Goal: Task Accomplishment & Management: Manage account settings

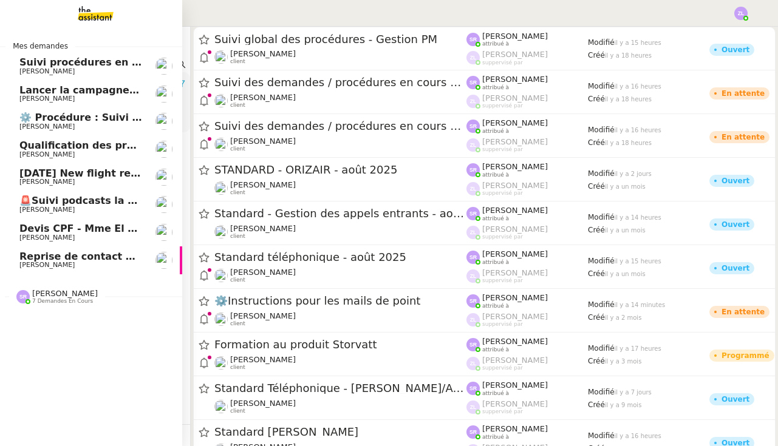
click at [39, 196] on span "🚨Suivi podcasts la chapelle radio 18 août 2025" at bounding box center [150, 201] width 262 height 12
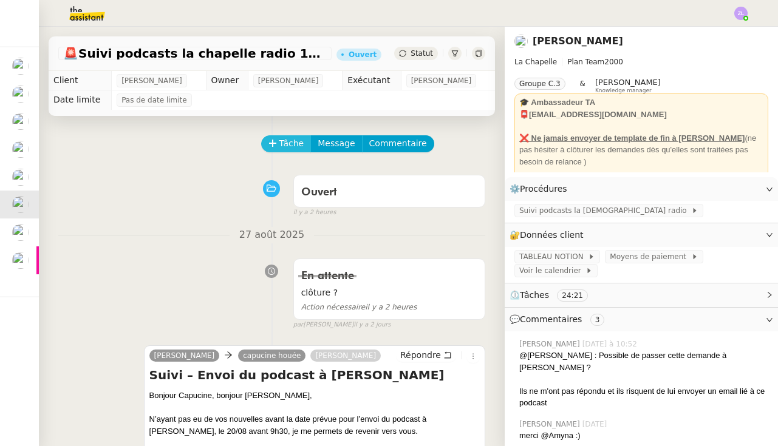
click at [291, 145] on span "Tâche" at bounding box center [291, 144] width 25 height 14
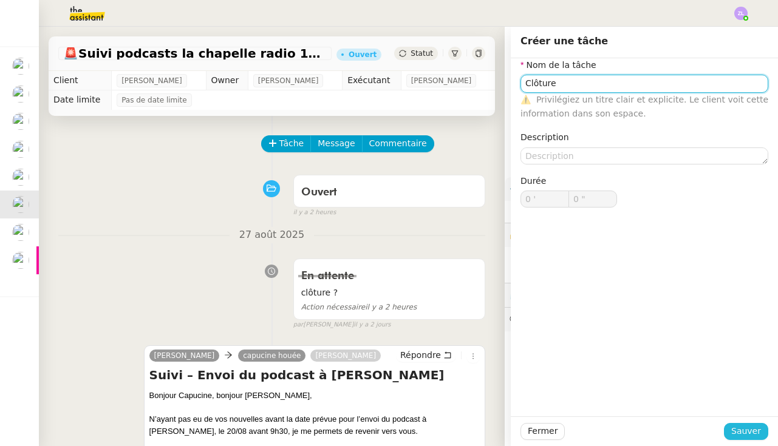
type input "Clôture"
click at [752, 432] on span "Sauver" at bounding box center [746, 431] width 30 height 14
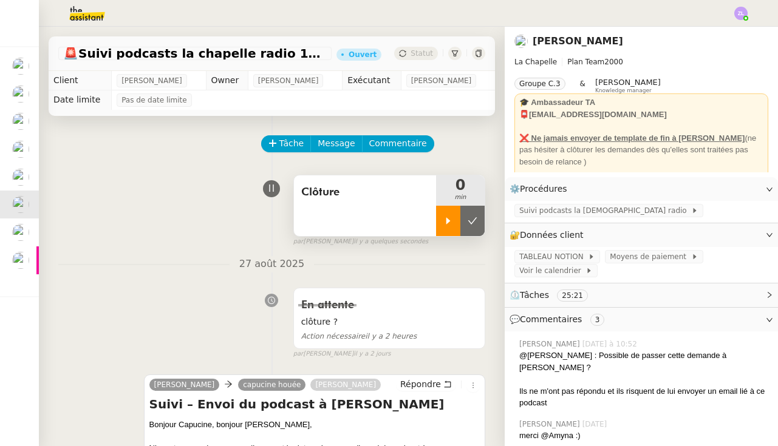
click at [444, 228] on div at bounding box center [448, 221] width 24 height 30
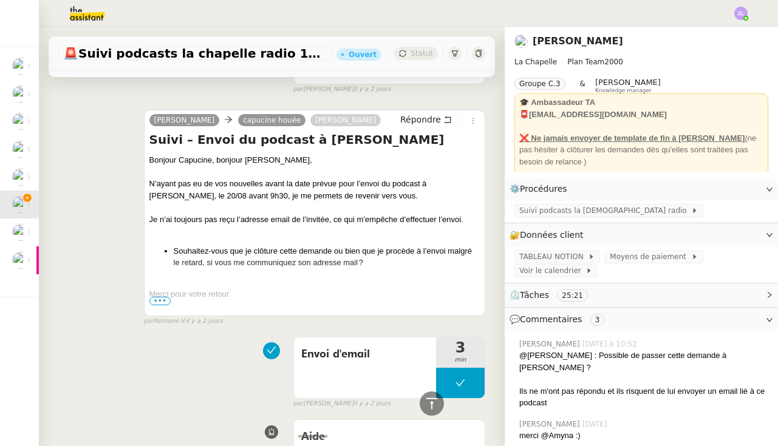
scroll to position [259, 0]
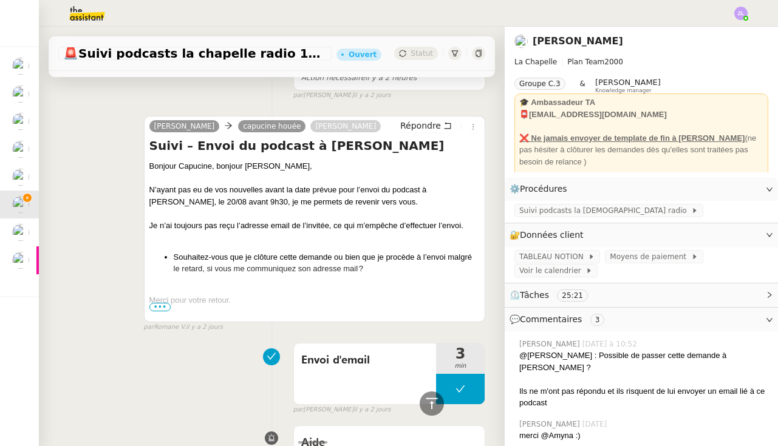
click at [417, 133] on div "Répondre" at bounding box center [438, 126] width 84 height 15
click at [416, 126] on span "Répondre" at bounding box center [420, 126] width 41 height 12
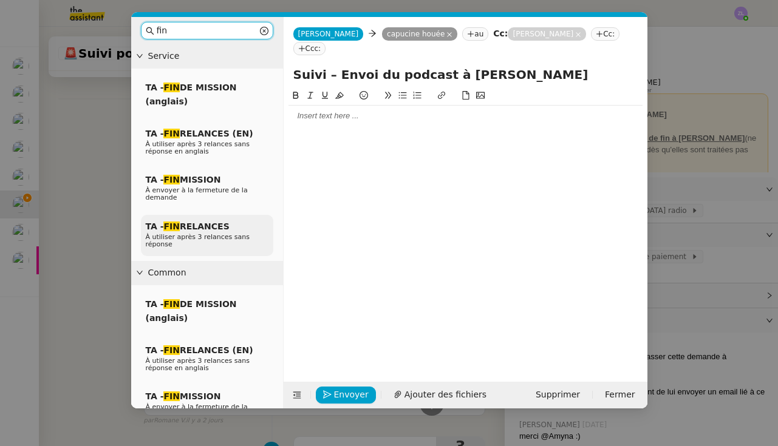
type input "fin"
click at [202, 236] on span "À utiliser après 3 relances sans réponse" at bounding box center [198, 240] width 104 height 15
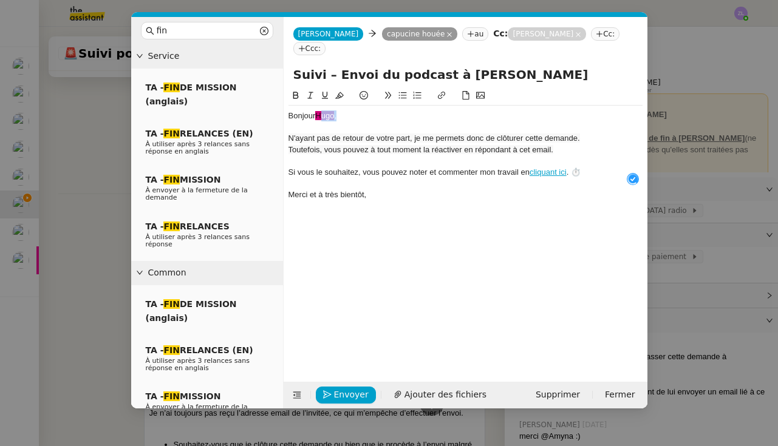
drag, startPoint x: 344, startPoint y: 101, endPoint x: 321, endPoint y: 100, distance: 23.1
click at [321, 111] on div "Bonjour ﻿Hugo﻿ ," at bounding box center [465, 116] width 354 height 11
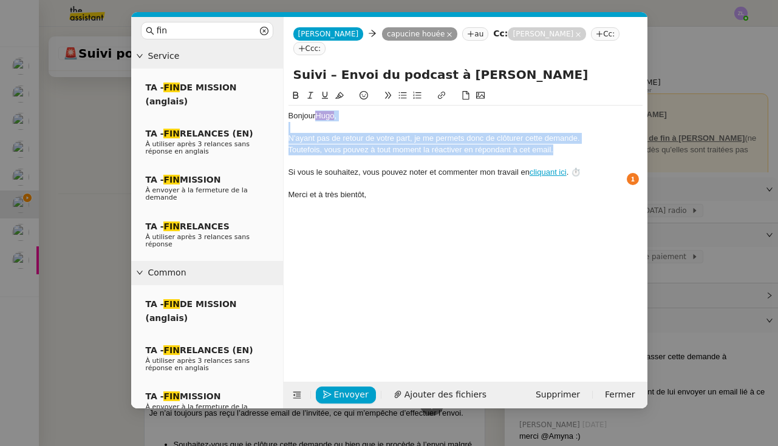
drag, startPoint x: 556, startPoint y: 136, endPoint x: 319, endPoint y: 102, distance: 238.6
click at [319, 106] on div "Bonjour ﻿Hugo﻿ , N'ayant pas de retour de votre part, je me permets donc de clô…" at bounding box center [465, 156] width 354 height 100
click at [340, 91] on icon at bounding box center [339, 95] width 9 height 9
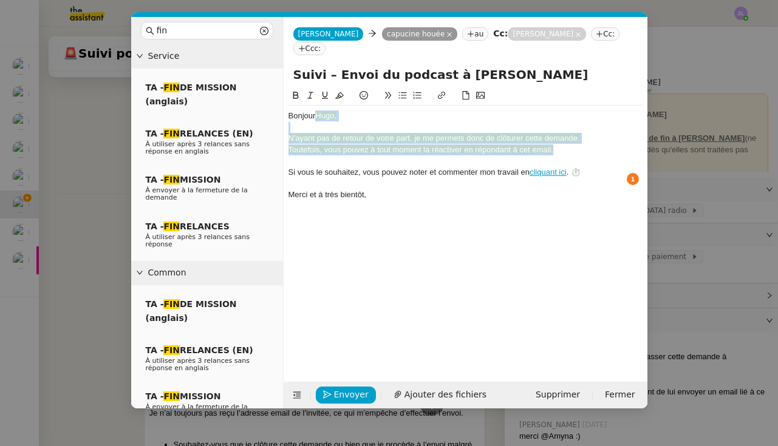
click at [340, 91] on icon at bounding box center [339, 95] width 9 height 9
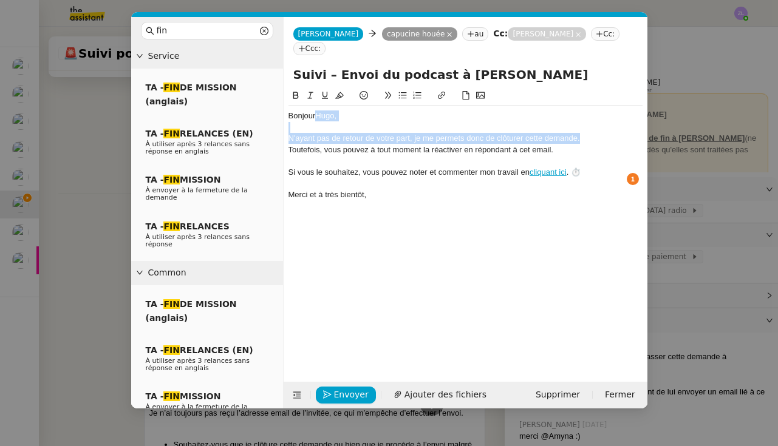
click at [340, 91] on icon at bounding box center [339, 95] width 9 height 9
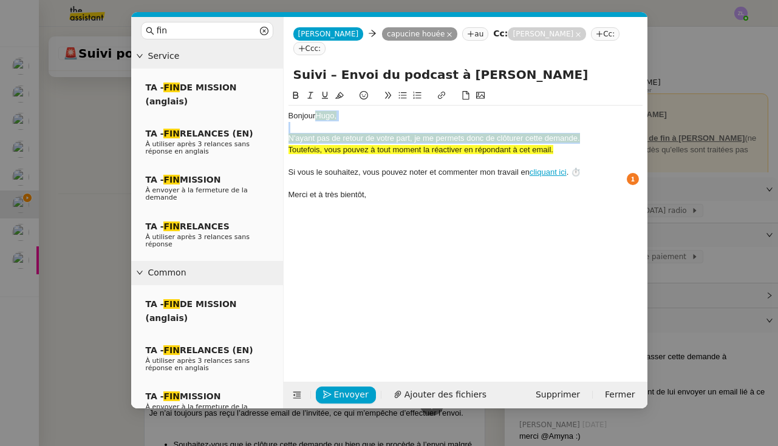
click at [340, 91] on icon at bounding box center [339, 95] width 9 height 9
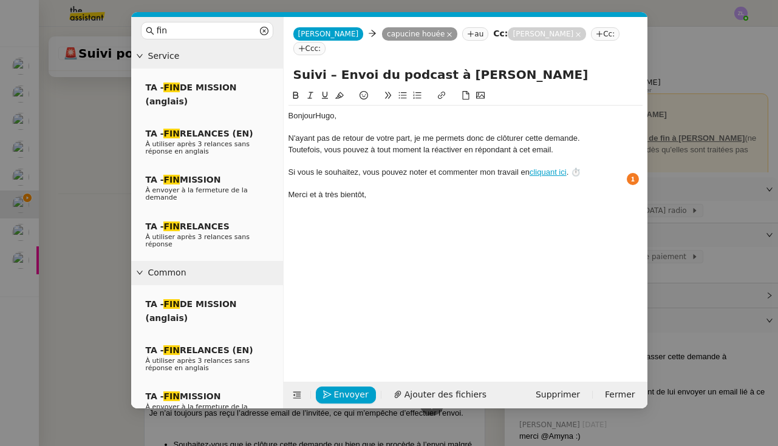
click at [478, 167] on div "Si vous le souhaitez, vous pouvez noter et commenter mon travail en cliquant ic…" at bounding box center [465, 172] width 354 height 11
click at [588, 133] on div "N'ayant pas de retour de votre part, je me permets donc de clôturer cette deman…" at bounding box center [465, 138] width 354 height 11
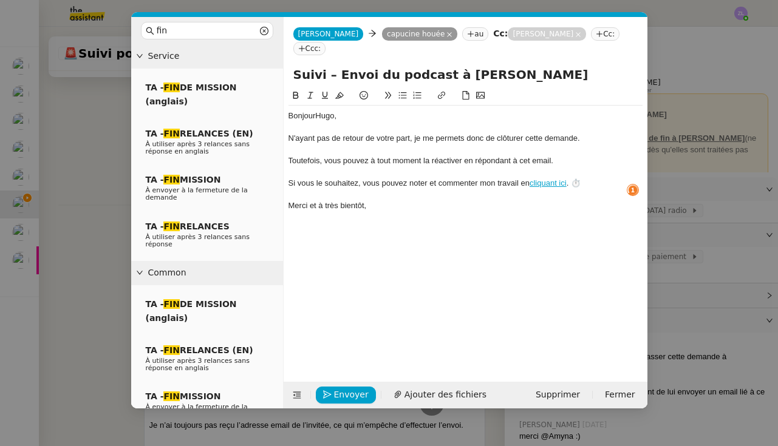
click at [359, 122] on div at bounding box center [465, 127] width 354 height 11
click at [319, 111] on div "Bonjour ﻿ Hugo﻿," at bounding box center [465, 116] width 354 height 11
click at [362, 111] on div "Bonjour ﻿ Hugo﻿," at bounding box center [465, 116] width 354 height 11
click at [343, 395] on span "Envoyer" at bounding box center [351, 395] width 35 height 14
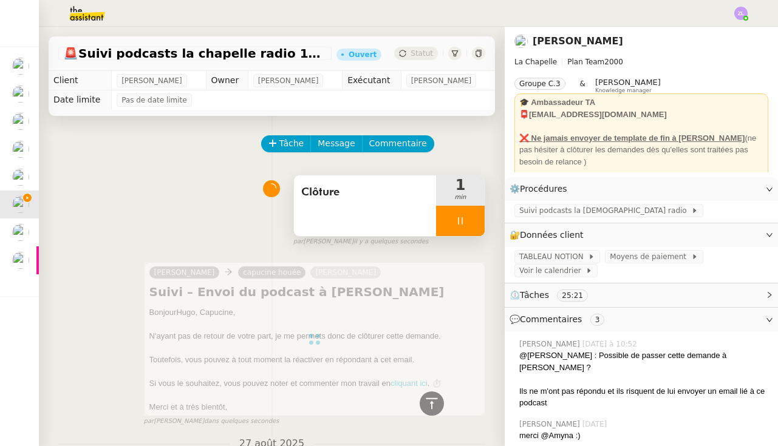
scroll to position [0, 0]
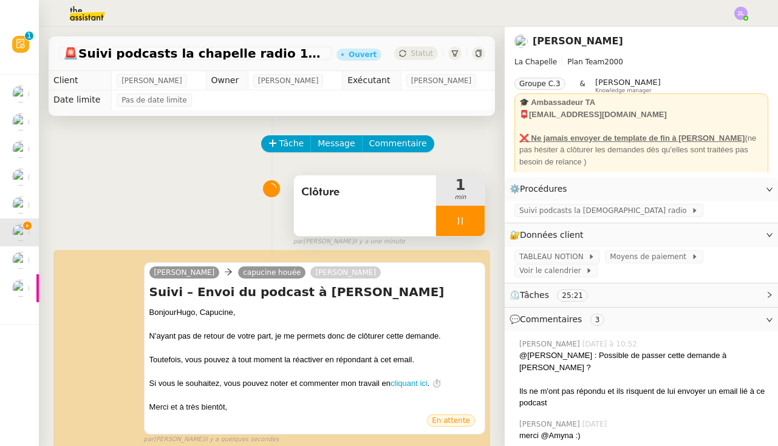
click at [446, 223] on div at bounding box center [460, 221] width 49 height 30
click at [475, 219] on icon at bounding box center [472, 220] width 9 height 7
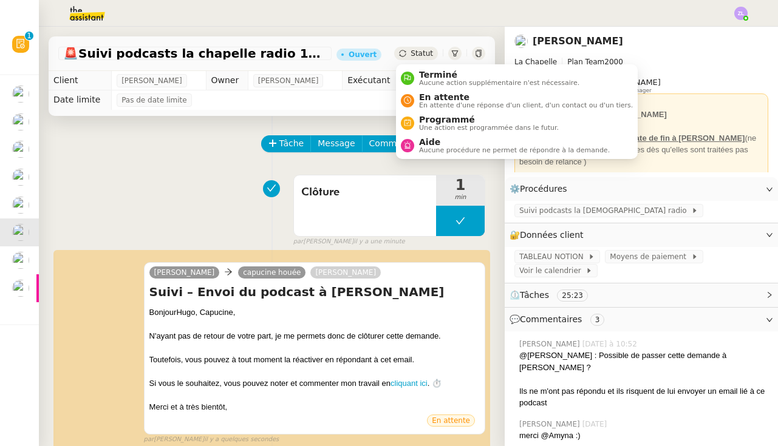
click at [424, 51] on span "Statut" at bounding box center [421, 53] width 22 height 9
click at [429, 76] on span "Terminé" at bounding box center [499, 75] width 160 height 10
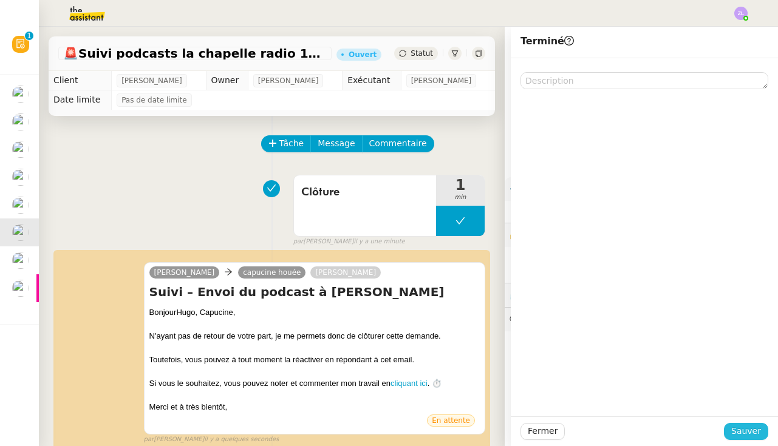
click at [754, 432] on span "Sauver" at bounding box center [746, 431] width 30 height 14
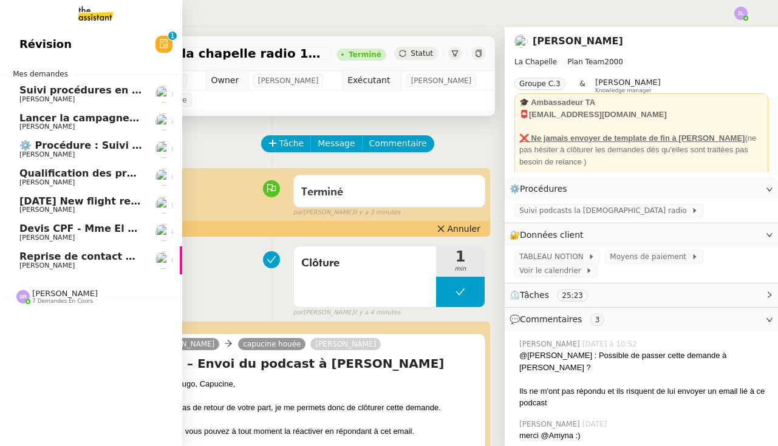
click at [22, 251] on span "Reprise de contact des dossiers non suivis" at bounding box center [135, 257] width 233 height 12
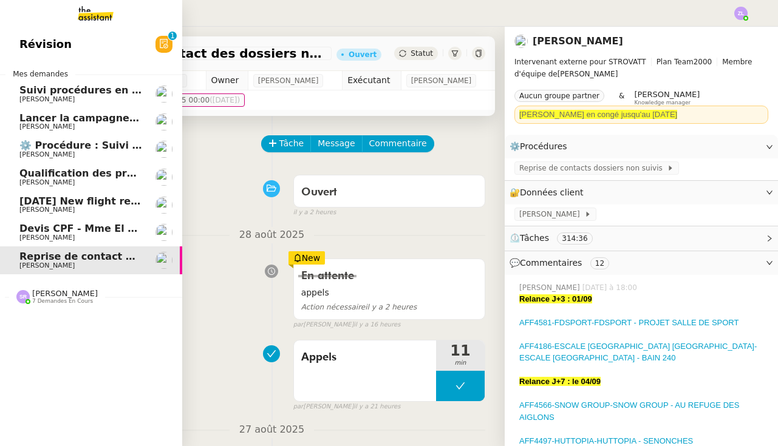
click at [47, 168] on span "Qualification des prospects entrants pour Solucoach- 29 avril 2025" at bounding box center [202, 174] width 367 height 12
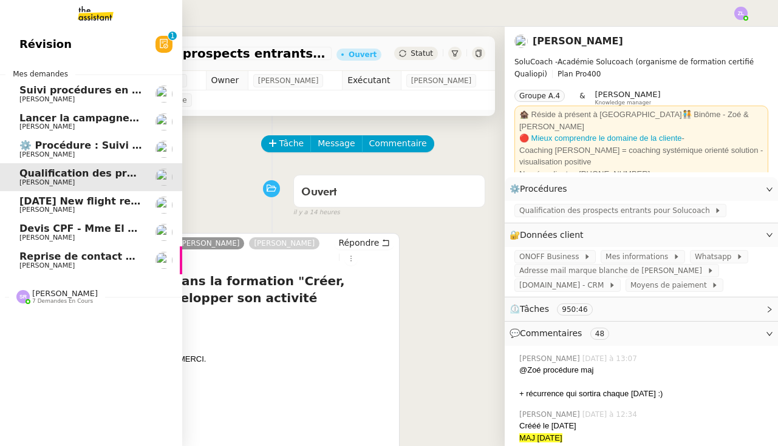
click at [89, 294] on span "[PERSON_NAME]" at bounding box center [65, 293] width 66 height 9
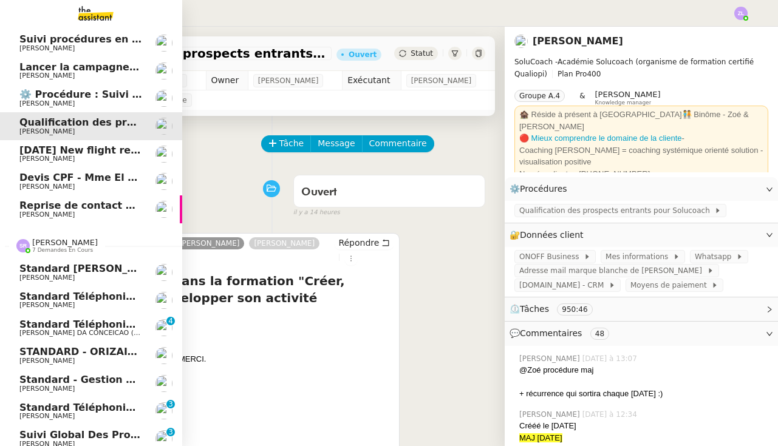
click at [63, 412] on span "[PERSON_NAME]" at bounding box center [46, 416] width 55 height 8
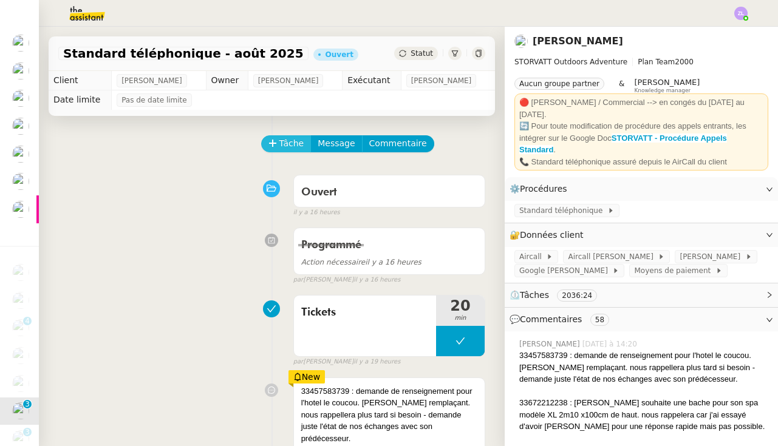
click at [297, 144] on span "Tâche" at bounding box center [291, 144] width 25 height 14
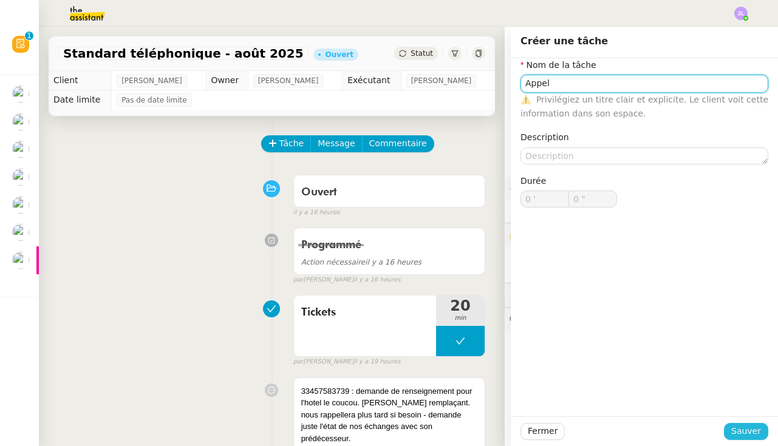
type input "Appel"
click at [747, 433] on span "Sauver" at bounding box center [746, 431] width 30 height 14
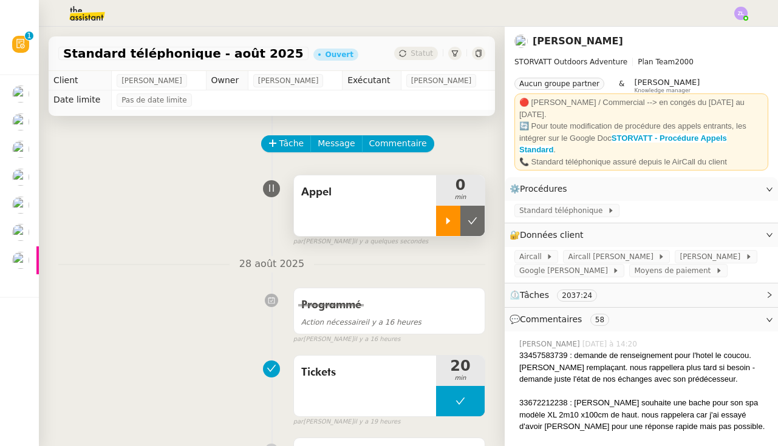
click at [449, 219] on icon at bounding box center [448, 221] width 10 height 10
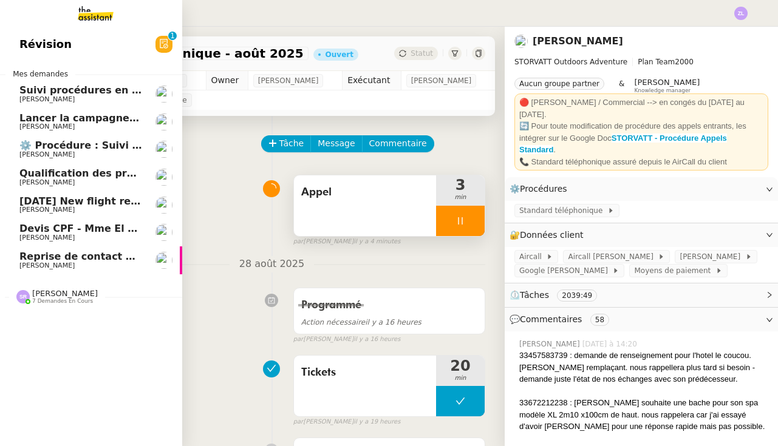
click at [22, 112] on span "Lancer la campagne de prospection" at bounding box center [117, 118] width 196 height 12
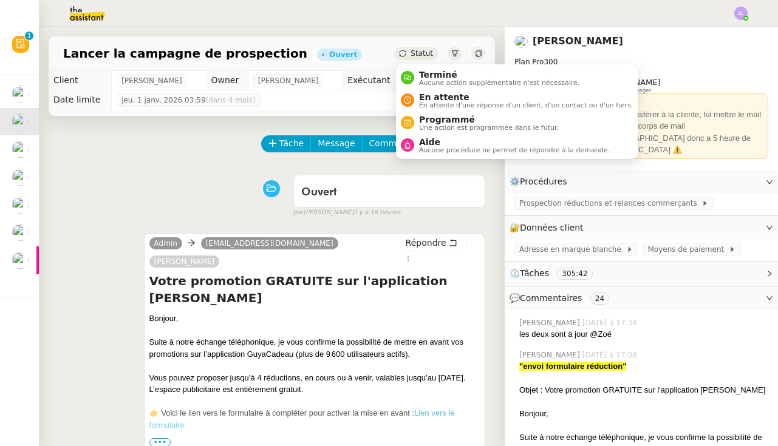
click at [427, 56] on span "Statut" at bounding box center [421, 53] width 22 height 9
click at [429, 97] on span "En attente" at bounding box center [526, 97] width 214 height 10
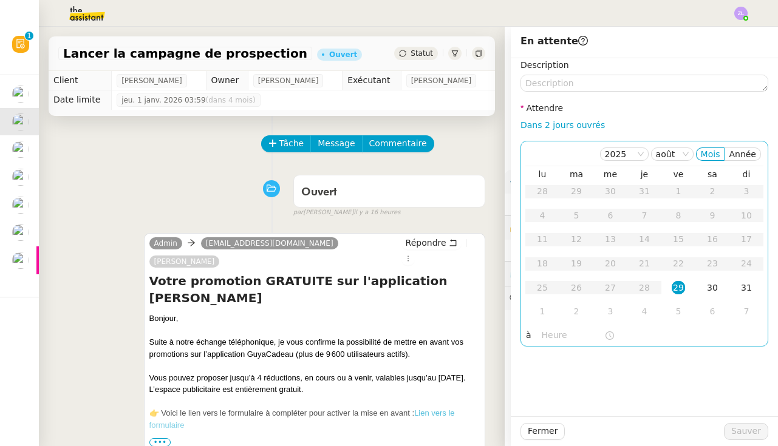
click at [551, 341] on input "text" at bounding box center [573, 335] width 63 height 14
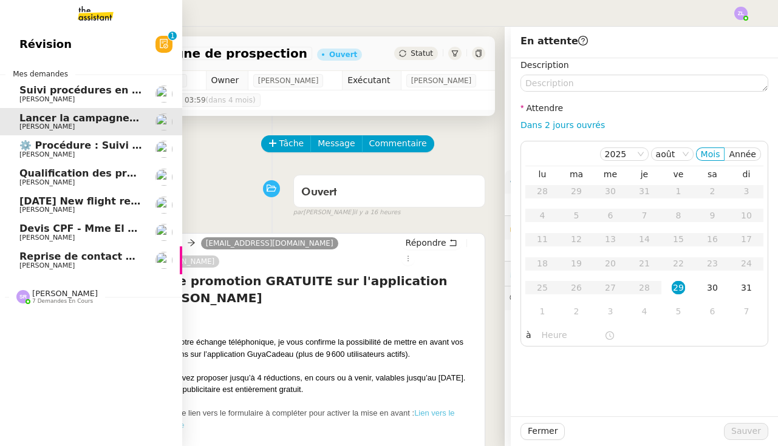
click at [51, 298] on span "7 demandes en cours" at bounding box center [62, 301] width 61 height 7
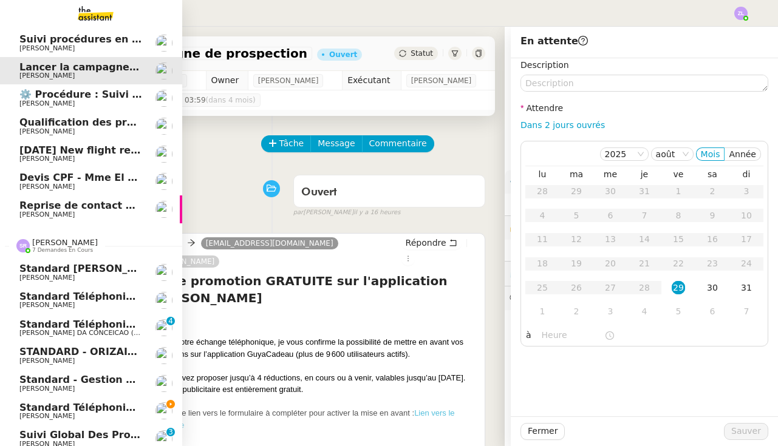
click at [81, 414] on link "Standard téléphonique - [DATE] [PERSON_NAME]" at bounding box center [91, 412] width 182 height 28
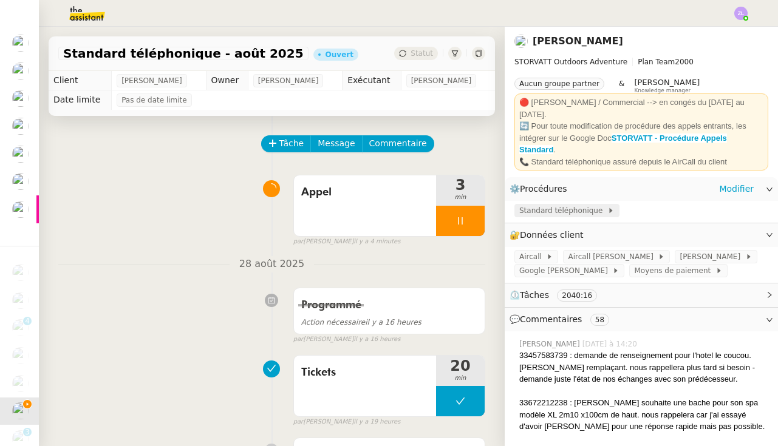
click at [557, 205] on span "Standard téléphonique" at bounding box center [563, 211] width 88 height 12
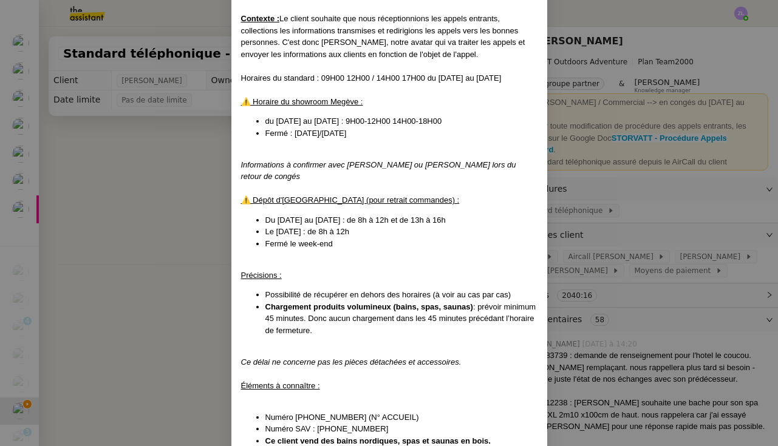
scroll to position [81, 0]
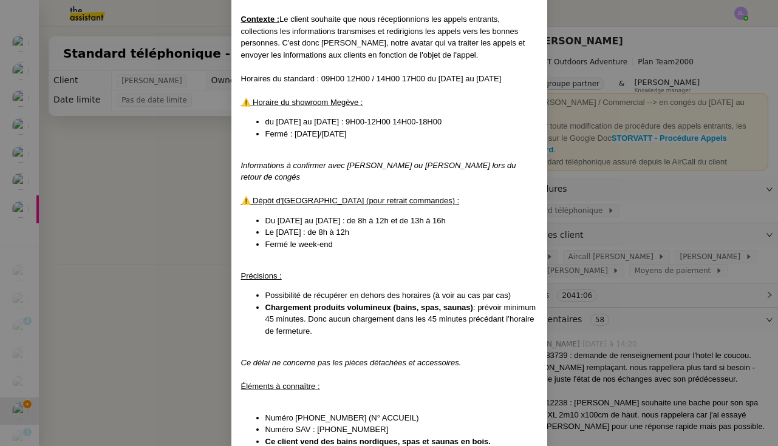
click at [90, 381] on nz-modal-container "MAJ le [DATE] Contexte : Le client souhaite que nous réceptionnions les appels …" at bounding box center [389, 223] width 778 height 446
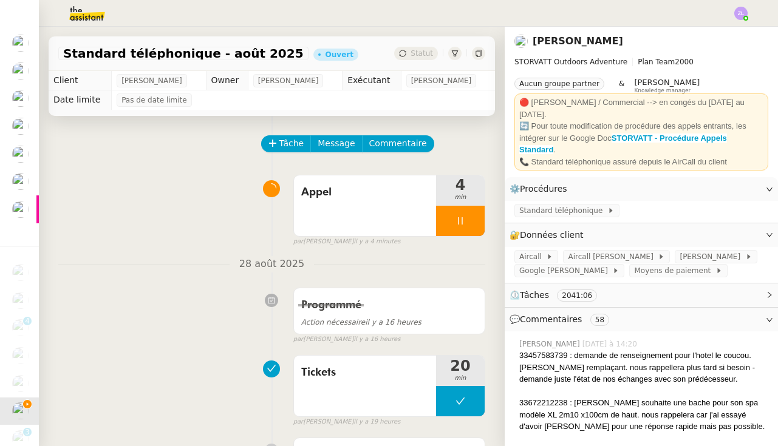
click at [381, 154] on div "Tâche Message Commentaire" at bounding box center [373, 149] width 223 height 29
click at [386, 146] on span "Commentaire" at bounding box center [398, 144] width 58 height 14
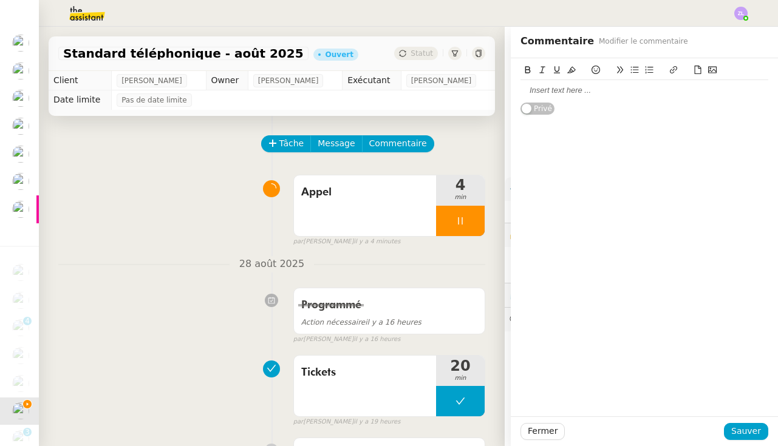
click at [522, 88] on div at bounding box center [644, 90] width 248 height 11
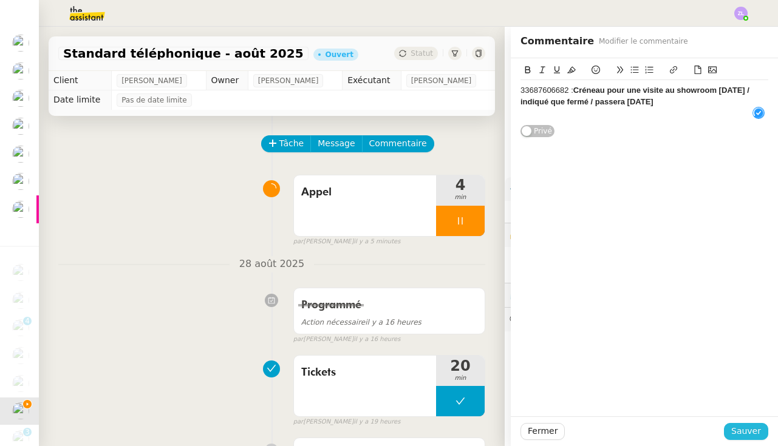
click at [751, 439] on button "Sauver" at bounding box center [746, 431] width 44 height 17
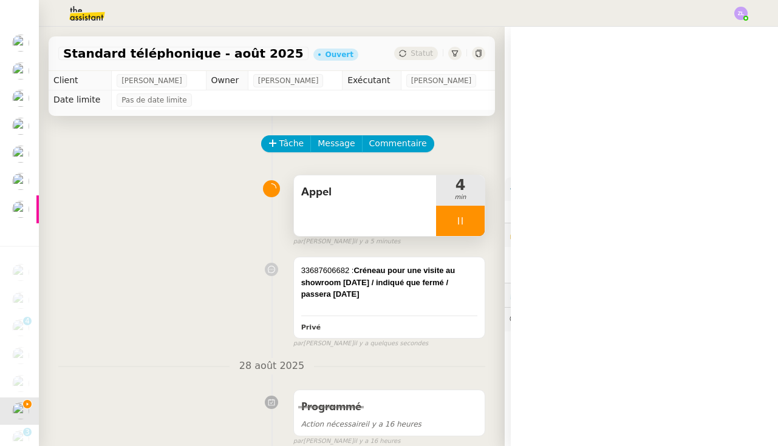
click at [449, 224] on div at bounding box center [460, 221] width 49 height 30
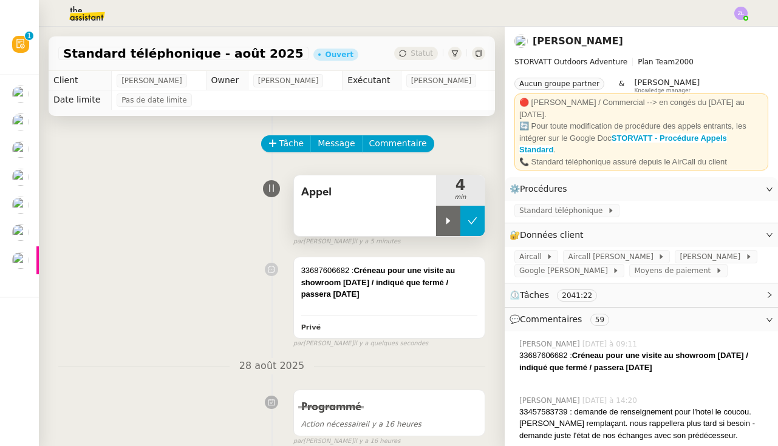
click at [470, 220] on icon at bounding box center [473, 221] width 10 height 10
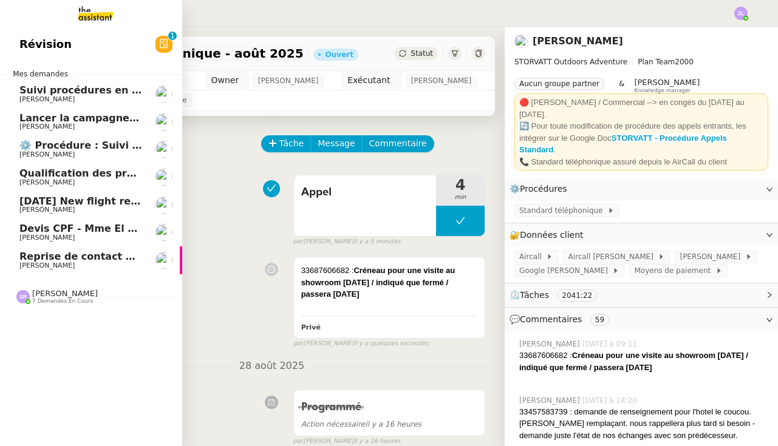
click at [22, 123] on span "[PERSON_NAME]" at bounding box center [46, 127] width 55 height 8
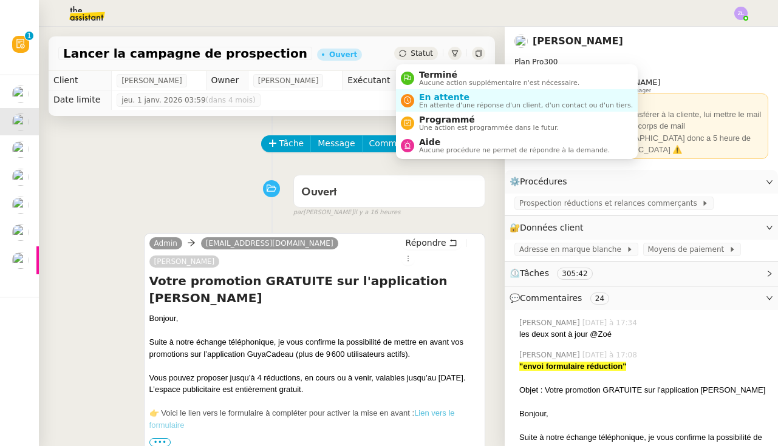
click at [411, 52] on div "Statut" at bounding box center [416, 53] width 44 height 13
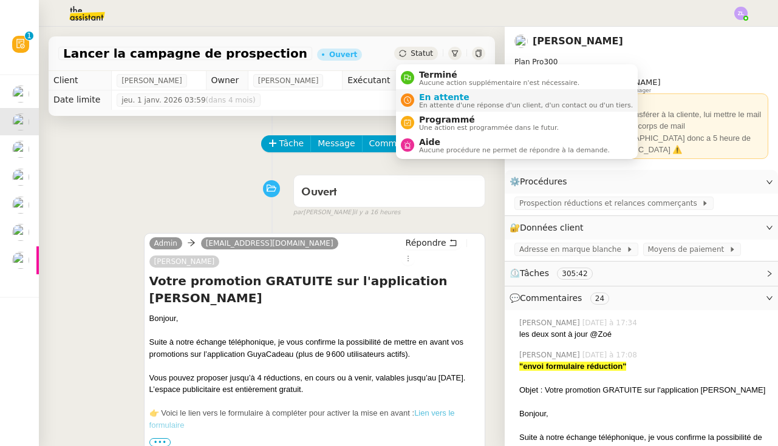
click at [421, 93] on span "En attente" at bounding box center [526, 97] width 214 height 10
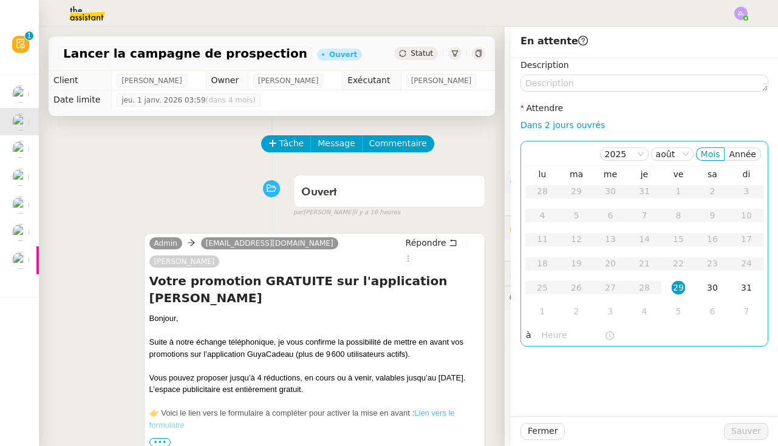
click at [550, 338] on input "text" at bounding box center [573, 335] width 63 height 14
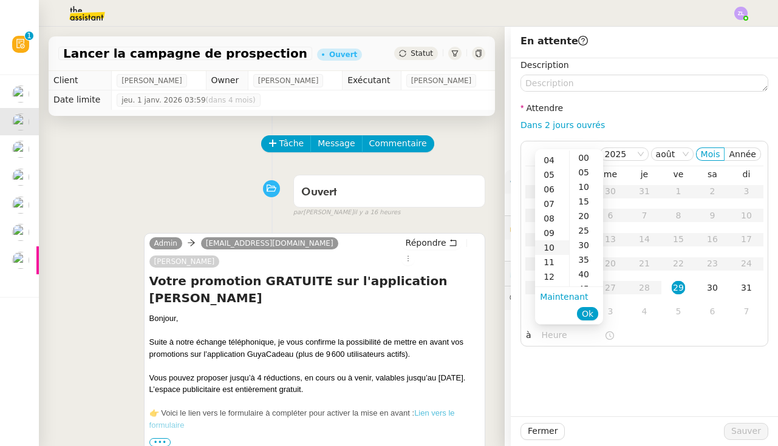
scroll to position [89, 0]
click at [551, 275] on div "14" at bounding box center [552, 273] width 34 height 15
click at [585, 158] on div "00" at bounding box center [586, 158] width 33 height 15
type input "14:00"
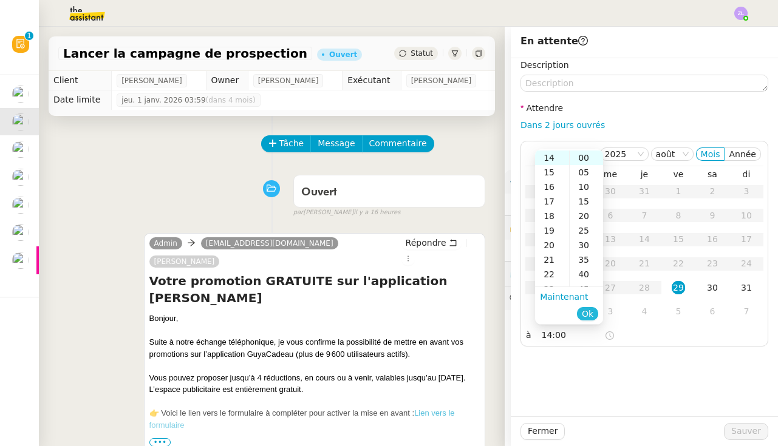
click at [586, 318] on span "Ok" at bounding box center [588, 314] width 12 height 12
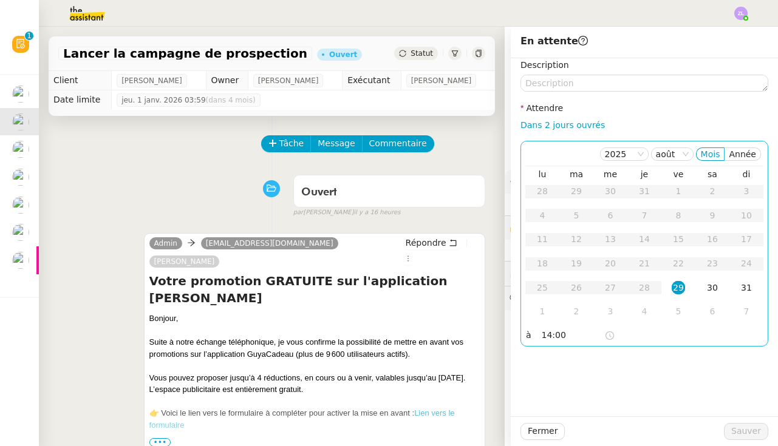
click at [677, 285] on div "29" at bounding box center [678, 287] width 13 height 13
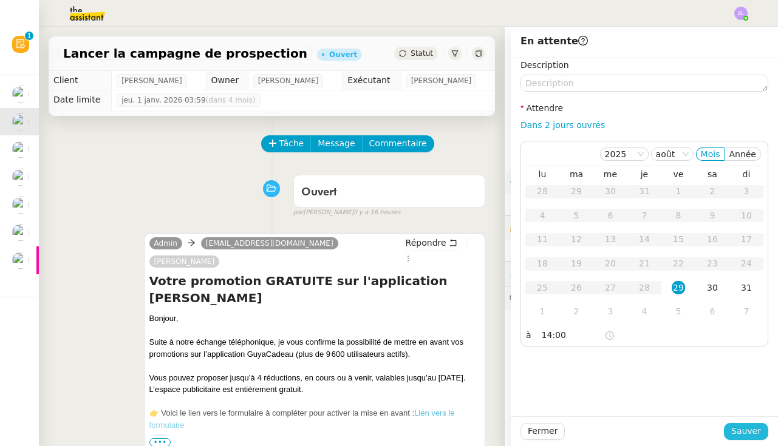
click at [742, 429] on span "Sauver" at bounding box center [746, 431] width 30 height 14
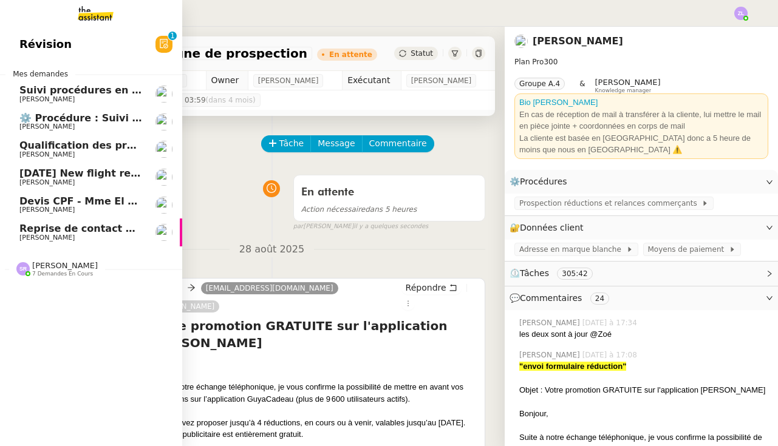
click at [30, 84] on span "Suivi procédures en cours de Réma (global)" at bounding box center [138, 90] width 239 height 12
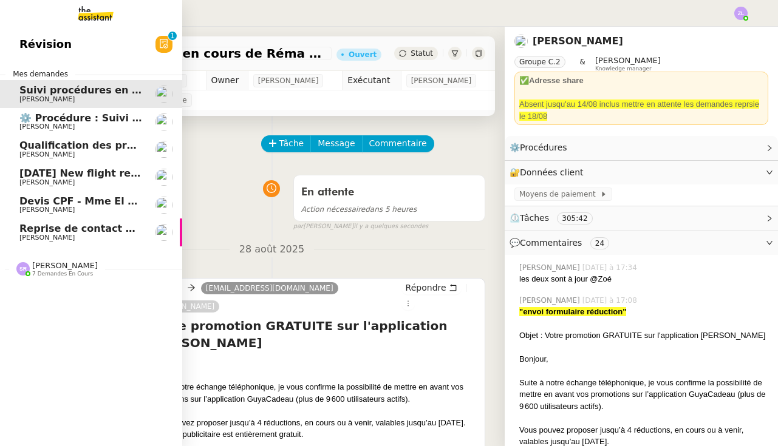
click at [33, 112] on span "⚙️ Procédure : Suivi des alternants - dynamique" at bounding box center [151, 118] width 264 height 12
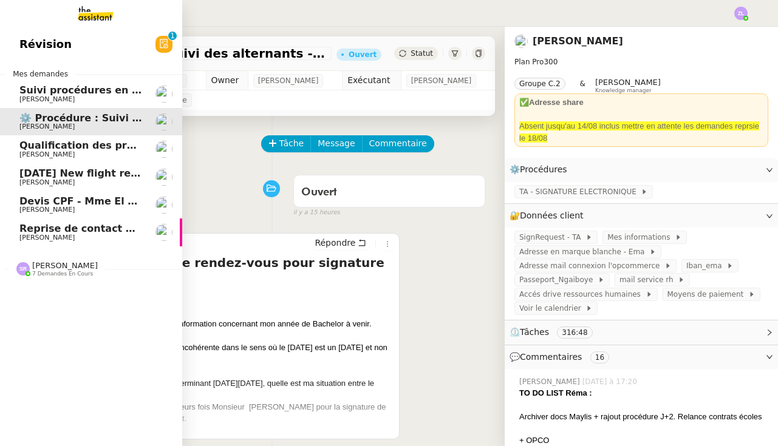
click at [43, 140] on span "Qualification des prospects entrants pour Solucoach- 29 avril 2025" at bounding box center [202, 146] width 367 height 12
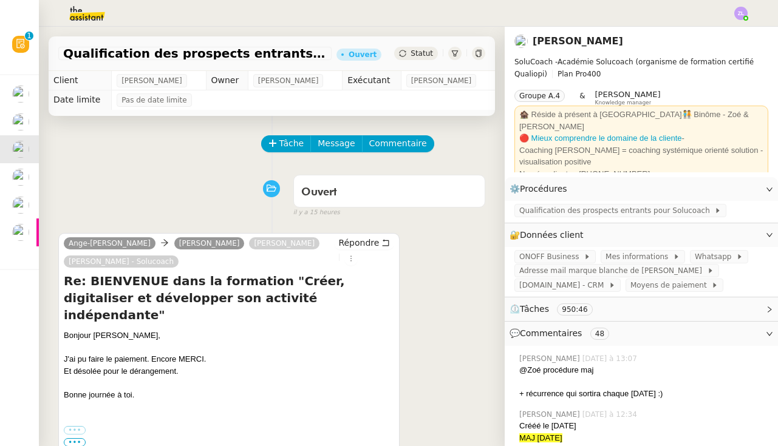
click at [412, 47] on div "Statut" at bounding box center [416, 53] width 44 height 13
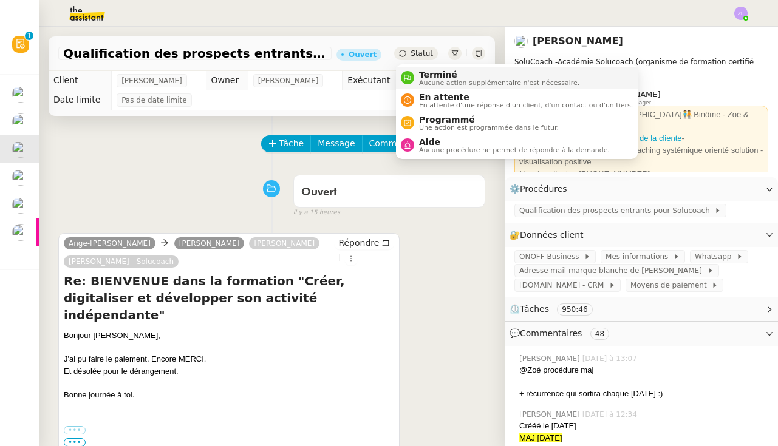
click at [421, 81] on span "Aucune action supplémentaire n'est nécessaire." at bounding box center [499, 83] width 160 height 7
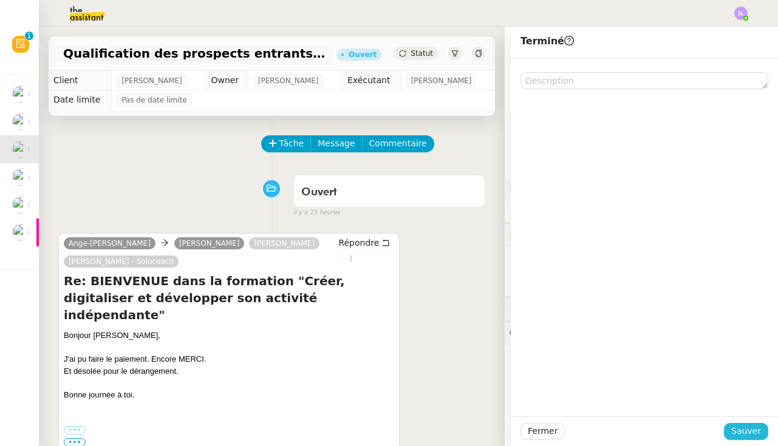
click at [742, 428] on span "Sauver" at bounding box center [746, 431] width 30 height 14
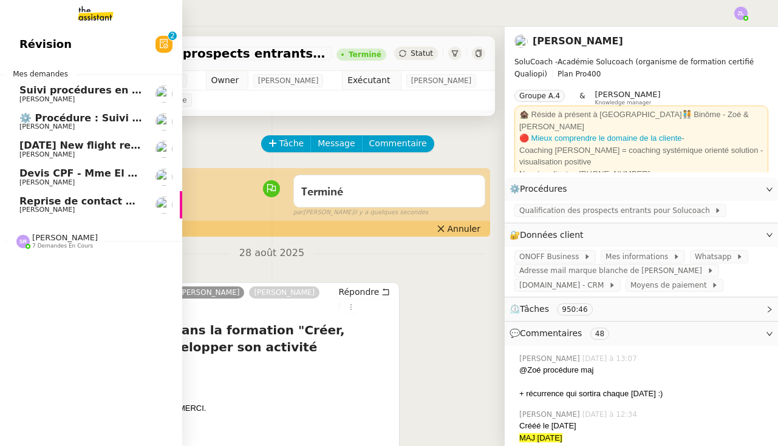
click at [27, 180] on span "[PERSON_NAME]" at bounding box center [46, 183] width 55 height 8
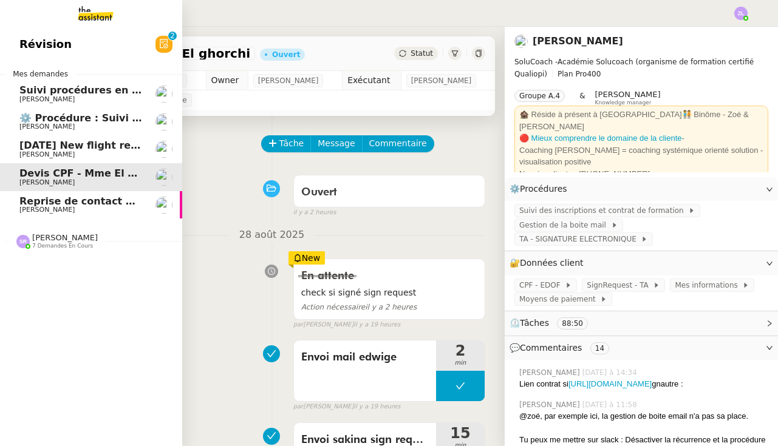
click at [38, 156] on span "[PERSON_NAME]" at bounding box center [46, 155] width 55 height 8
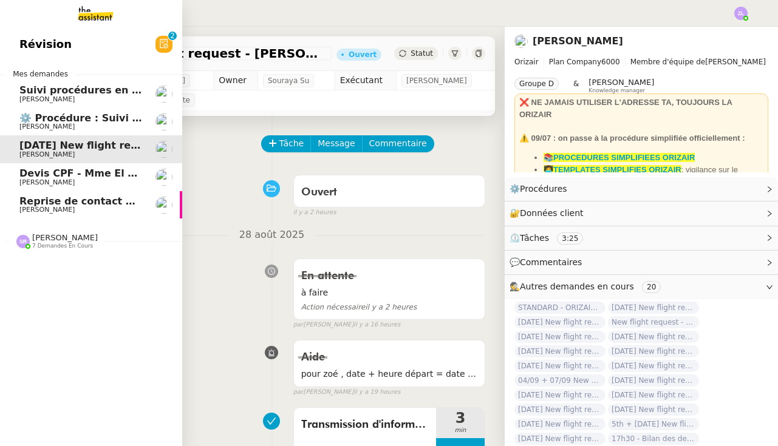
click at [37, 179] on span "[PERSON_NAME]" at bounding box center [46, 183] width 55 height 8
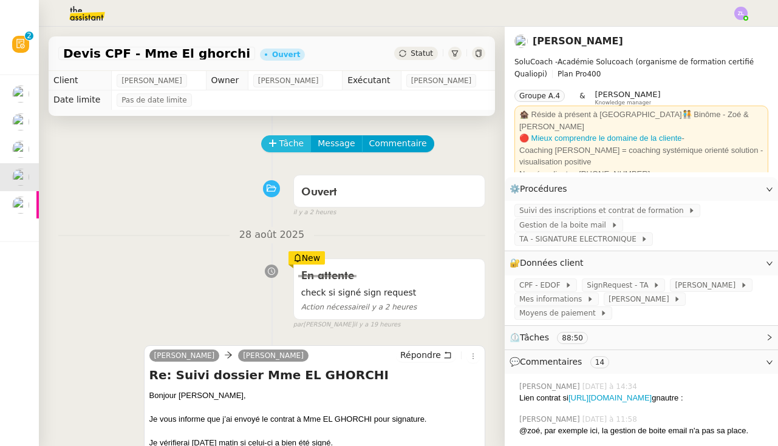
click at [291, 147] on span "Tâche" at bounding box center [291, 144] width 25 height 14
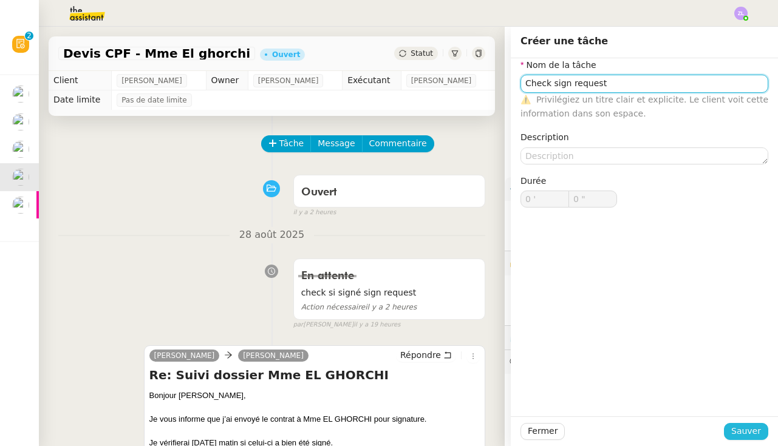
type input "Check sign request"
click at [732, 430] on button "Sauver" at bounding box center [746, 431] width 44 height 17
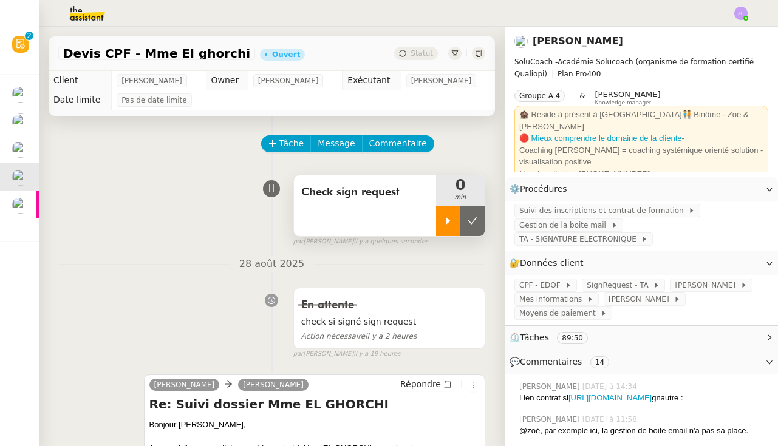
click at [453, 224] on div at bounding box center [448, 221] width 24 height 30
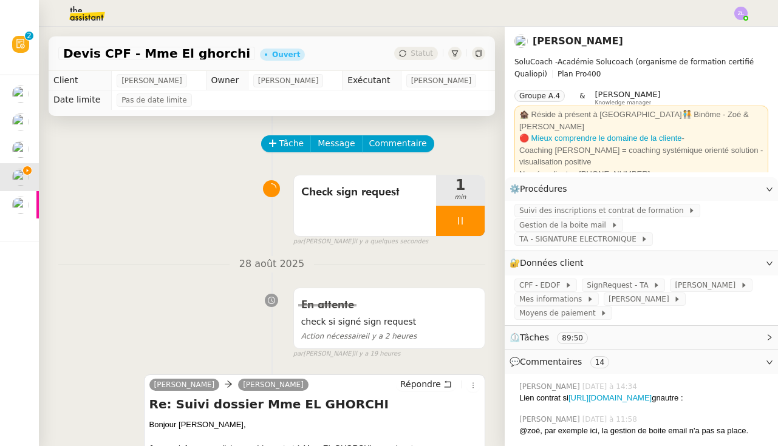
scroll to position [197, 0]
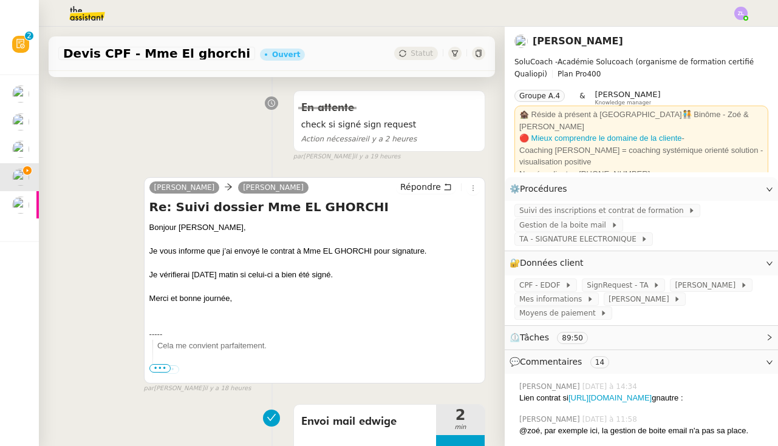
click at [407, 194] on div "Répondre" at bounding box center [438, 187] width 84 height 15
click at [411, 189] on span "Répondre" at bounding box center [420, 187] width 41 height 12
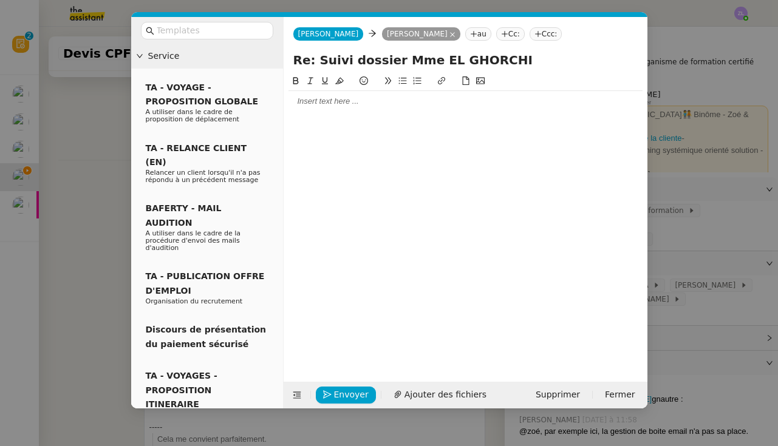
click at [309, 100] on div at bounding box center [465, 101] width 354 height 11
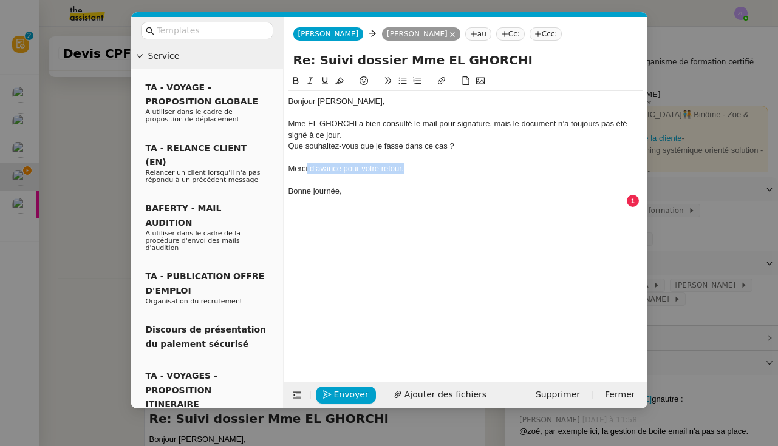
drag, startPoint x: 405, startPoint y: 171, endPoint x: 308, endPoint y: 171, distance: 96.5
click at [308, 171] on div "Merci d’avance pour votre retour." at bounding box center [465, 168] width 354 height 11
click at [367, 191] on div "Bonne journée," at bounding box center [465, 191] width 354 height 11
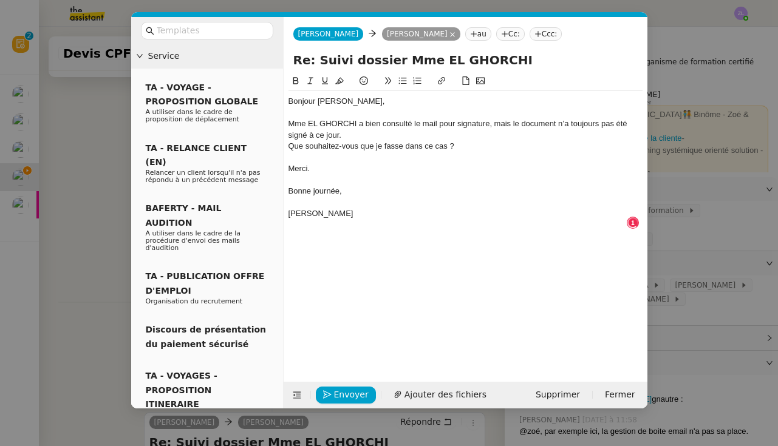
click at [354, 136] on div "Mme EL GHORCHI a bien consulté le mail pour signature, mais le document n’a tou…" at bounding box center [465, 129] width 354 height 22
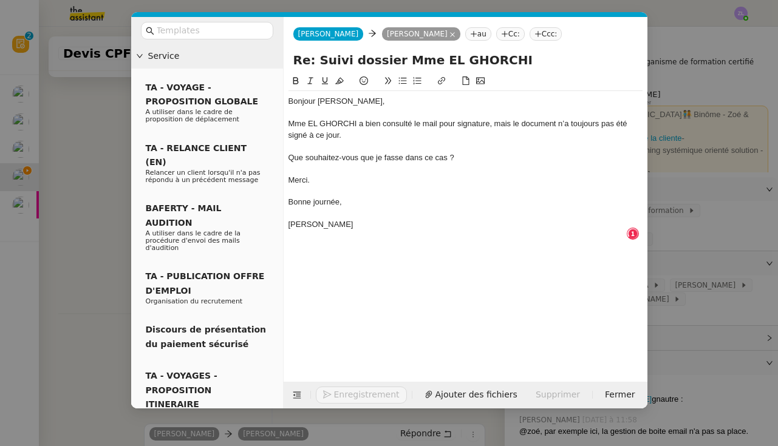
click at [288, 155] on div "Que souhaitez-vous que je fasse dans ce cas ?" at bounding box center [465, 157] width 354 height 11
drag, startPoint x: 400, startPoint y: 78, endPoint x: 401, endPoint y: 149, distance: 71.7
click at [400, 78] on icon at bounding box center [402, 81] width 9 height 9
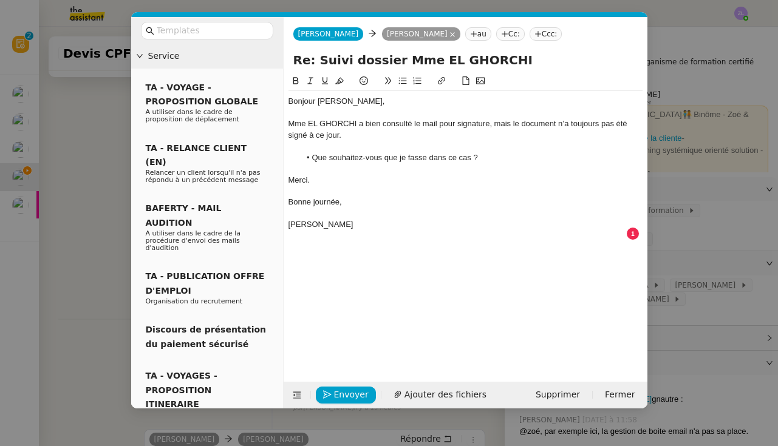
click at [503, 155] on li "Que souhaitez-vous que je fasse dans ce cas ?" at bounding box center [471, 157] width 342 height 11
click at [313, 168] on li "Je peux tenter de" at bounding box center [471, 168] width 342 height 11
drag, startPoint x: 354, startPoint y: 177, endPoint x: 317, endPoint y: 176, distance: 37.1
click at [317, 176] on div "Je peux tenter de" at bounding box center [465, 180] width 354 height 11
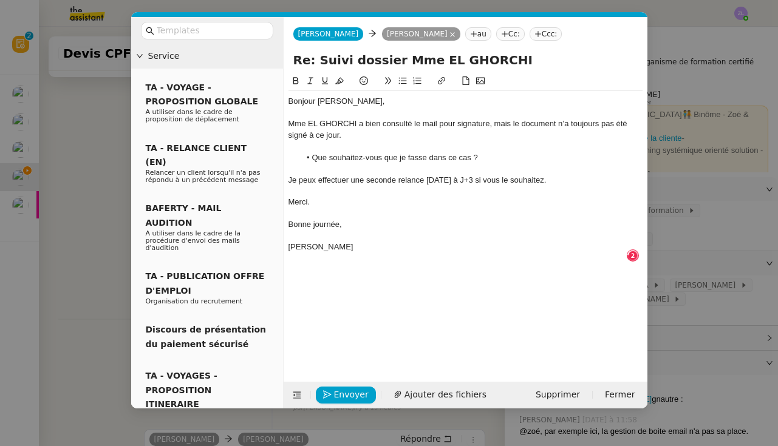
drag, startPoint x: 316, startPoint y: 205, endPoint x: 278, endPoint y: 191, distance: 40.2
click at [278, 191] on nz-layout "Service TA - VOYAGE - PROPOSITION GLOBALE A utiliser dans le cadre de propositi…" at bounding box center [389, 213] width 516 height 392
click at [339, 395] on span "Envoyer" at bounding box center [351, 395] width 35 height 14
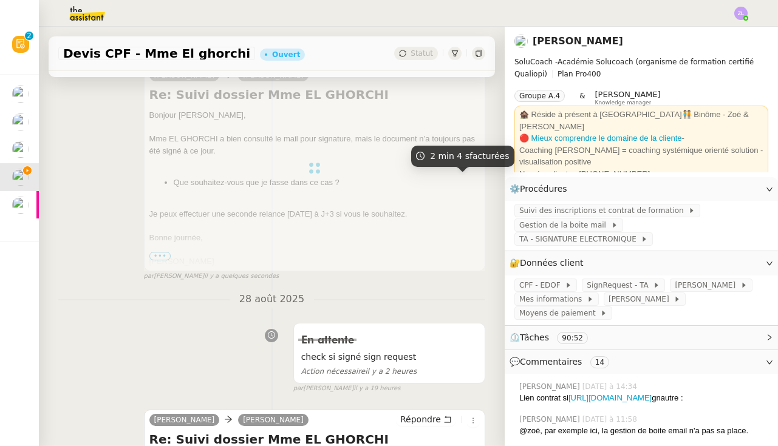
scroll to position [-1, 0]
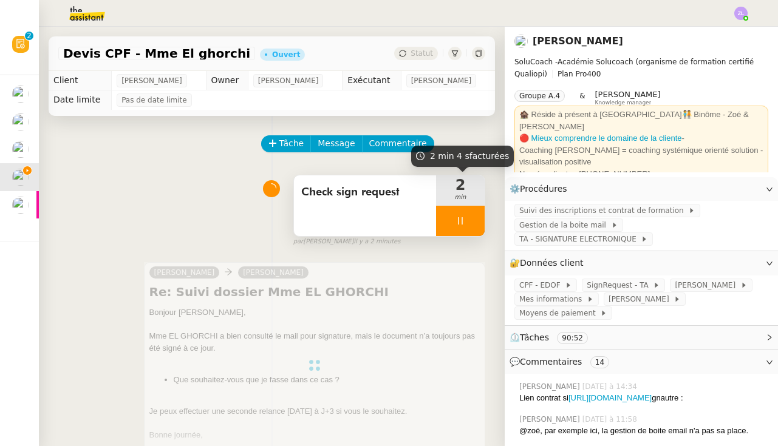
click at [404, 189] on span "Check sign request" at bounding box center [365, 192] width 128 height 18
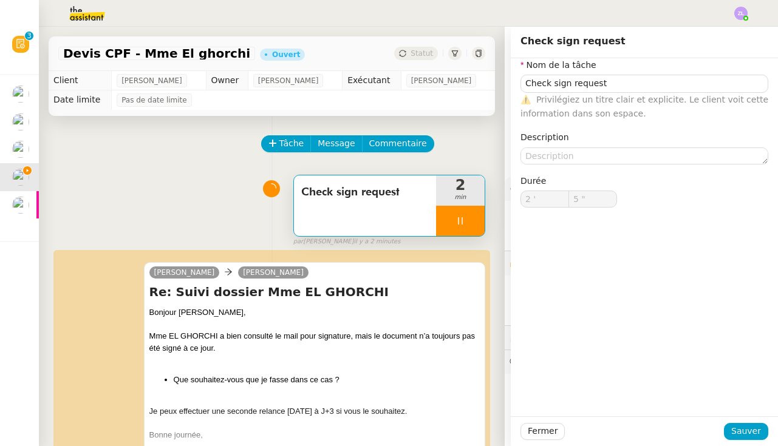
type input "Check sign request"
type input "2 '"
type input "5 ""
type input "Check sign request"
type input "2 '"
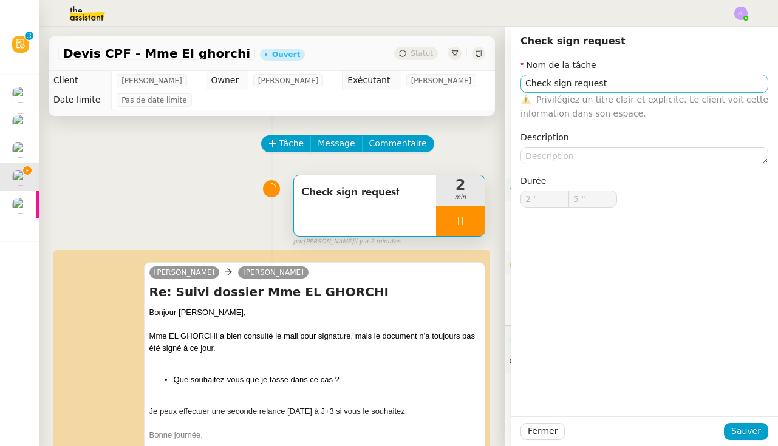
type input "5 ""
type input "Check sign request"
type input "2 '"
type input "5 ""
click at [621, 78] on input "Check sign request" at bounding box center [644, 84] width 248 height 18
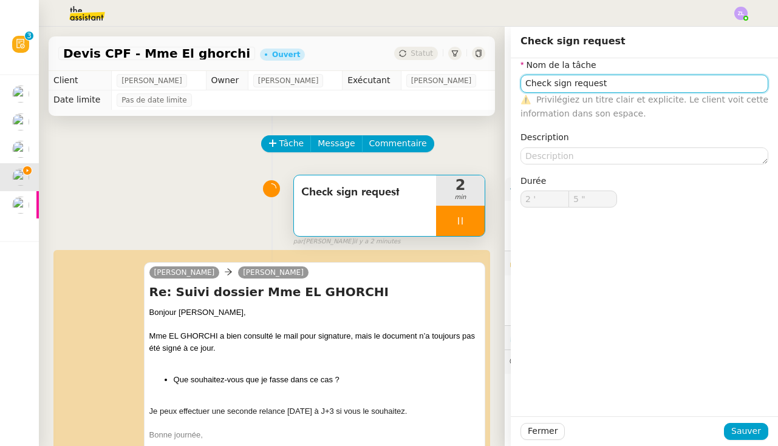
type input "Check sign request"
type input "6 ""
type input "Check sign request"
type input "7 ""
type input "Check sign request + e"
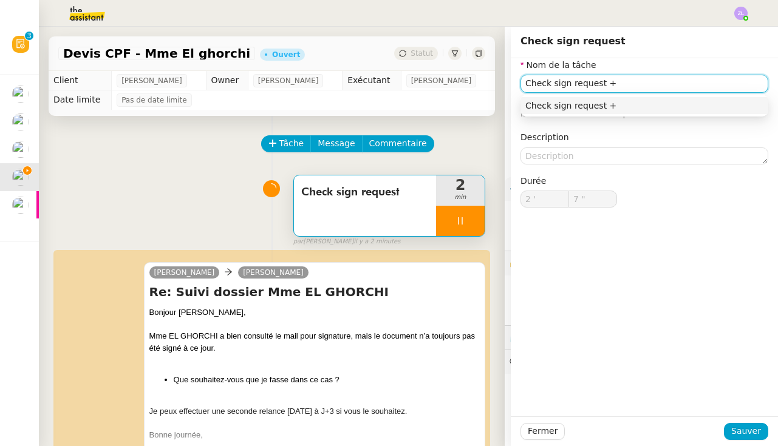
type input "8 ""
type input "Check sign request + envoi e"
type input "9 ""
type input "Check sign request + envoi email"
type input "10 ""
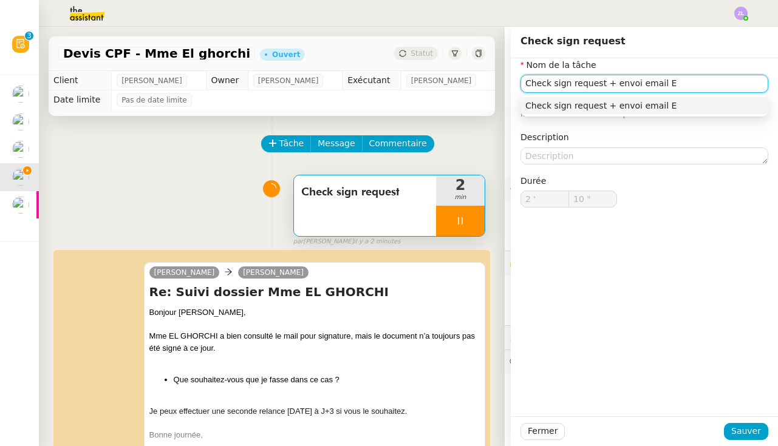
type input "Check sign request + envoi email Ed"
type input "11 ""
type input "Check sign request + envoi email Edwige"
type input "12 ""
type input "Check sign request + envoi email Edwige"
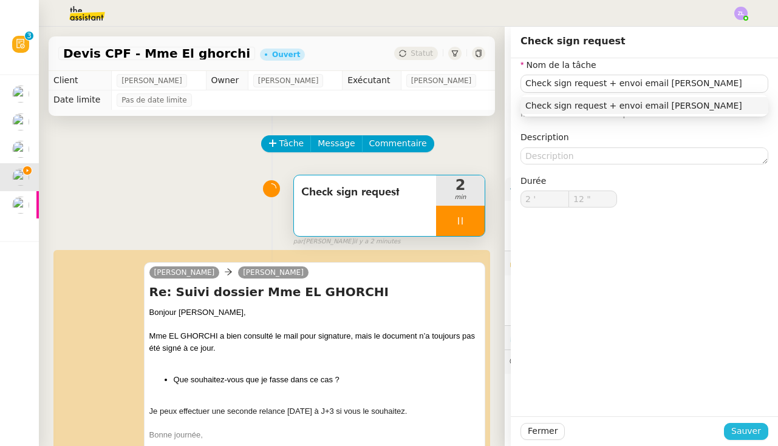
click at [745, 432] on span "Sauver" at bounding box center [746, 431] width 30 height 14
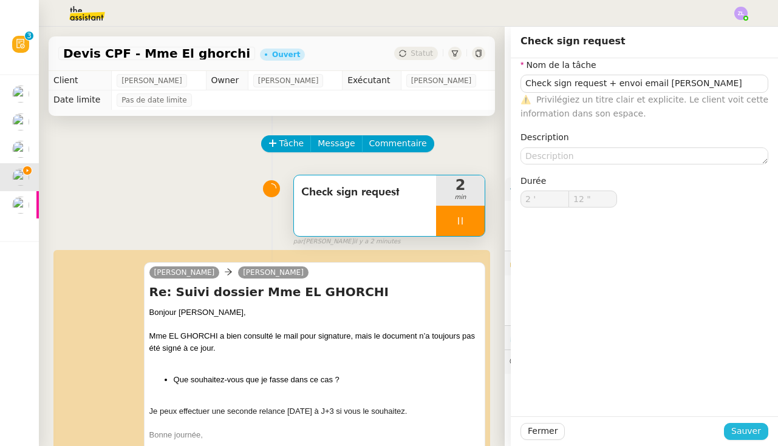
type input "13 ""
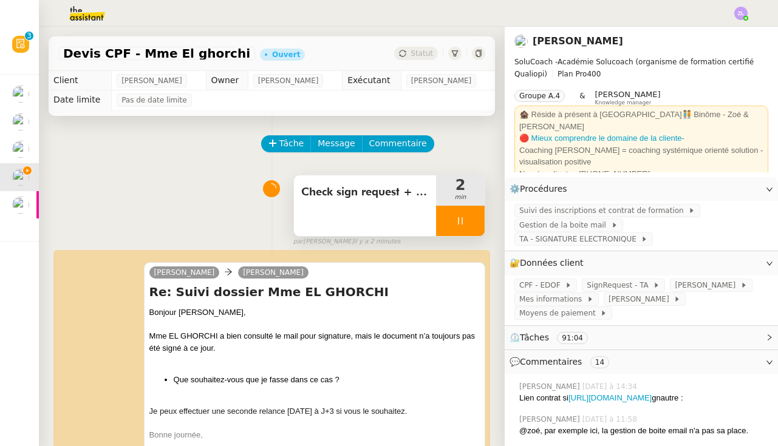
click at [449, 223] on div at bounding box center [460, 221] width 49 height 30
click at [468, 223] on icon at bounding box center [473, 221] width 10 height 10
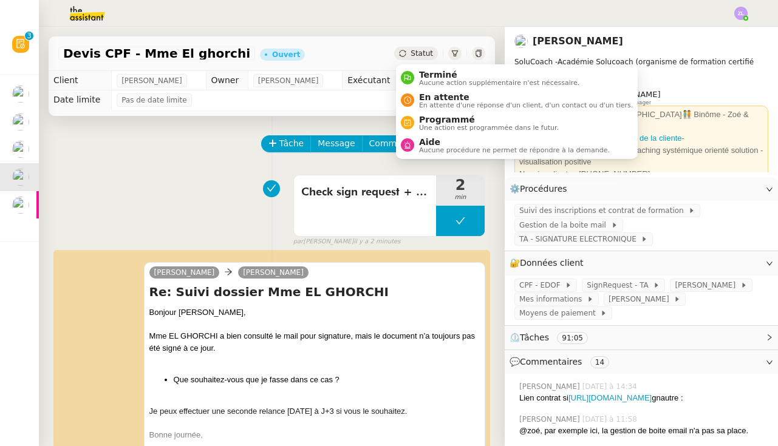
click at [434, 49] on div "Statut" at bounding box center [416, 53] width 44 height 13
click at [441, 98] on span "En attente" at bounding box center [526, 97] width 214 height 10
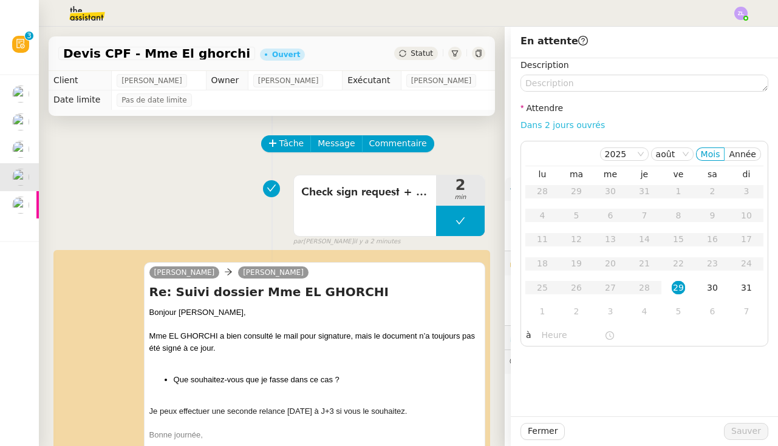
click at [540, 128] on link "Dans 2 jours ouvrés" at bounding box center [562, 125] width 84 height 10
type input "07:00"
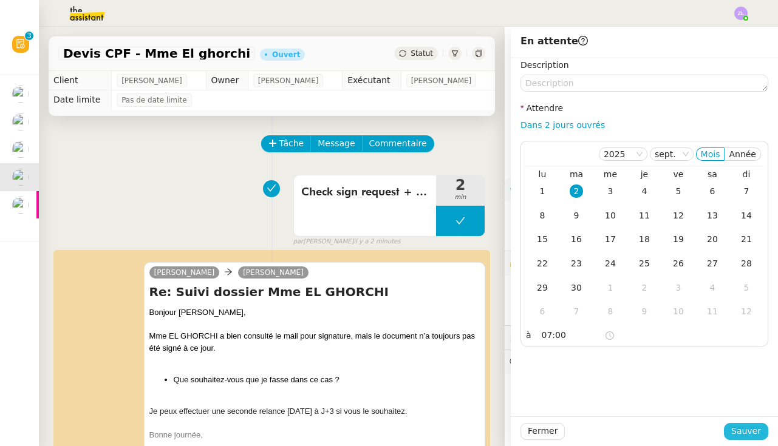
click at [745, 434] on span "Sauver" at bounding box center [746, 431] width 30 height 14
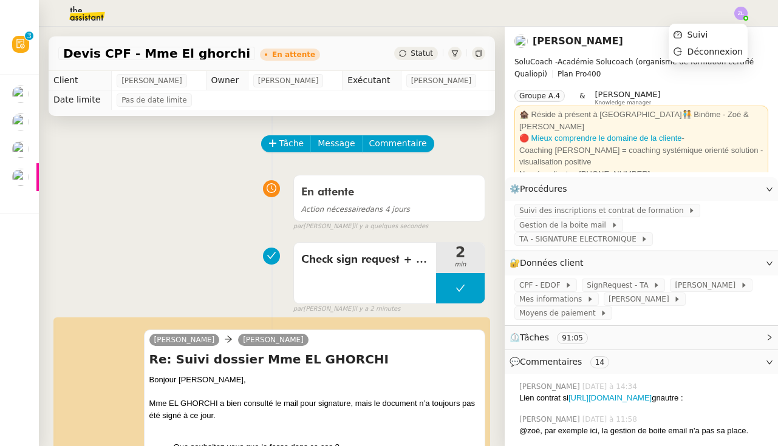
click at [741, 14] on img at bounding box center [740, 13] width 13 height 13
click at [724, 26] on ul "Suivi Déconnexion" at bounding box center [708, 43] width 79 height 39
click at [714, 36] on li "Suivi" at bounding box center [708, 34] width 79 height 17
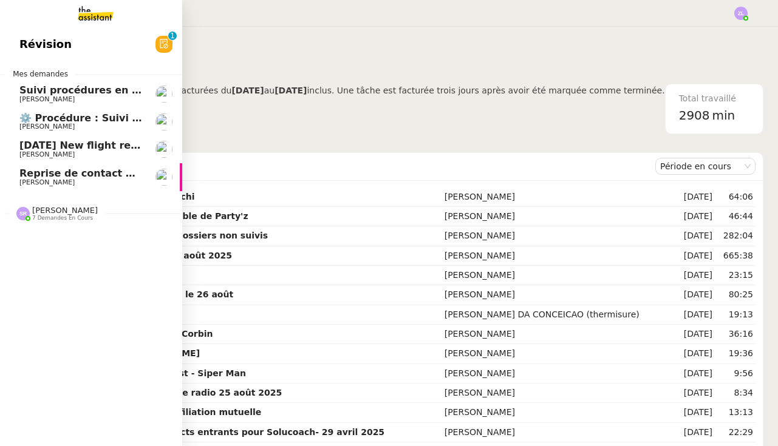
click at [46, 174] on span "Reprise de contact des dossiers non suivis" at bounding box center [135, 174] width 233 height 12
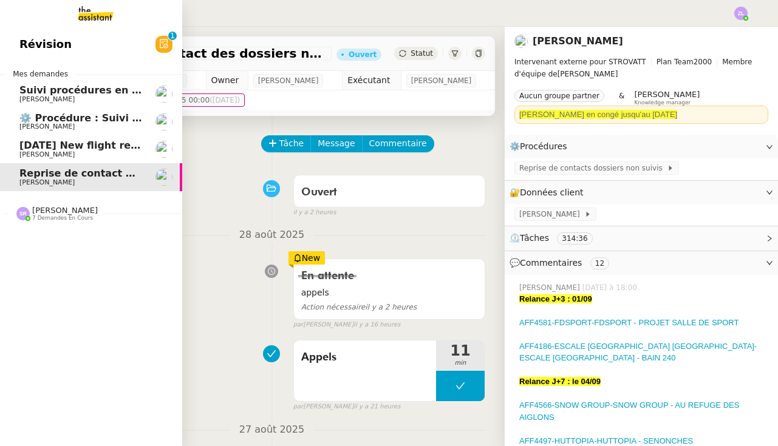
click at [46, 145] on span "4th September 2025 New flight request - Colvin Poka" at bounding box center [140, 146] width 243 height 12
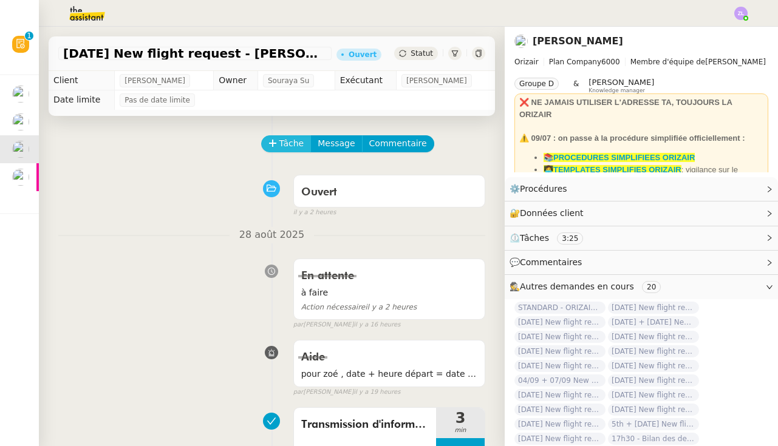
click at [282, 145] on span "Tâche" at bounding box center [291, 144] width 25 height 14
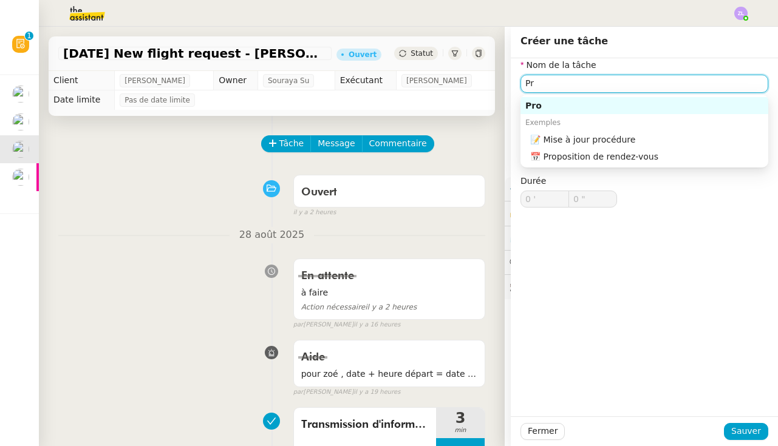
type input "P"
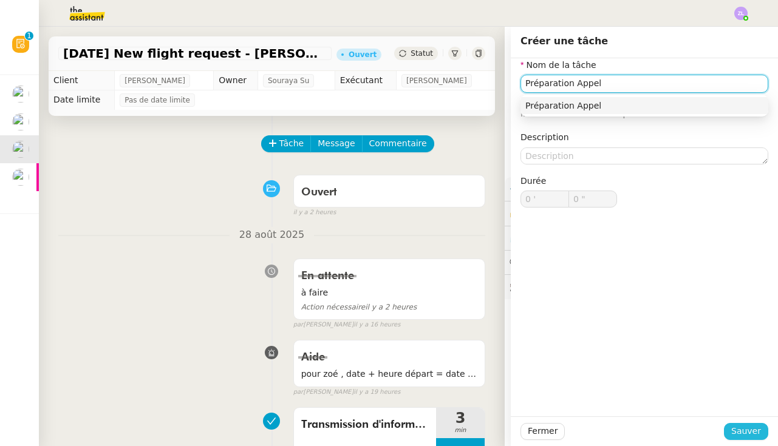
type input "Préparation Appel"
click at [742, 427] on span "Sauver" at bounding box center [746, 431] width 30 height 14
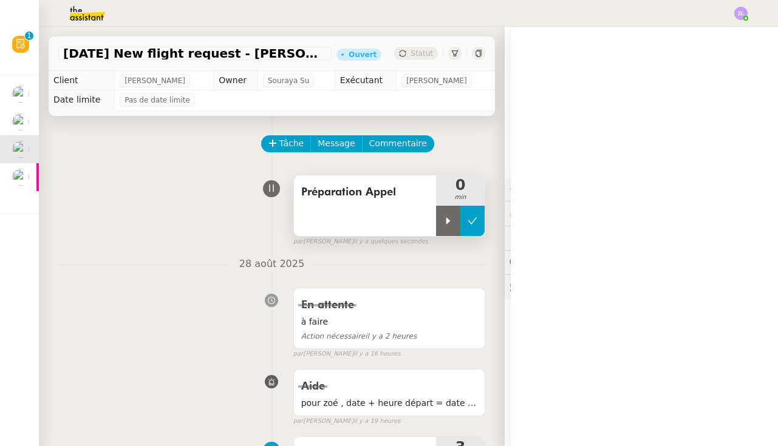
click at [480, 222] on button at bounding box center [472, 221] width 24 height 30
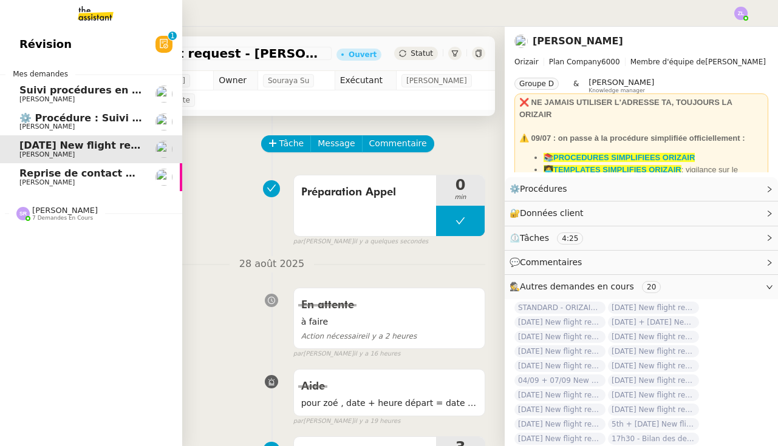
click at [16, 177] on link "Reprise de contact des dossiers non suivis Thomas SOULIER" at bounding box center [91, 177] width 182 height 28
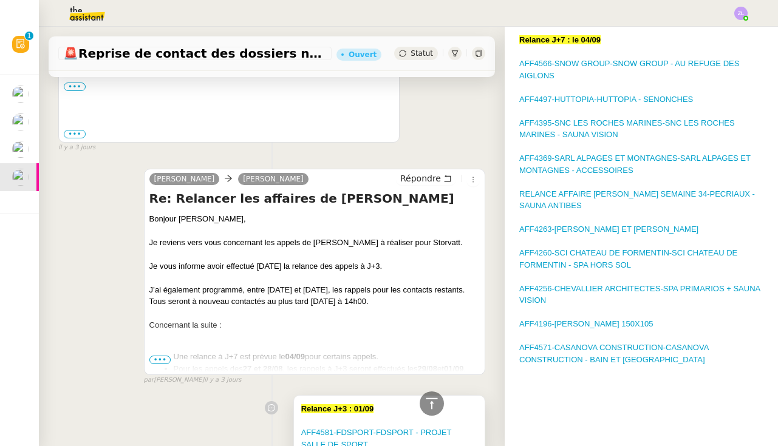
scroll to position [1729, 0]
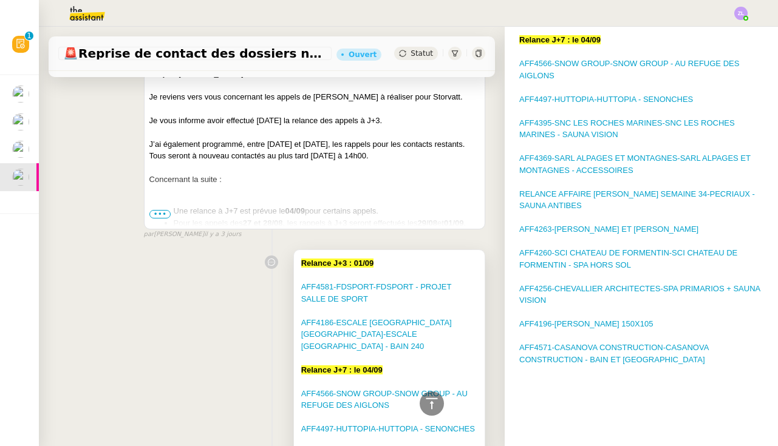
click at [427, 364] on div "Relance J+7 : le 04/09" at bounding box center [389, 370] width 176 height 12
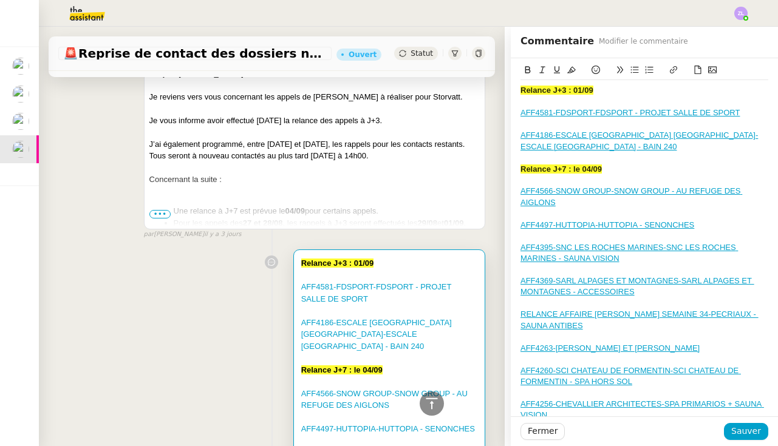
click at [441, 317] on div "AFF4186-ESCALE OCEANIA SAINT MALO HÔTEL-ESCALE OCEANIA - BAIN 240" at bounding box center [389, 335] width 176 height 36
click at [610, 146] on div "AFF4186-ESCALE OCEANIA SAINT MALO HÔTEL-ESCALE OCEANIA - BAIN 240" at bounding box center [644, 141] width 248 height 22
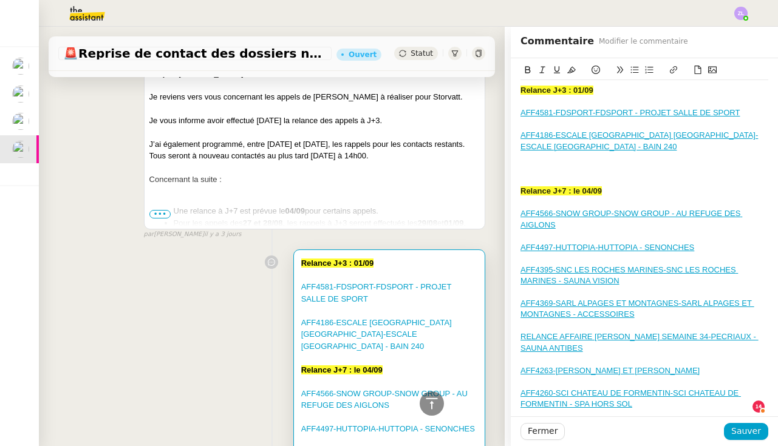
scroll to position [13, 0]
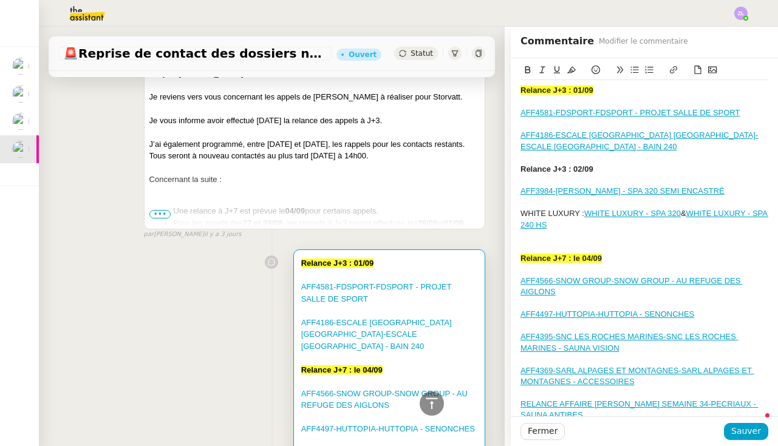
drag, startPoint x: 596, startPoint y: 168, endPoint x: 506, endPoint y: 168, distance: 89.9
click at [506, 168] on app-ticket "🚨 Reprise de contact des dossiers non suivis Ouvert Statut Client Thomas SOULIE…" at bounding box center [408, 237] width 739 height 420
click at [572, 70] on icon at bounding box center [571, 70] width 9 height 9
click at [577, 253] on div at bounding box center [644, 247] width 248 height 11
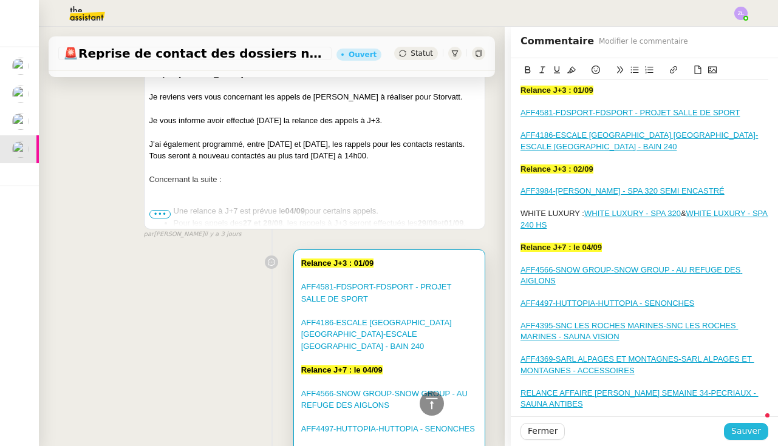
scroll to position [0, 0]
click at [745, 431] on span "Sauver" at bounding box center [746, 431] width 30 height 14
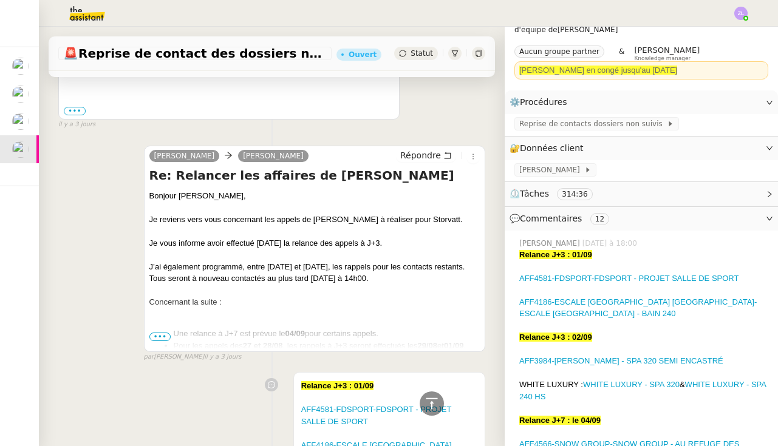
scroll to position [1604, 0]
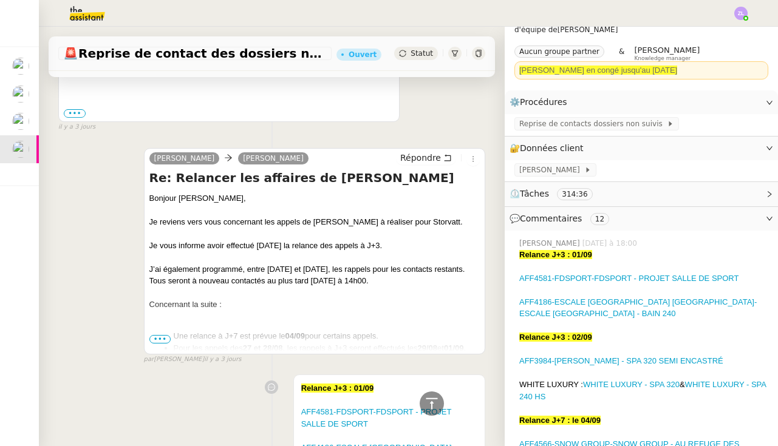
click at [155, 335] on span "•••" at bounding box center [160, 339] width 22 height 9
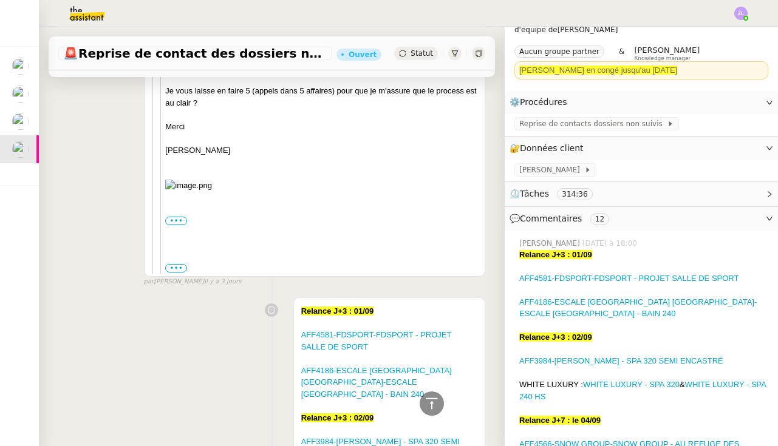
scroll to position [2477, 0]
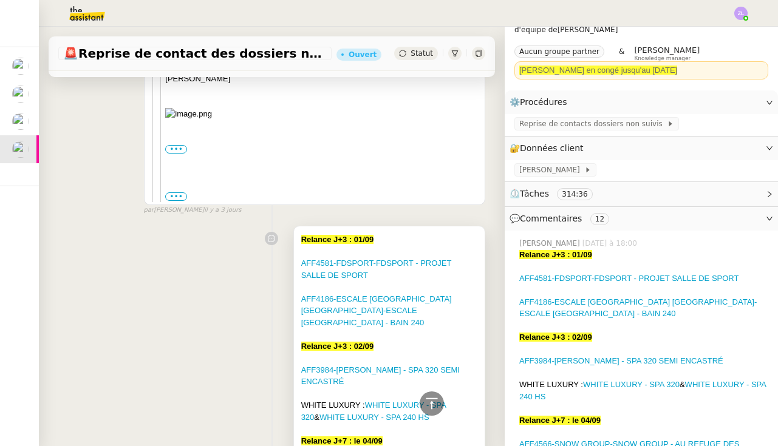
click at [382, 341] on div "Relance J+3 : 02/09" at bounding box center [389, 347] width 176 height 12
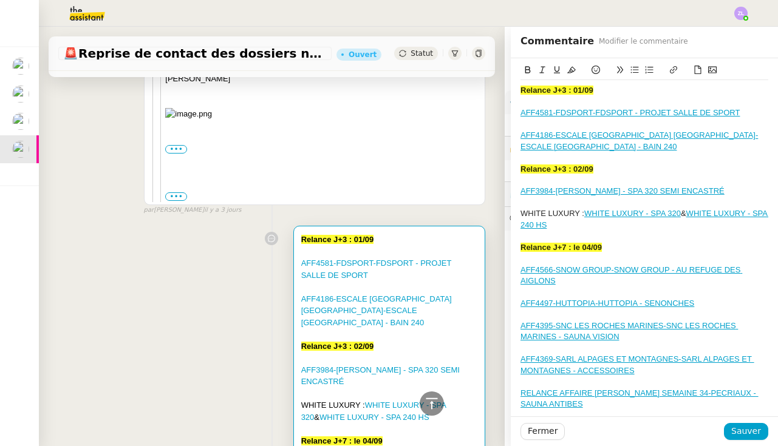
click at [593, 167] on strong "Relance J+3 : 02/09" at bounding box center [556, 169] width 73 height 9
click at [744, 429] on span "Sauver" at bounding box center [746, 431] width 30 height 14
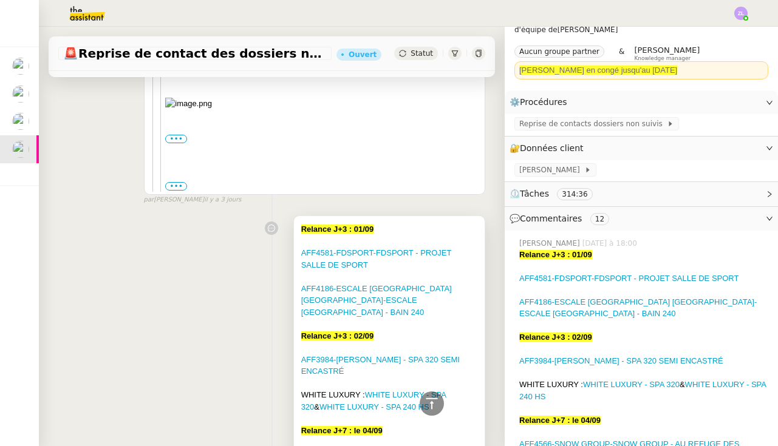
scroll to position [2486, 0]
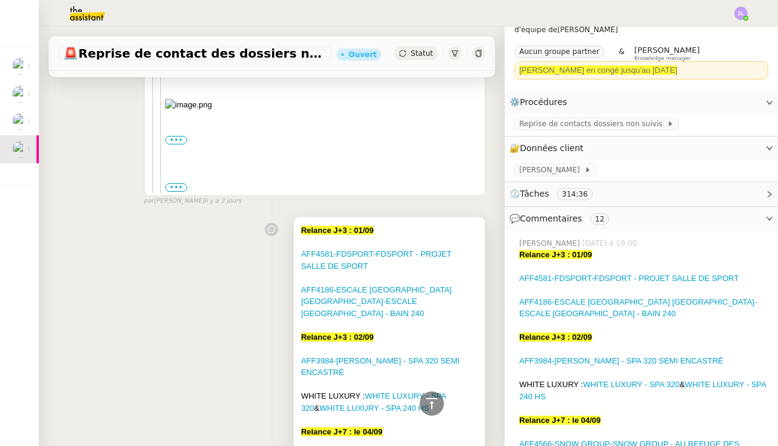
click at [389, 332] on div "Relance J+3 : 02/09" at bounding box center [389, 338] width 176 height 12
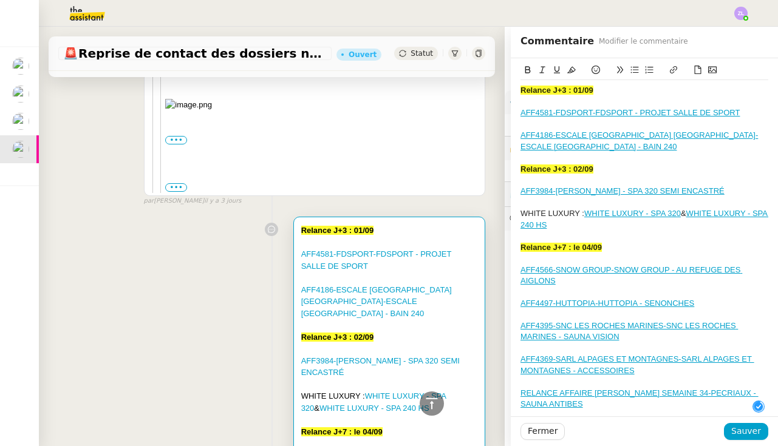
drag, startPoint x: 611, startPoint y: 170, endPoint x: 474, endPoint y: 156, distance: 137.9
click at [474, 156] on app-ticket "🚨 Reprise de contact des dossiers non suivis Ouvert Statut Client Thomas SOULIE…" at bounding box center [408, 237] width 739 height 420
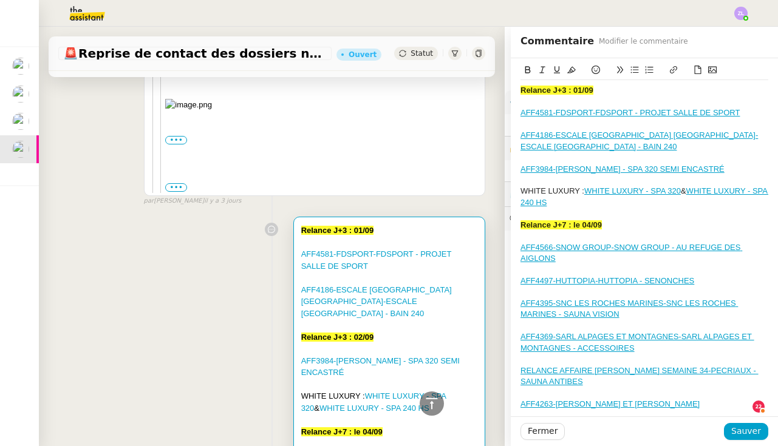
click at [586, 208] on div "WHITE LUXURY : WHITE LUXURY - SPA 320 & WHITE LUXURY - SPA 240 HS" at bounding box center [644, 197] width 248 height 22
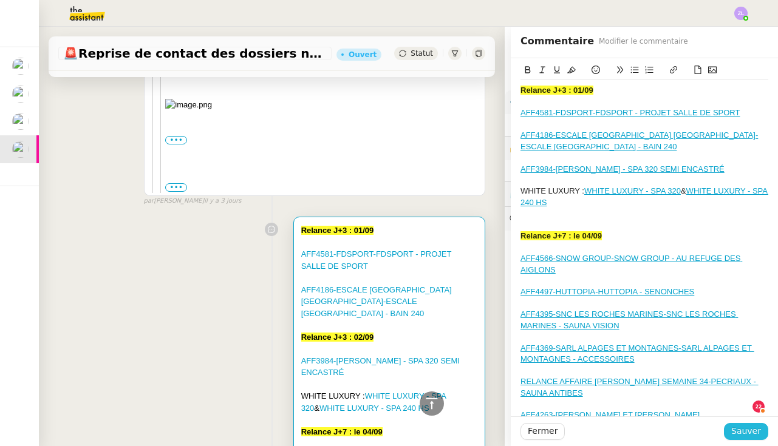
click at [749, 430] on span "Sauver" at bounding box center [746, 431] width 30 height 14
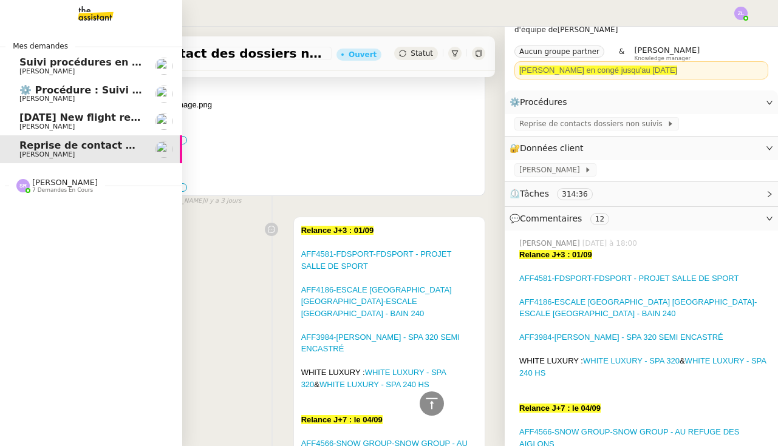
click at [62, 119] on span "4th September 2025 New flight request - Colvin Poka" at bounding box center [140, 118] width 243 height 12
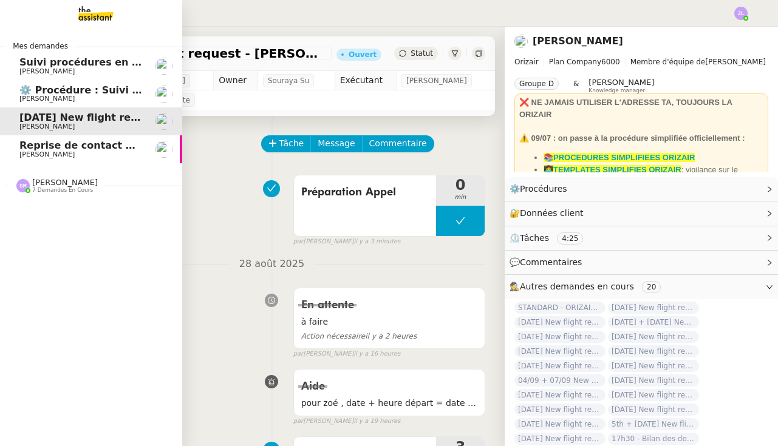
click at [38, 154] on span "Thomas SOULIER" at bounding box center [46, 155] width 55 height 8
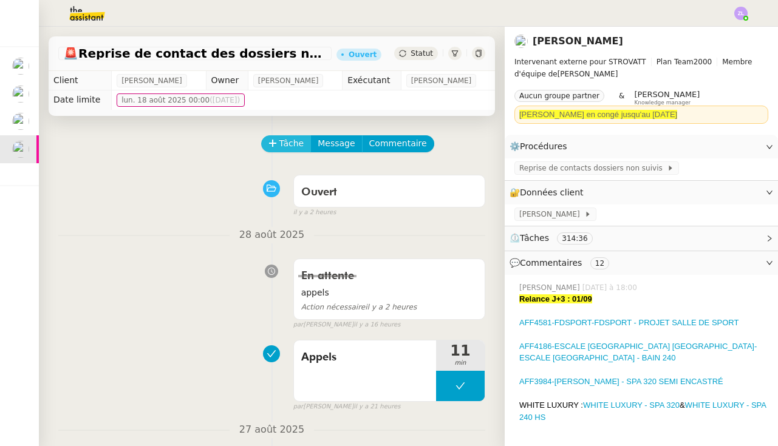
click at [290, 149] on span "Tâche" at bounding box center [291, 144] width 25 height 14
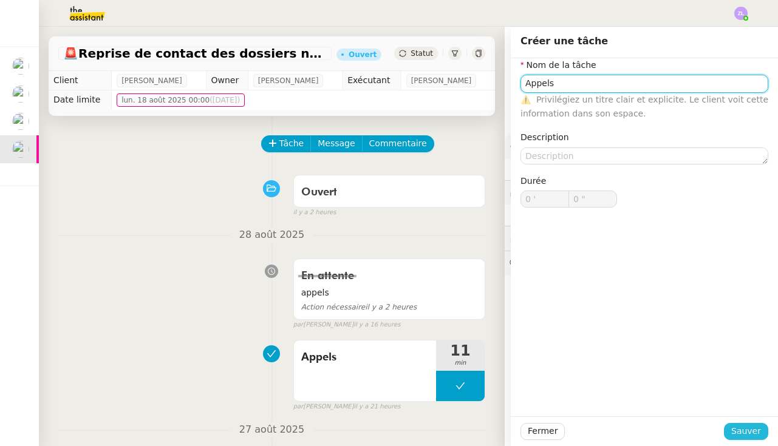
type input "Appels"
click at [751, 424] on span "Sauver" at bounding box center [746, 431] width 30 height 14
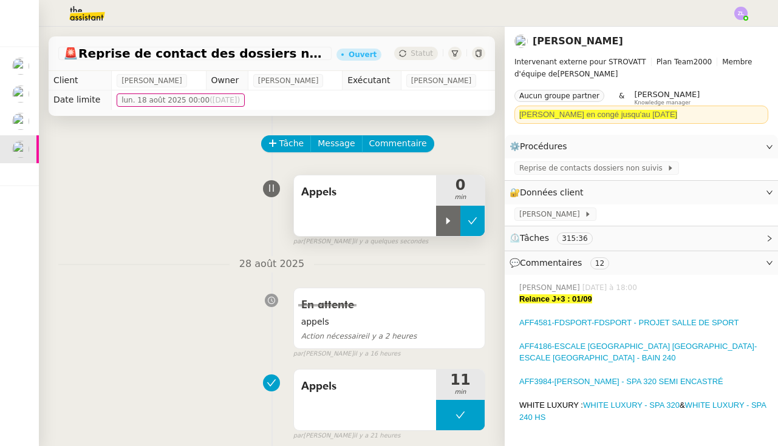
click at [468, 225] on icon at bounding box center [473, 221] width 10 height 10
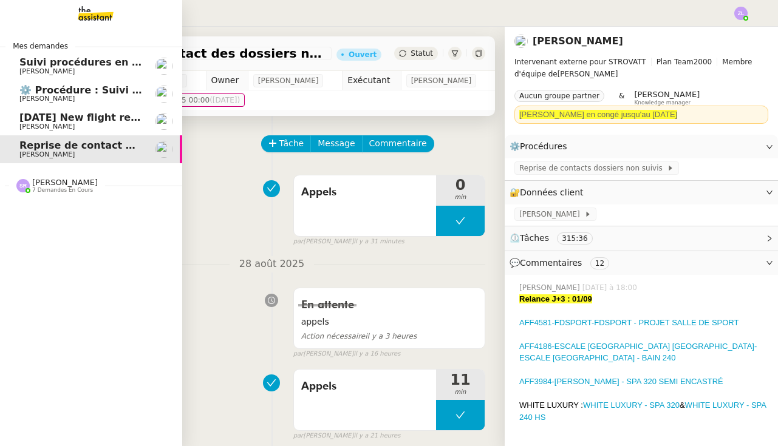
click at [32, 188] on span "7 demandes en cours" at bounding box center [62, 190] width 61 height 7
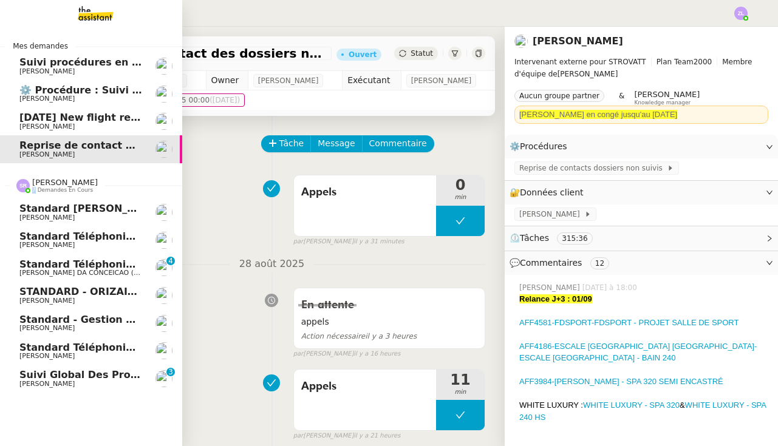
click at [32, 188] on span "7 demandes en cours" at bounding box center [62, 190] width 61 height 7
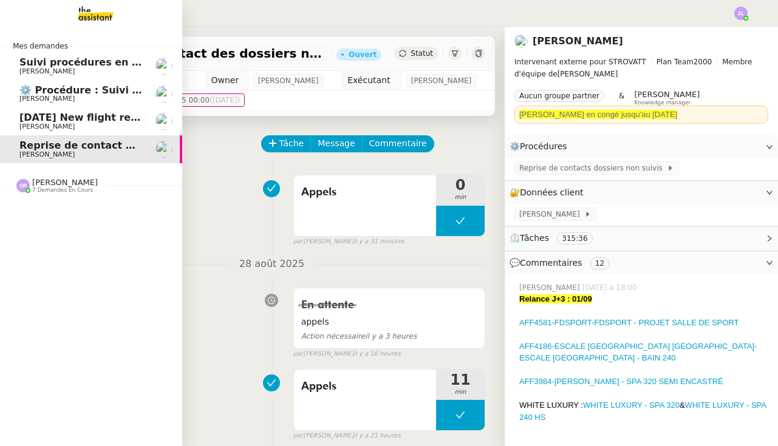
click at [40, 184] on span "[PERSON_NAME]" at bounding box center [65, 182] width 66 height 9
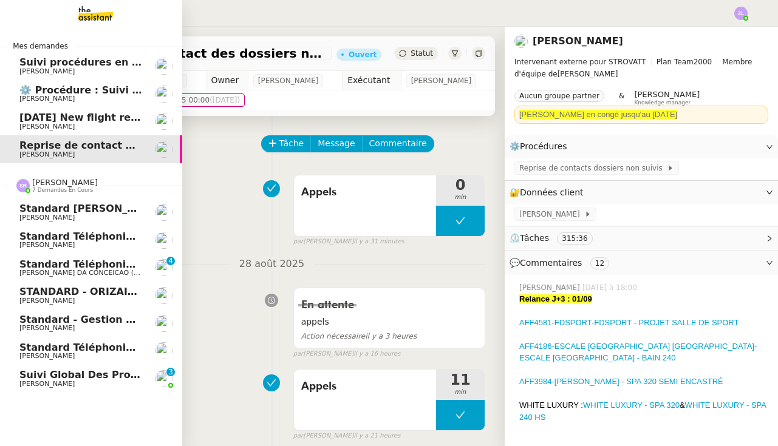
click at [80, 345] on span "Standard téléphonique - août 2025" at bounding box center [116, 348] width 194 height 12
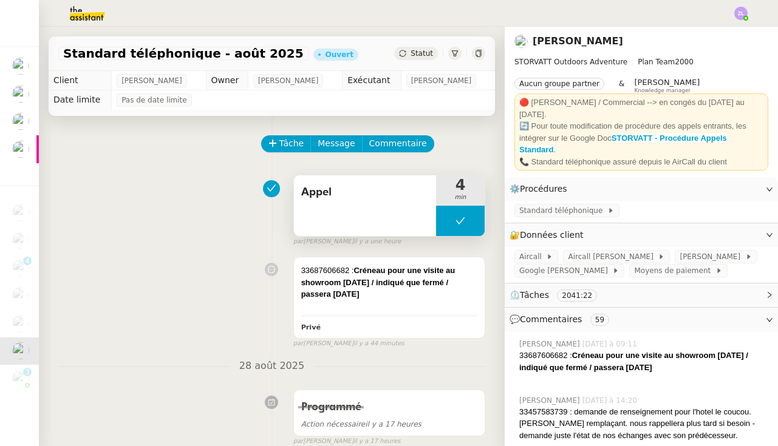
click at [451, 223] on button at bounding box center [460, 221] width 49 height 30
click at [451, 223] on icon at bounding box center [448, 221] width 10 height 10
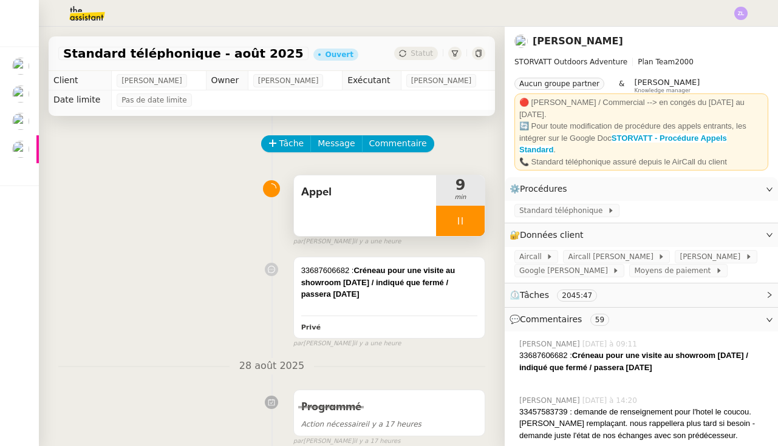
click at [456, 223] on icon at bounding box center [460, 221] width 10 height 10
click at [472, 221] on icon at bounding box center [473, 221] width 10 height 10
click at [440, 228] on button at bounding box center [460, 221] width 49 height 30
click at [445, 224] on icon at bounding box center [448, 221] width 10 height 10
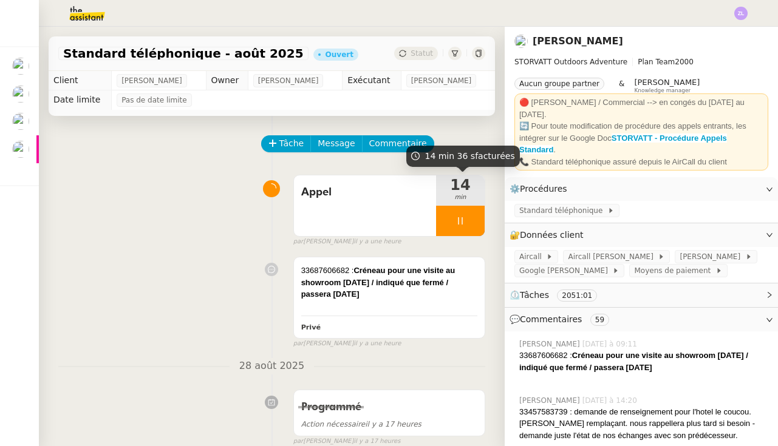
click at [457, 222] on icon at bounding box center [460, 221] width 10 height 10
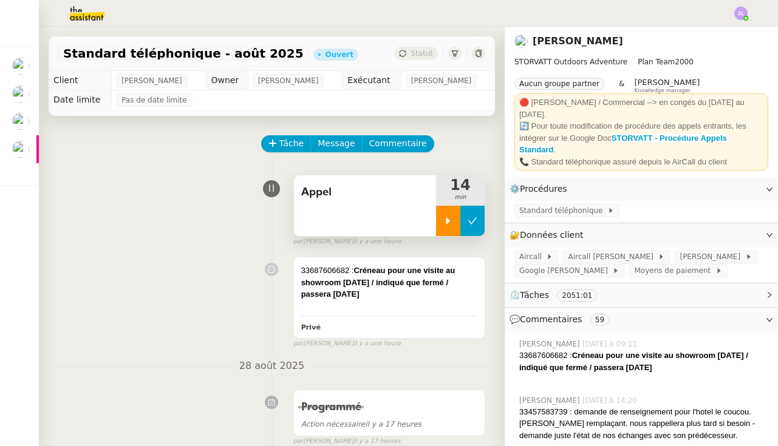
click at [471, 221] on icon at bounding box center [473, 221] width 10 height 10
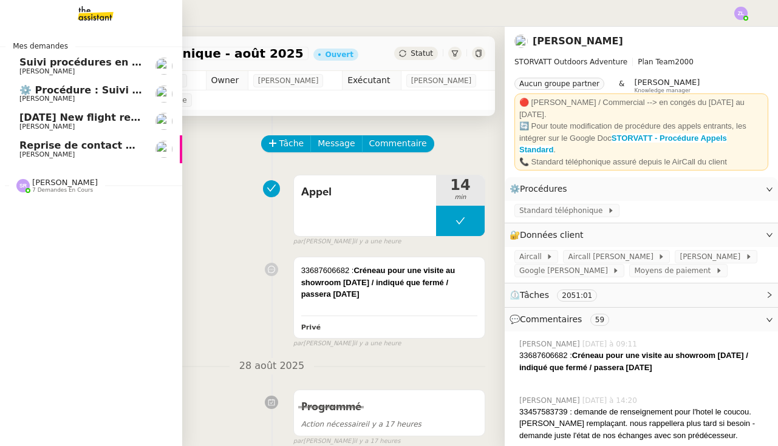
click at [30, 151] on span "Thomas SOULIER" at bounding box center [46, 155] width 55 height 8
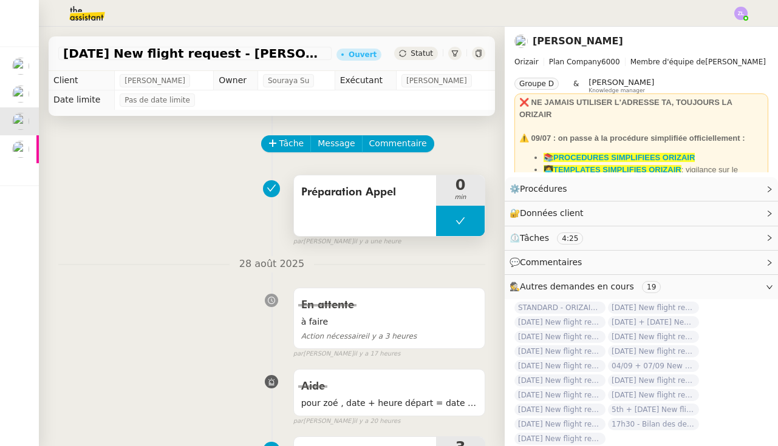
click at [441, 230] on button at bounding box center [460, 221] width 49 height 30
click at [441, 230] on div at bounding box center [448, 221] width 24 height 30
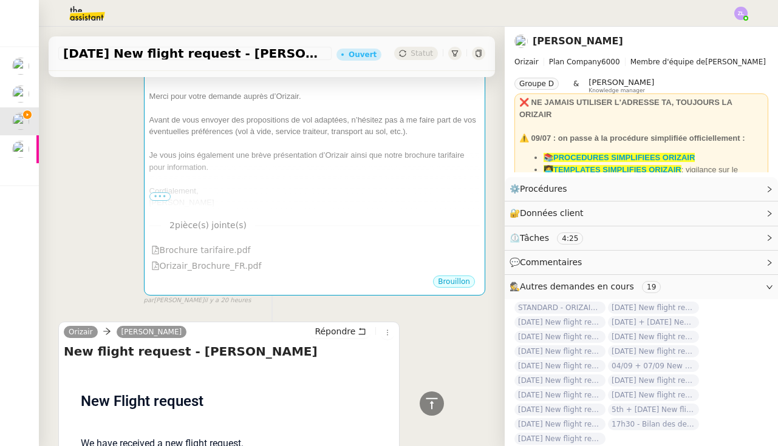
scroll to position [664, 0]
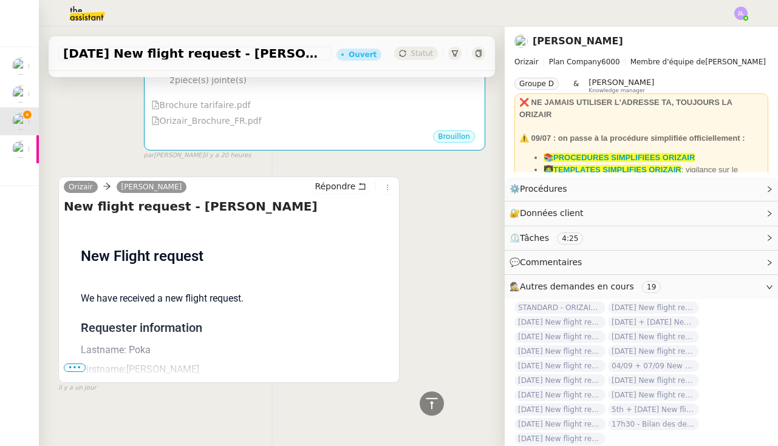
click at [77, 366] on span "•••" at bounding box center [75, 368] width 22 height 9
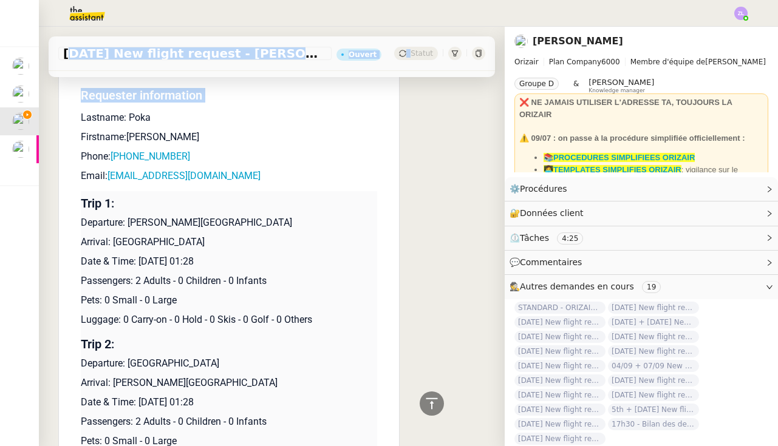
scroll to position [1046, 0]
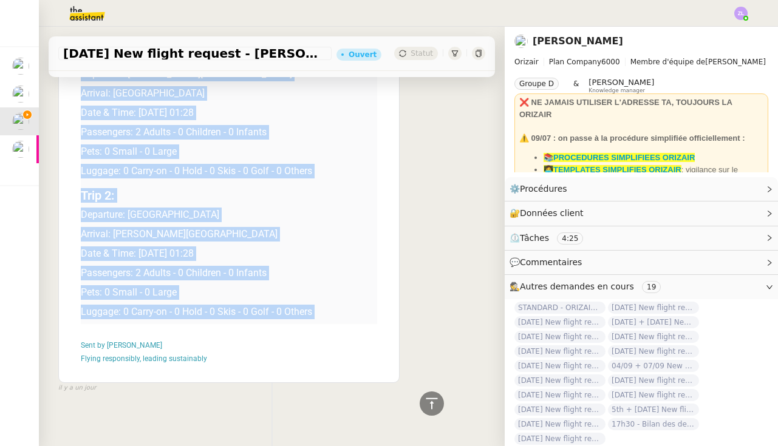
drag, startPoint x: 82, startPoint y: 111, endPoint x: 177, endPoint y: 320, distance: 230.1
click at [177, 320] on td "New Flight request We have received a new flight request. Requester information…" at bounding box center [229, 110] width 296 height 540
copy td "Lastname: Poka Firstname:Colvin Phone: +330746384429 Email: colvinpoka@gmail.co…"
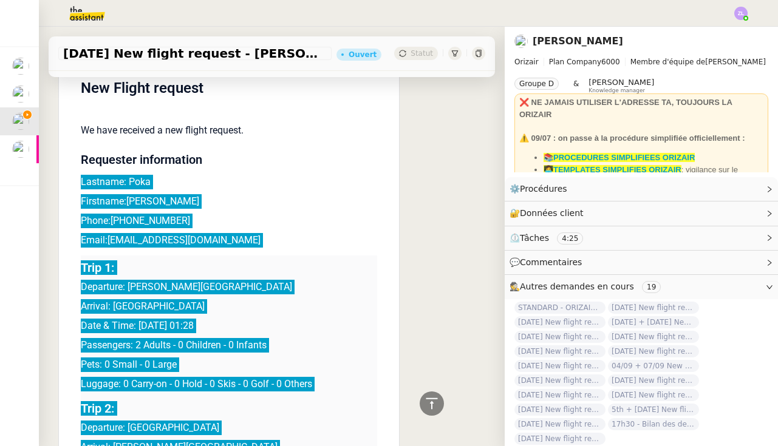
scroll to position [829, 0]
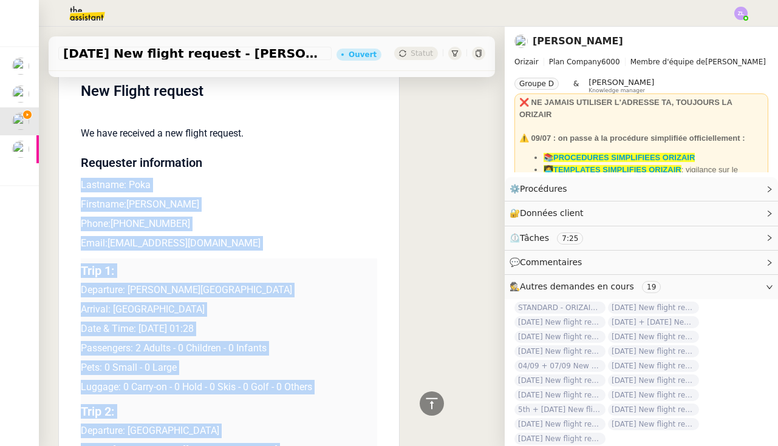
drag, startPoint x: 279, startPoint y: 392, endPoint x: 180, endPoint y: 196, distance: 219.1
click at [180, 197] on p "Firstname:Colvin" at bounding box center [229, 204] width 296 height 15
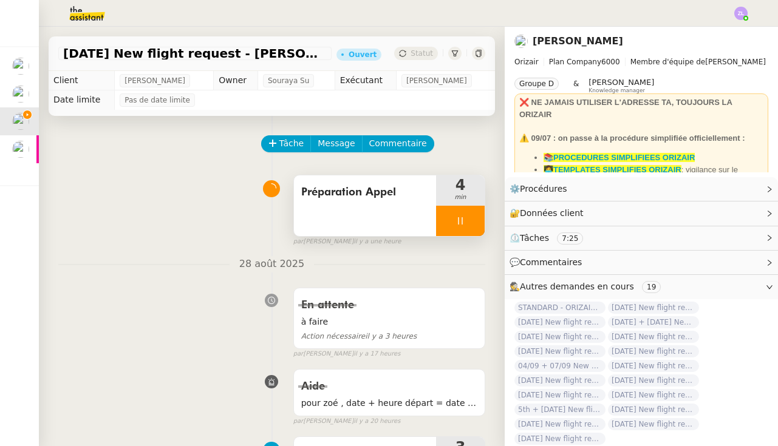
scroll to position [0, 0]
click at [393, 143] on span "Commentaire" at bounding box center [398, 144] width 58 height 14
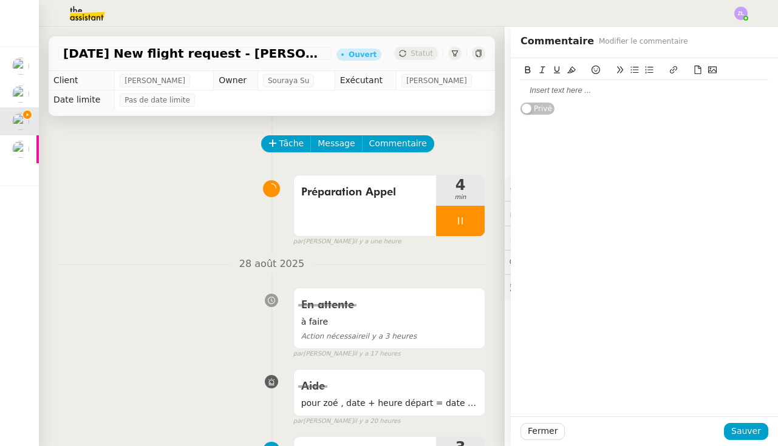
click at [558, 94] on div at bounding box center [644, 90] width 248 height 11
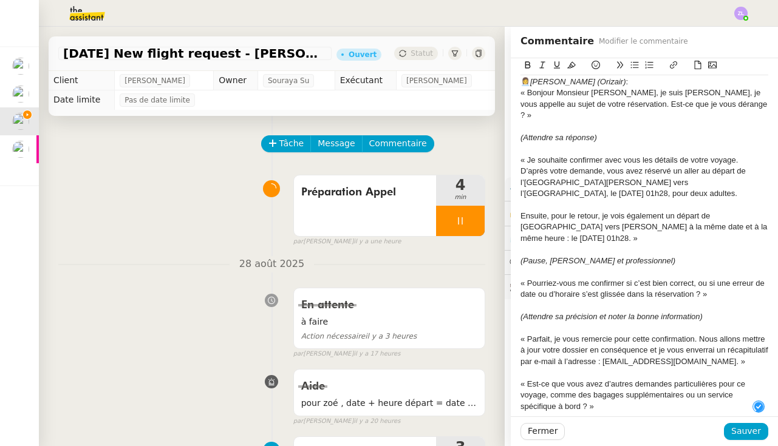
scroll to position [104, 0]
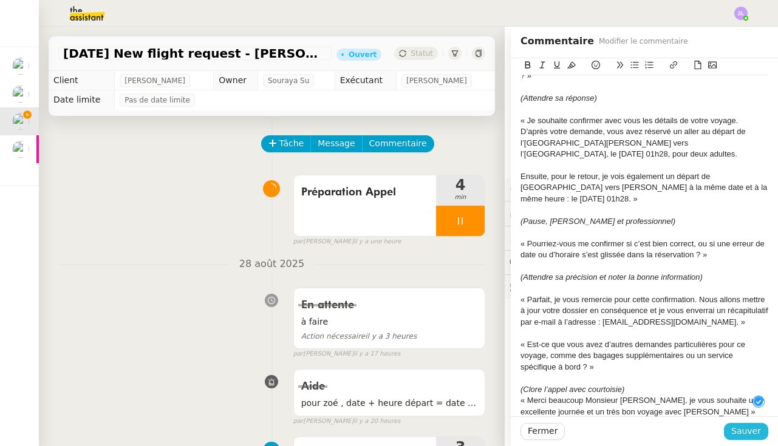
click at [744, 433] on span "Sauver" at bounding box center [746, 431] width 30 height 14
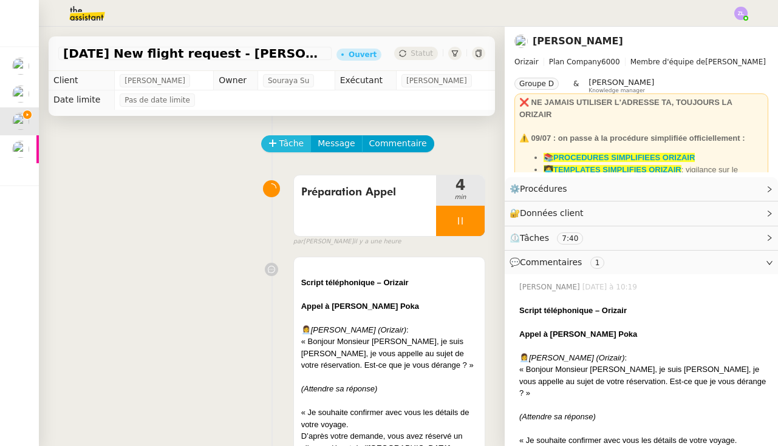
click at [298, 143] on span "Tâche" at bounding box center [291, 144] width 25 height 14
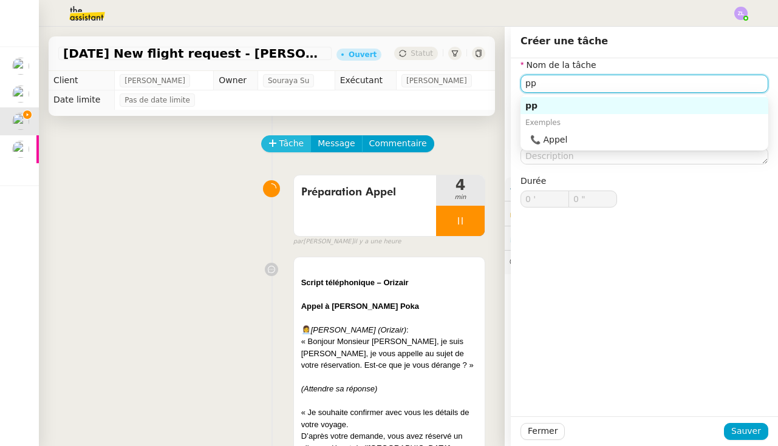
type input "p"
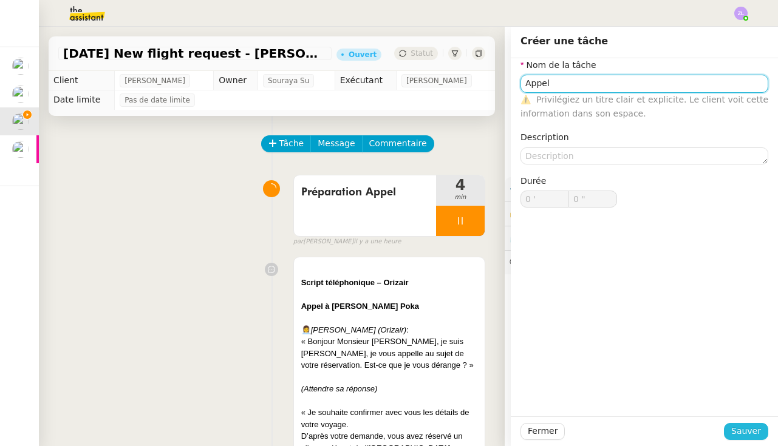
type input "Appel"
click at [758, 438] on span "Sauver" at bounding box center [746, 431] width 30 height 14
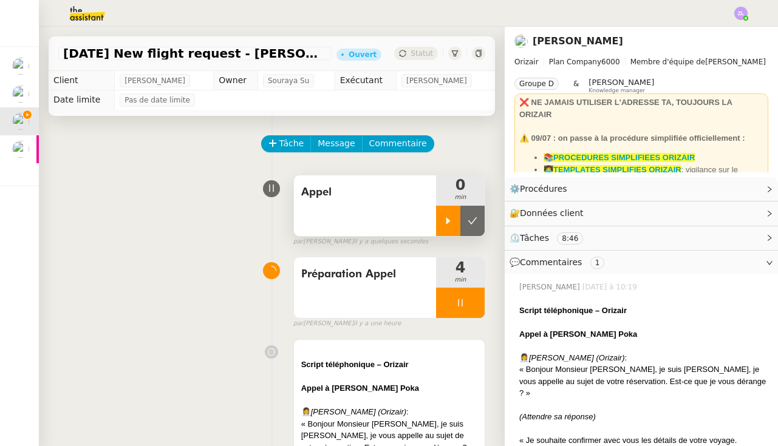
click at [454, 214] on div at bounding box center [448, 221] width 24 height 30
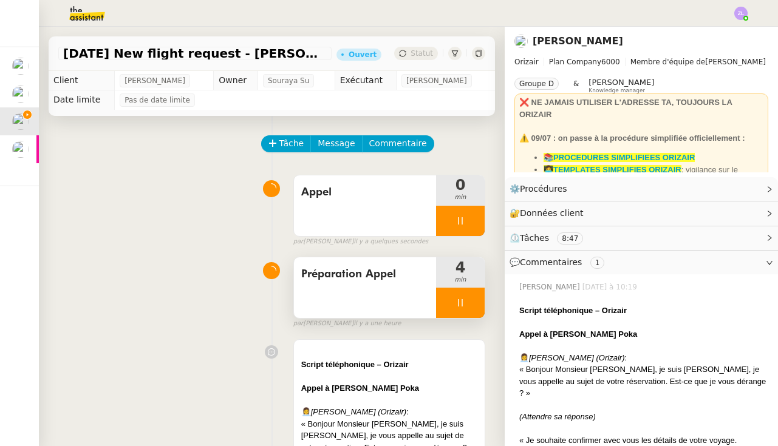
click at [447, 295] on div at bounding box center [460, 303] width 49 height 30
click at [477, 307] on button at bounding box center [472, 303] width 24 height 30
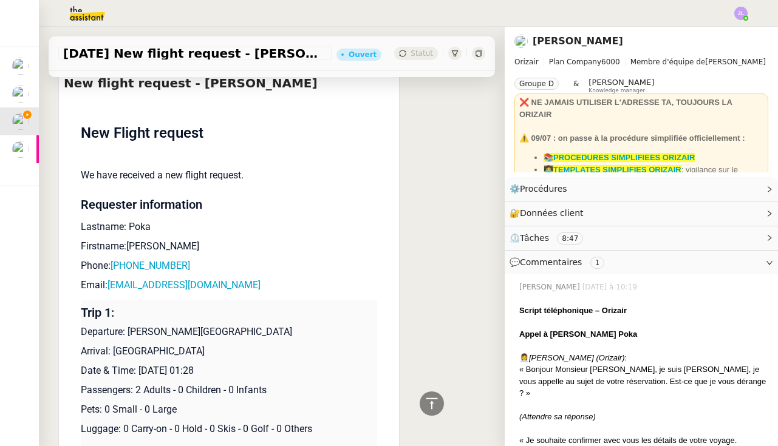
scroll to position [1363, 0]
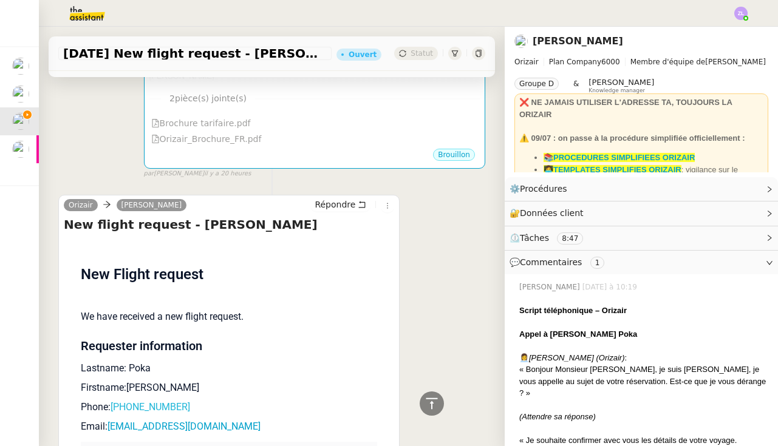
drag, startPoint x: 202, startPoint y: 387, endPoint x: 115, endPoint y: 388, distance: 86.8
click at [115, 400] on p "Phone: +330746384429" at bounding box center [229, 407] width 296 height 15
copy p "+330746384429"
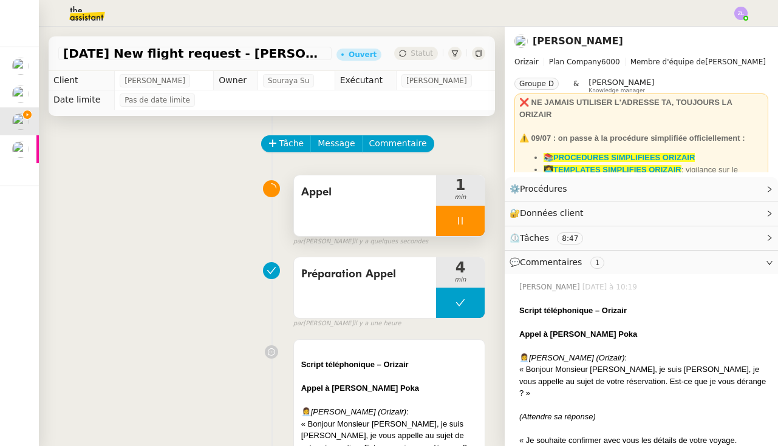
scroll to position [-1, 0]
click at [333, 224] on div "Appel" at bounding box center [365, 205] width 142 height 61
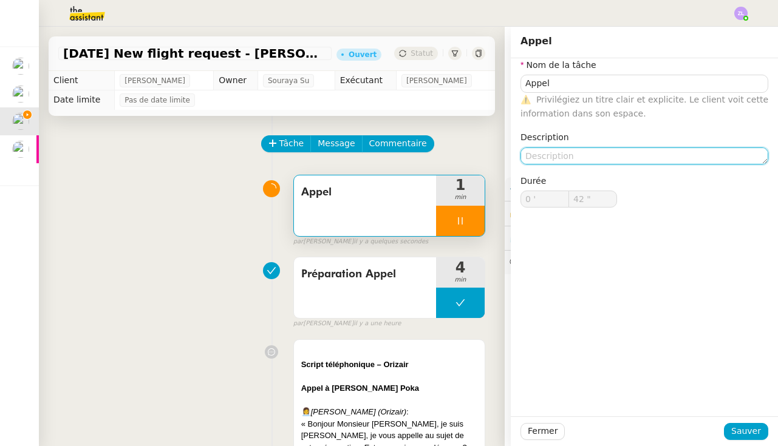
click at [556, 153] on textarea at bounding box center [644, 156] width 248 height 17
type input "43 ""
type textarea "Mess"
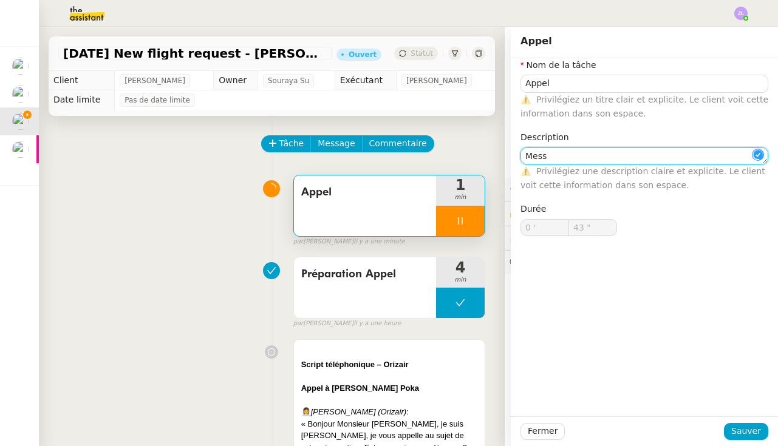
type input "44 ""
type textarea "Messagerie"
type input "45 ""
type textarea "Messagerie le"
type input "46 ""
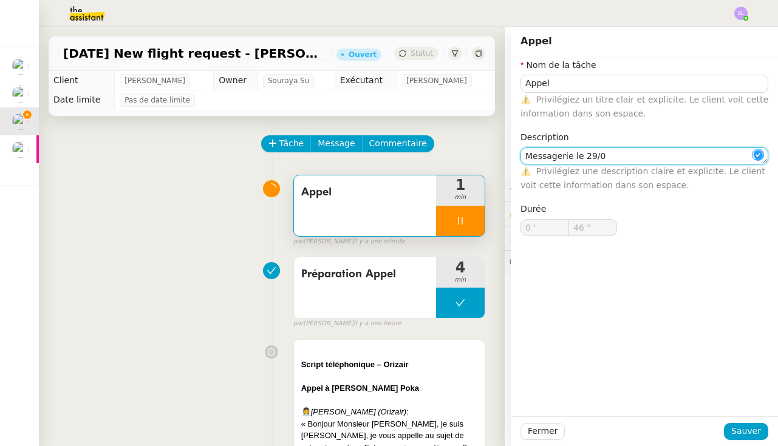
type textarea "Messagerie le 29/09"
type input "47 ""
type textarea "Messagerie le 29/09"
type input "48 ""
type textarea "Messagerie le 29/08"
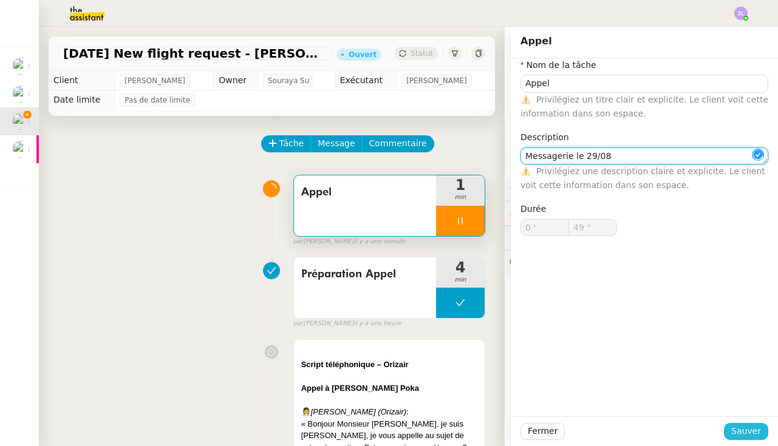
type input "50 ""
type textarea "Messagerie le 29/08"
click at [741, 430] on span "Sauver" at bounding box center [746, 431] width 30 height 14
type input "51 ""
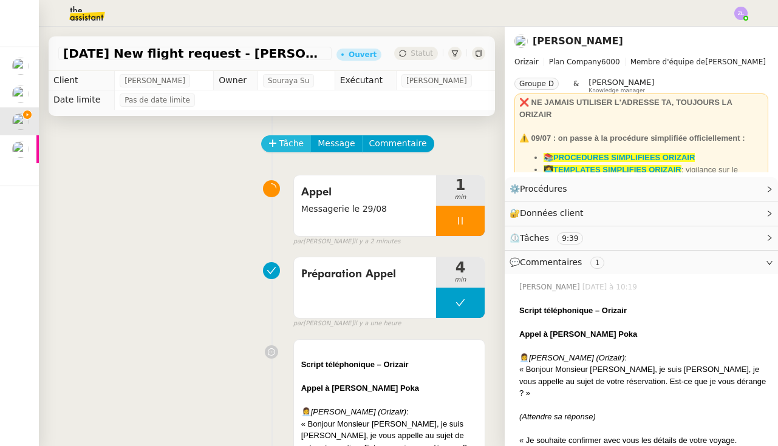
click at [283, 148] on span "Tâche" at bounding box center [291, 144] width 25 height 14
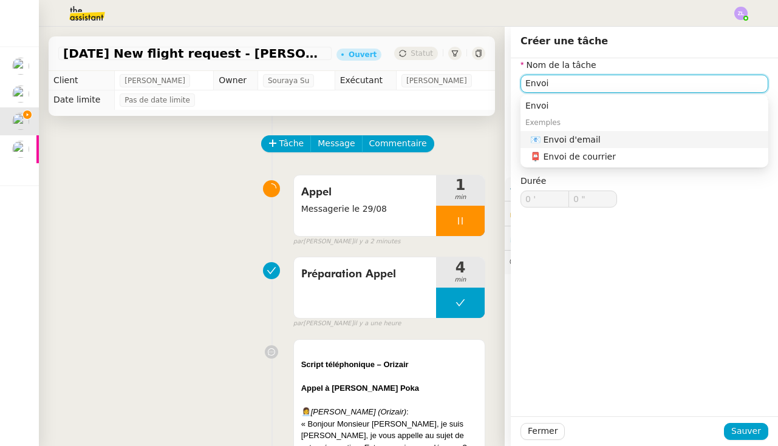
click at [577, 138] on div "📧 Envoi d'email" at bounding box center [646, 139] width 233 height 11
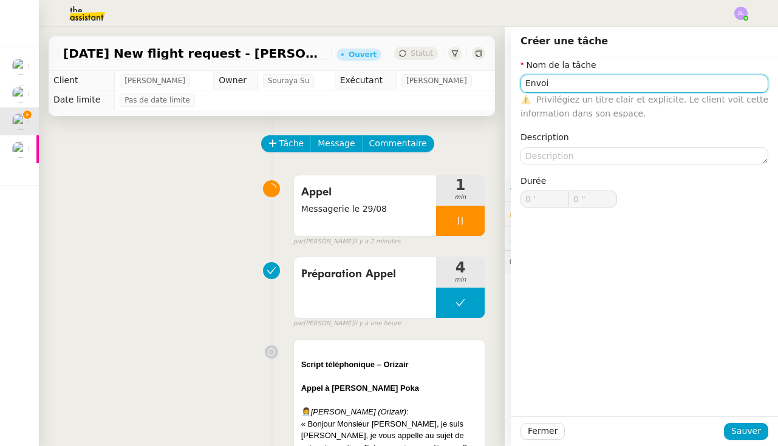
type input "Envoi d'email"
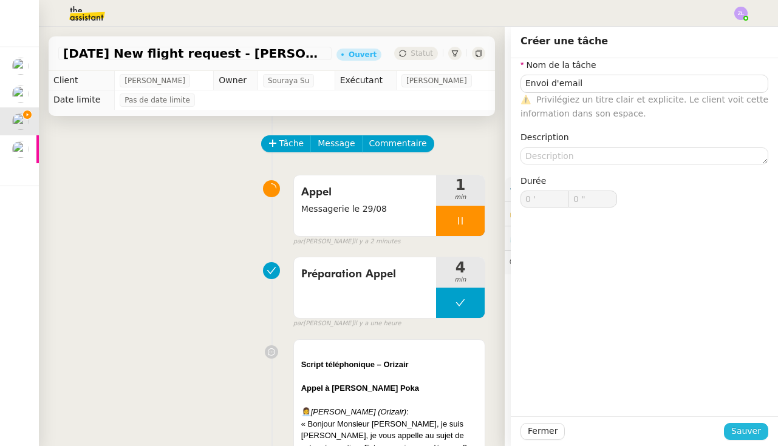
click at [750, 432] on span "Sauver" at bounding box center [746, 431] width 30 height 14
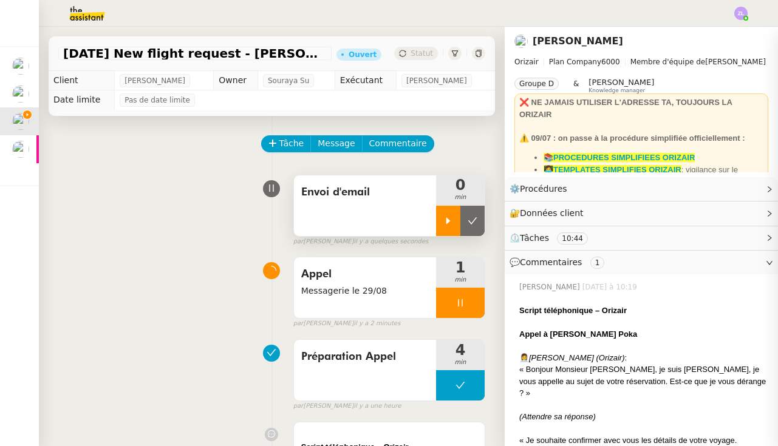
click at [452, 225] on icon at bounding box center [448, 221] width 10 height 10
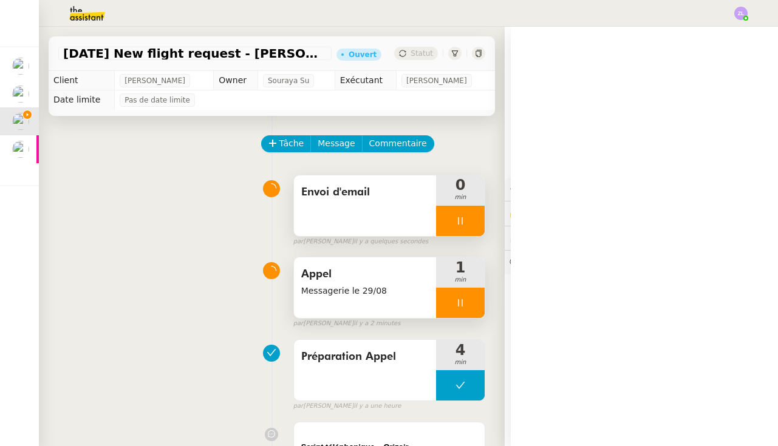
click at [451, 307] on div at bounding box center [460, 303] width 49 height 30
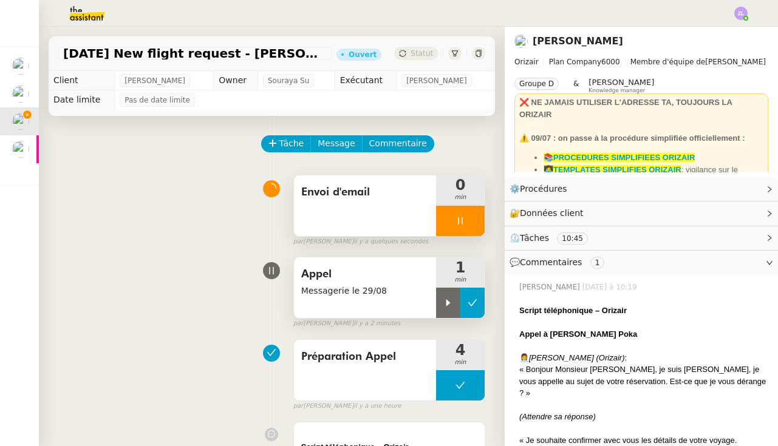
click at [471, 305] on icon at bounding box center [473, 303] width 10 height 10
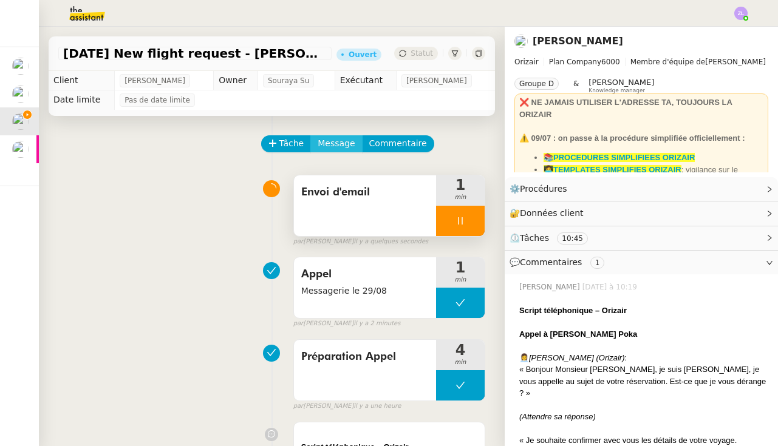
click at [343, 145] on span "Message" at bounding box center [336, 144] width 37 height 14
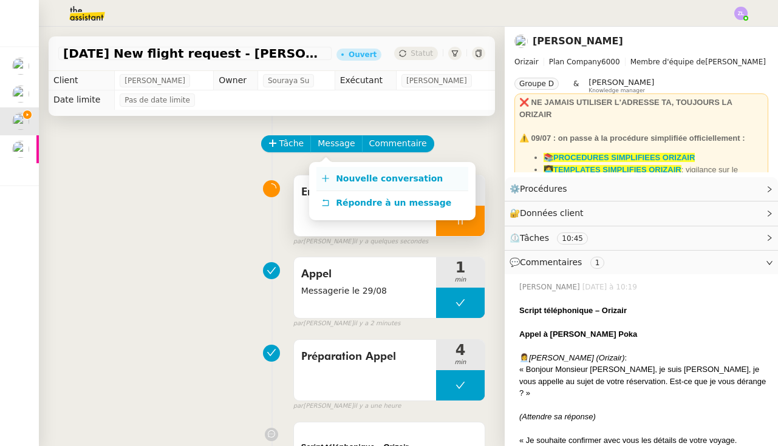
click at [345, 179] on span "Nouvelle conversation" at bounding box center [389, 179] width 107 height 10
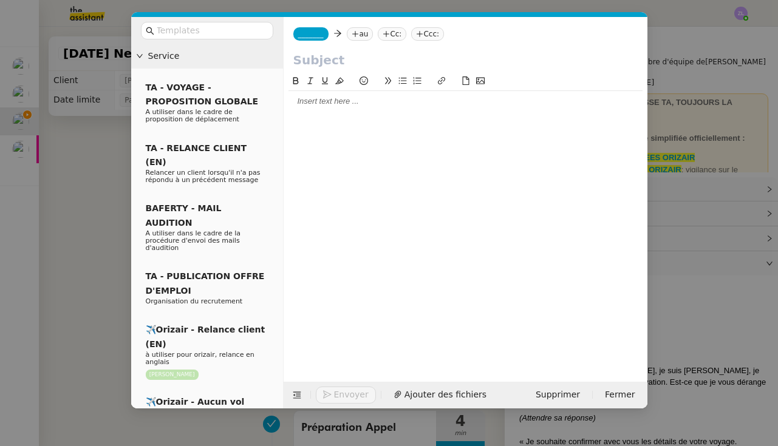
click at [308, 41] on nz-tag "_______" at bounding box center [310, 33] width 35 height 13
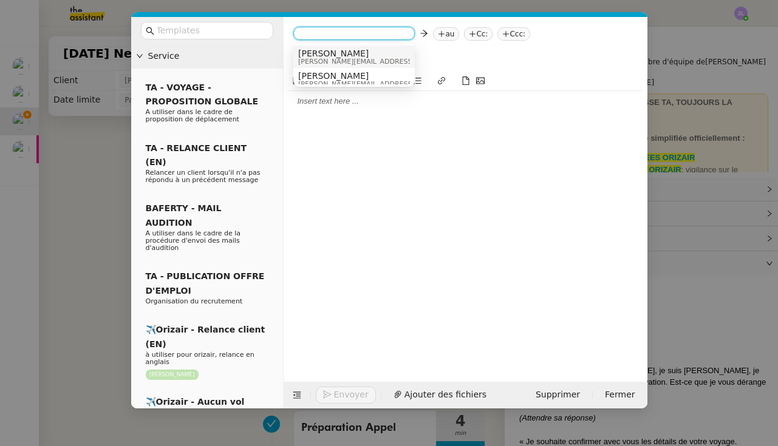
click at [315, 55] on span "Josephine" at bounding box center [384, 54] width 172 height 10
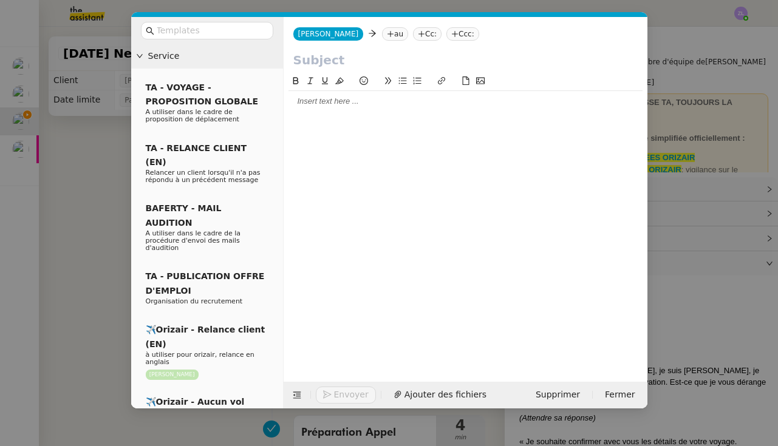
click at [104, 163] on nz-modal-container "Service TA - VOYAGE - PROPOSITION GLOBALE A utiliser dans le cadre de propositi…" at bounding box center [389, 223] width 778 height 446
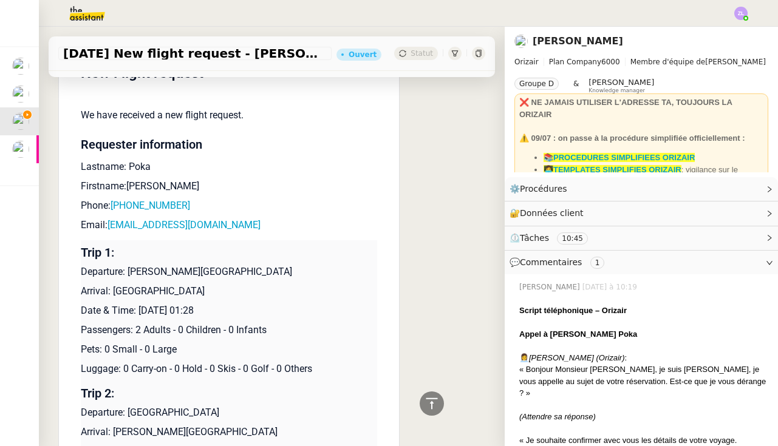
scroll to position [1701, 0]
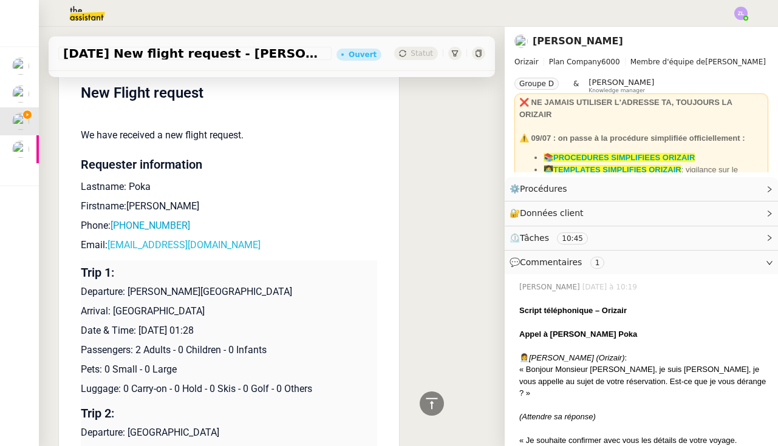
drag, startPoint x: 217, startPoint y: 227, endPoint x: 111, endPoint y: 228, distance: 106.3
click at [111, 238] on p "Email: colvinpoka@gmail.com" at bounding box center [229, 245] width 296 height 15
copy p "colvinpoka@gmail.com"
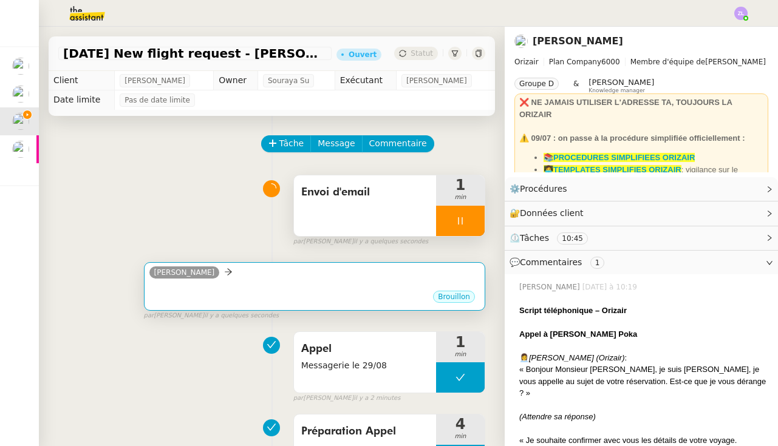
scroll to position [0, 0]
click at [284, 281] on div "Josephine" at bounding box center [314, 274] width 330 height 18
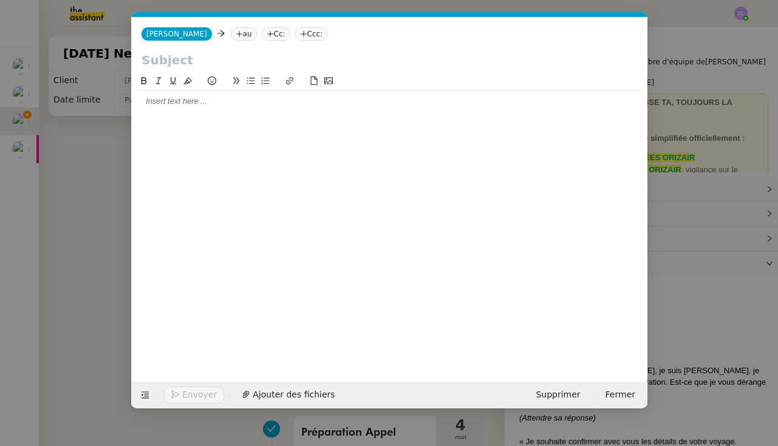
scroll to position [0, 26]
click at [235, 32] on icon at bounding box center [238, 33] width 7 height 7
paste input "colvinpoka@gmail.com"
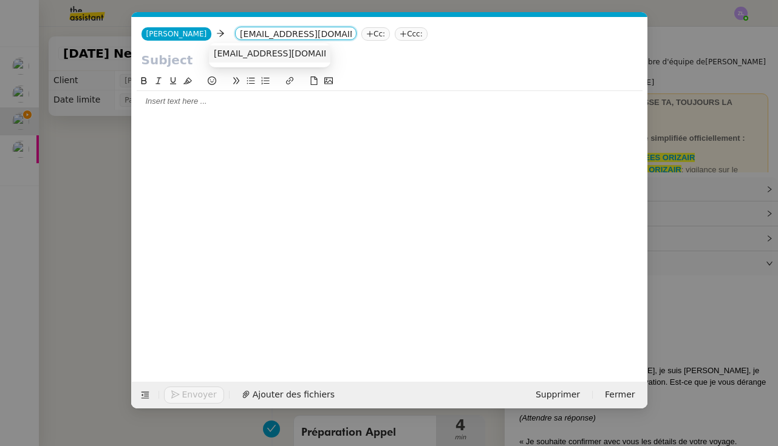
type input "colvinpoka@gmail.com"
click at [234, 49] on span "colvinpoka@gmail.com" at bounding box center [288, 54] width 149 height 10
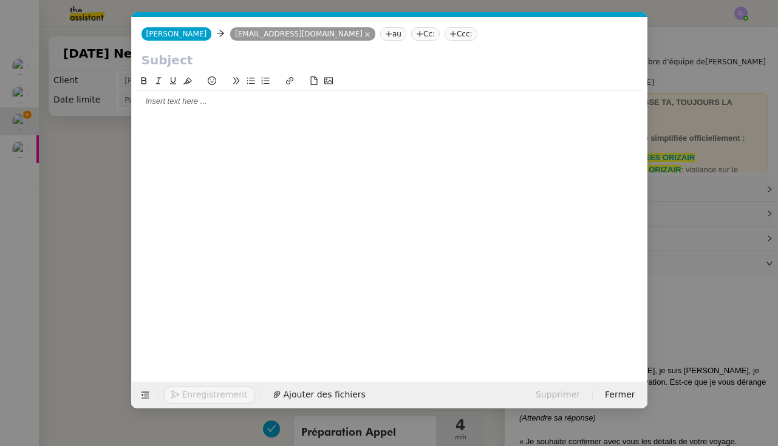
click at [444, 34] on nz-tag "Ccc:" at bounding box center [460, 33] width 33 height 13
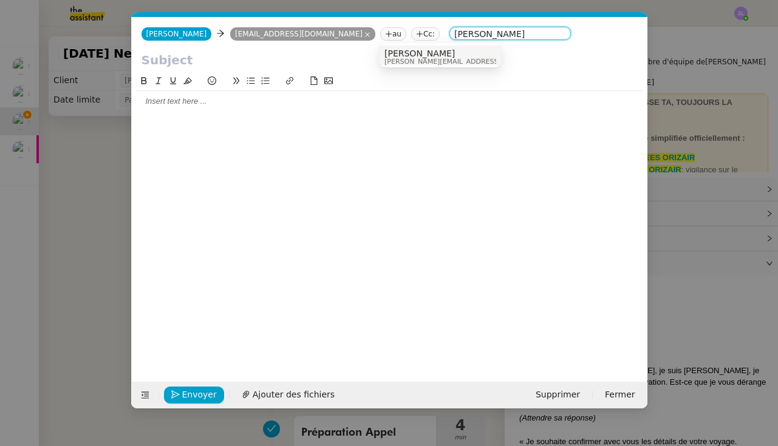
type input "louis frei"
click at [418, 56] on span "[PERSON_NAME]" at bounding box center [470, 54] width 172 height 10
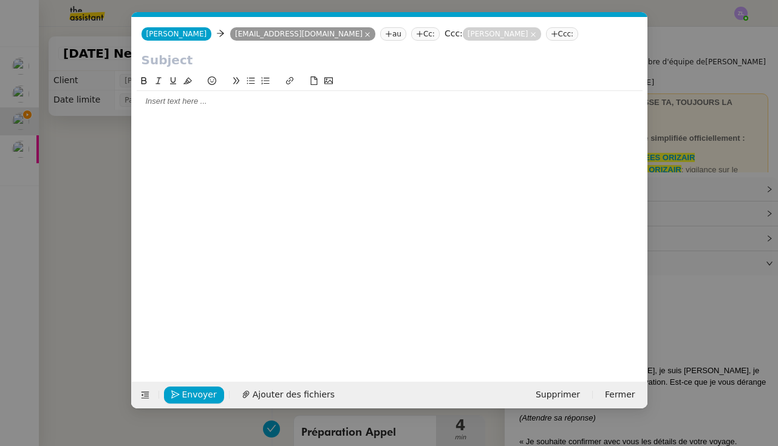
click at [172, 66] on input "text" at bounding box center [389, 60] width 496 height 18
paste input "Confirmation de votre réservation – Orizair"
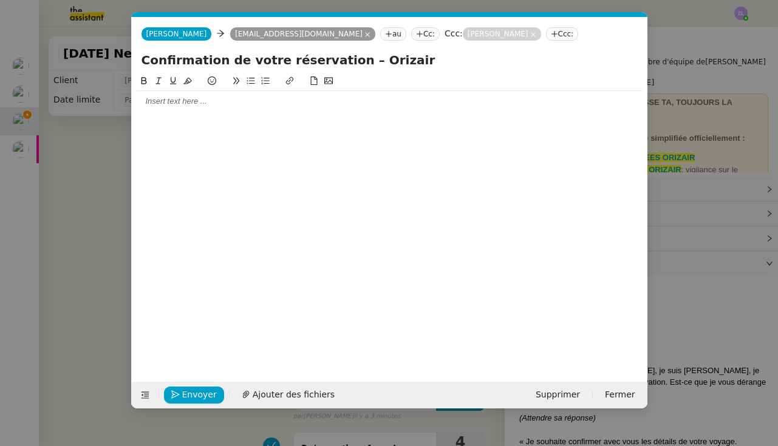
type input "Confirmation de votre réservation – Orizair"
click at [166, 101] on div at bounding box center [390, 101] width 506 height 11
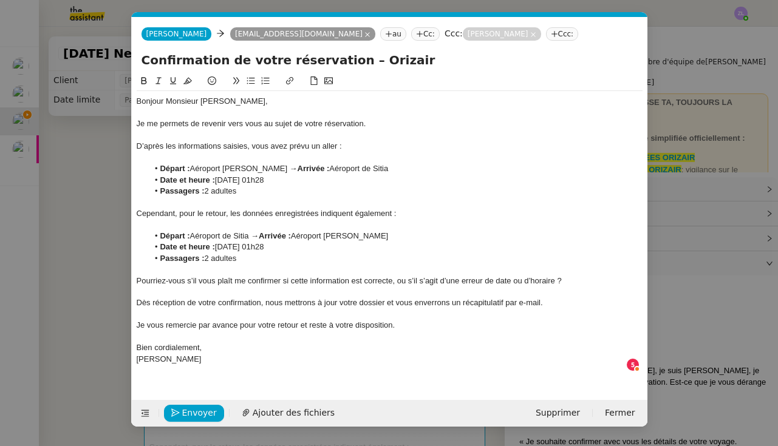
click at [138, 278] on div "Pourriez-vous s’il vous plaît me confirmer si cette information est correcte, o…" at bounding box center [390, 281] width 506 height 11
click at [250, 80] on icon at bounding box center [251, 81] width 9 height 9
click at [186, 278] on li "Pourriez-vous s’il vous plaît me confirmer si cette information est correcte, o…" at bounding box center [395, 281] width 494 height 11
drag, startPoint x: 258, startPoint y: 277, endPoint x: 216, endPoint y: 278, distance: 42.5
click at [216, 278] on li "Pourriez-vous s’il vous plaît me confirmer si cette information est correcte, o…" at bounding box center [395, 281] width 494 height 11
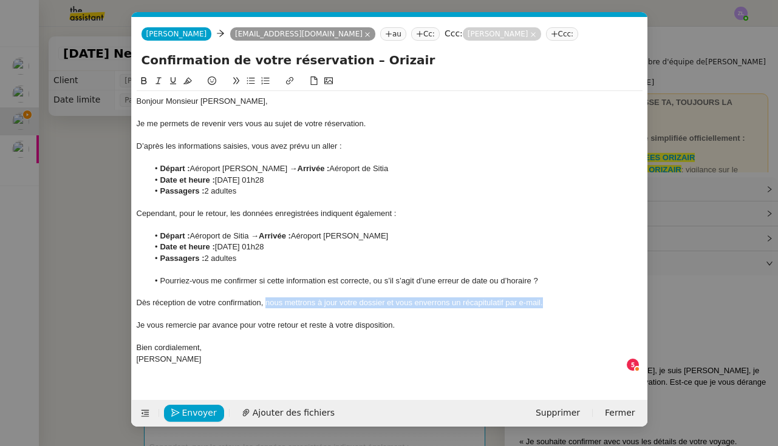
drag, startPoint x: 546, startPoint y: 298, endPoint x: 266, endPoint y: 296, distance: 279.9
click at [266, 298] on div "Dès réception de votre confirmation, nous mettrons à jour votre dossier et vous…" at bounding box center [390, 303] width 506 height 11
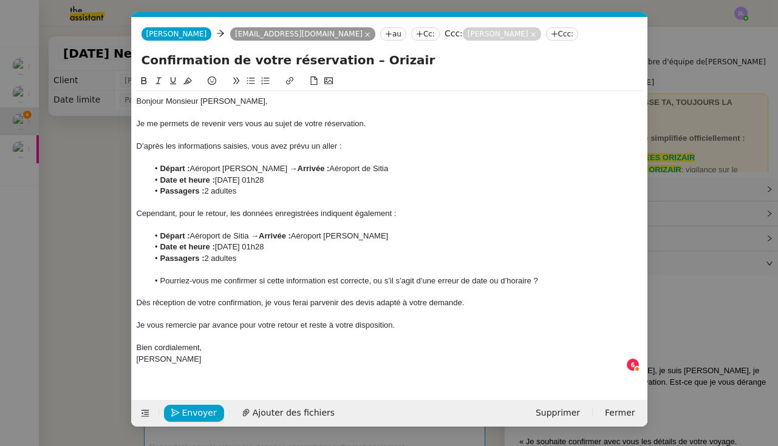
click at [209, 344] on div "Bien cordialement," at bounding box center [390, 347] width 506 height 11
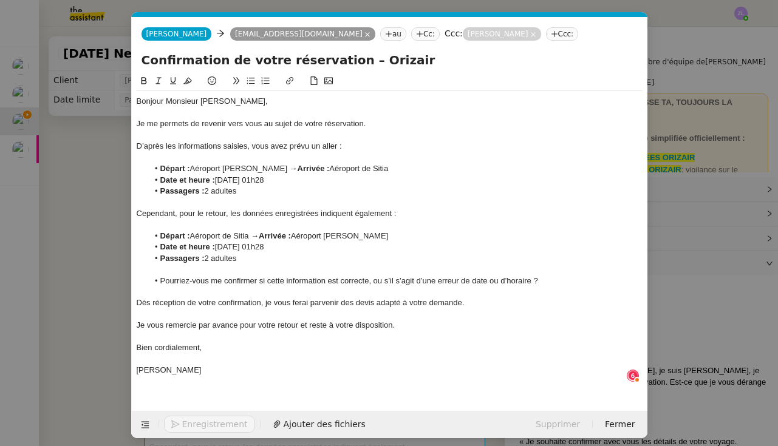
click at [183, 368] on div "Joséphine" at bounding box center [390, 370] width 506 height 11
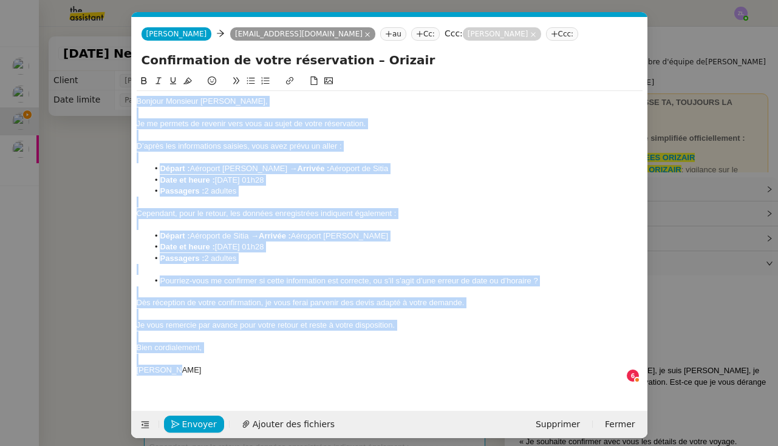
drag, startPoint x: 185, startPoint y: 366, endPoint x: 82, endPoint y: 76, distance: 307.8
click at [82, 76] on nz-modal-container "Service TA - VOYAGE - PROPOSITION GLOBALE A utiliser dans le cadre de propositi…" at bounding box center [389, 223] width 778 height 446
copy div "Bonjour Monsieur Poka, Je me permets de revenir vers vous au sujet de votre rés…"
drag, startPoint x: 601, startPoint y: 446, endPoint x: 175, endPoint y: 222, distance: 481.0
click at [175, 222] on div at bounding box center [390, 224] width 506 height 11
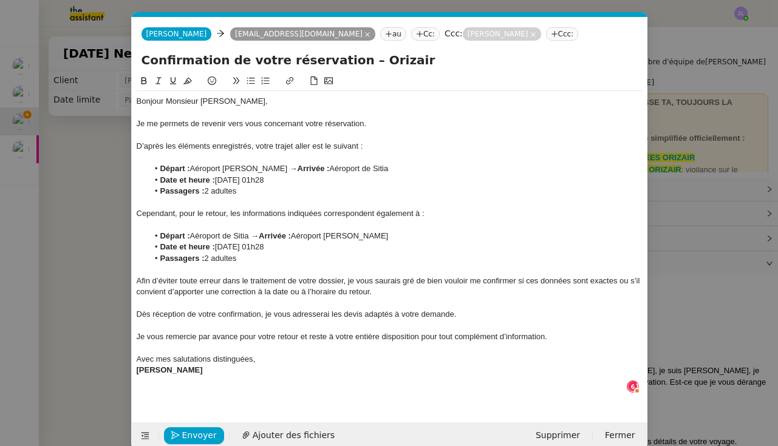
click at [267, 365] on div "Joséphine" at bounding box center [390, 370] width 506 height 11
click at [256, 358] on div "Avec mes salutations distinguées," at bounding box center [390, 359] width 506 height 11
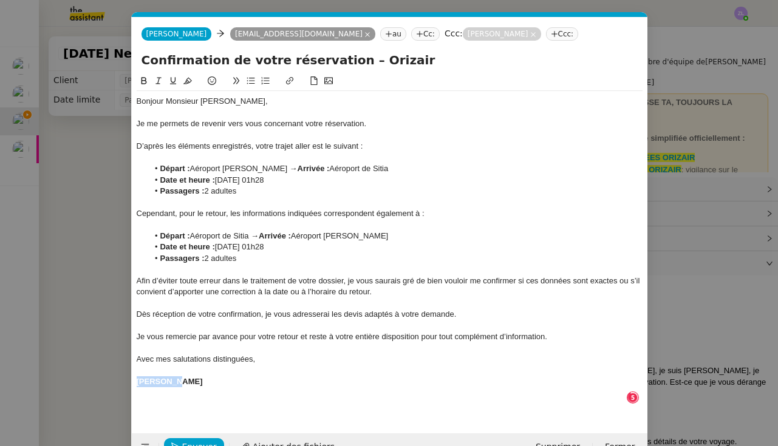
drag, startPoint x: 178, startPoint y: 375, endPoint x: 117, endPoint y: 373, distance: 60.7
click at [112, 375] on nz-modal-container "Service TA - VOYAGE - PROPOSITION GLOBALE A utiliser dans le cadre de propositi…" at bounding box center [389, 223] width 778 height 446
click at [141, 84] on icon at bounding box center [144, 81] width 9 height 9
click at [75, 228] on nz-modal-container "Service TA - VOYAGE - PROPOSITION GLOBALE A utiliser dans le cadre de propositi…" at bounding box center [389, 223] width 778 height 446
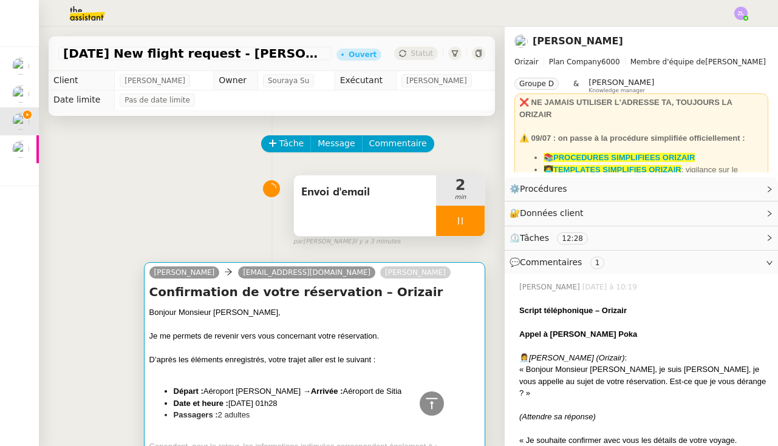
scroll to position [-1, 0]
click at [185, 327] on div at bounding box center [314, 325] width 330 height 12
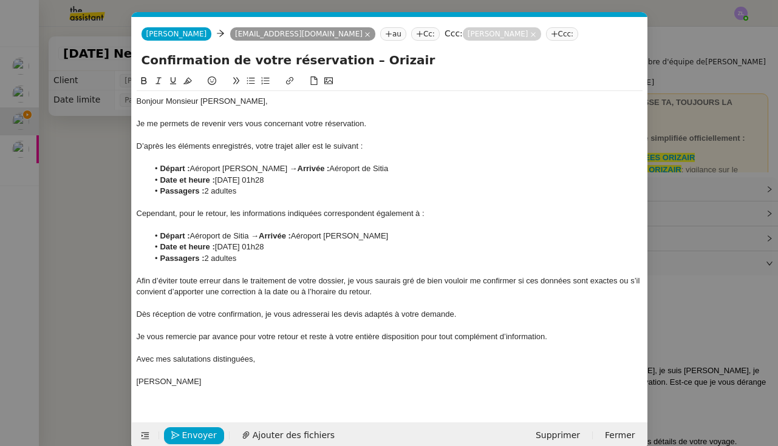
scroll to position [0, 26]
drag, startPoint x: 413, startPoint y: 277, endPoint x: 347, endPoint y: 276, distance: 66.8
click at [347, 276] on div "Afin d’éviter toute erreur dans le traitement de votre dossier, je vous saurais…" at bounding box center [390, 287] width 506 height 22
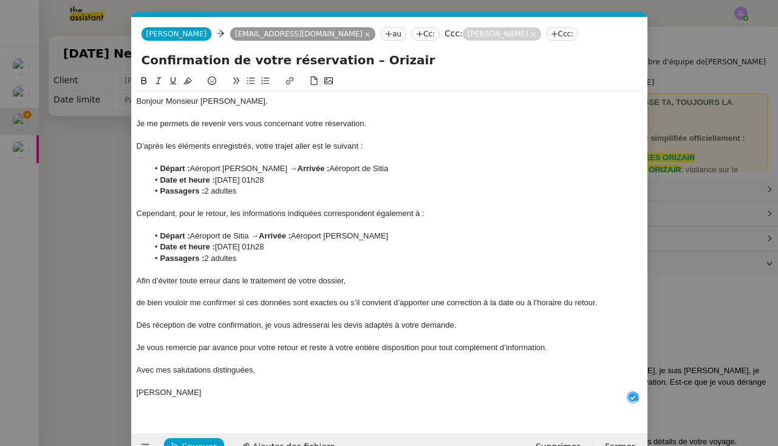
click at [250, 81] on icon at bounding box center [251, 81] width 9 height 9
click at [325, 277] on div "Afin d’éviter toute erreur dans le traitement de votre dossier," at bounding box center [390, 281] width 506 height 11
drag, startPoint x: 216, startPoint y: 299, endPoint x: 166, endPoint y: 299, distance: 49.2
click at [166, 299] on li "de bien vouloir me confirmer si ces données sont exactes ou s’il convient d’app…" at bounding box center [395, 303] width 494 height 11
drag, startPoint x: 163, startPoint y: 296, endPoint x: 140, endPoint y: 296, distance: 23.1
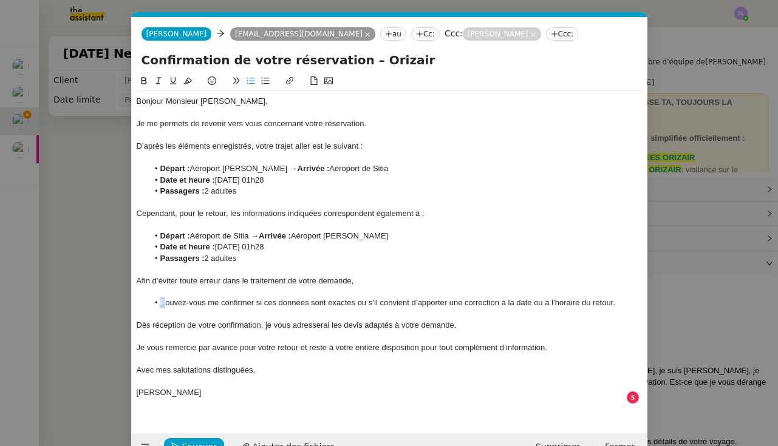
click at [140, 298] on ul "Pouvez-vous me confirmer si ces données sont exactes ou s’il convient d’apporte…" at bounding box center [390, 303] width 506 height 11
click at [252, 80] on icon at bounding box center [251, 81] width 8 height 7
click at [625, 298] on li "Pouvez-vous me confirmer si ces données sont exactes ou s’il convient d’apporte…" at bounding box center [395, 303] width 494 height 11
drag, startPoint x: 299, startPoint y: 342, endPoint x: 199, endPoint y: 342, distance: 100.8
click at [199, 342] on div "Je vous remercie par avance pour votre retour et reste à votre entière disposit…" at bounding box center [390, 347] width 506 height 11
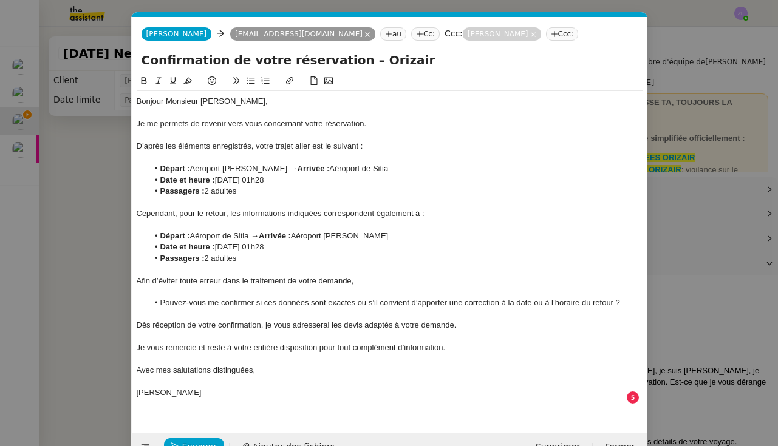
click at [152, 387] on div "Joséphine" at bounding box center [390, 392] width 506 height 11
drag, startPoint x: 161, startPoint y: 166, endPoint x: 134, endPoint y: 166, distance: 27.3
click at [132, 166] on nz-spin "Bonjour Monsieur Poka, Je me permets de revenir vers vous concernant votre rése…" at bounding box center [389, 246] width 515 height 345
click at [251, 84] on icon at bounding box center [251, 81] width 8 height 7
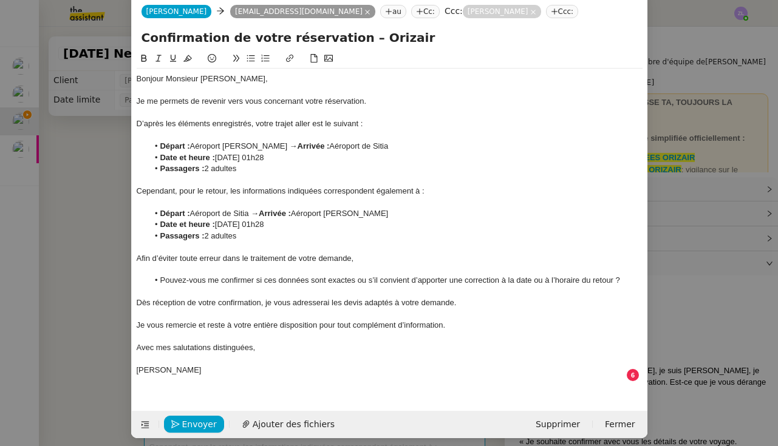
scroll to position [22, 0]
click at [197, 418] on span "Envoyer" at bounding box center [199, 425] width 35 height 14
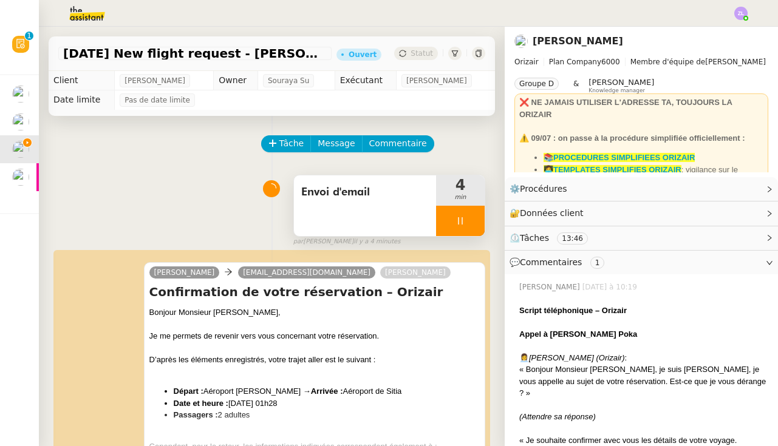
click at [443, 222] on div at bounding box center [460, 221] width 49 height 30
click at [471, 222] on icon at bounding box center [473, 221] width 10 height 10
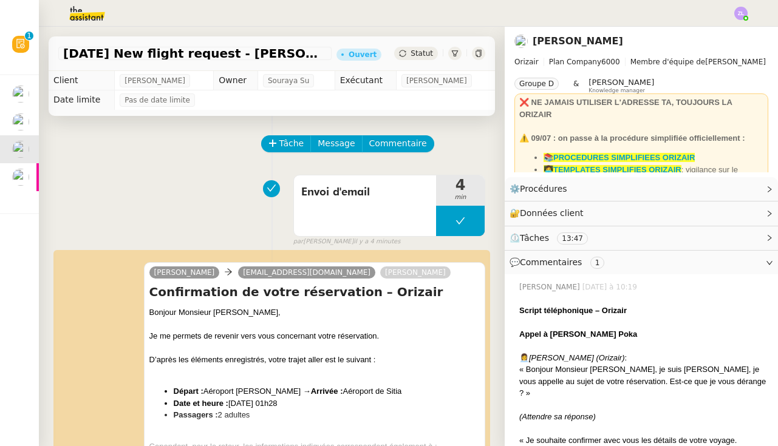
click at [408, 46] on div "4th September 2025 New flight request - Colvin Poka Ouvert Statut" at bounding box center [272, 53] width 446 height 35
click at [412, 49] on span "Statut" at bounding box center [421, 53] width 22 height 9
click at [457, 228] on button at bounding box center [460, 221] width 49 height 30
click at [457, 228] on div at bounding box center [448, 221] width 24 height 30
click at [346, 142] on span "Message" at bounding box center [336, 144] width 37 height 14
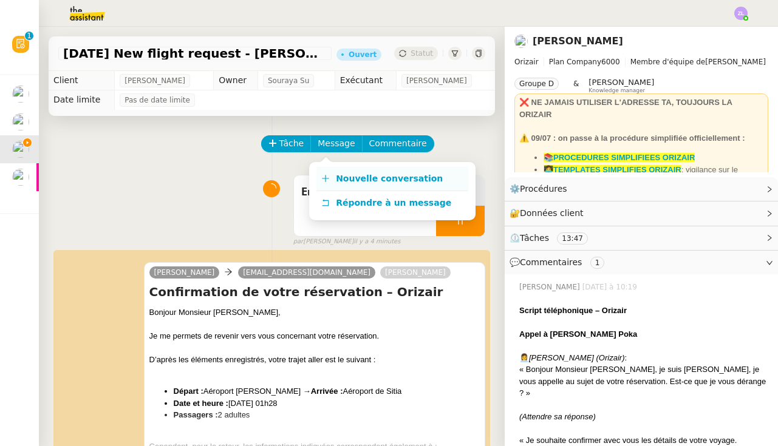
click at [359, 180] on span "Nouvelle conversation" at bounding box center [389, 179] width 107 height 10
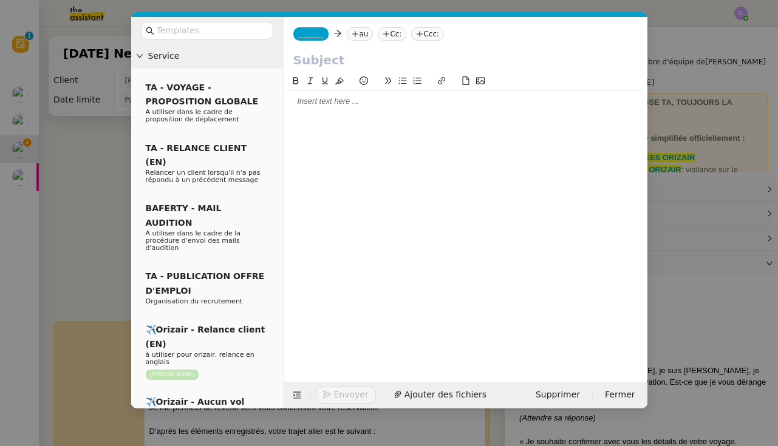
click at [321, 24] on div "_______ au Cc: Ccc:" at bounding box center [466, 34] width 364 height 34
click at [319, 27] on div "_______ au Cc: Ccc:" at bounding box center [466, 34] width 364 height 34
click at [316, 33] on span "_______" at bounding box center [311, 34] width 26 height 9
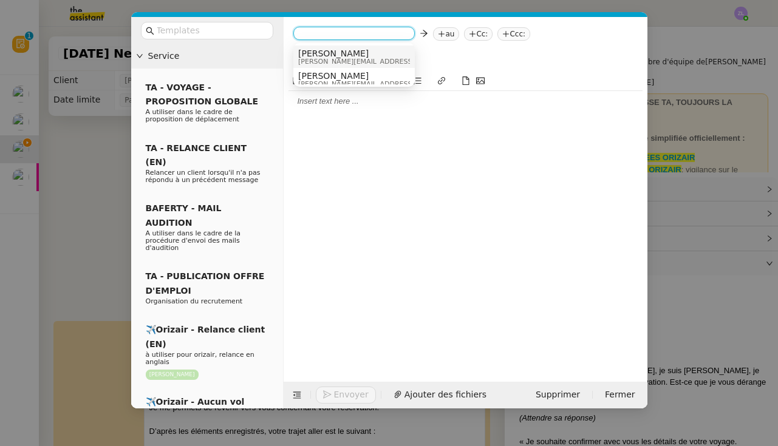
click at [326, 56] on span "Josephine" at bounding box center [384, 54] width 172 height 10
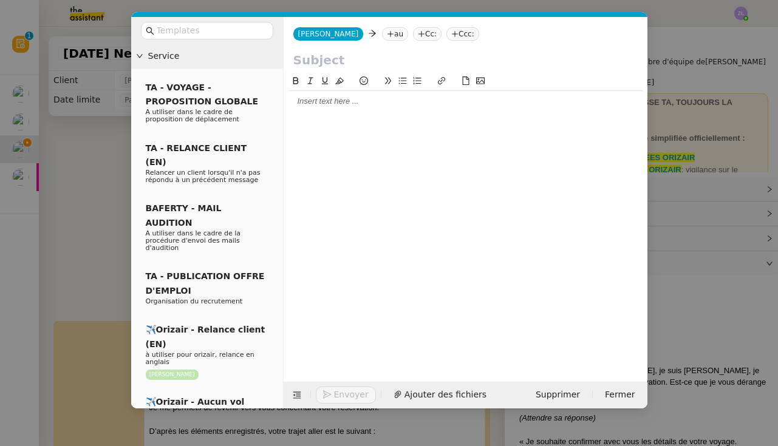
click at [382, 33] on nz-tag "au" at bounding box center [395, 33] width 26 height 13
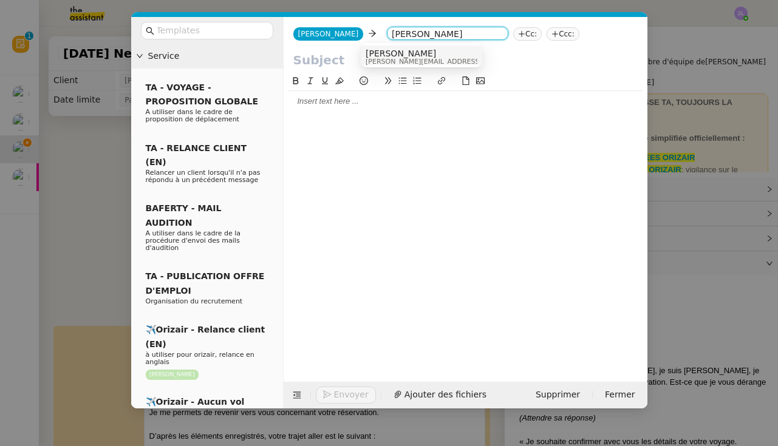
type input "louis frei"
click at [386, 47] on nz-option-item "Louis Frei louis@orizair.com" at bounding box center [421, 57] width 121 height 22
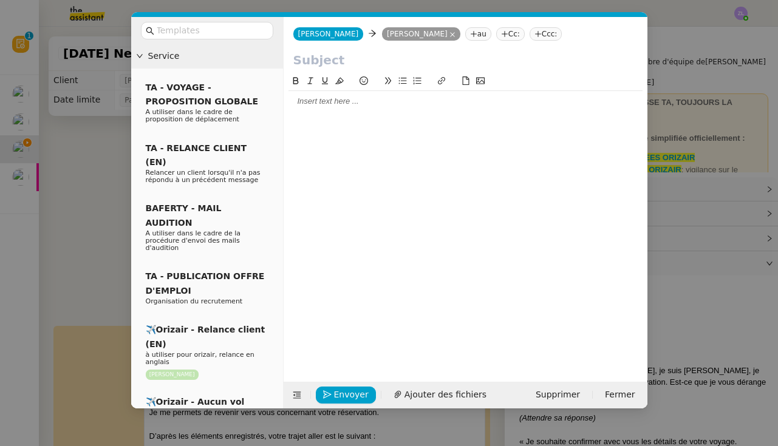
click at [308, 60] on input "text" at bounding box center [465, 60] width 344 height 18
paste input "Réservation M. Poka – Vérification nécessaire"
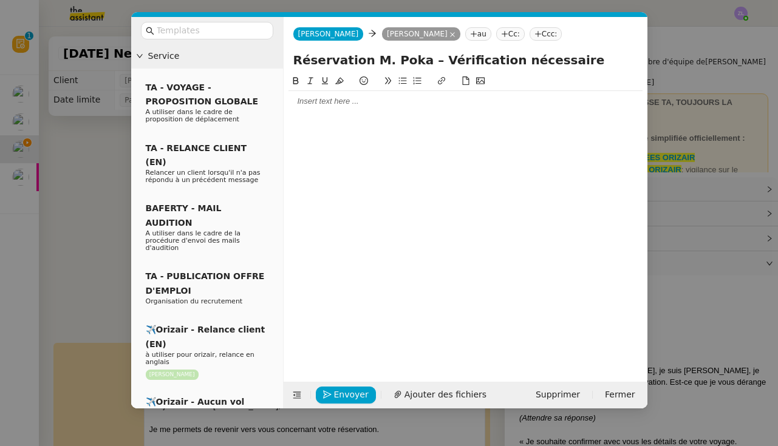
type input "Réservation M. Poka – Vérification nécessaire"
click at [302, 100] on div at bounding box center [465, 101] width 354 height 11
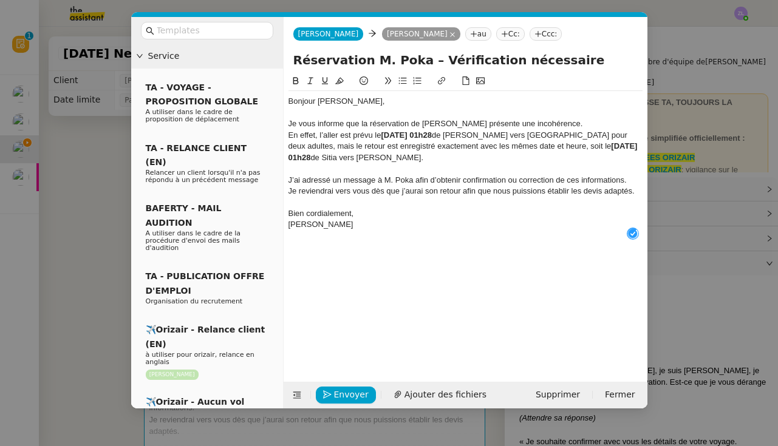
click at [366, 211] on div "Bien cordialement," at bounding box center [465, 213] width 354 height 11
click at [305, 234] on div "Joséphine" at bounding box center [465, 236] width 354 height 11
click at [375, 178] on div "J’ai adressé un message à M. Poka afin d’obtenir confirmation ou correction de …" at bounding box center [465, 180] width 354 height 11
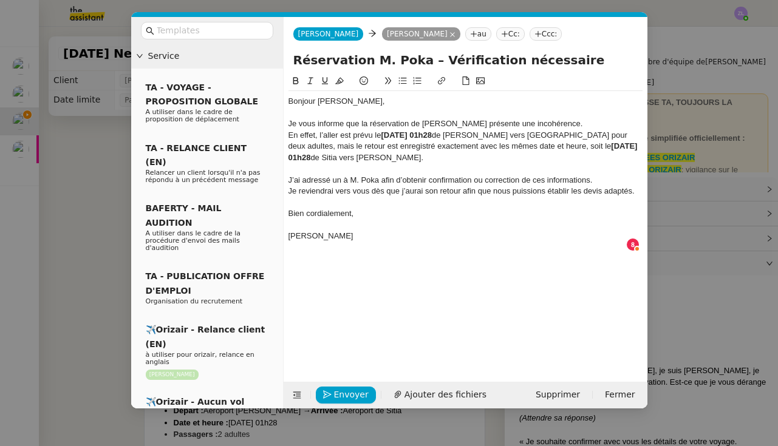
click at [306, 242] on div at bounding box center [465, 247] width 354 height 11
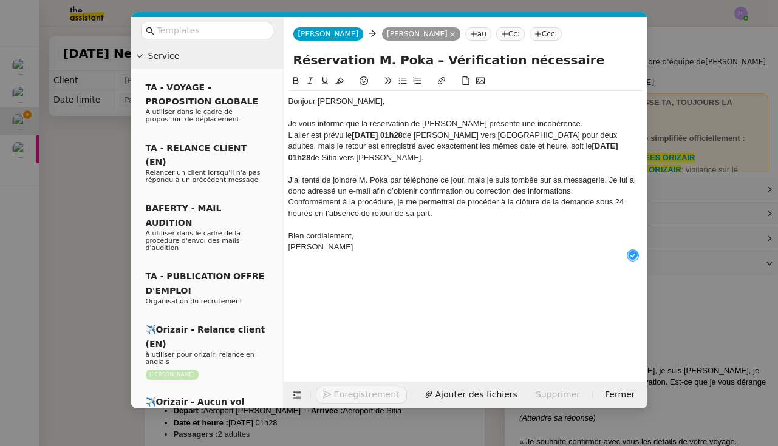
click at [303, 242] on div "Joséphine" at bounding box center [465, 247] width 354 height 11
click at [359, 235] on div "Bien cordialement," at bounding box center [465, 236] width 354 height 11
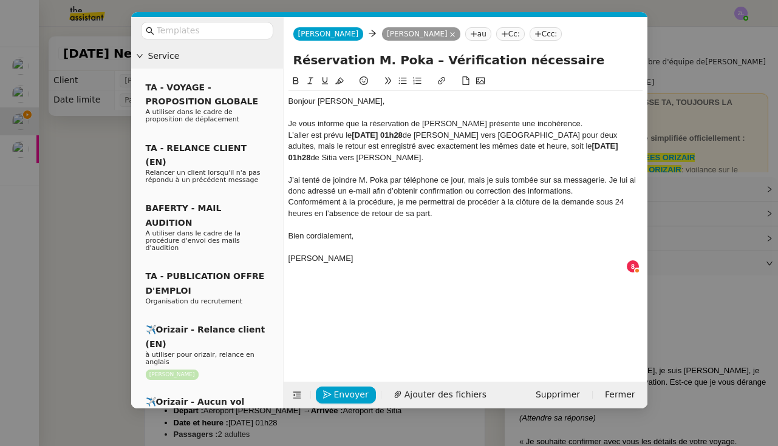
click at [290, 198] on div "Conformément à la procédure, je me permettrai de procéder à la clôture de la de…" at bounding box center [465, 208] width 354 height 22
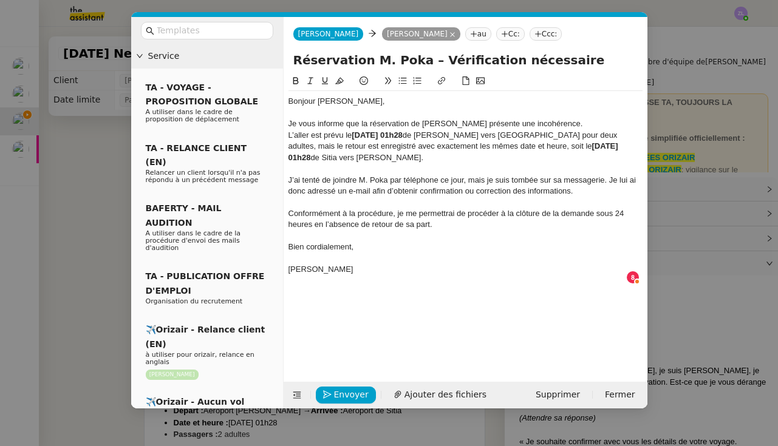
click at [579, 126] on div "Je vous informe que la réservation de M. Colvin Poka présente une incohérence." at bounding box center [465, 123] width 354 height 11
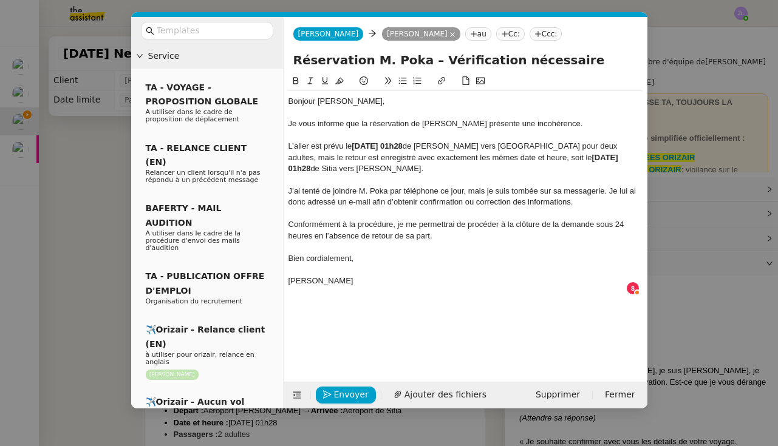
click at [307, 183] on div at bounding box center [465, 180] width 354 height 11
click at [301, 186] on div "J’ai tenté de joindre M. Poka par téléphone ce jour, mais je suis tombée sur sa…" at bounding box center [465, 197] width 354 height 22
click at [486, 189] on div "J’ai donc tenté de joindre M. Poka par téléphone ce jour, mais je suis tombée s…" at bounding box center [465, 197] width 354 height 22
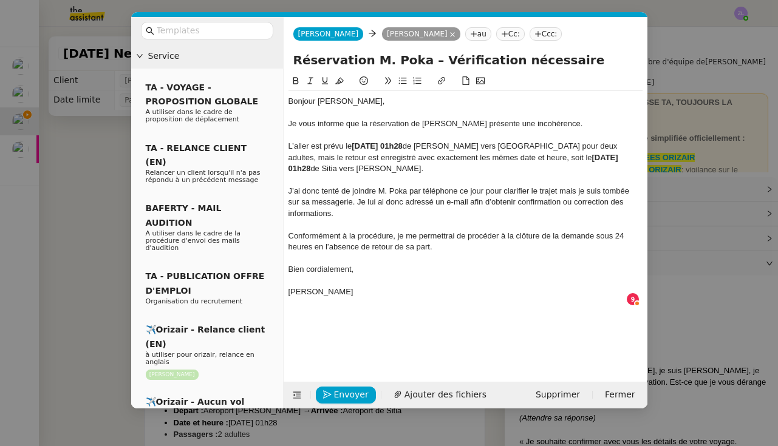
click at [349, 214] on div "J’ai donc tenté de joindre M. Poka par téléphone ce jour pour clarifier le traj…" at bounding box center [465, 202] width 354 height 33
click at [350, 398] on span "Envoyer" at bounding box center [351, 395] width 35 height 14
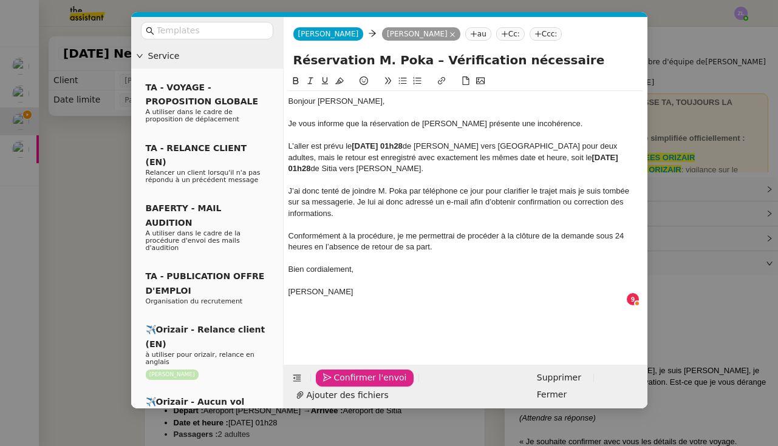
click at [350, 385] on span "Confirmer l'envoi" at bounding box center [370, 378] width 73 height 14
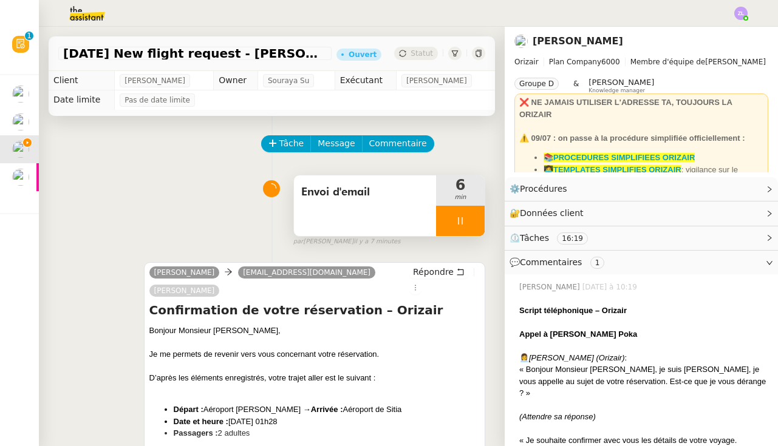
click at [447, 220] on div at bounding box center [460, 221] width 49 height 30
click at [470, 217] on icon at bounding box center [473, 221] width 10 height 10
click at [447, 219] on button at bounding box center [460, 221] width 49 height 30
click at [447, 219] on icon at bounding box center [448, 220] width 4 height 7
click at [447, 216] on div at bounding box center [460, 221] width 49 height 30
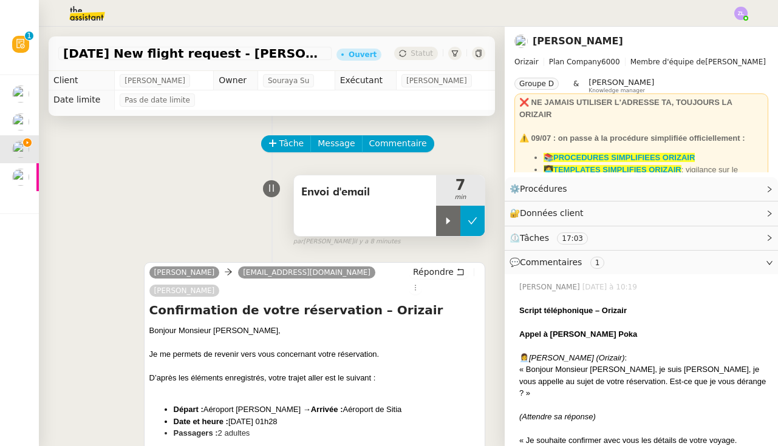
click at [473, 216] on button at bounding box center [472, 221] width 24 height 30
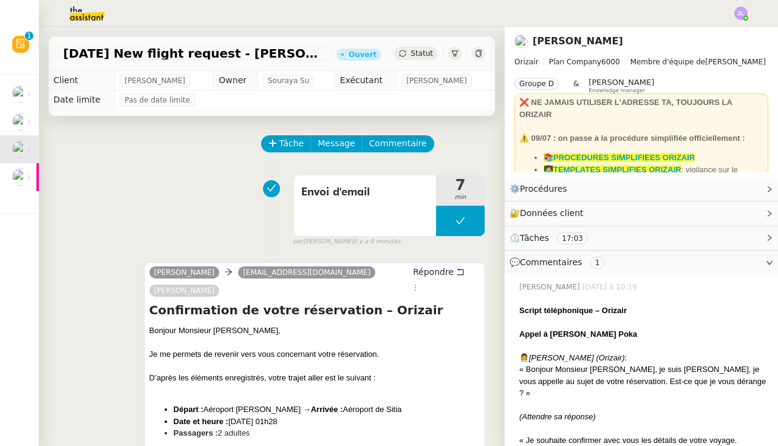
click at [419, 43] on div "4th September 2025 New flight request - Colvin Poka Ouvert Statut" at bounding box center [272, 53] width 446 height 35
click at [424, 53] on span "Statut" at bounding box center [421, 53] width 22 height 9
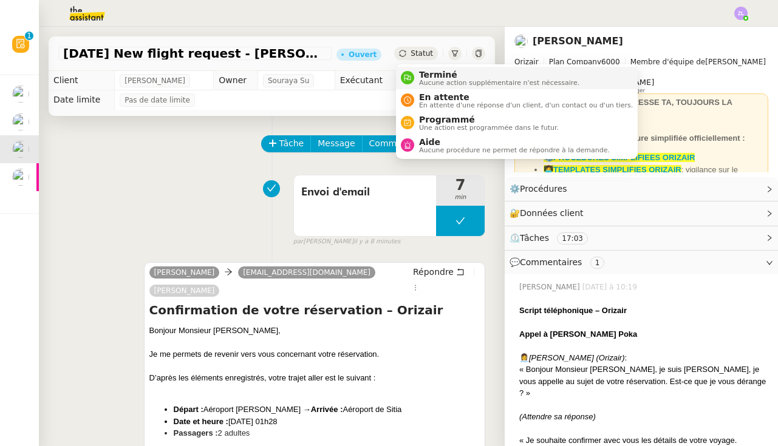
click at [439, 88] on li "Terminé Aucune action supplémentaire n'est nécessaire." at bounding box center [517, 78] width 242 height 22
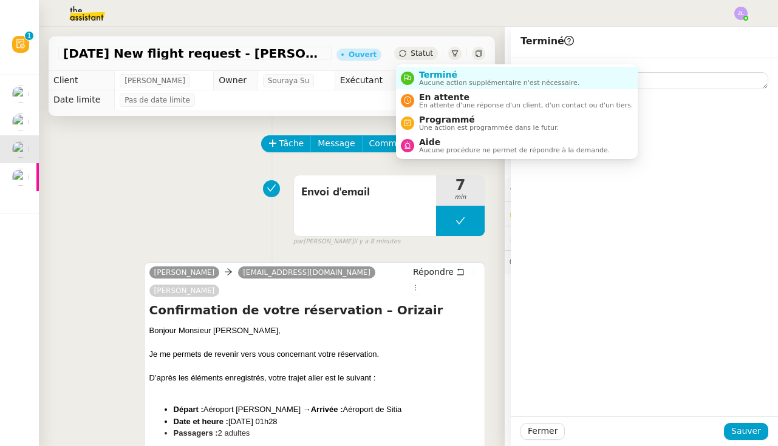
click at [419, 53] on span "Statut" at bounding box center [421, 53] width 22 height 9
click at [422, 97] on span "En attente" at bounding box center [526, 97] width 214 height 10
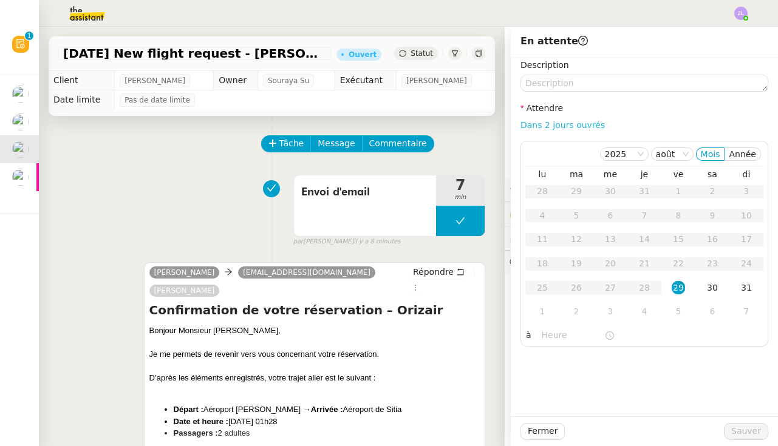
click at [556, 123] on link "Dans 2 jours ouvrés" at bounding box center [562, 125] width 84 height 10
type input "07:00"
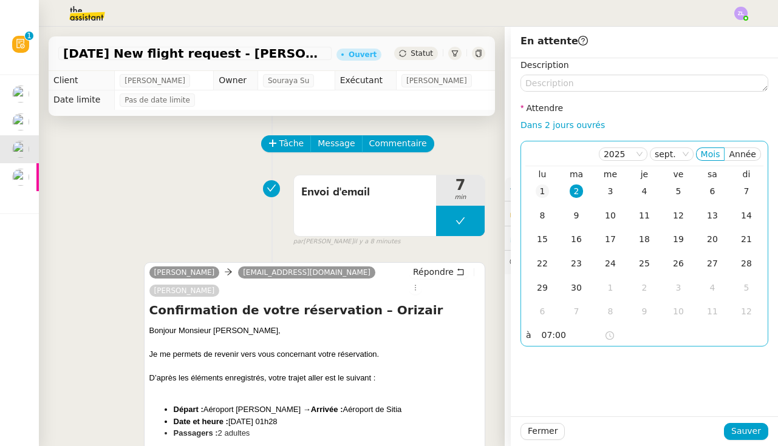
click at [543, 190] on div "1" at bounding box center [542, 191] width 13 height 13
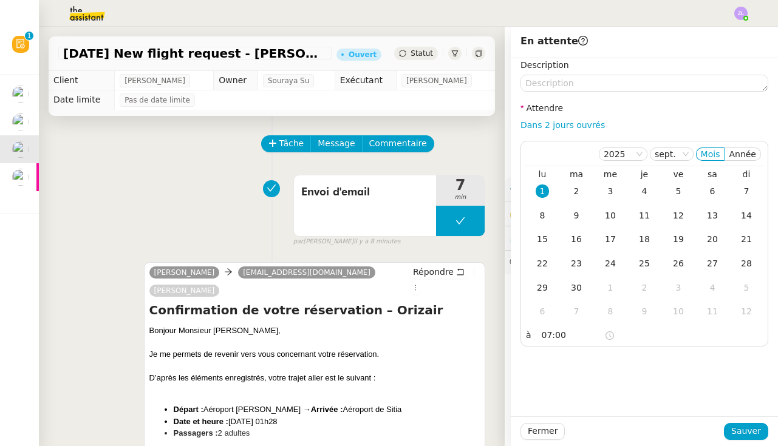
click at [534, 70] on label "Description" at bounding box center [544, 65] width 49 height 10
click at [539, 87] on textarea at bounding box center [644, 83] width 248 height 17
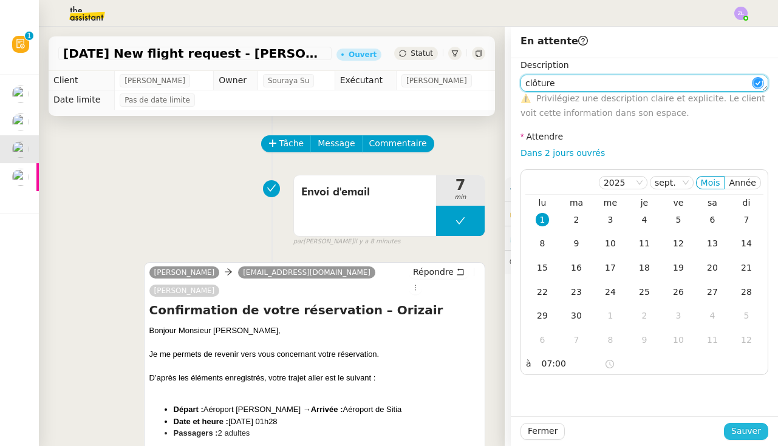
type textarea "clôture"
click at [755, 438] on span "Sauver" at bounding box center [746, 431] width 30 height 14
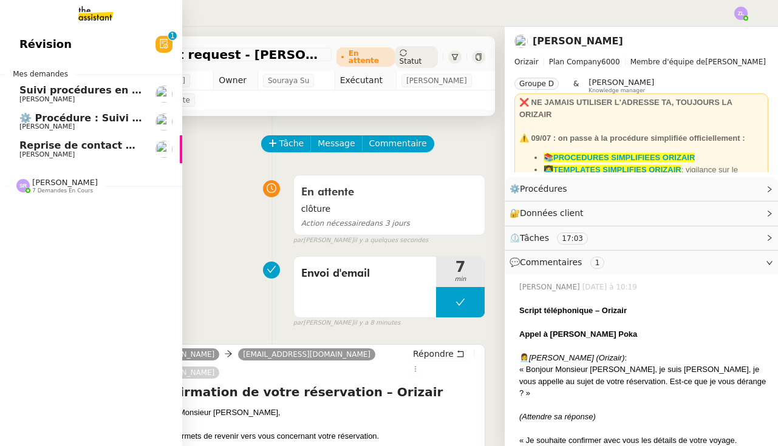
click at [42, 140] on span "Reprise de contact des dossiers non suivis" at bounding box center [135, 146] width 233 height 12
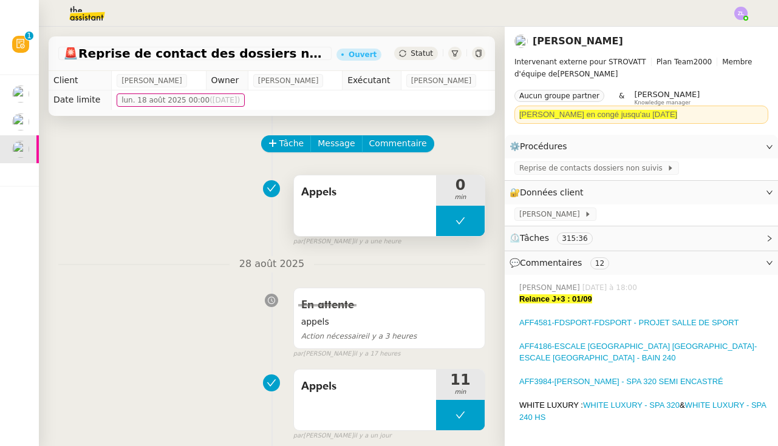
click at [447, 227] on button at bounding box center [460, 221] width 49 height 30
click at [447, 227] on div at bounding box center [448, 221] width 24 height 30
click at [454, 220] on div at bounding box center [460, 221] width 49 height 30
click at [476, 219] on icon at bounding box center [472, 220] width 9 height 7
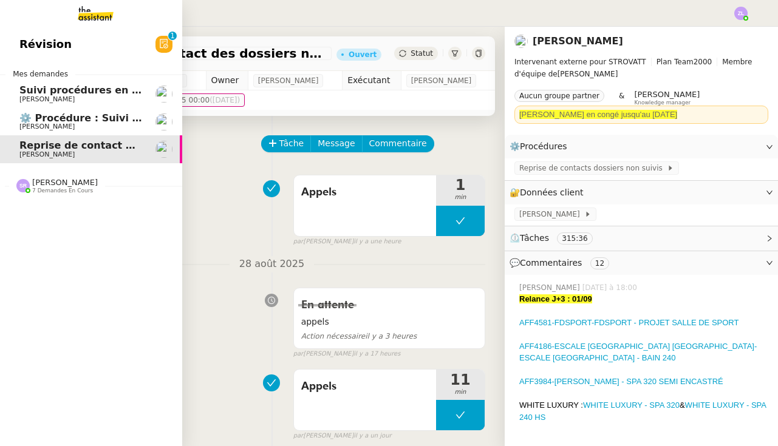
click at [42, 181] on span "[PERSON_NAME]" at bounding box center [65, 182] width 66 height 9
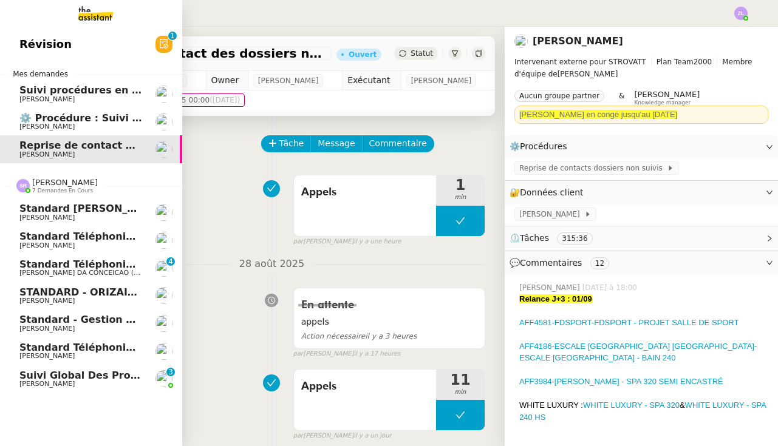
click at [87, 343] on span "Standard téléphonique - août 2025" at bounding box center [116, 348] width 194 height 12
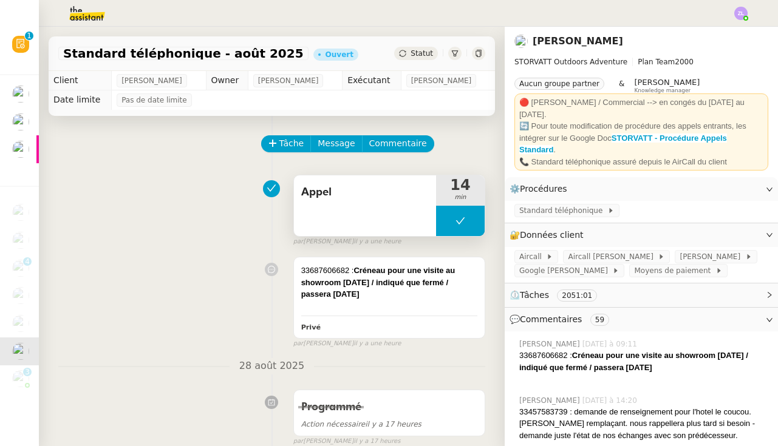
click at [456, 219] on icon at bounding box center [460, 221] width 10 height 10
click at [456, 219] on div at bounding box center [448, 221] width 24 height 30
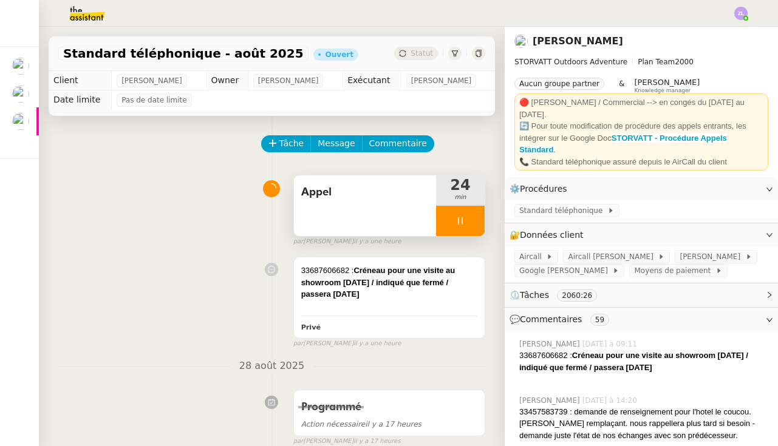
click at [446, 220] on div at bounding box center [460, 221] width 49 height 30
click at [466, 219] on button at bounding box center [472, 221] width 24 height 30
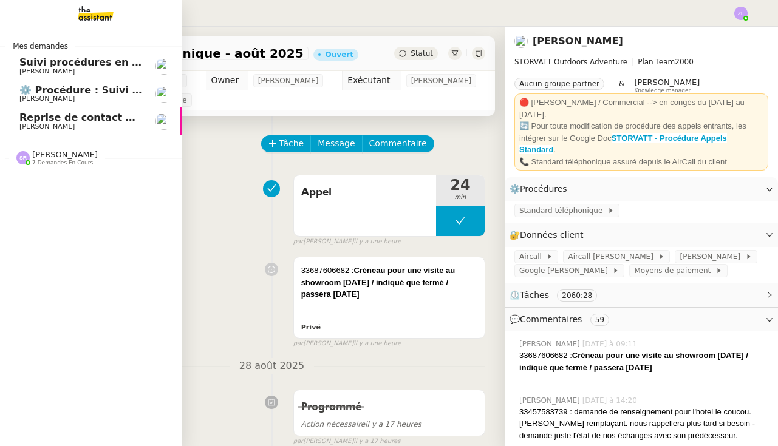
click at [39, 120] on span "Reprise de contact des dossiers non suivis" at bounding box center [135, 118] width 233 height 12
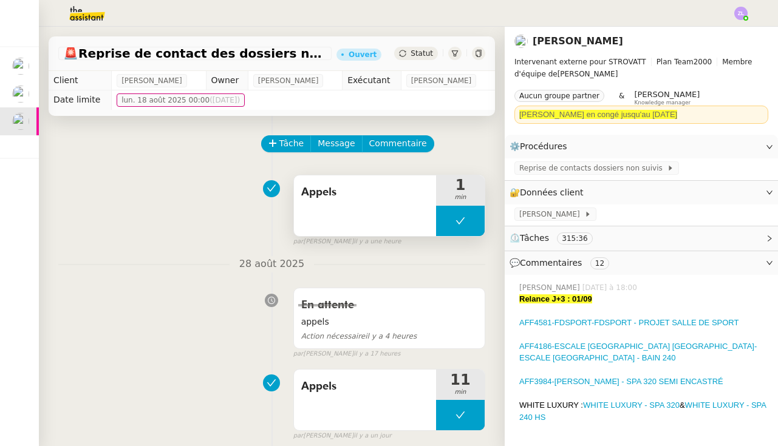
click at [450, 213] on button at bounding box center [460, 221] width 49 height 30
click at [446, 220] on icon at bounding box center [448, 221] width 10 height 10
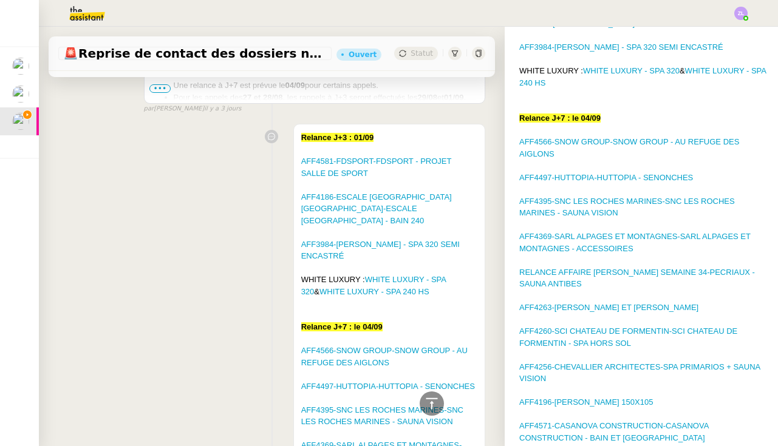
scroll to position [1924, 0]
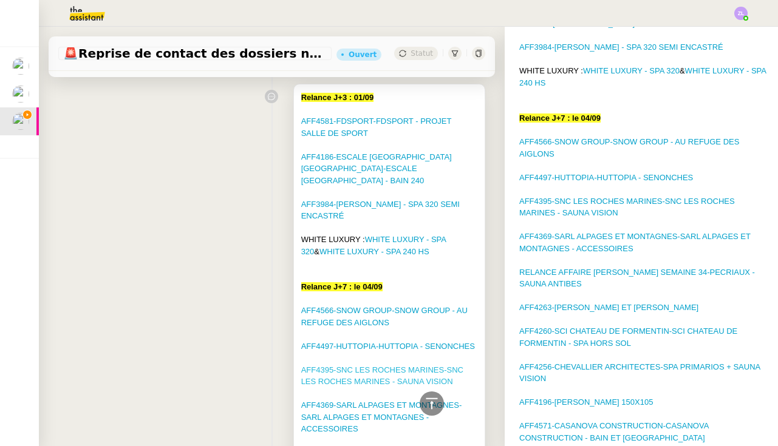
click at [379, 366] on link "AFF4395-SNC LES ROCHES MARINES-SNC LES ROCHES MARINES - SAUNA VISION" at bounding box center [382, 376] width 162 height 21
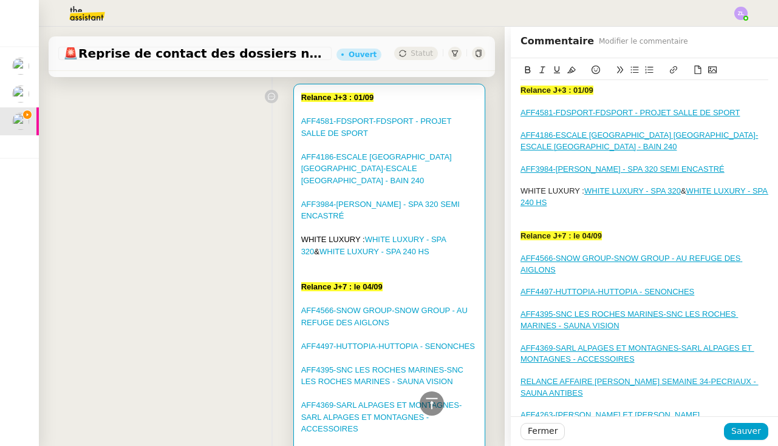
click at [580, 219] on div at bounding box center [644, 213] width 248 height 11
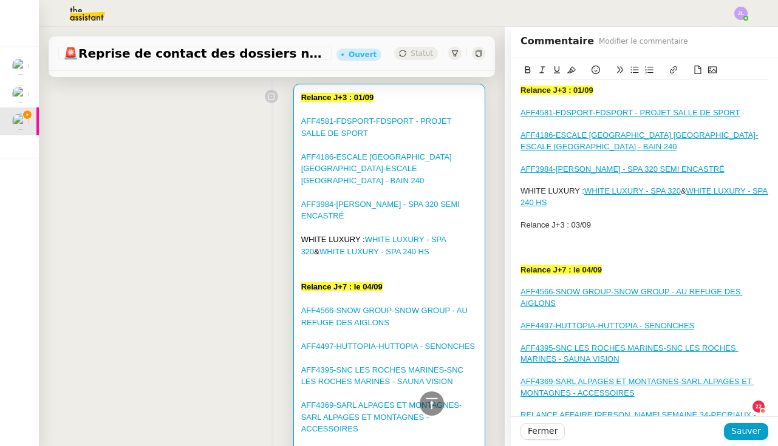
scroll to position [7, 1]
drag, startPoint x: 605, startPoint y: 230, endPoint x: 502, endPoint y: 230, distance: 103.2
click at [501, 230] on app-ticket "🚨 Reprise de contact des dossiers non suivis Ouvert Statut Client Thomas SOULIE…" at bounding box center [408, 237] width 739 height 420
click at [531, 72] on icon at bounding box center [527, 70] width 9 height 9
click at [570, 72] on icon at bounding box center [571, 70] width 9 height 7
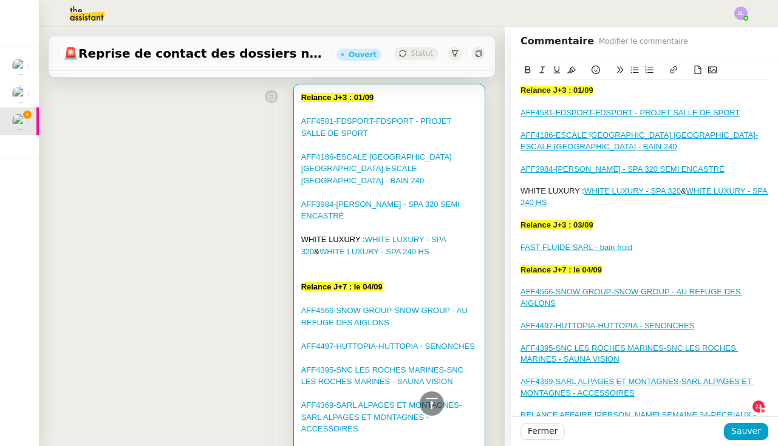
click at [653, 253] on div "FAST FLUIDE SARL - bain froid" at bounding box center [644, 247] width 248 height 11
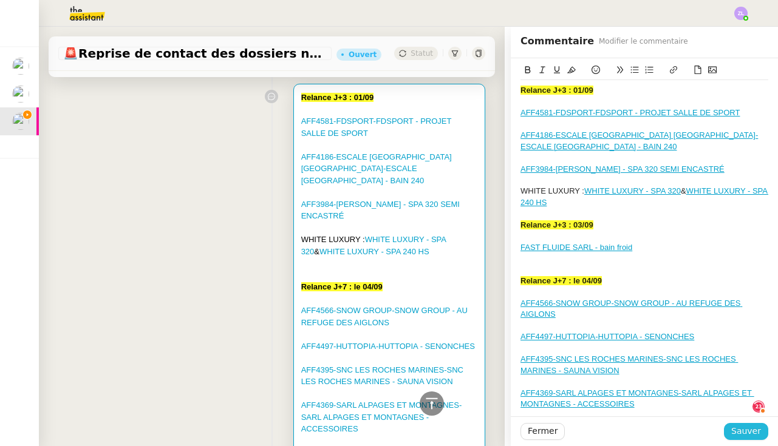
click at [747, 428] on span "Sauver" at bounding box center [746, 431] width 30 height 14
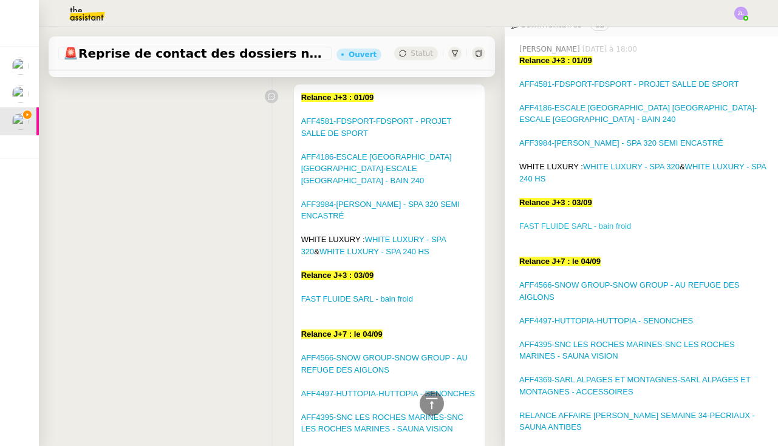
scroll to position [206, 0]
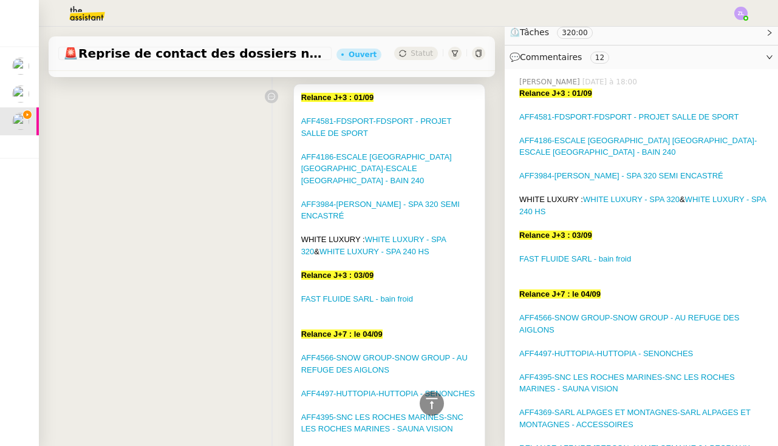
click at [395, 352] on div "AFF4566-SNOW GROUP-SNOW GROUP - AU REFUGE DES AIGLONS" at bounding box center [389, 364] width 176 height 24
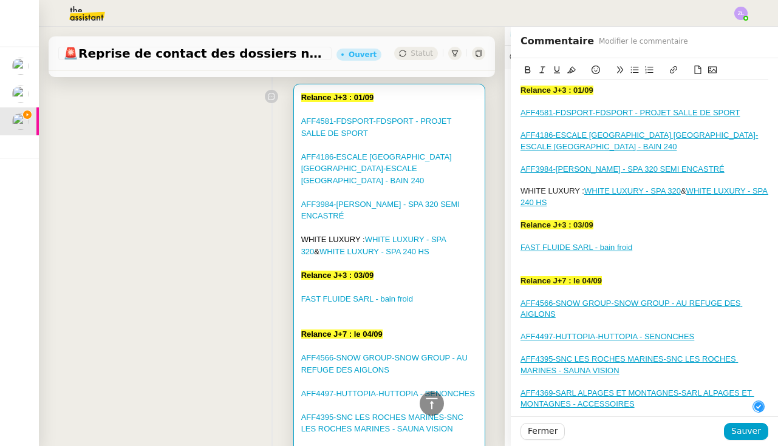
drag, startPoint x: 602, startPoint y: 237, endPoint x: 483, endPoint y: 229, distance: 119.3
click at [483, 229] on app-ticket "🚨 Reprise de contact des dossiers non suivis Ouvert Statut Client Thomas SOULIE…" at bounding box center [408, 237] width 739 height 420
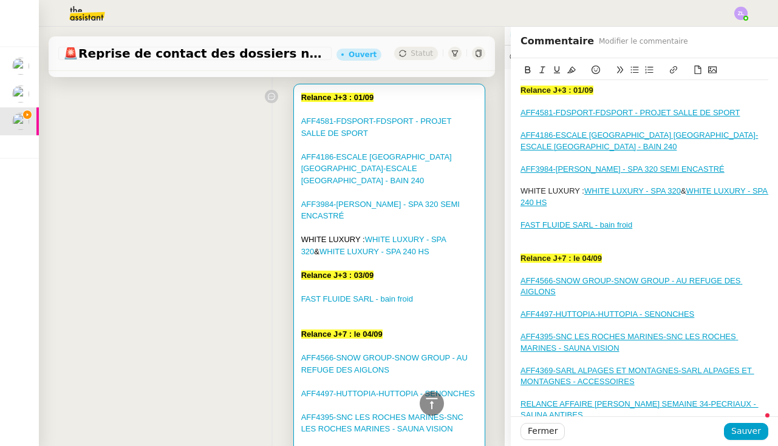
drag, startPoint x: 642, startPoint y: 235, endPoint x: 651, endPoint y: 217, distance: 19.6
click at [642, 231] on div "FAST FLUIDE SARL - bain froid" at bounding box center [644, 225] width 248 height 11
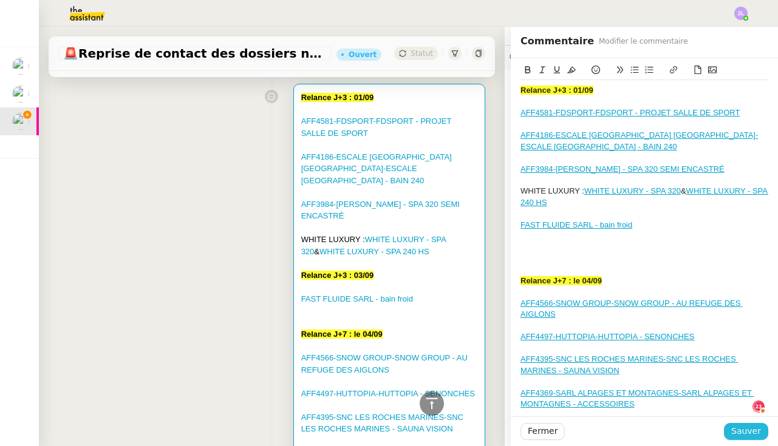
click at [748, 429] on span "Sauver" at bounding box center [746, 431] width 30 height 14
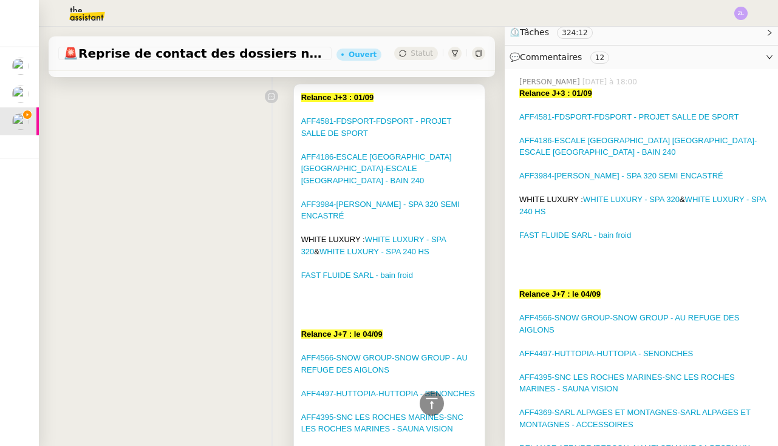
click at [370, 317] on div at bounding box center [389, 323] width 176 height 12
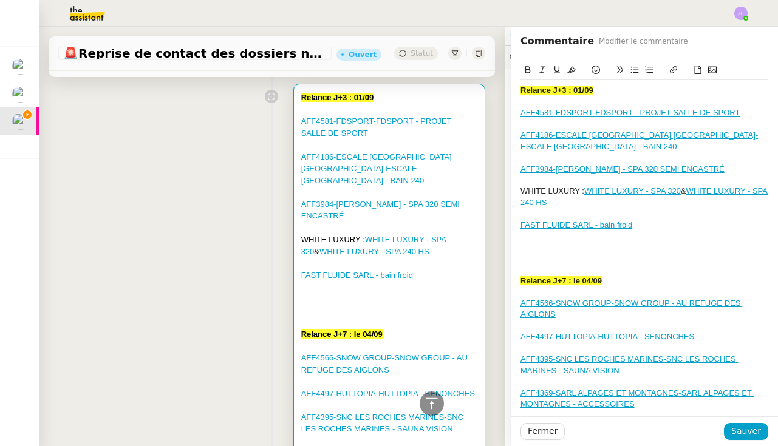
click at [614, 253] on div "﻿" at bounding box center [644, 247] width 248 height 11
drag, startPoint x: 673, startPoint y: 253, endPoint x: 487, endPoint y: 251, distance: 186.4
click at [487, 251] on app-ticket "🚨 Reprise de contact des dossiers non suivis Ouvert Statut Client Thomas SOULIE…" at bounding box center [408, 237] width 739 height 420
click at [677, 70] on icon at bounding box center [673, 70] width 9 height 9
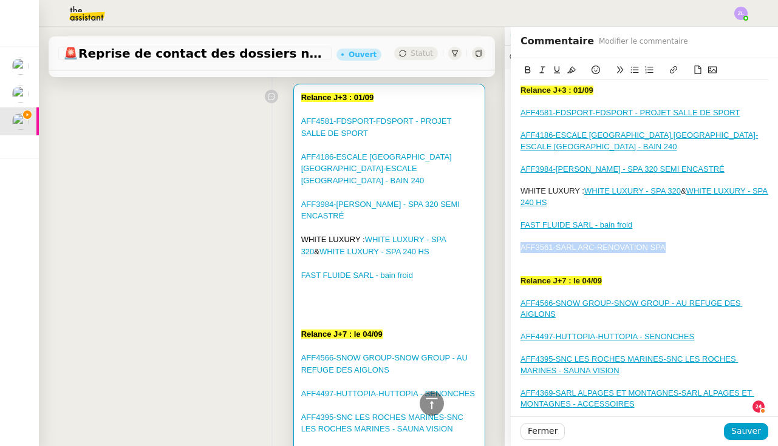
type input "﻿AFF3561-SARL ARC-RENOVATION SPA"
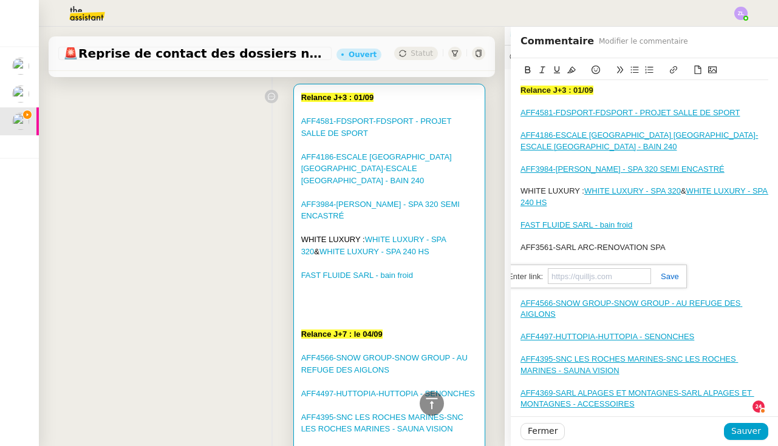
paste input "https://crm.zoho.eu/crm/org20060519976/tab/Potentials/39937000024694082"
type input "https://crm.zoho.eu/crm/org20060519976/tab/Potentials/39937000024694082"
click at [701, 241] on div at bounding box center [644, 236] width 248 height 11
click at [615, 261] on div at bounding box center [644, 258] width 248 height 11
click at [742, 430] on span "Sauver" at bounding box center [746, 431] width 30 height 14
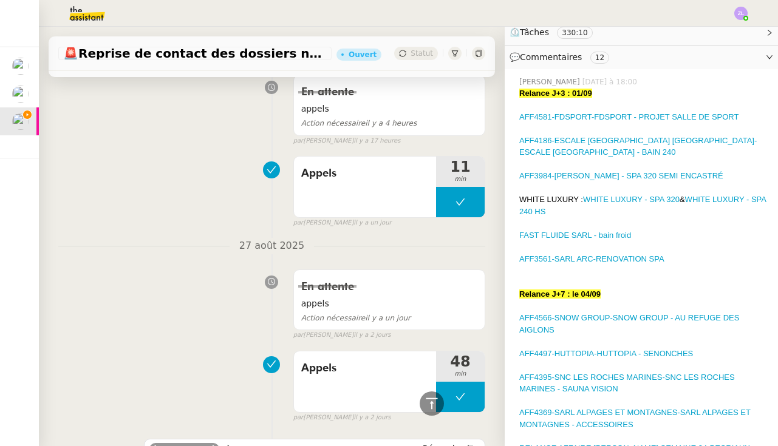
scroll to position [60, 0]
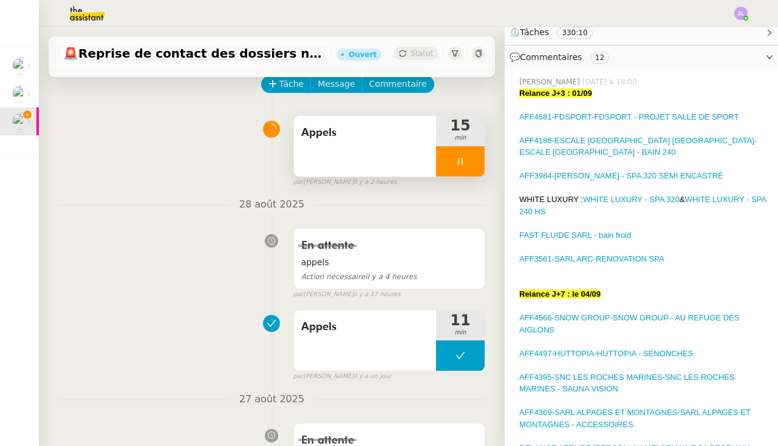
click at [449, 165] on div at bounding box center [460, 161] width 49 height 30
click at [471, 159] on icon at bounding box center [473, 162] width 10 height 10
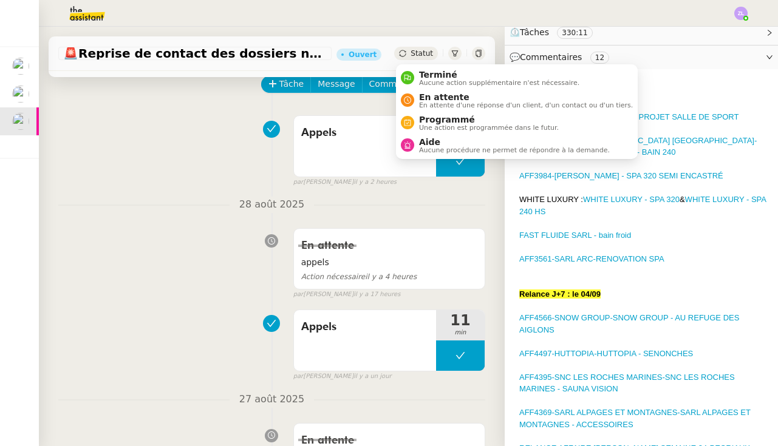
click at [415, 54] on span "Statut" at bounding box center [421, 53] width 22 height 9
click at [437, 102] on span "En attente d'une réponse d'un client, d'un contact ou d'un tiers." at bounding box center [526, 105] width 214 height 7
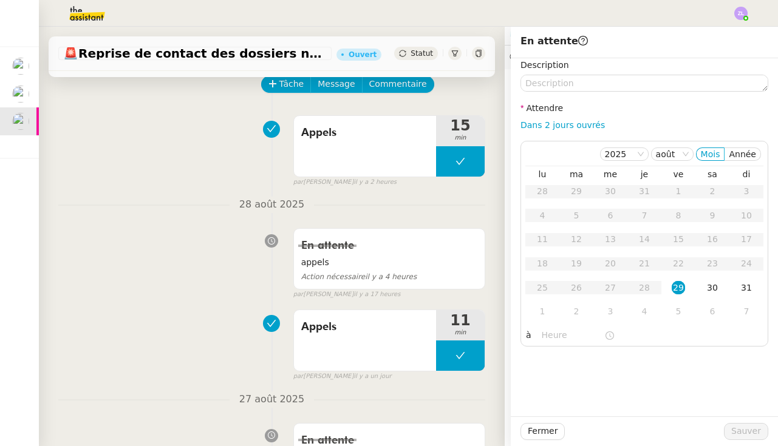
click at [565, 117] on div "Description Attendre Dans 2 jours ouvrés 2025 août Mois Année lu ma me je ve sa…" at bounding box center [644, 202] width 248 height 288
click at [570, 126] on link "Dans 2 jours ouvrés" at bounding box center [562, 125] width 84 height 10
type input "07:00"
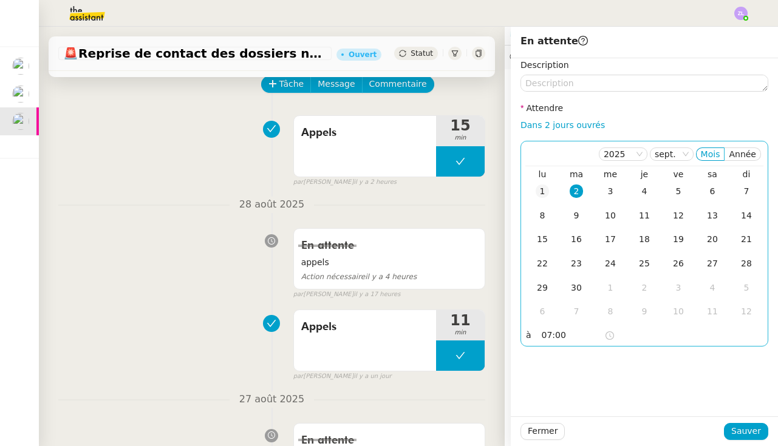
click at [540, 185] on div "1" at bounding box center [542, 191] width 13 height 13
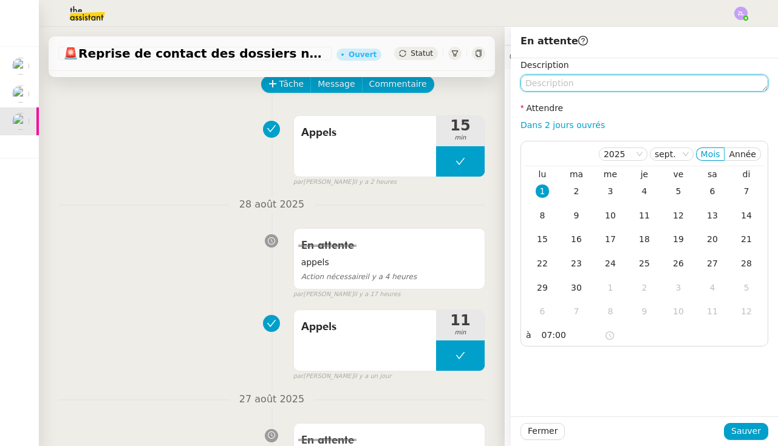
click at [546, 83] on textarea at bounding box center [644, 83] width 248 height 17
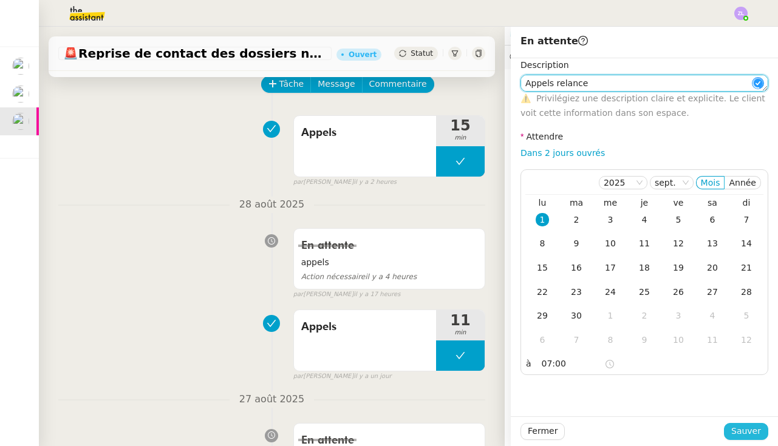
type textarea "Appels relance"
click at [747, 438] on span "Sauver" at bounding box center [746, 431] width 30 height 14
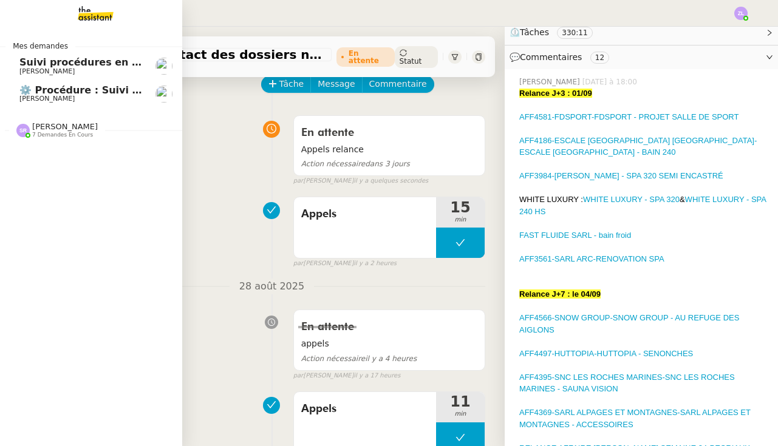
click at [18, 69] on link "Suivi procédures en cours de Réma (global) Réma Ngaiboye" at bounding box center [91, 66] width 182 height 28
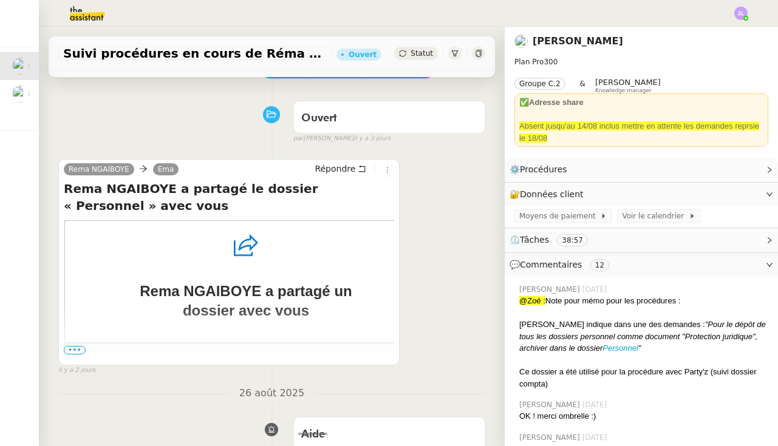
click at [73, 352] on span "•••" at bounding box center [75, 350] width 22 height 9
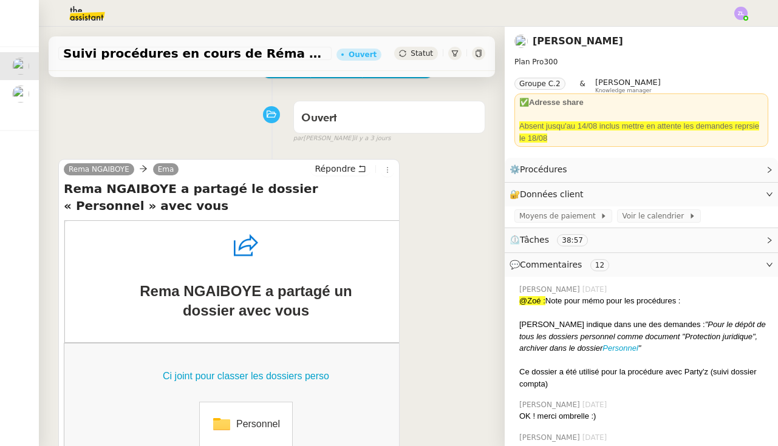
click at [222, 424] on img "Personnel" at bounding box center [221, 424] width 19 height 19
click at [237, 375] on link "Ci joint pour classer les dossiers perso" at bounding box center [246, 376] width 336 height 15
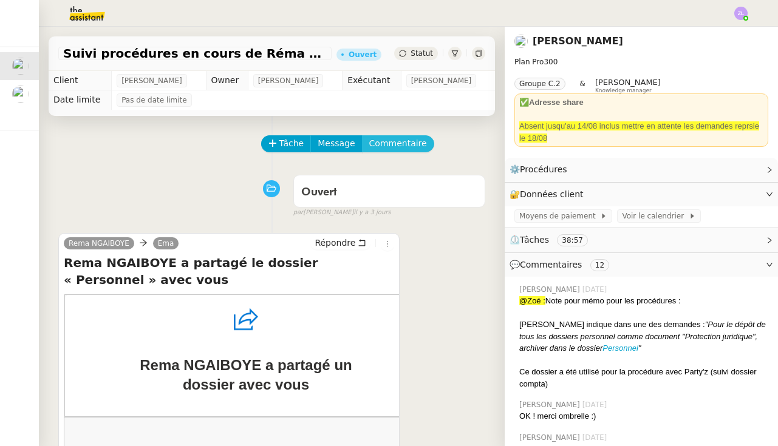
click at [409, 140] on span "Commentaire" at bounding box center [398, 144] width 58 height 14
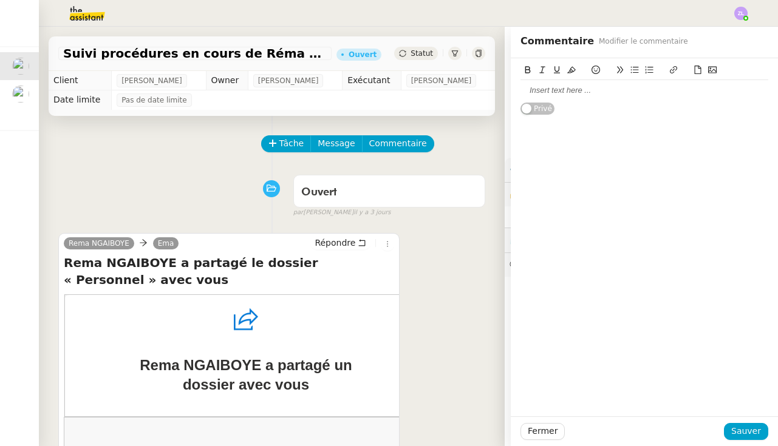
click at [542, 86] on div at bounding box center [644, 90] width 248 height 11
click at [545, 94] on div at bounding box center [644, 90] width 248 height 11
click at [613, 90] on div "CF : Lien Drive Personnel" at bounding box center [644, 90] width 248 height 11
drag, startPoint x: 536, startPoint y: 89, endPoint x: 492, endPoint y: 89, distance: 43.1
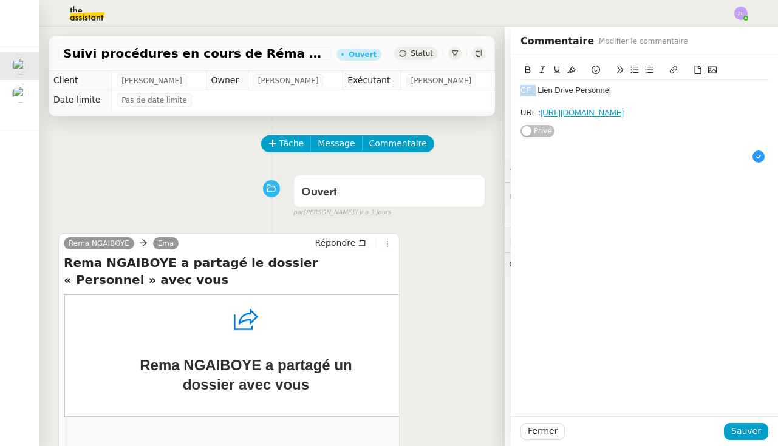
click at [492, 89] on app-ticket "Suivi procédures en cours de Réma (global) Ouvert Statut Client Réma Ngaiboye O…" at bounding box center [408, 237] width 739 height 420
click at [523, 90] on div "CF : Lien Drive Personnel" at bounding box center [644, 90] width 248 height 11
click at [529, 90] on div "Ajjout CF : Lien Drive Personnel" at bounding box center [644, 90] width 248 height 11
drag, startPoint x: 553, startPoint y: 90, endPoint x: 522, endPoint y: 65, distance: 39.7
click at [505, 90] on app-ticket "Suivi procédures en cours de Réma (global) Ouvert Statut Client Réma Ngaiboye O…" at bounding box center [408, 237] width 739 height 420
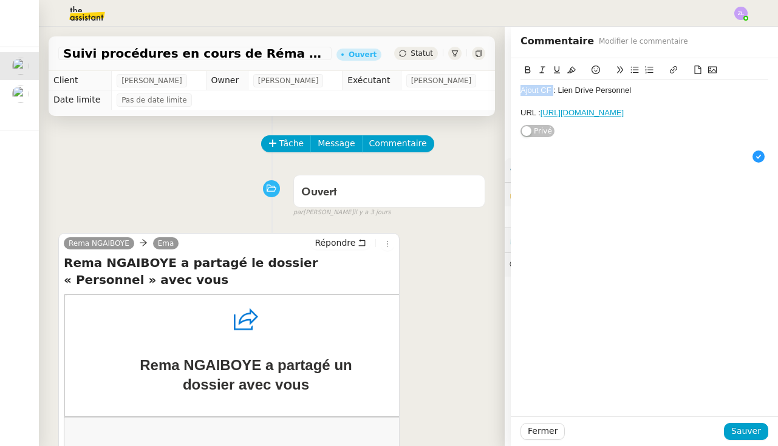
click at [524, 67] on icon at bounding box center [527, 70] width 9 height 9
click at [572, 70] on icon at bounding box center [571, 70] width 9 height 9
click at [617, 194] on div "Ajout CF : Lien Drive Personnel URL : https://emagifi-my.sharepoint.com/persona…" at bounding box center [644, 237] width 267 height 358
click at [752, 440] on div "Fermer Sauver" at bounding box center [644, 432] width 267 height 30
click at [745, 438] on span "Sauver" at bounding box center [746, 431] width 30 height 14
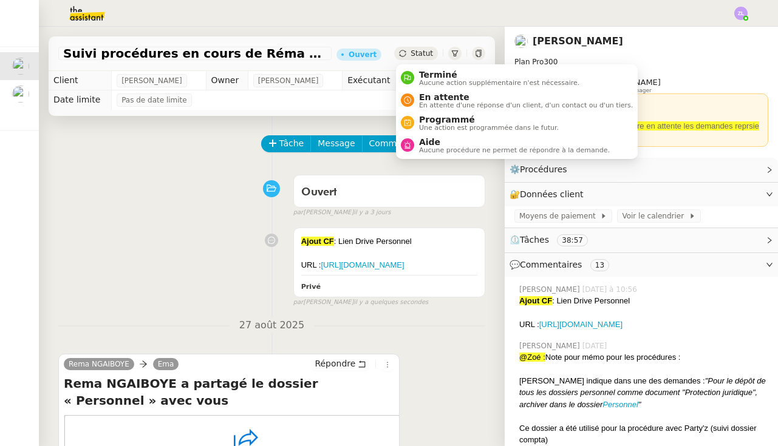
click at [427, 56] on span "Statut" at bounding box center [421, 53] width 22 height 9
click at [474, 145] on span "Aide" at bounding box center [514, 142] width 191 height 10
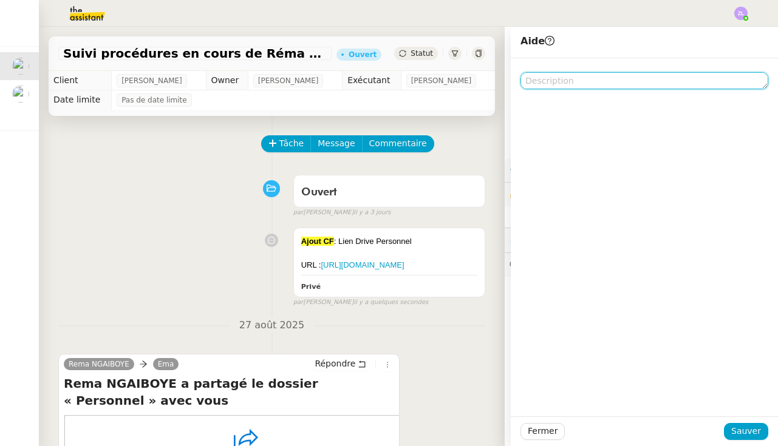
click at [537, 81] on textarea at bounding box center [644, 80] width 248 height 17
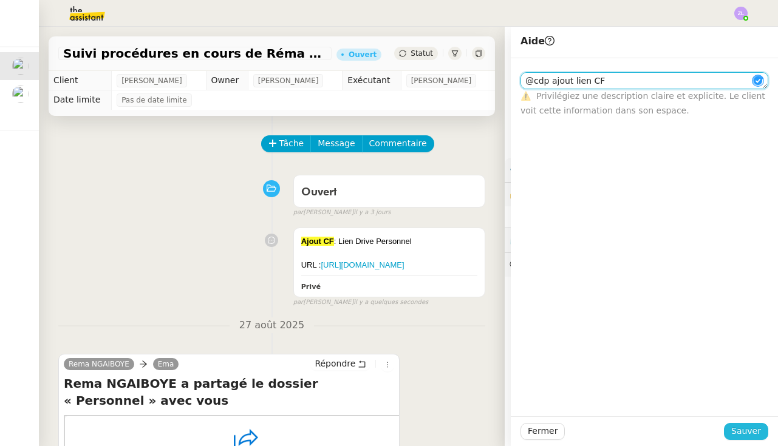
type textarea "@cdp ajout lien CF"
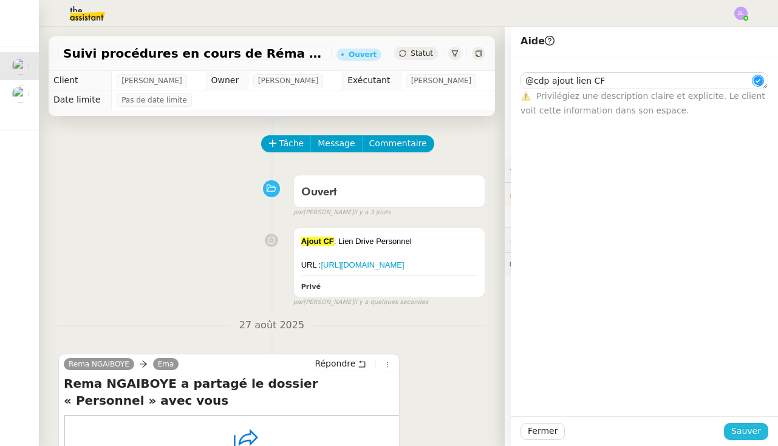
click at [742, 432] on span "Sauver" at bounding box center [746, 431] width 30 height 14
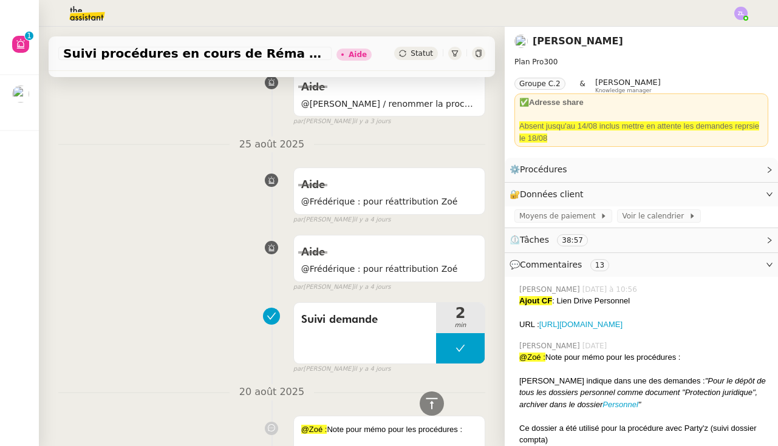
scroll to position [757, 0]
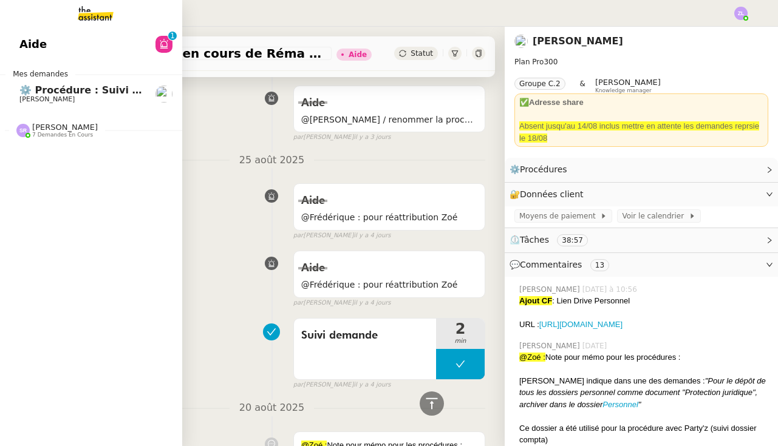
click at [47, 95] on span "[PERSON_NAME]" at bounding box center [46, 99] width 55 height 8
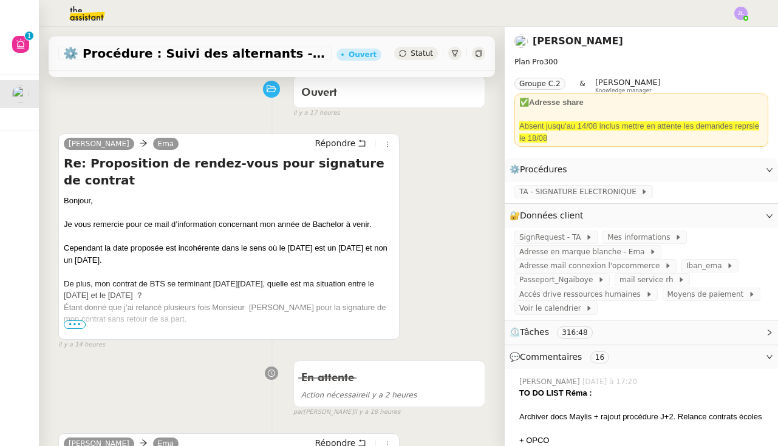
scroll to position [133, 0]
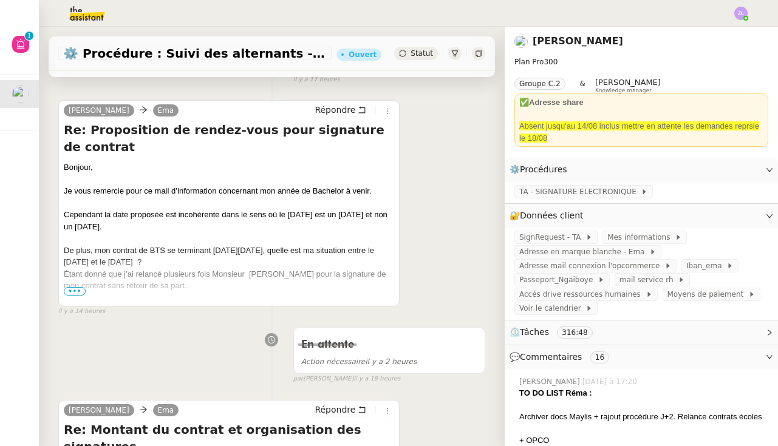
click at [77, 291] on span "•••" at bounding box center [75, 291] width 22 height 9
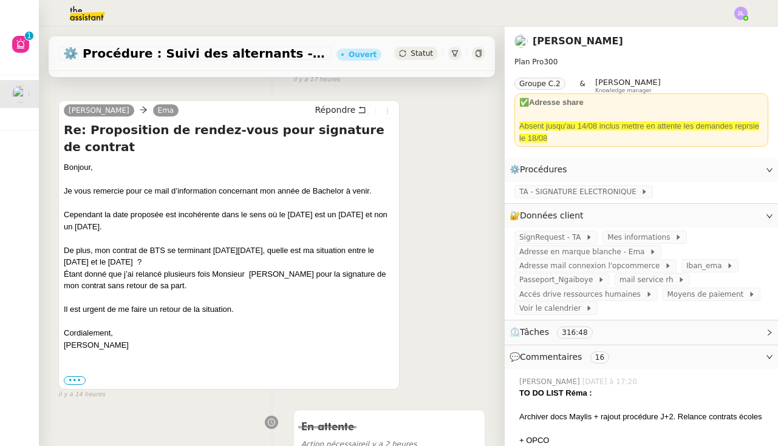
click at [390, 110] on icon at bounding box center [387, 110] width 7 height 7
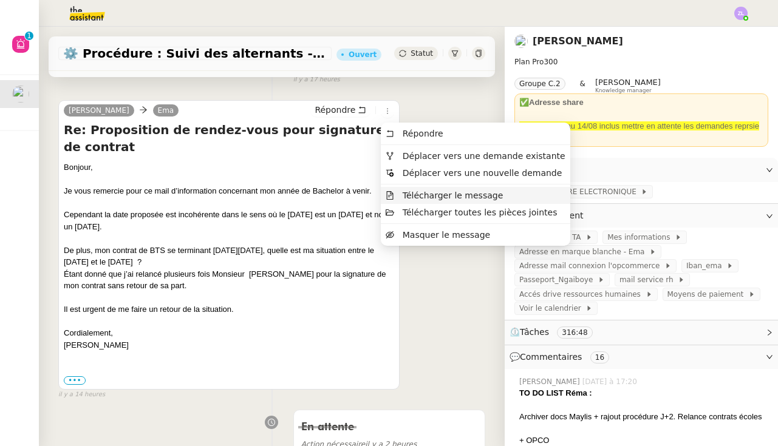
click at [432, 199] on span "Télécharger le message" at bounding box center [453, 196] width 101 height 10
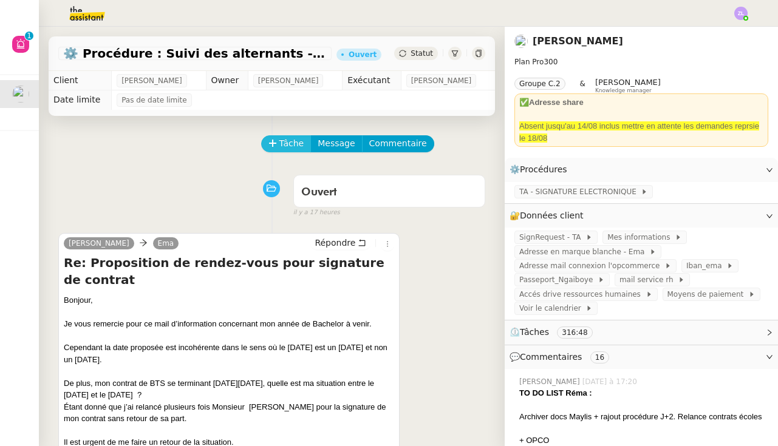
scroll to position [0, 0]
click at [285, 148] on span "Tâche" at bounding box center [291, 144] width 25 height 14
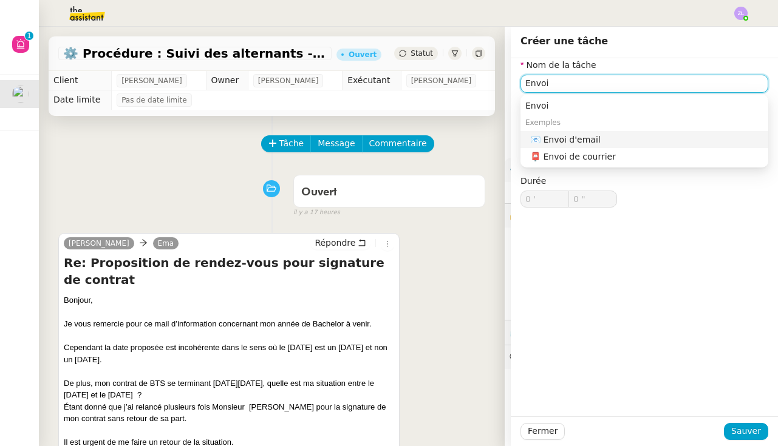
click at [557, 138] on div "📧 Envoi d'email" at bounding box center [646, 139] width 233 height 11
type input "Envoi d'email"
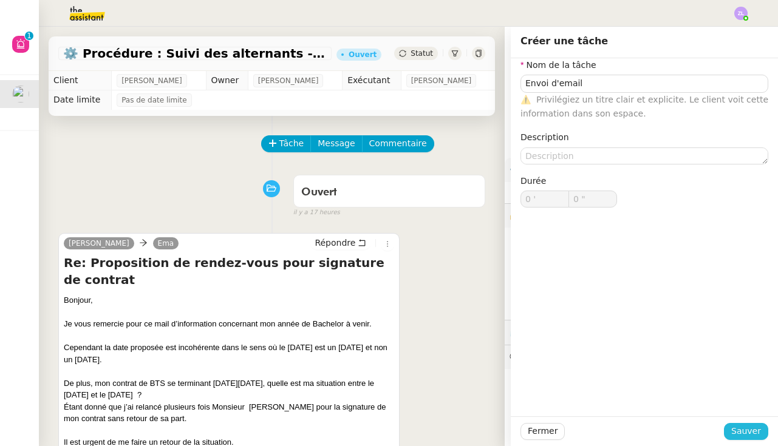
click at [747, 435] on span "Sauver" at bounding box center [746, 431] width 30 height 14
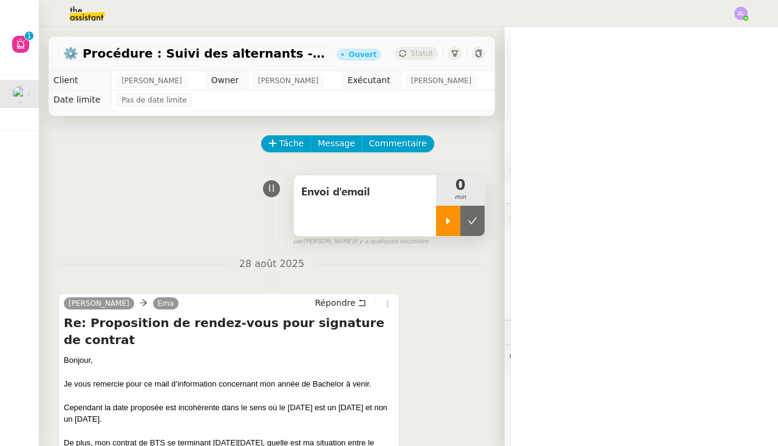
click at [438, 217] on div at bounding box center [448, 221] width 24 height 30
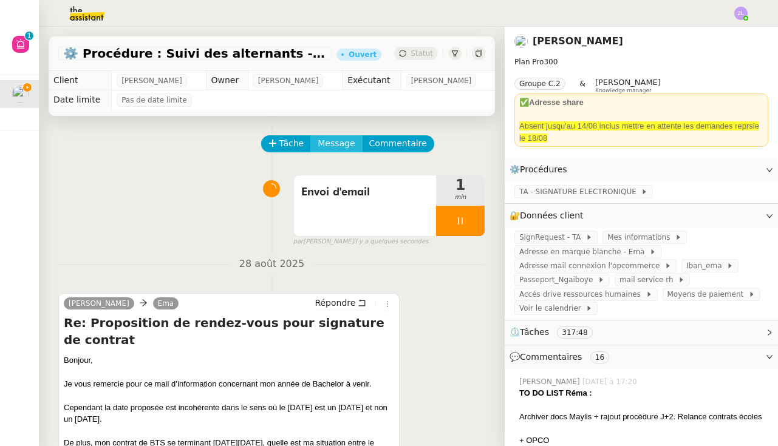
click at [335, 143] on span "Message" at bounding box center [336, 144] width 37 height 14
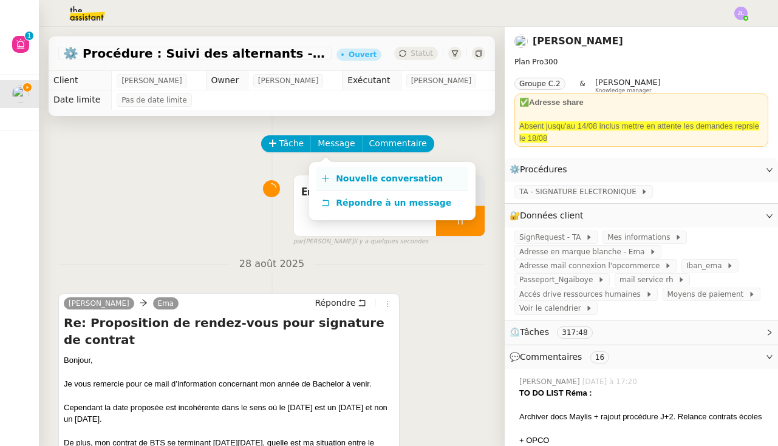
click at [348, 178] on span "Nouvelle conversation" at bounding box center [389, 179] width 107 height 10
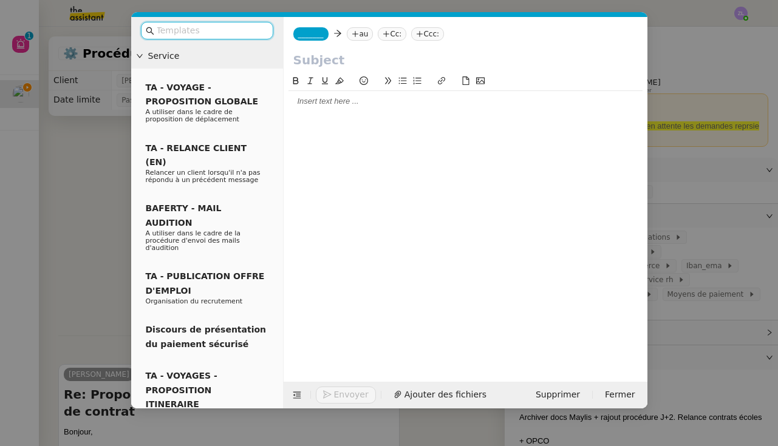
click at [311, 37] on span "_______" at bounding box center [311, 34] width 26 height 9
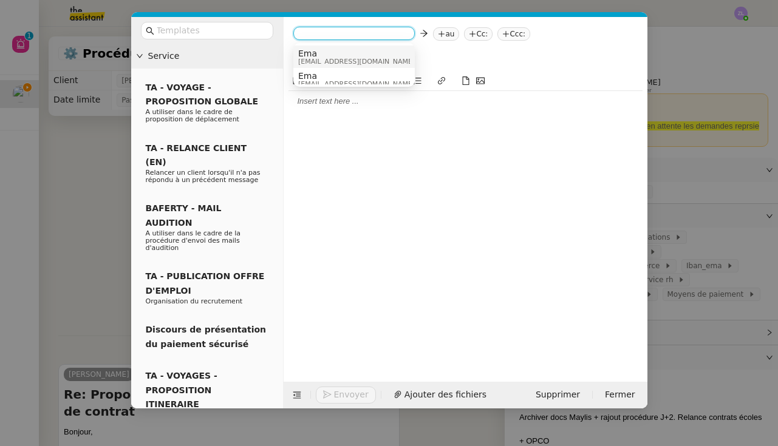
click at [317, 53] on span "Ema" at bounding box center [356, 54] width 117 height 10
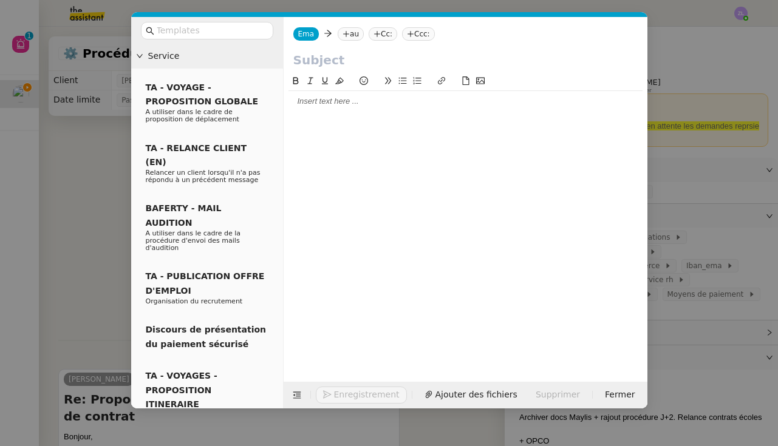
click at [352, 34] on nz-tag "au" at bounding box center [351, 33] width 26 height 13
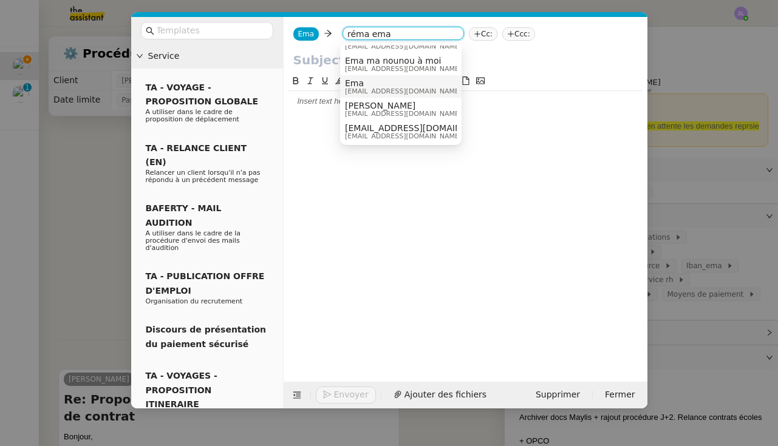
scroll to position [15, 0]
type input "réma ema"
click at [317, 115] on div at bounding box center [465, 218] width 354 height 289
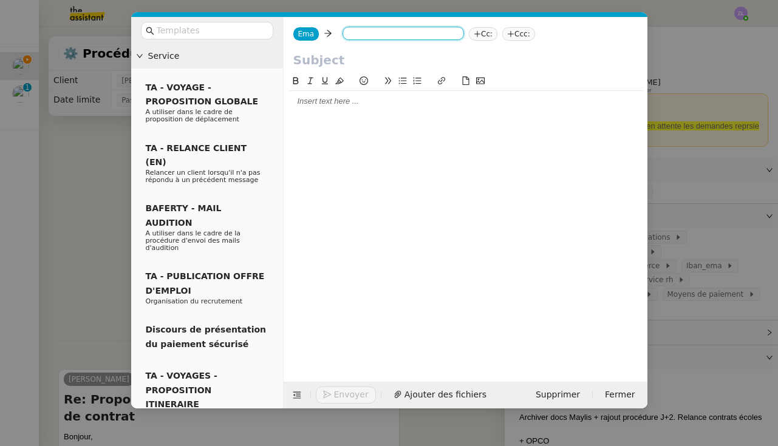
scroll to position [0, 0]
click at [94, 233] on nz-modal-container "Service TA - VOYAGE - PROPOSITION GLOBALE A utiliser dans le cadre de propositi…" at bounding box center [389, 223] width 778 height 446
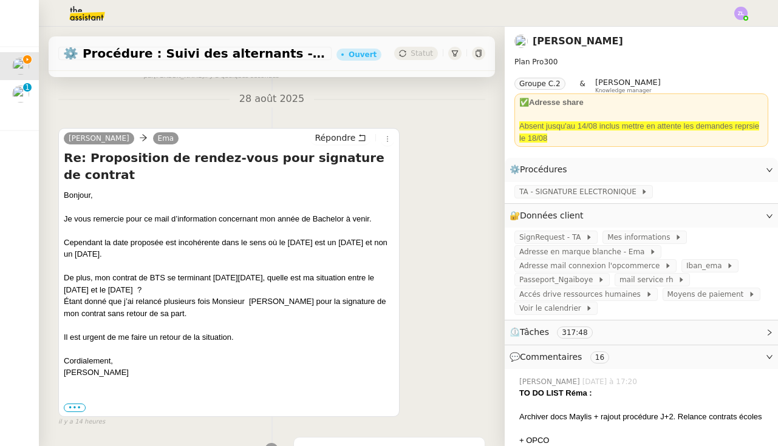
scroll to position [270, 0]
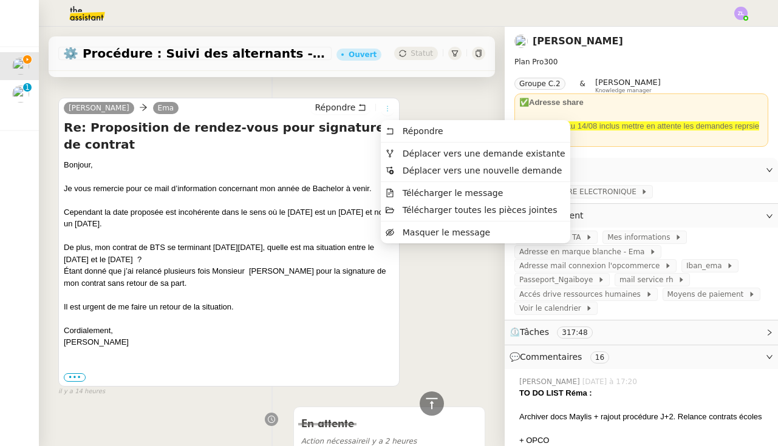
click at [384, 111] on icon at bounding box center [387, 108] width 7 height 7
click at [441, 194] on span "Télécharger le message" at bounding box center [453, 193] width 101 height 10
click at [387, 107] on icon at bounding box center [387, 108] width 7 height 7
click at [437, 192] on span "Télécharger le message" at bounding box center [453, 193] width 101 height 10
click at [385, 103] on button at bounding box center [387, 108] width 13 height 13
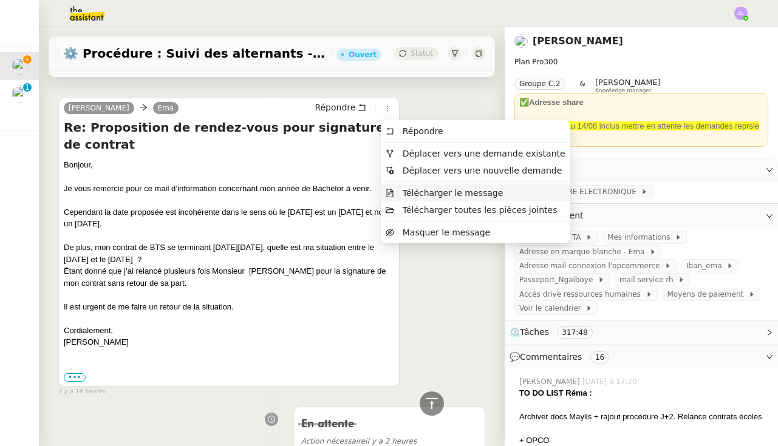
click at [431, 195] on span "Télécharger le message" at bounding box center [453, 193] width 101 height 10
click at [386, 110] on icon at bounding box center [387, 108] width 7 height 7
click at [410, 192] on span "Télécharger le message" at bounding box center [453, 193] width 101 height 10
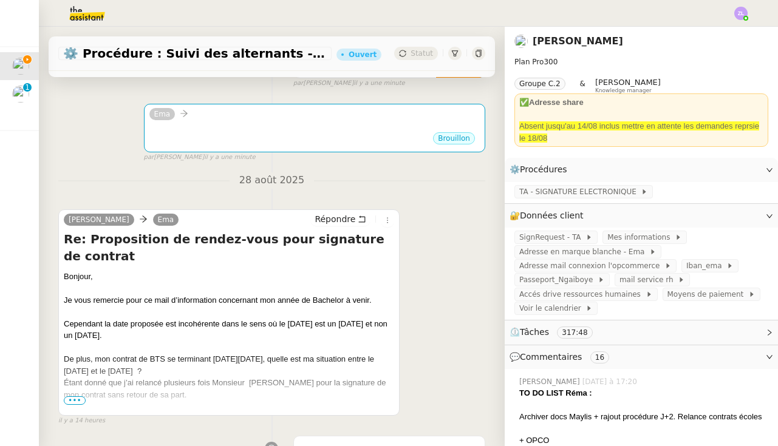
scroll to position [143, 0]
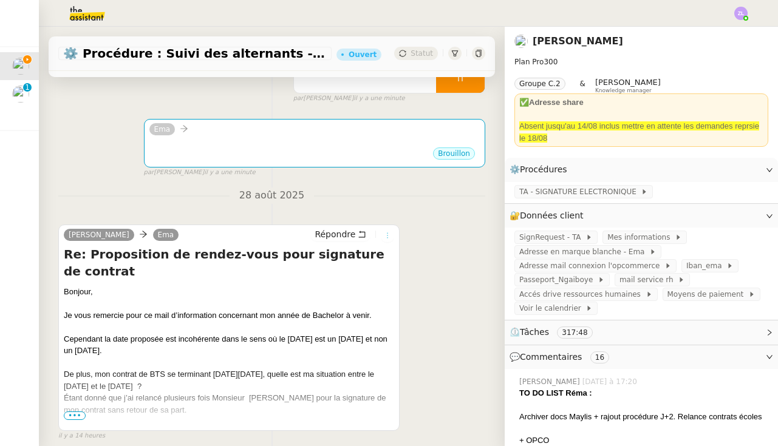
click at [388, 236] on icon at bounding box center [387, 235] width 7 height 7
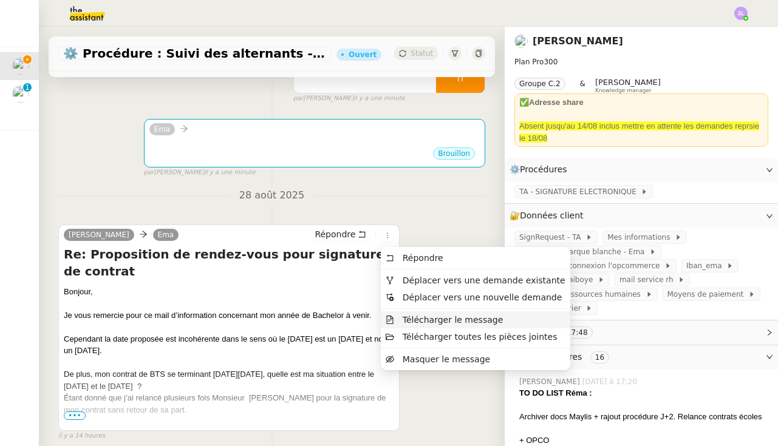
click at [427, 319] on span "Télécharger le message" at bounding box center [453, 320] width 101 height 10
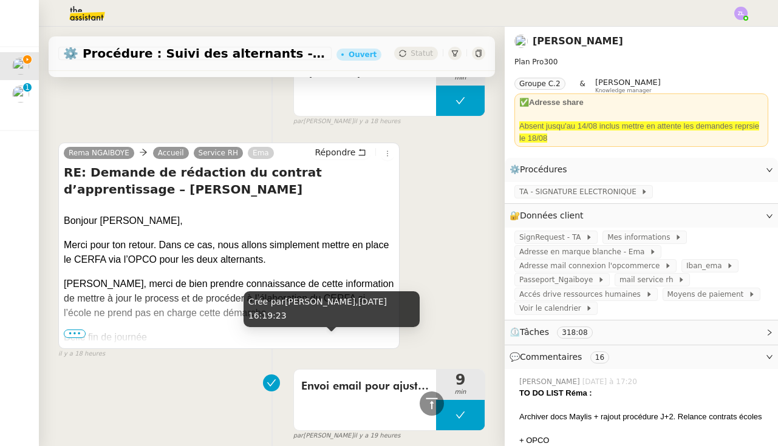
scroll to position [1497, 0]
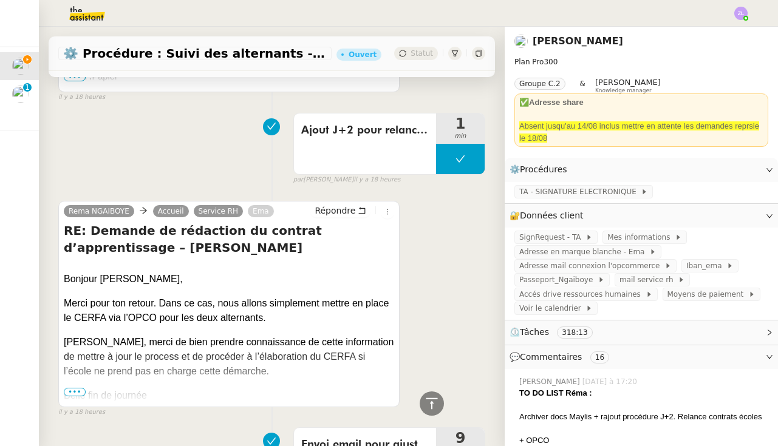
click at [70, 388] on span "•••" at bounding box center [75, 392] width 22 height 9
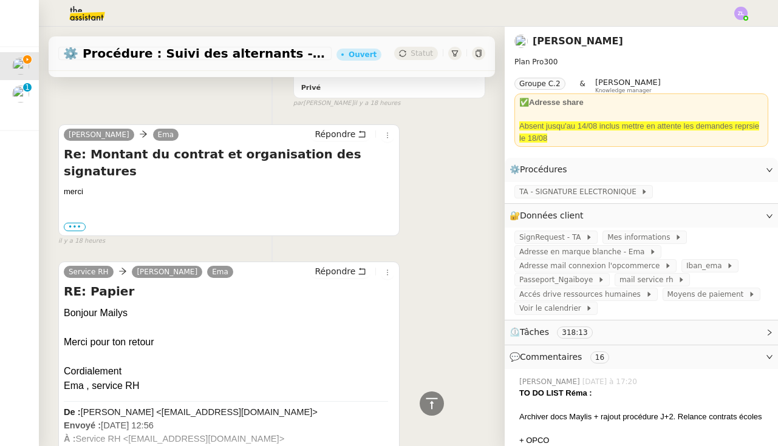
scroll to position [1049, 0]
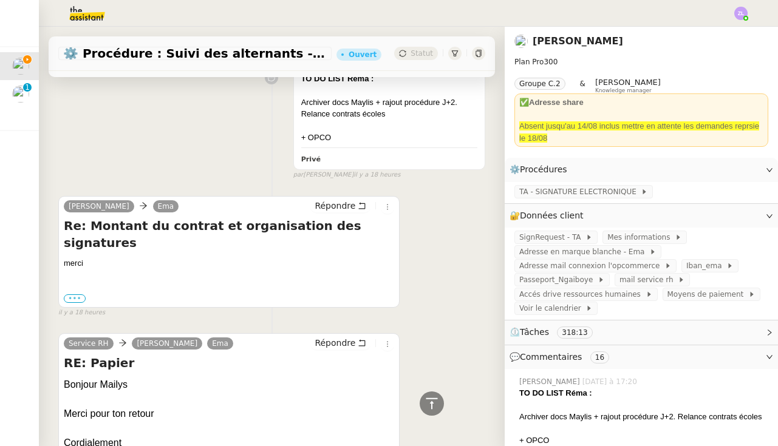
click at [81, 294] on label "•••" at bounding box center [75, 298] width 22 height 9
click at [0, 0] on input "•••" at bounding box center [0, 0] width 0 height 0
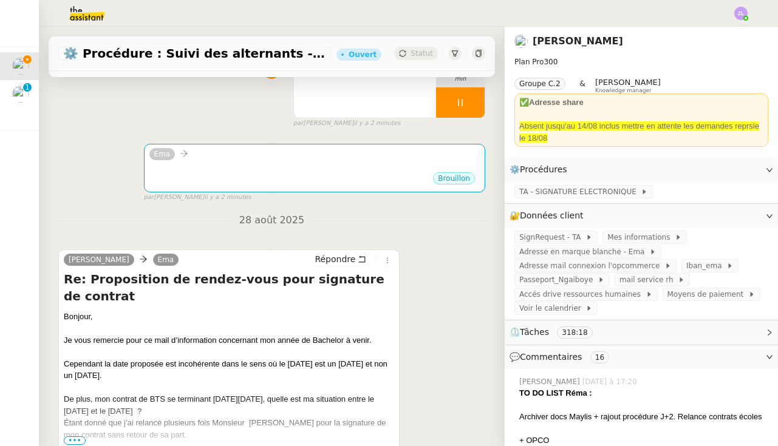
scroll to position [256, 0]
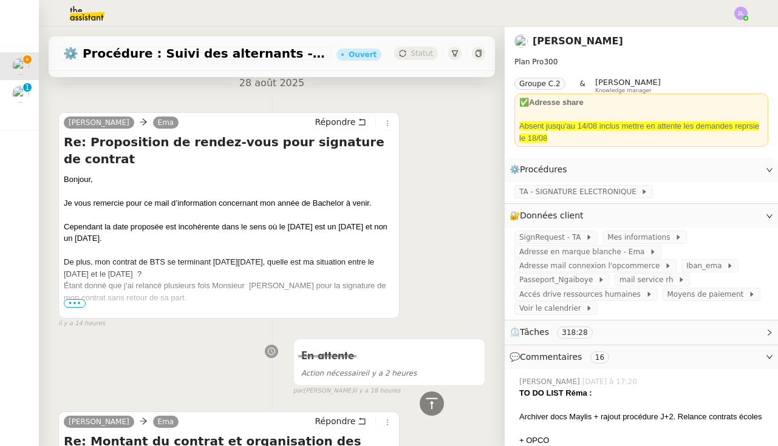
click at [77, 307] on span "•••" at bounding box center [75, 303] width 22 height 9
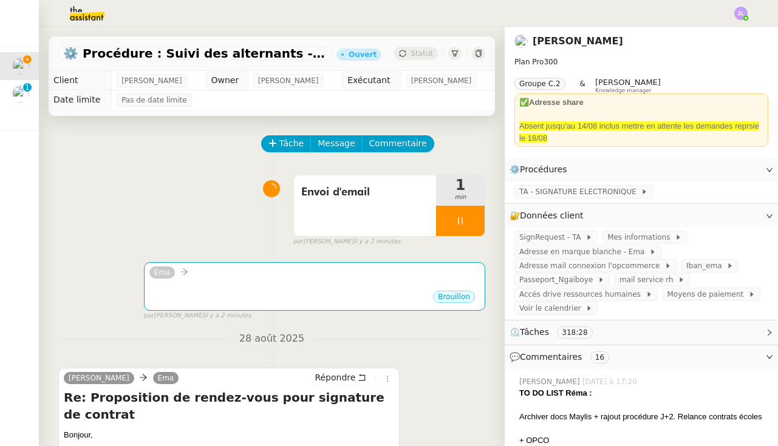
scroll to position [0, 0]
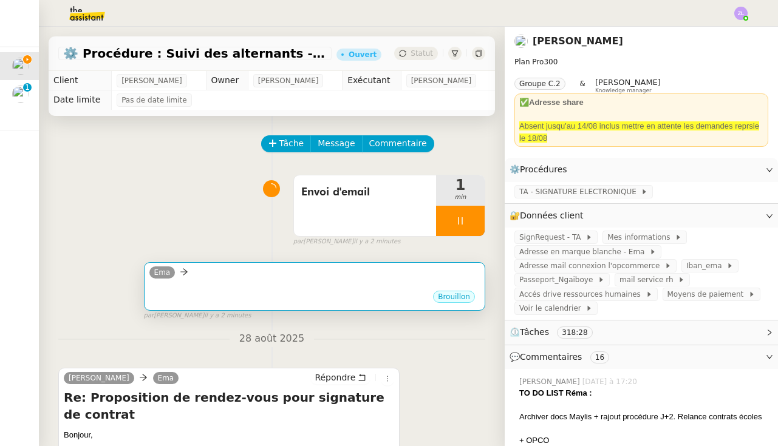
click at [216, 289] on div "•••" at bounding box center [314, 287] width 330 height 6
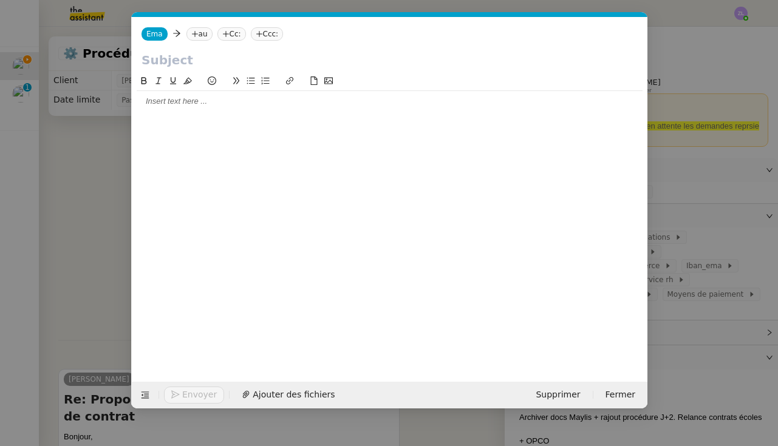
scroll to position [0, 26]
click at [103, 248] on nz-modal-container "Service TA - VOYAGE - PROPOSITION GLOBALE A utiliser dans le cadre de propositi…" at bounding box center [389, 223] width 778 height 446
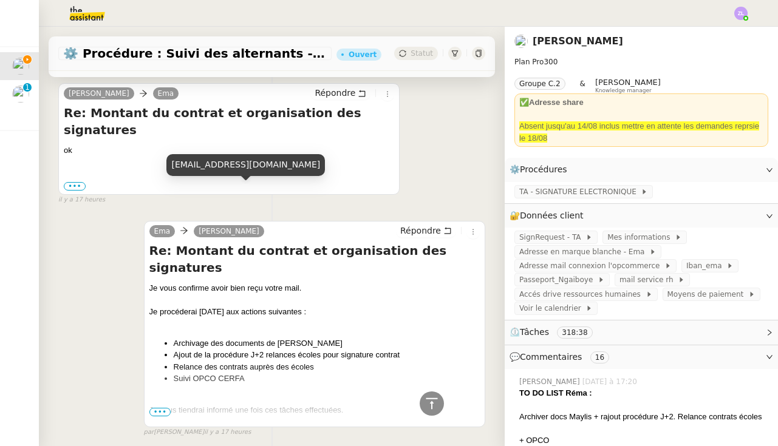
scroll to position [0, 0]
click at [224, 168] on div "[EMAIL_ADDRESS][DOMAIN_NAME]" at bounding box center [245, 165] width 158 height 21
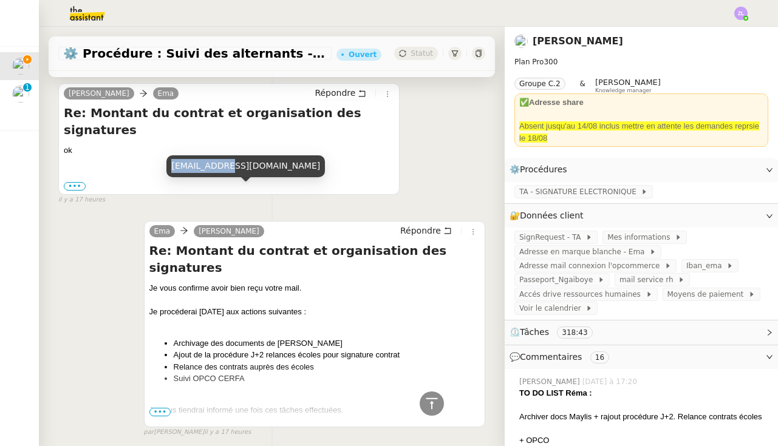
click at [224, 168] on div "[EMAIL_ADDRESS][DOMAIN_NAME]" at bounding box center [245, 165] width 158 height 21
copy div "[EMAIL_ADDRESS][DOMAIN_NAME]"
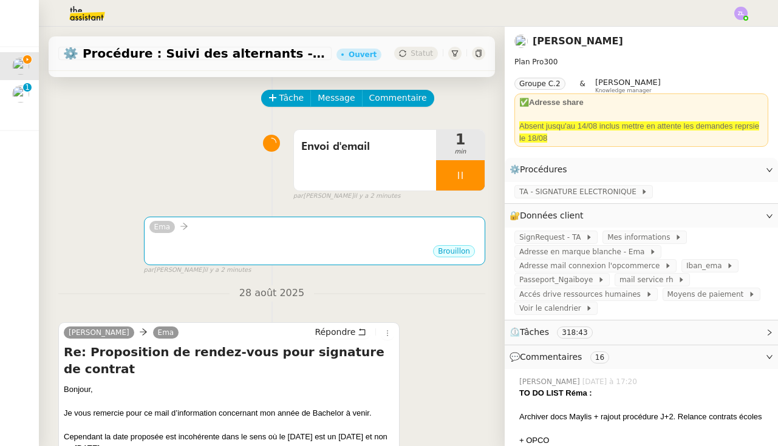
scroll to position [45, 0]
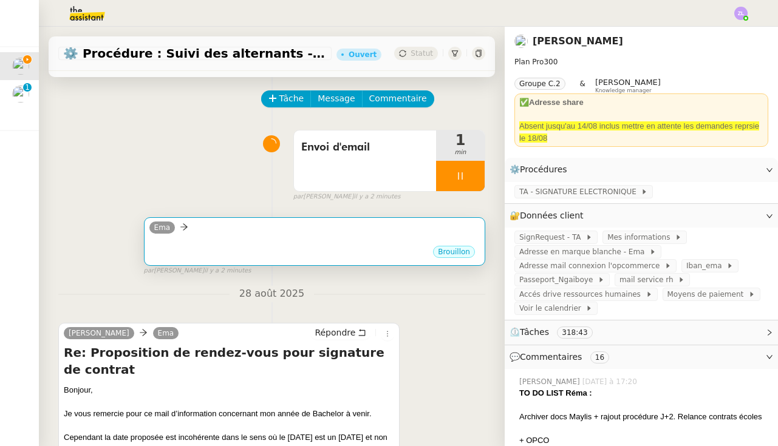
click at [282, 254] on div "Brouillon" at bounding box center [314, 254] width 330 height 18
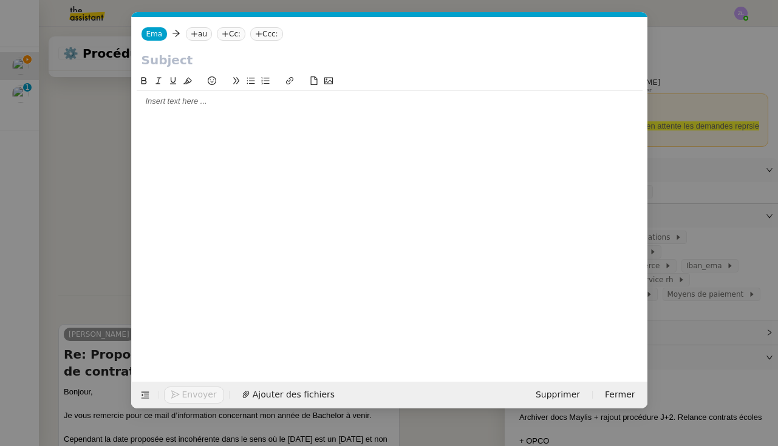
scroll to position [0, 26]
click at [200, 24] on div "Ema Ema au Cc: Ccc:" at bounding box center [389, 34] width 515 height 34
click at [200, 33] on nz-tag "au" at bounding box center [199, 33] width 26 height 13
paste input "[EMAIL_ADDRESS][DOMAIN_NAME]"
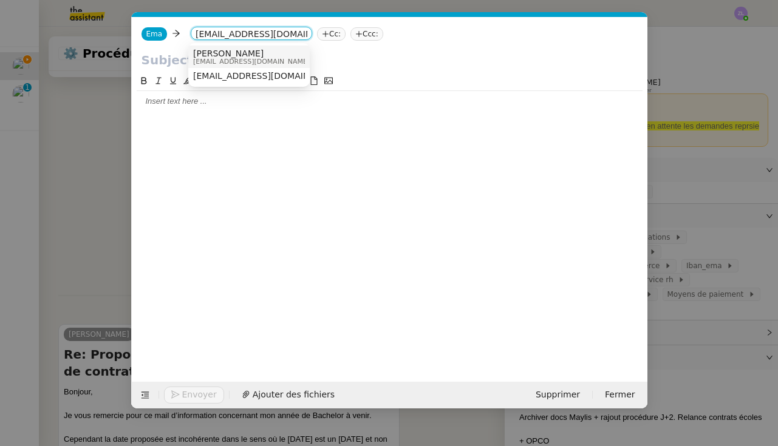
type input "[EMAIL_ADDRESS][DOMAIN_NAME]"
click at [248, 58] on span "[EMAIL_ADDRESS][DOMAIN_NAME]" at bounding box center [251, 61] width 117 height 7
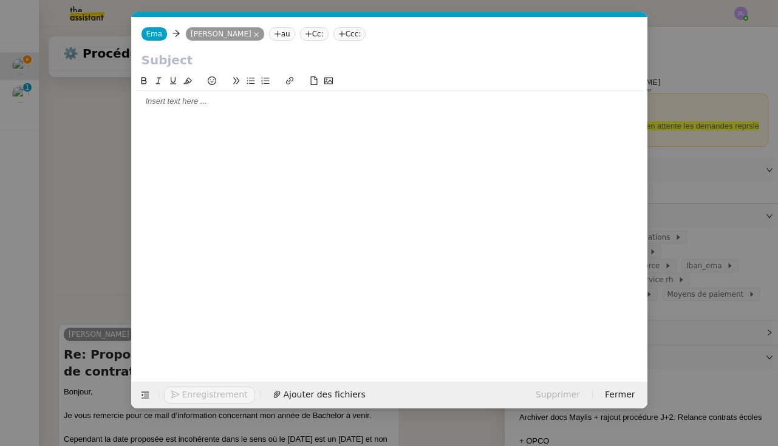
click at [157, 64] on input "text" at bounding box center [389, 60] width 496 height 18
click at [73, 285] on nz-modal-container "Service TA - VOYAGE - PROPOSITION GLOBALE A utiliser dans le cadre de propositi…" at bounding box center [389, 223] width 778 height 446
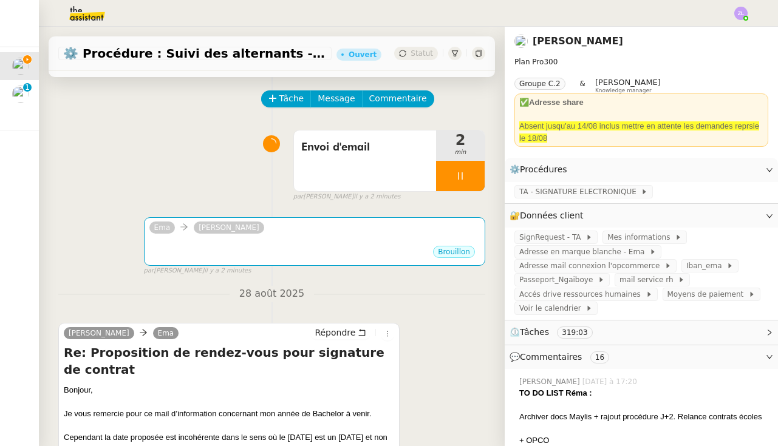
scroll to position [286, 0]
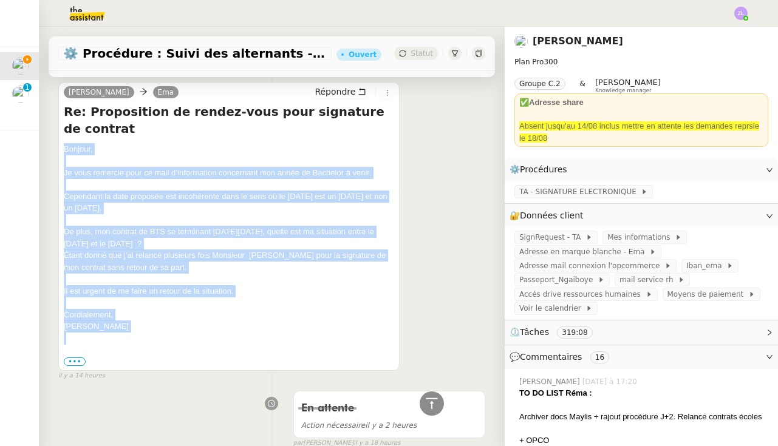
drag, startPoint x: 134, startPoint y: 316, endPoint x: 52, endPoint y: 132, distance: 201.4
copy div "Bonjour, Je vous remercie pour ce mail d’information concernant mon année de Ba…"
click at [111, 309] on div "Cordialement," at bounding box center [229, 315] width 330 height 12
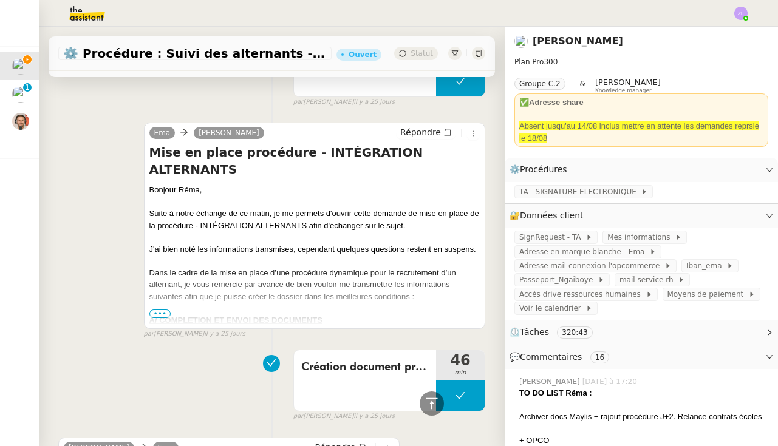
scroll to position [18514, 0]
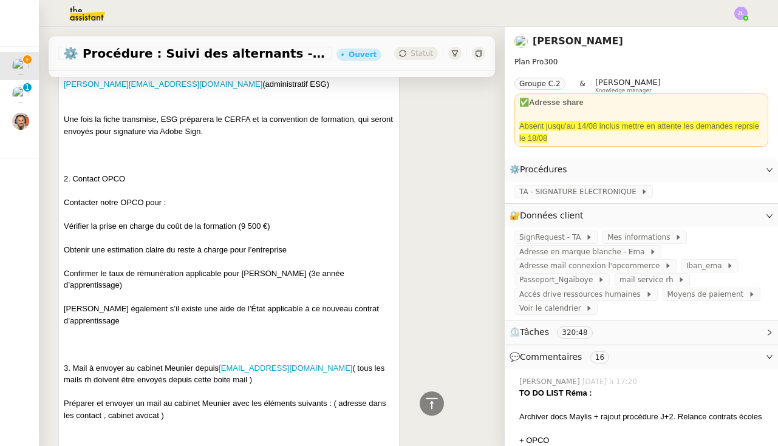
scroll to position [19249, 0]
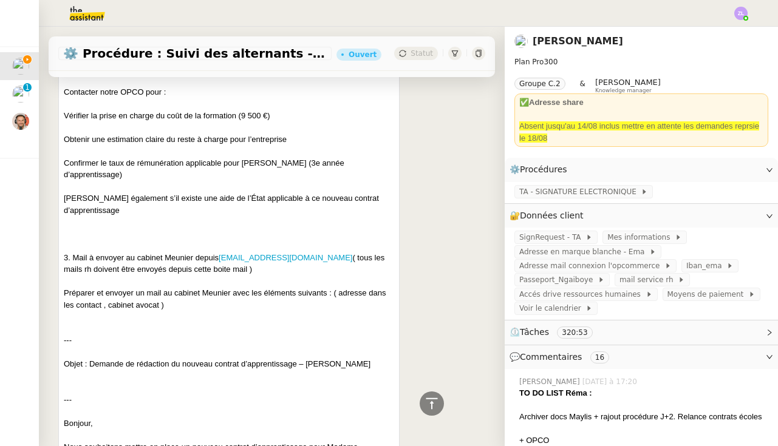
drag, startPoint x: 251, startPoint y: 305, endPoint x: 57, endPoint y: 304, distance: 193.7
copy div "Période de formation : du [DATE] au [DATE]"
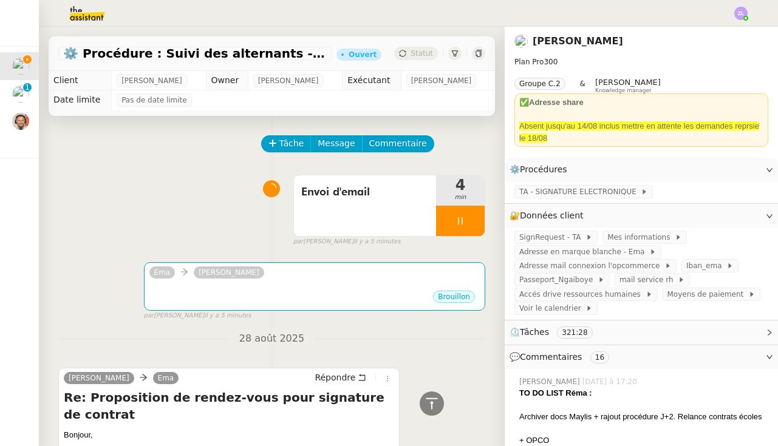
scroll to position [0, 0]
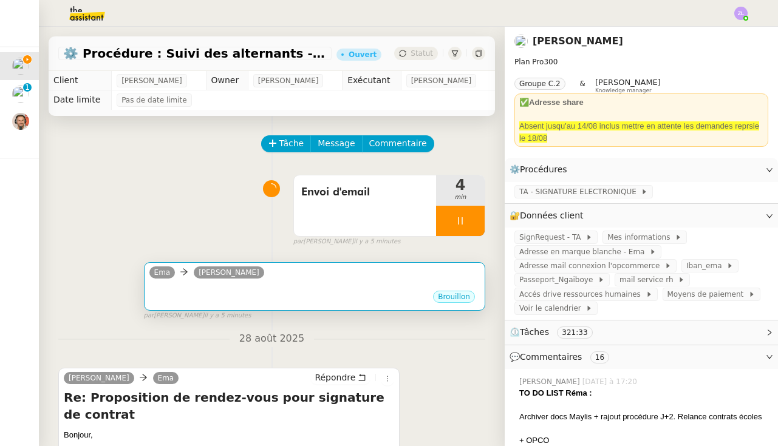
click at [177, 293] on div "Brouillon" at bounding box center [314, 299] width 330 height 18
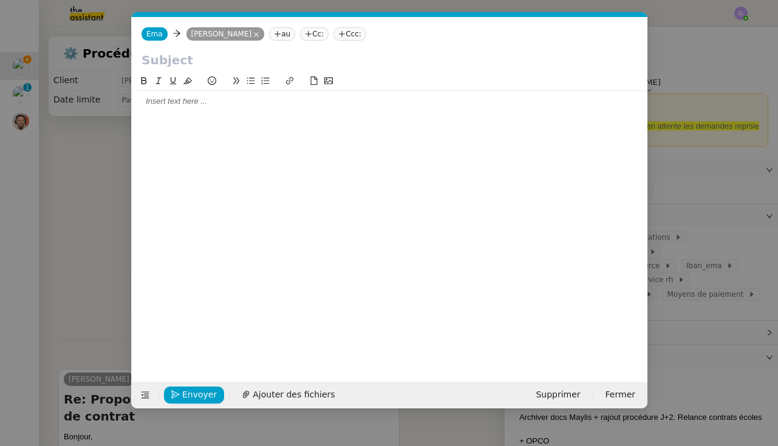
click at [177, 293] on nz-modal-container "Service TA - VOYAGE - PROPOSITION GLOBALE A utiliser dans le cadre de propositi…" at bounding box center [389, 223] width 778 height 446
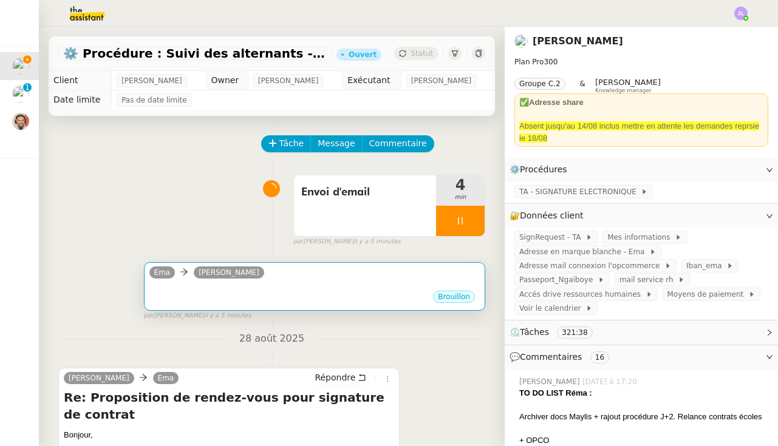
click at [207, 294] on div "Brouillon" at bounding box center [314, 299] width 330 height 18
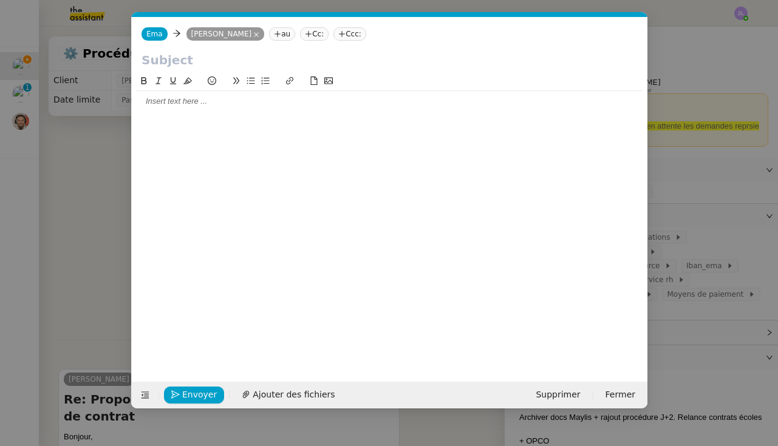
scroll to position [0, 26]
click at [175, 68] on input "text" at bounding box center [389, 60] width 496 height 18
paste input "[PERSON_NAME] demande [PERSON_NAME] – Contrat et planning"
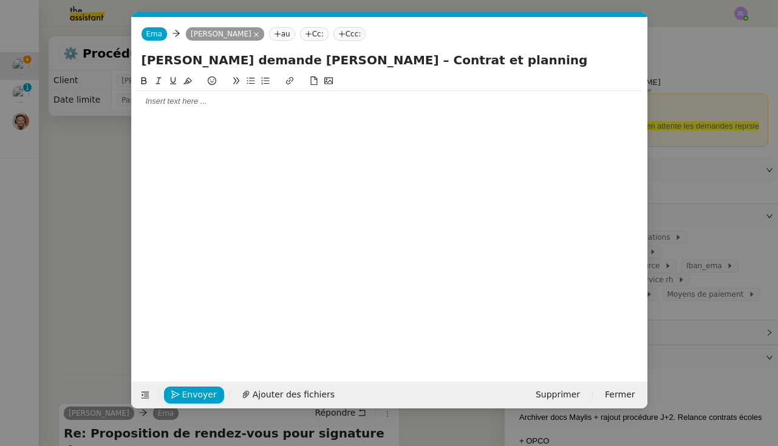
type input "[PERSON_NAME] demande [PERSON_NAME] – Contrat et planning"
click at [63, 249] on nz-modal-container "Service TA - VOYAGE - PROPOSITION GLOBALE A utiliser dans le cadre de propositi…" at bounding box center [389, 223] width 778 height 446
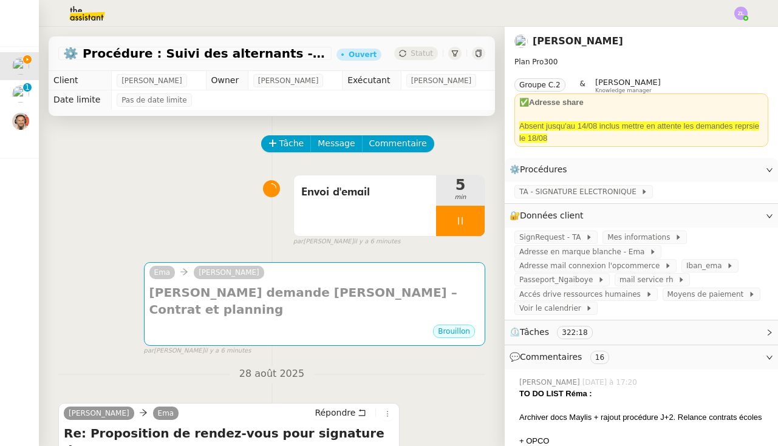
click at [63, 249] on nz-modal-container "Service TA - VOYAGE - PROPOSITION GLOBALE A utiliser dans le cadre de propositi…" at bounding box center [389, 223] width 778 height 446
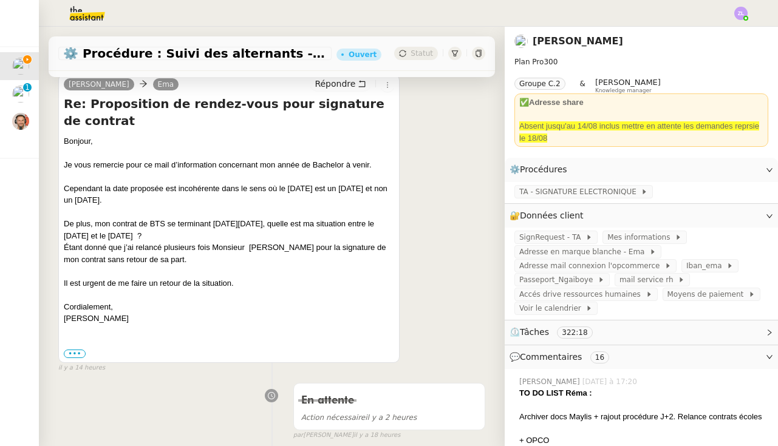
scroll to position [356, 0]
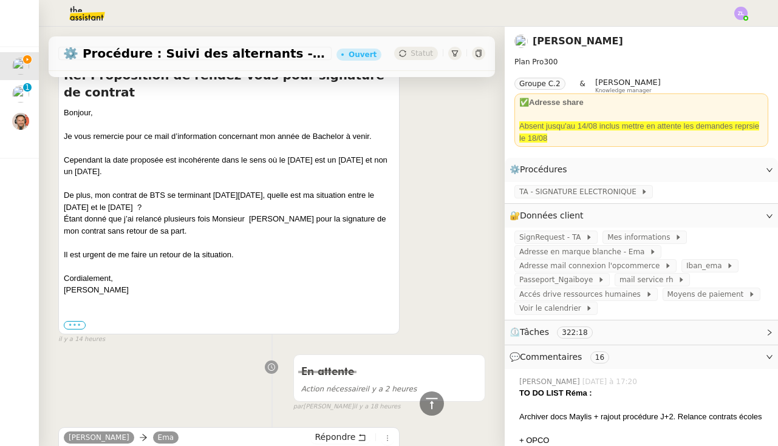
click at [77, 321] on label "•••" at bounding box center [75, 325] width 22 height 9
click at [0, 0] on input "•••" at bounding box center [0, 0] width 0 height 0
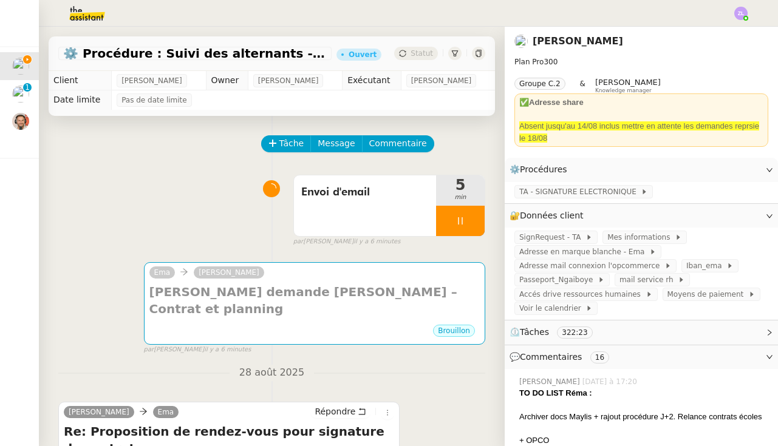
scroll to position [0, 0]
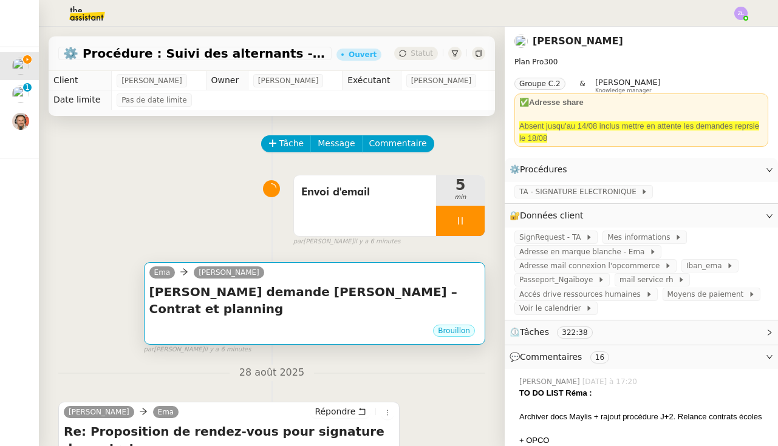
click at [170, 298] on h4 "[PERSON_NAME] demande [PERSON_NAME] – Contrat et planning" at bounding box center [314, 301] width 330 height 34
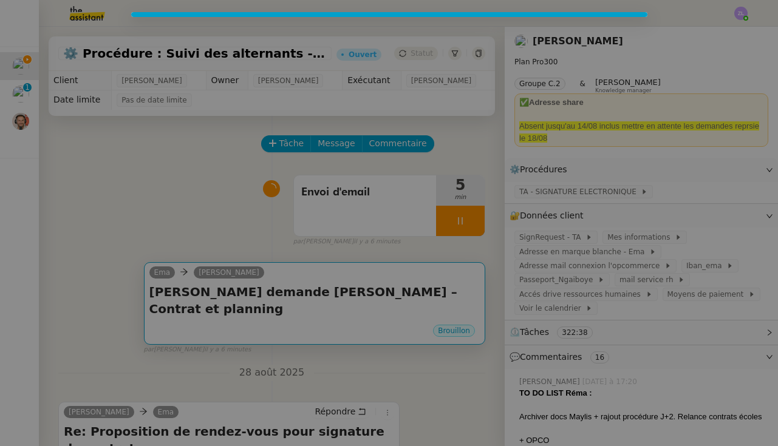
click at [170, 298] on nz-modal-container at bounding box center [389, 223] width 778 height 446
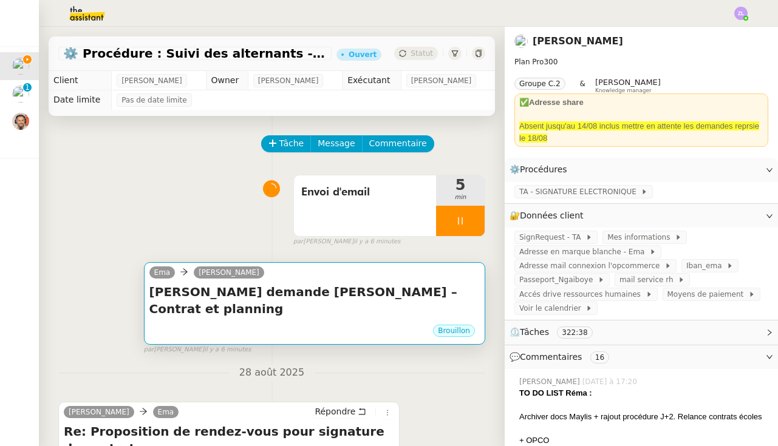
click at [284, 285] on h4 "[PERSON_NAME] demande [PERSON_NAME] – Contrat et planning" at bounding box center [314, 301] width 330 height 34
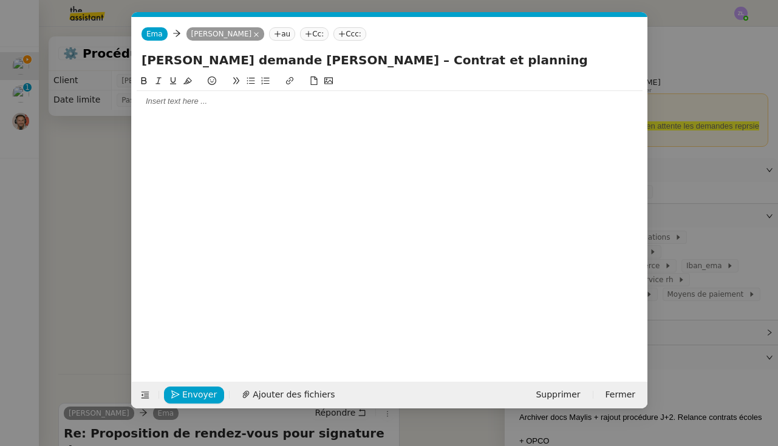
scroll to position [0, 26]
click at [268, 109] on div at bounding box center [390, 101] width 506 height 21
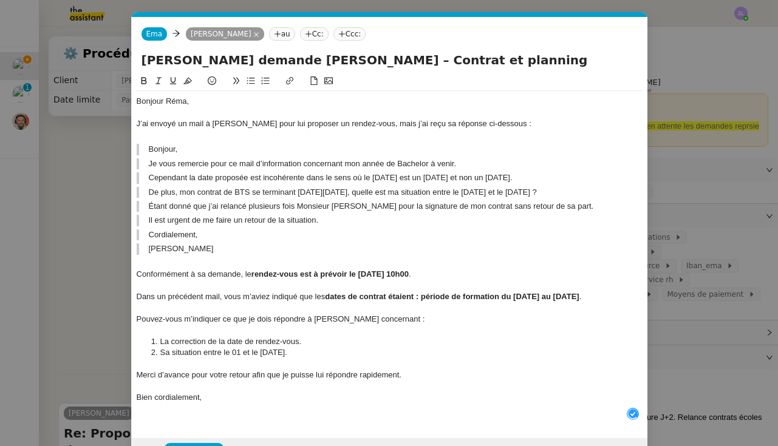
scroll to position [13, 0]
click at [152, 149] on blockquote "Bonjour," at bounding box center [390, 149] width 506 height 11
click at [150, 149] on blockquote "Bonjour," at bounding box center [390, 149] width 506 height 11
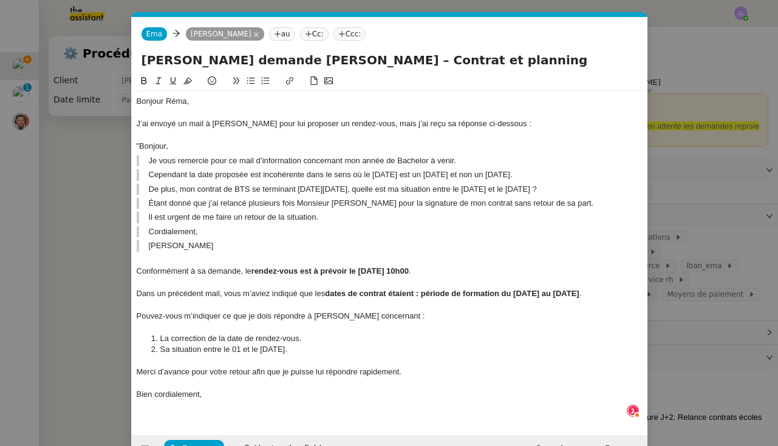
click at [147, 158] on blockquote "Je vous remercie pour ce mail d’information concernant mon année de Bachelor à …" at bounding box center [390, 160] width 506 height 11
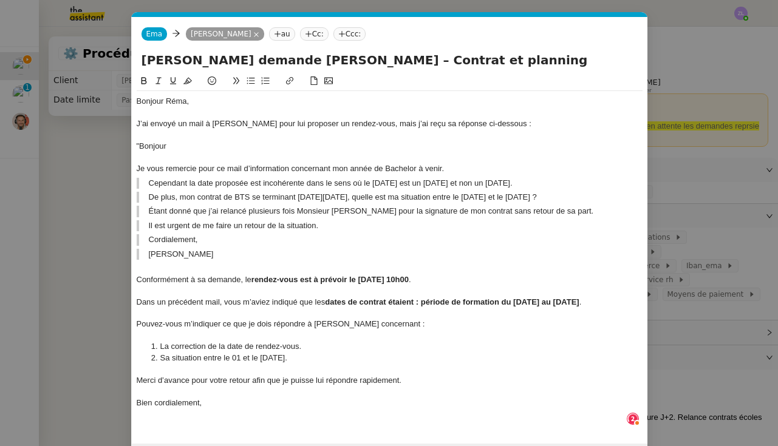
click at [149, 182] on blockquote "Cependant la date proposée est incohérente dans le sens où le [DATE] est un [DA…" at bounding box center [390, 183] width 506 height 11
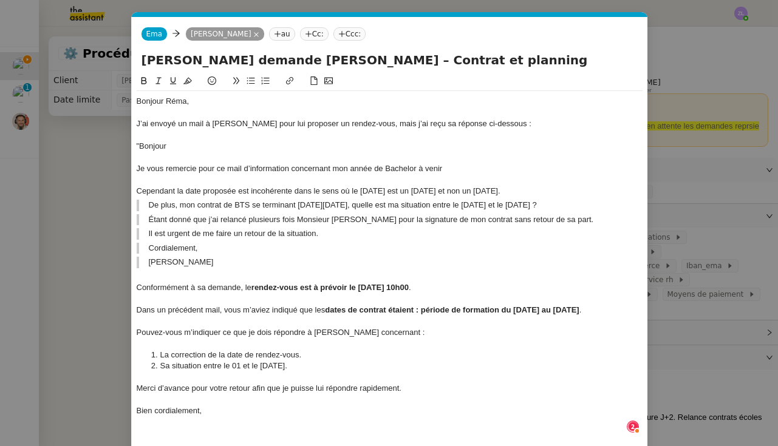
click at [148, 202] on blockquote "De plus, mon contrat de BTS se terminant ce dimanche 31 août 2025, quelle est m…" at bounding box center [390, 205] width 506 height 11
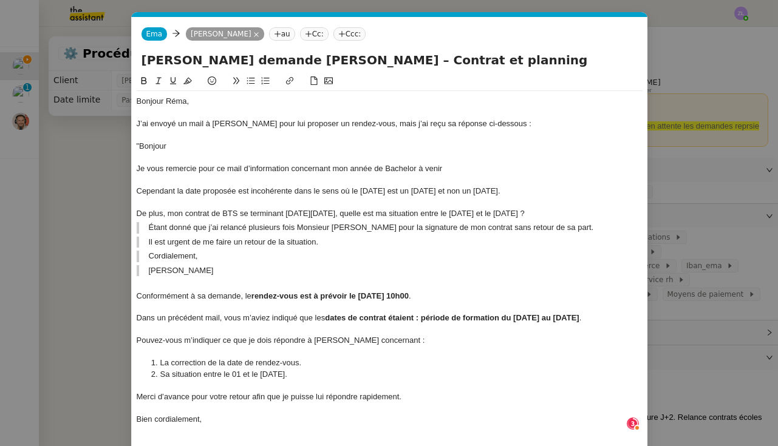
click at [147, 224] on blockquote "Étant donné que j’ai relancé plusieurs fois Monsieur [PERSON_NAME] pour la sign…" at bounding box center [390, 227] width 506 height 11
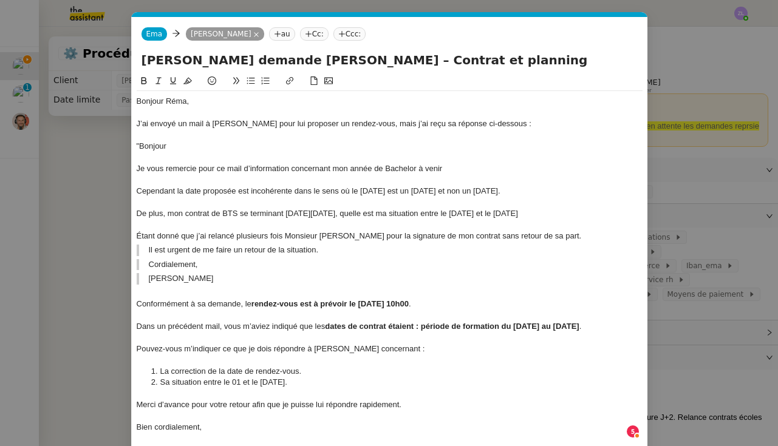
click at [152, 246] on blockquote "Il est urgent de me faire un retour de la situation." at bounding box center [390, 250] width 506 height 11
click at [149, 246] on blockquote "Il est urgent de me faire un retour de la situation." at bounding box center [390, 250] width 506 height 11
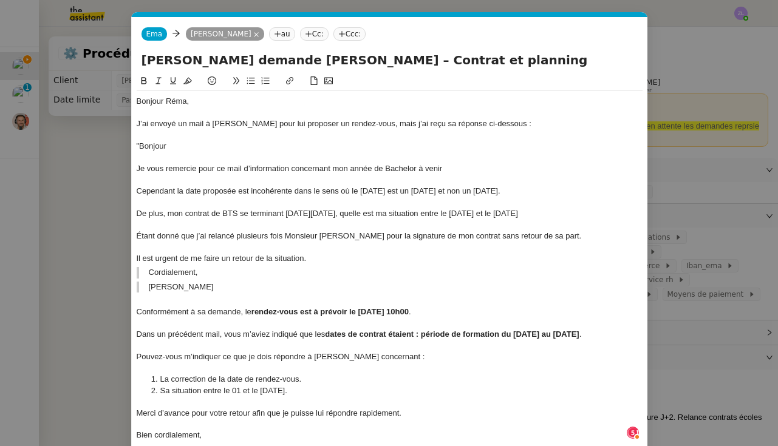
click at [150, 270] on blockquote "Cordialement," at bounding box center [390, 272] width 506 height 11
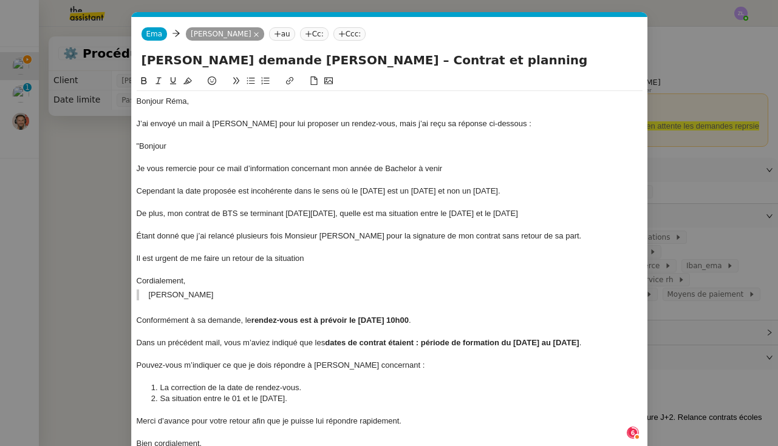
click at [151, 290] on blockquote "[PERSON_NAME]" at bounding box center [390, 295] width 506 height 11
click at [147, 290] on blockquote "[PERSON_NAME]" at bounding box center [390, 295] width 506 height 11
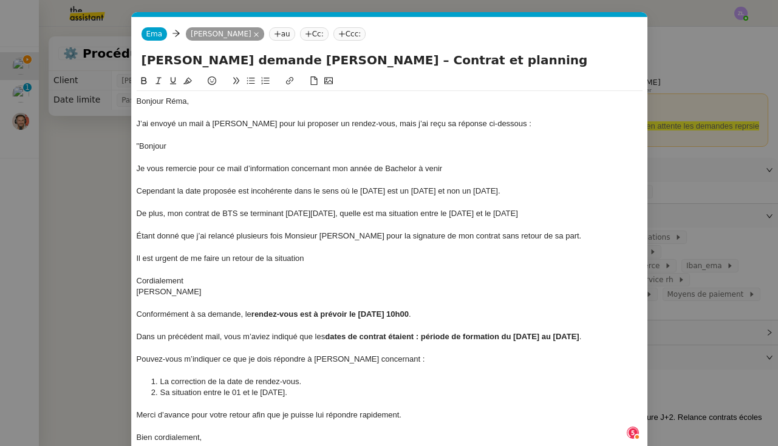
click at [220, 288] on div "[PERSON_NAME]" at bounding box center [390, 292] width 506 height 11
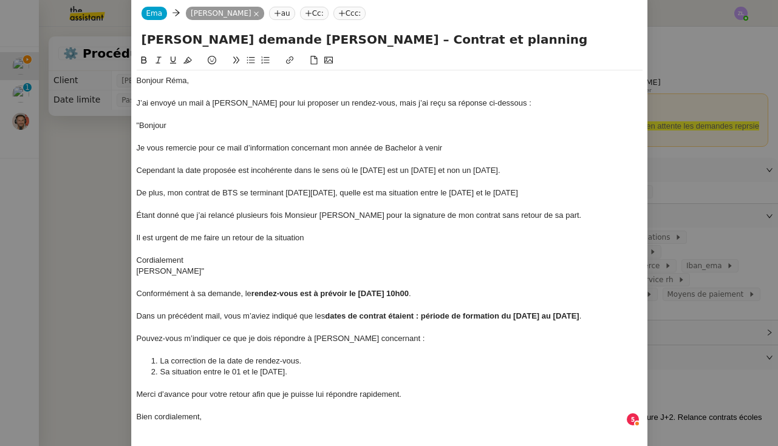
scroll to position [22, 0]
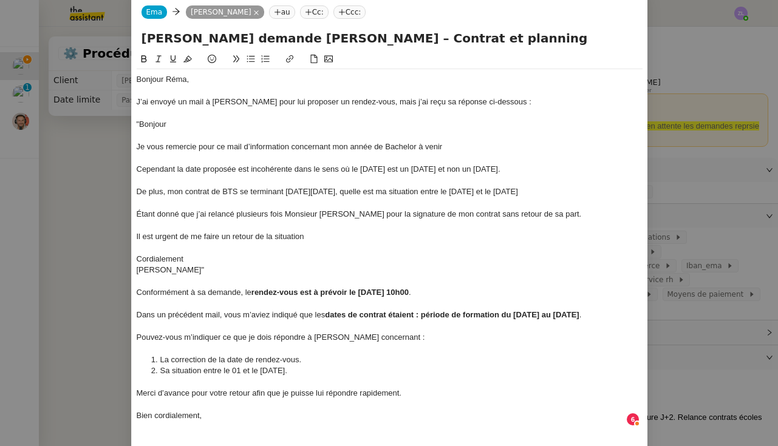
click at [205, 288] on div "Conformément à sa demande, le rendez-vous est à prévoir le 09/09 à 10h00 ." at bounding box center [390, 292] width 506 height 11
drag, startPoint x: 138, startPoint y: 286, endPoint x: 242, endPoint y: 290, distance: 104.5
click at [242, 290] on div "Conformément à sa demande, le rendez-vous est à prévoir le 09/09 à 10h00 ." at bounding box center [390, 292] width 506 height 11
copy div "Conformément à sa demande,"
click at [387, 100] on div "J’ai envoyé un mail à Mme LESAGE pour lui proposer un rendez-vous, mais j’ai re…" at bounding box center [390, 102] width 506 height 11
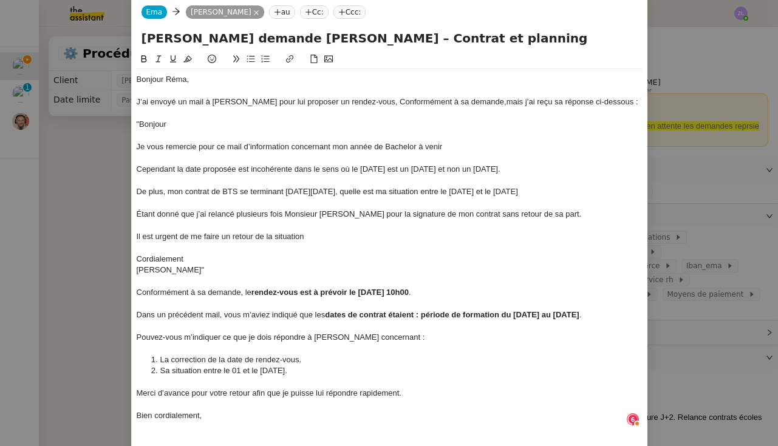
scroll to position [6, 1]
click at [390, 101] on div "J’ai envoyé un mail à Mme LESAGE pour lui proposer un rendez-vous, Conformément…" at bounding box center [390, 102] width 506 height 11
click at [452, 101] on div "J’ai envoyé un mail à Mme LESAGE pour lui proposer un rendez-vous, conformément…" at bounding box center [390, 102] width 506 height 11
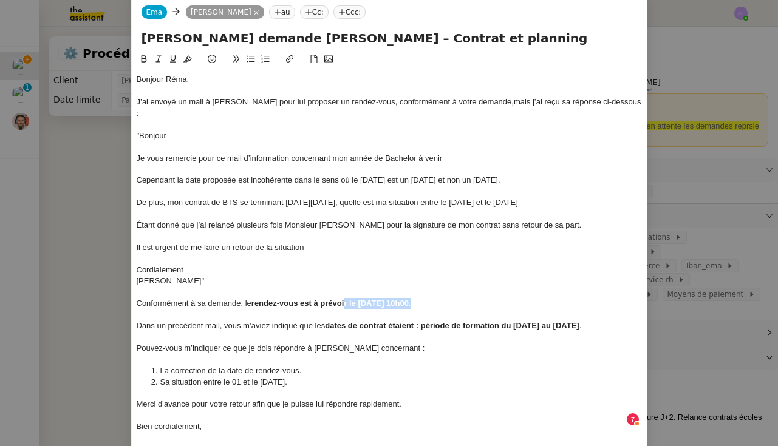
drag, startPoint x: 347, startPoint y: 285, endPoint x: 415, endPoint y: 285, distance: 67.4
click at [415, 298] on div "Conformément à sa demande, le rendez-vous est à prévoir le 09/09 à 10h00 ." at bounding box center [390, 303] width 506 height 11
copy div "r le 09/09 à 10h00 ."
click at [501, 104] on div "J’ai envoyé un mail à Mme LESAGE pour lui proposer un rendez-vous, conformément…" at bounding box center [390, 108] width 506 height 22
click at [505, 101] on div "J’ai envoyé un mail à Mme LESAGE pour lui proposer un rendez-vous, conformément…" at bounding box center [390, 108] width 506 height 22
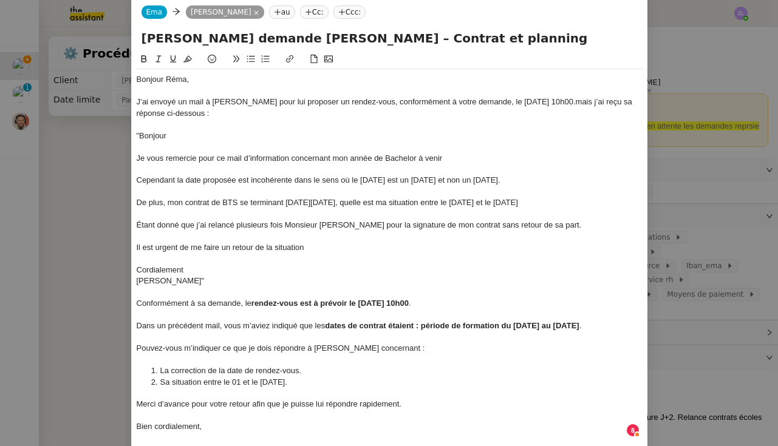
click at [563, 103] on div "J’ai envoyé un mail à Mme LESAGE pour lui proposer un rendez-vous, conformément…" at bounding box center [390, 108] width 506 height 22
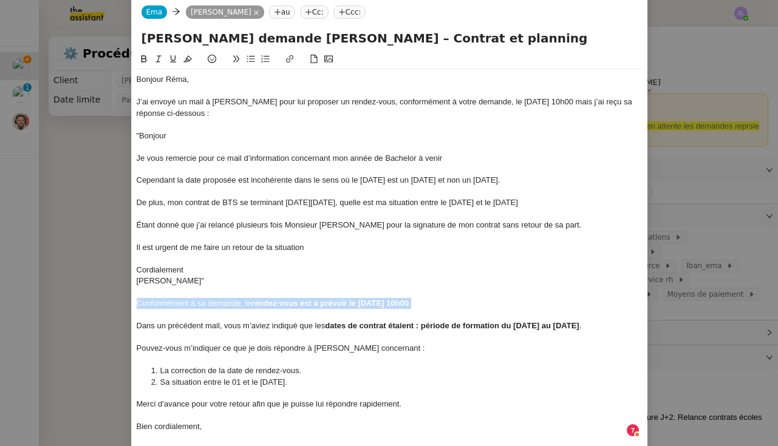
drag, startPoint x: 423, startPoint y: 295, endPoint x: 115, endPoint y: 299, distance: 307.9
click at [115, 299] on nz-modal-container "Service TA - VOYAGE - PROPOSITION GLOBALE A utiliser dans le cadre de propositi…" at bounding box center [389, 223] width 778 height 446
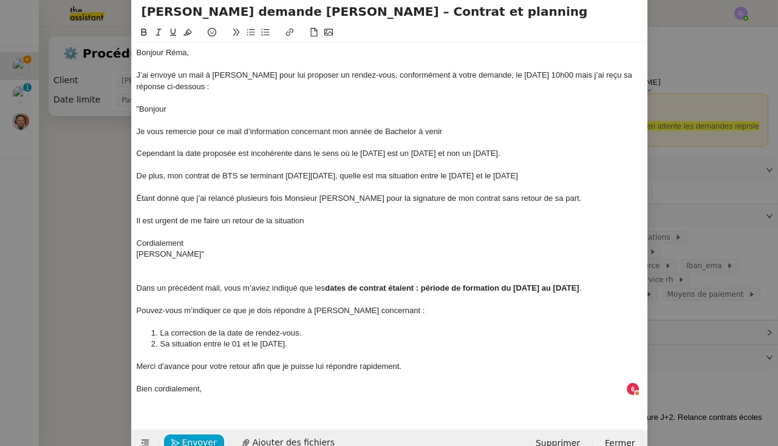
scroll to position [52, 0]
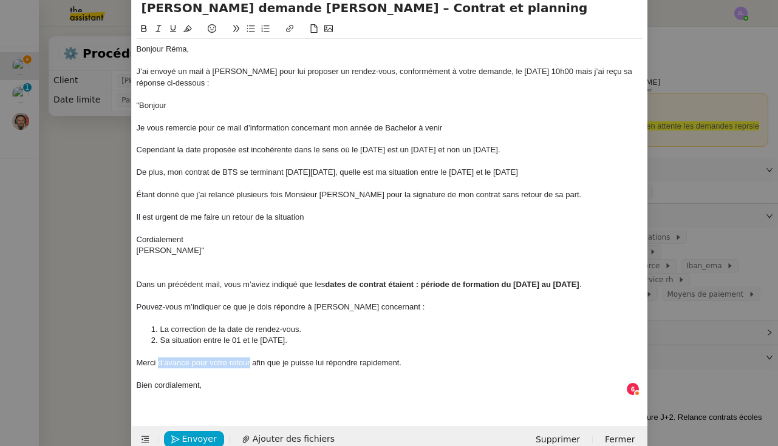
drag, startPoint x: 251, startPoint y: 356, endPoint x: 160, endPoint y: 356, distance: 90.5
click at [160, 358] on div "Merci d’avance pour votre retour afin que je puisse lui répondre rapidement." at bounding box center [390, 363] width 506 height 11
drag, startPoint x: 325, startPoint y: 352, endPoint x: 159, endPoint y: 355, distance: 165.8
click at [159, 358] on div "Merci afin que je puisse lui répondre rapidement." at bounding box center [390, 363] width 506 height 11
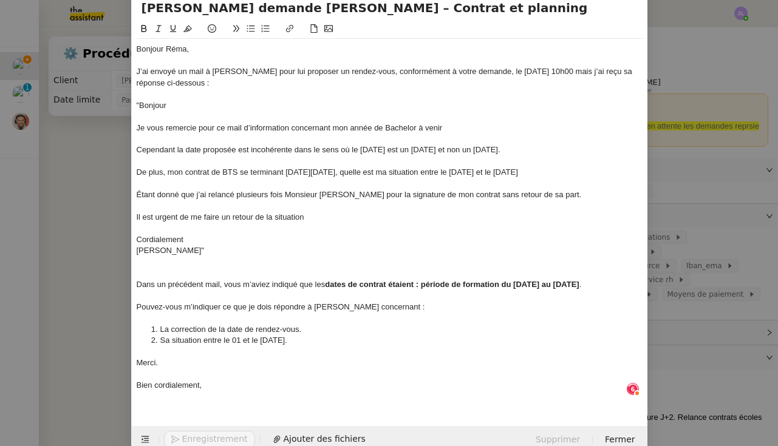
click at [225, 391] on div at bounding box center [390, 396] width 506 height 11
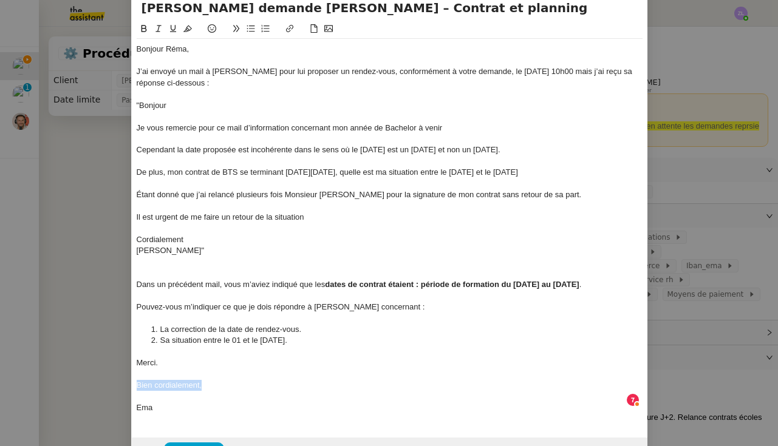
drag, startPoint x: 222, startPoint y: 374, endPoint x: 102, endPoint y: 373, distance: 119.6
click at [102, 373] on nz-modal-container "Service TA - VOYAGE - PROPOSITION GLOBALE A utiliser dans le cadre de propositi…" at bounding box center [389, 223] width 778 height 446
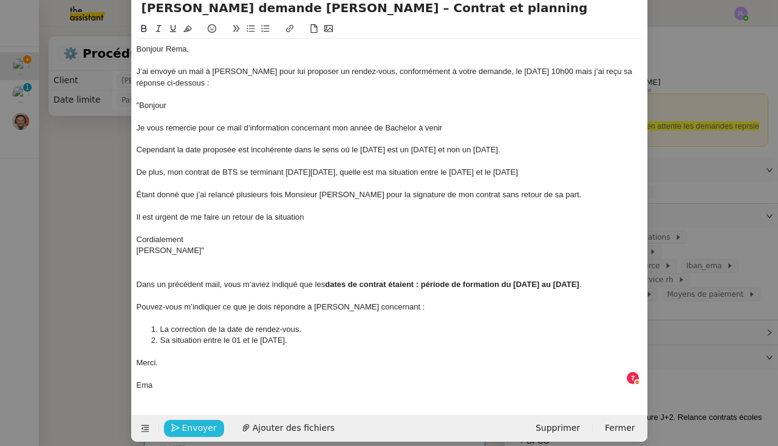
click at [196, 421] on span "Envoyer" at bounding box center [199, 428] width 35 height 14
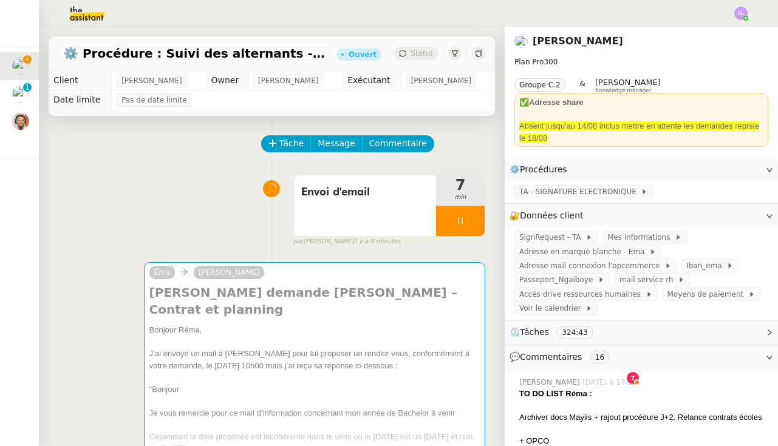
scroll to position [43, 0]
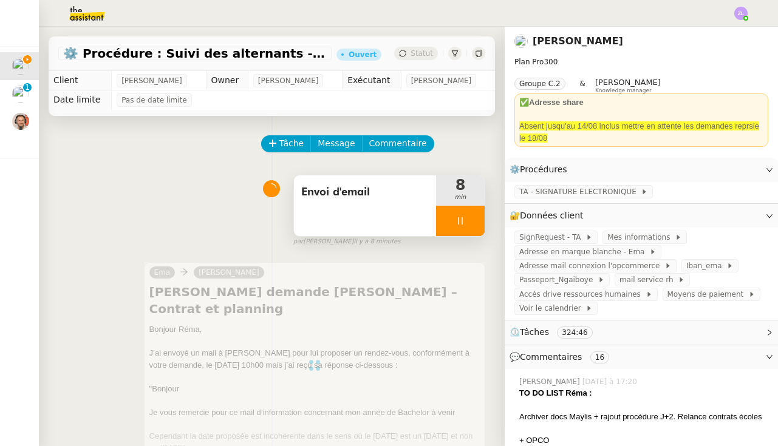
click at [447, 219] on div at bounding box center [460, 221] width 49 height 30
click at [473, 222] on icon at bounding box center [472, 220] width 9 height 7
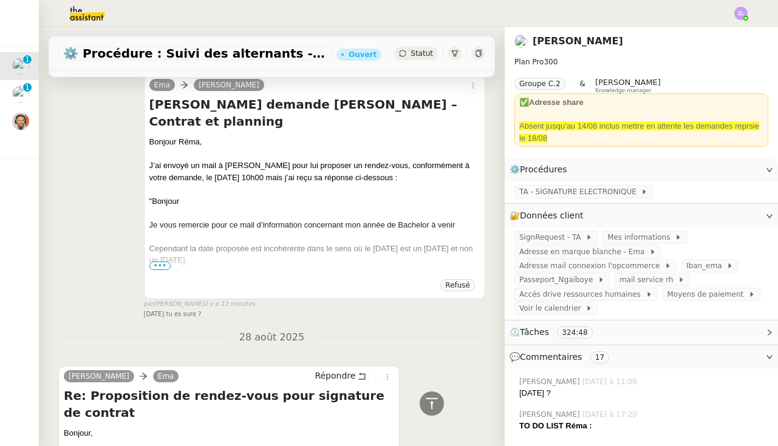
scroll to position [507, 0]
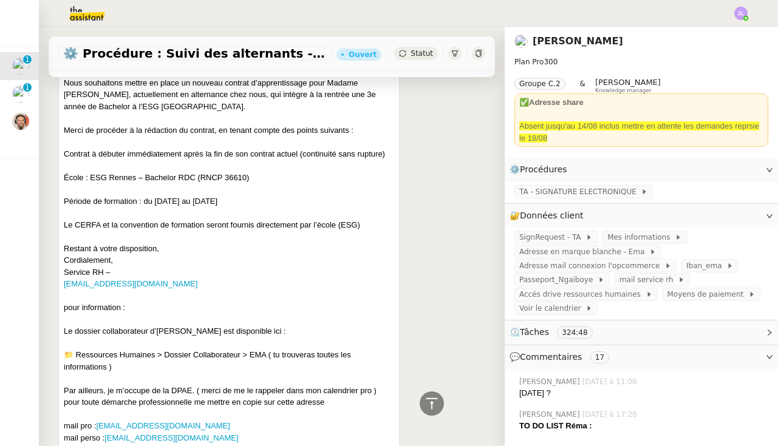
scroll to position [20386, 0]
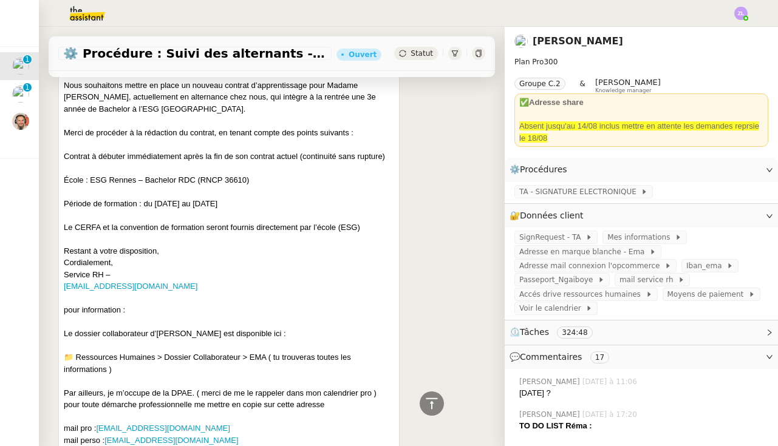
click at [0, 0] on input "•••" at bounding box center [0, 0] width 0 height 0
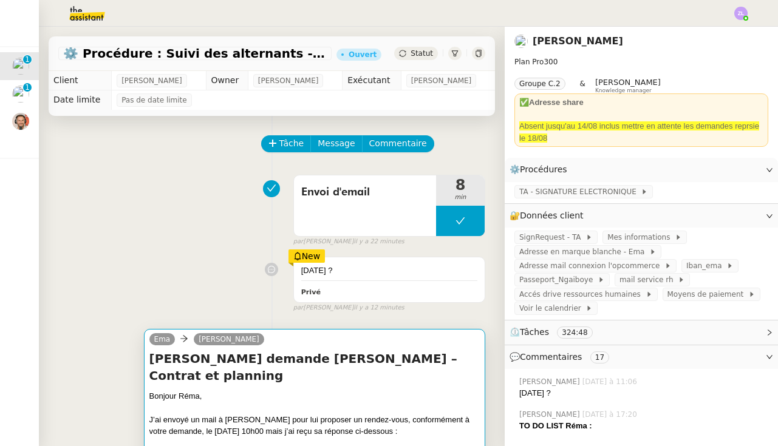
scroll to position [0, 0]
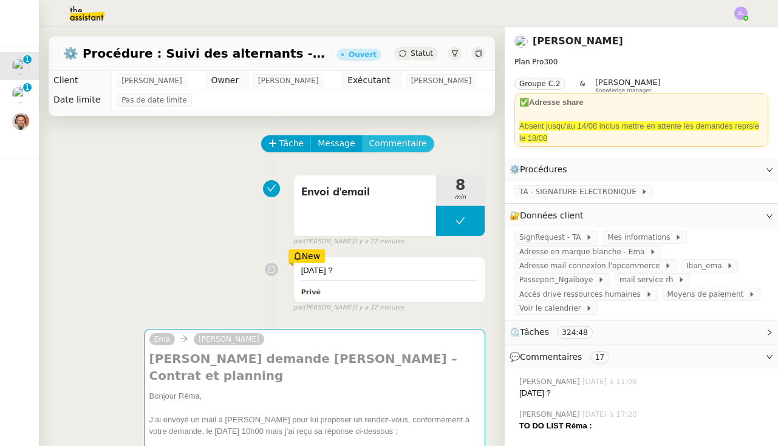
click at [407, 146] on span "Commentaire" at bounding box center [398, 144] width 58 height 14
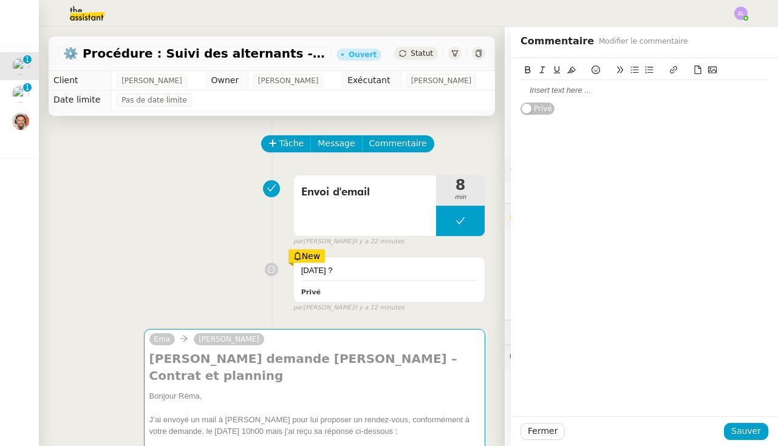
click at [715, 72] on icon at bounding box center [712, 70] width 9 height 9
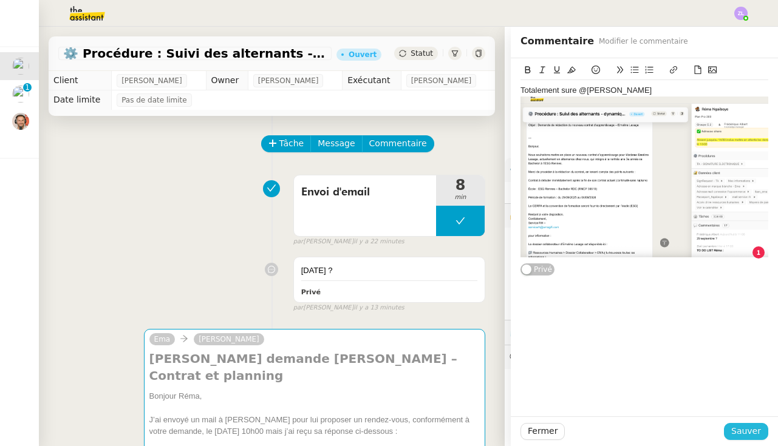
click at [754, 432] on span "Sauver" at bounding box center [746, 431] width 30 height 14
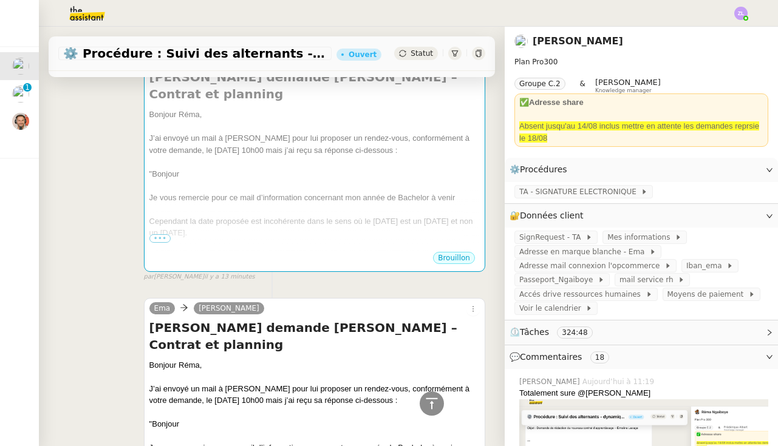
scroll to position [455, 0]
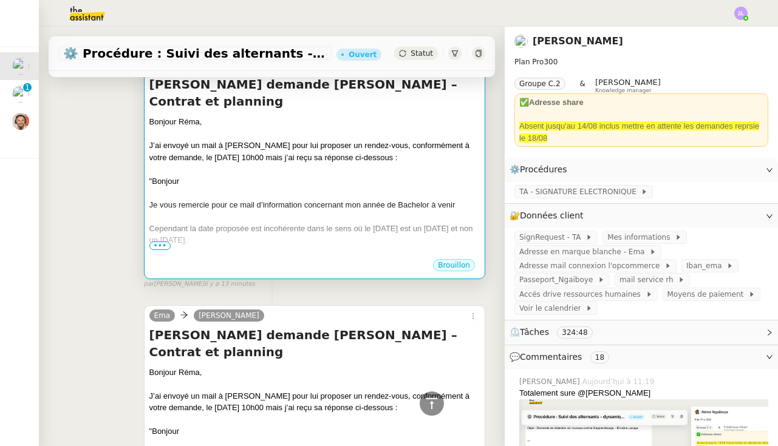
click at [208, 199] on div "Je vous remercie pour ce mail d’information concernant mon année de Bachelor à …" at bounding box center [314, 205] width 330 height 12
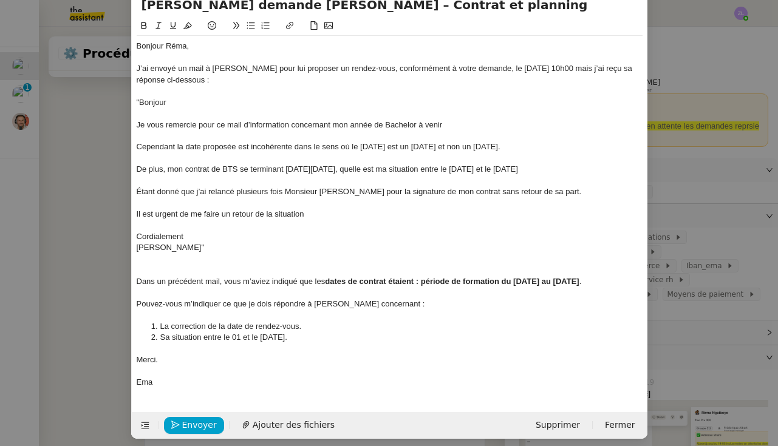
scroll to position [55, 0]
click at [194, 419] on span "Envoyer" at bounding box center [199, 426] width 35 height 14
click at [214, 419] on span "Confirmer l'envoi" at bounding box center [218, 426] width 73 height 14
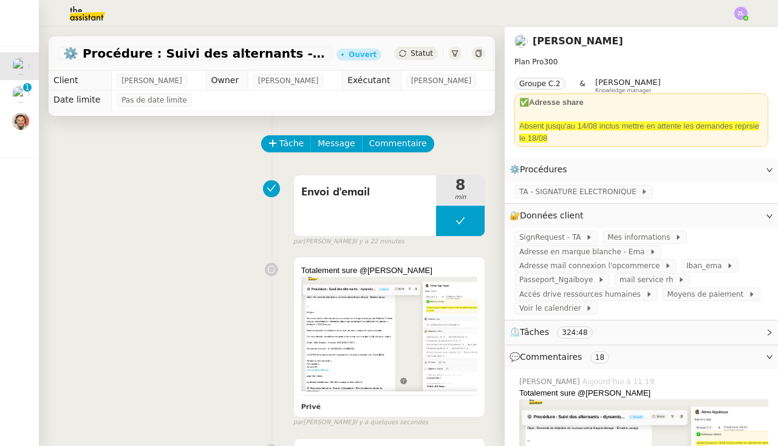
scroll to position [0, 0]
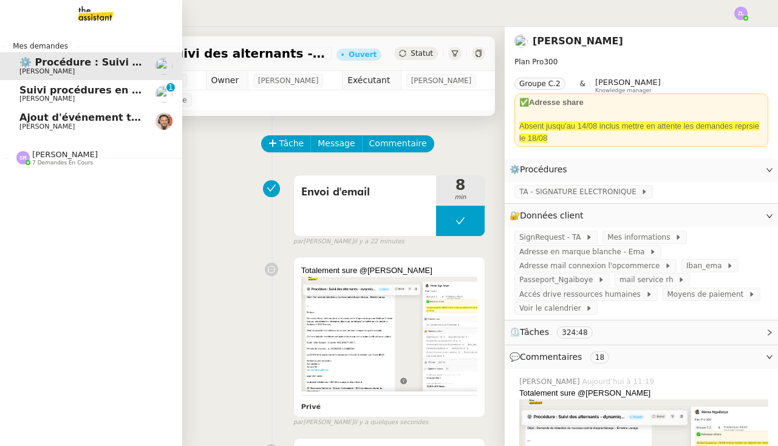
click at [34, 105] on link "Suivi procédures en cours de Réma (global) Réma Ngaiboye 0 1 2 3 4 5 6 7 8 9" at bounding box center [91, 94] width 182 height 28
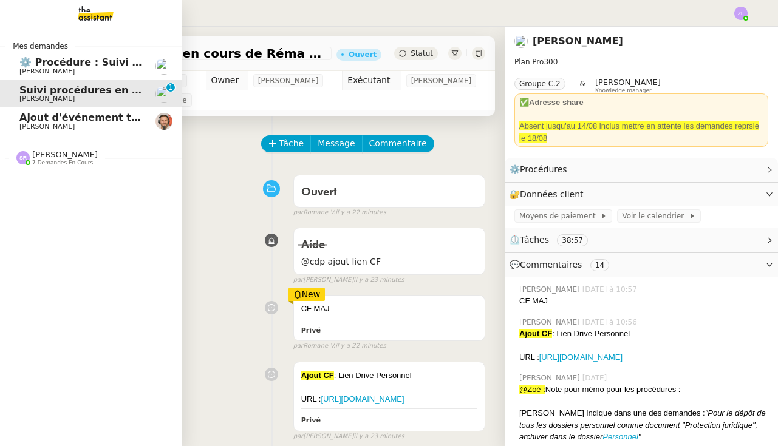
click at [42, 121] on span "Ajout d'événement trouvé grace a Chat GPT" at bounding box center [139, 118] width 240 height 12
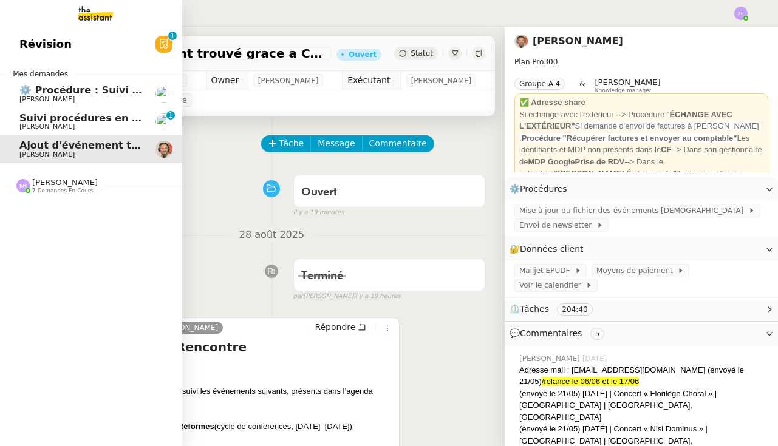
click at [41, 112] on span "Suivi procédures en cours de Réma (global)" at bounding box center [138, 118] width 239 height 12
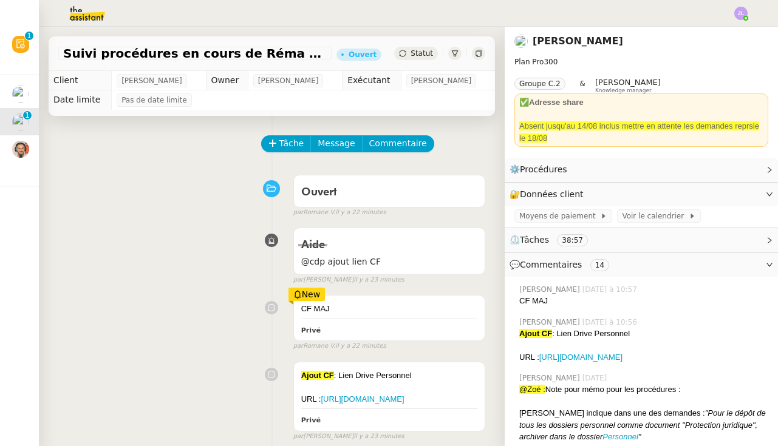
scroll to position [82, 0]
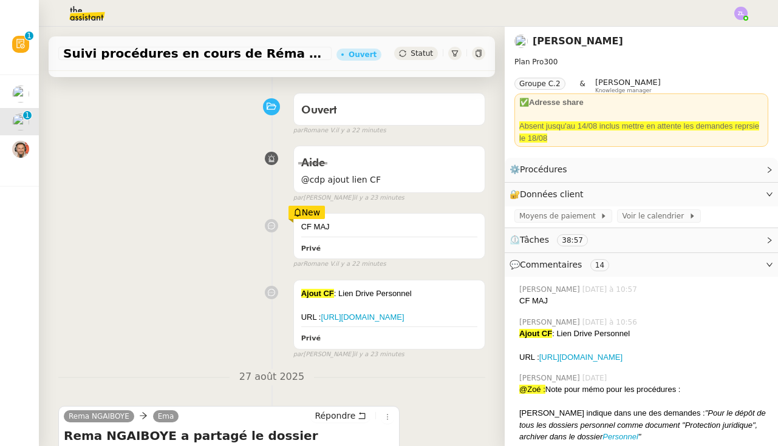
click at [306, 208] on div "New" at bounding box center [306, 212] width 37 height 13
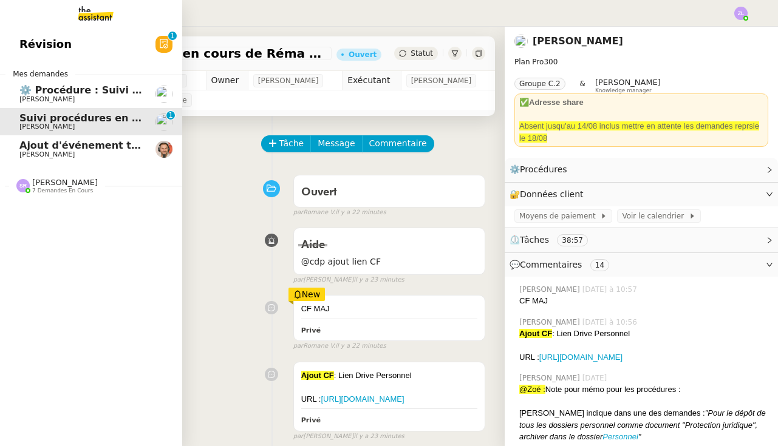
scroll to position [0, 0]
click at [40, 84] on span "⚙️ Procédure : Suivi des alternants - dynamique" at bounding box center [151, 90] width 264 height 12
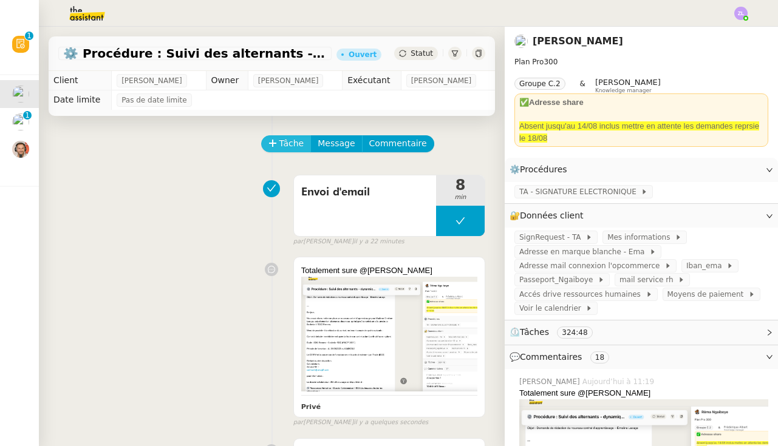
click at [288, 146] on span "Tâche" at bounding box center [291, 144] width 25 height 14
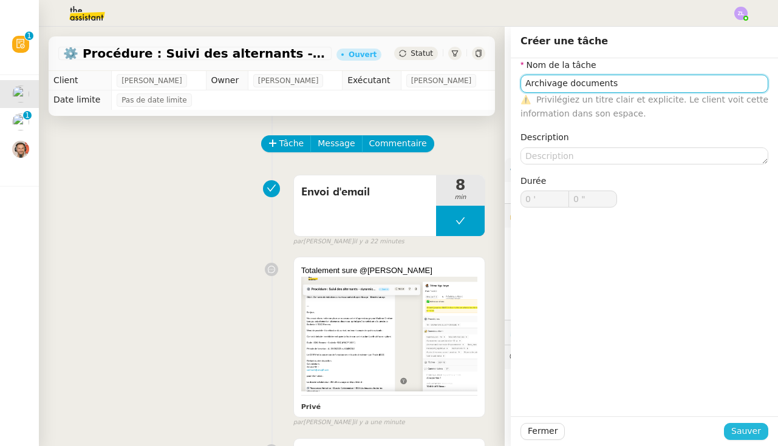
type input "Archivage documents"
click at [744, 430] on span "Sauver" at bounding box center [746, 431] width 30 height 14
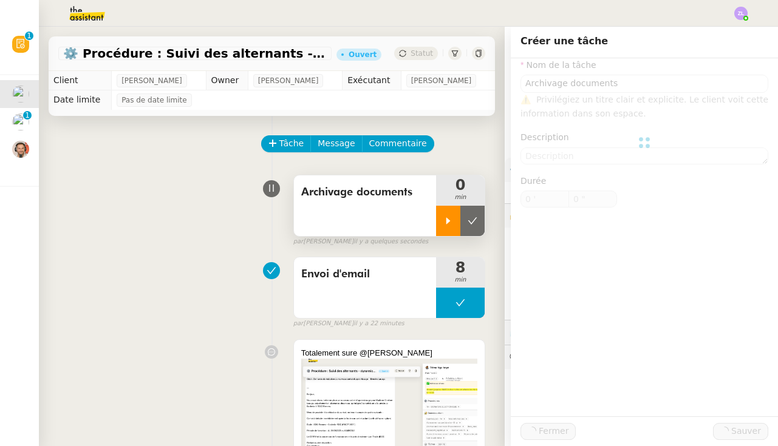
click at [457, 217] on div at bounding box center [448, 221] width 24 height 30
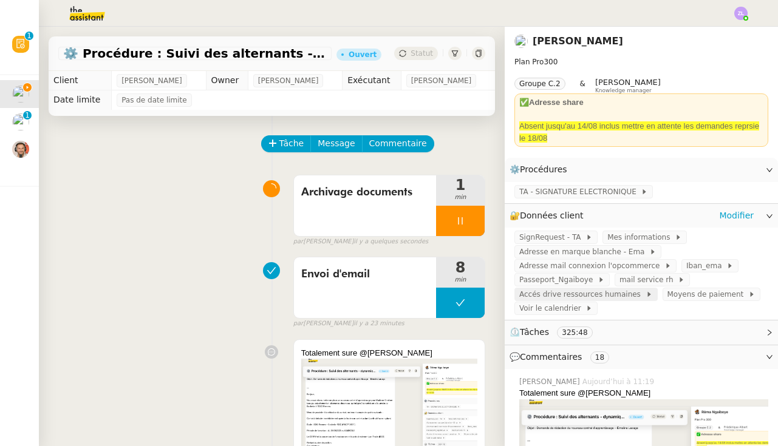
click at [599, 292] on span "Accés drive ressources humaines" at bounding box center [582, 294] width 126 height 12
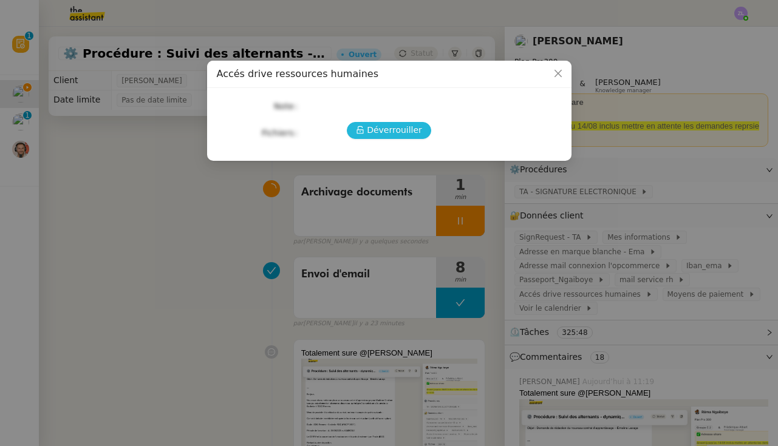
click at [363, 127] on icon at bounding box center [360, 130] width 9 height 9
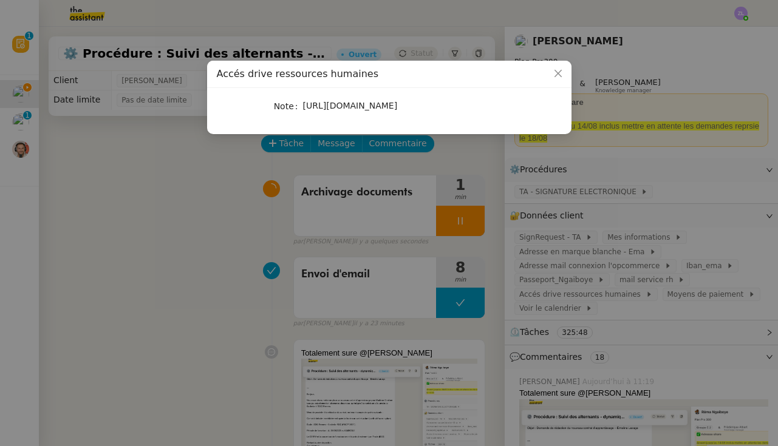
click at [332, 111] on div "https://emagifi-my.sharepoint.com/:f:/p/rema_ngaiboye/EvhYK7y1DmJPjsDHTZ3l7uABX…" at bounding box center [403, 106] width 201 height 14
copy span "https://emagifi-my.sharepoint.com/:f:/p/rema_ngaiboye/EvhYK7y1DmJPjsDHTZ3l7uABX…"
click at [508, 0] on nz-modal-container "Accés drive ressources humaines Note https://emagifi-my.sharepoint.com/:f:/p/re…" at bounding box center [389, 223] width 778 height 446
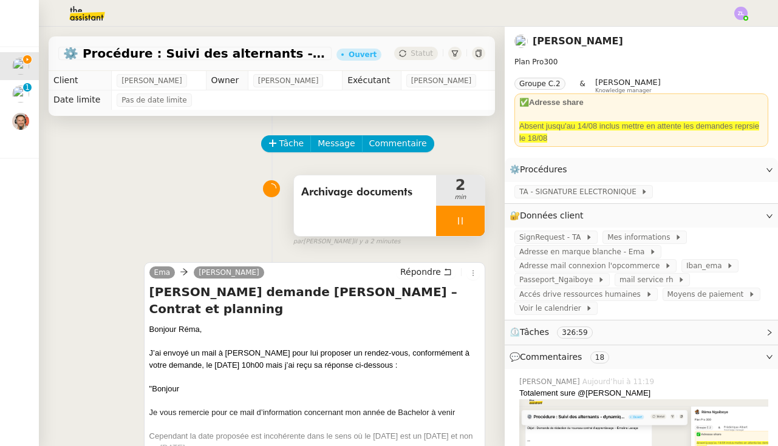
click at [447, 231] on div at bounding box center [460, 221] width 49 height 30
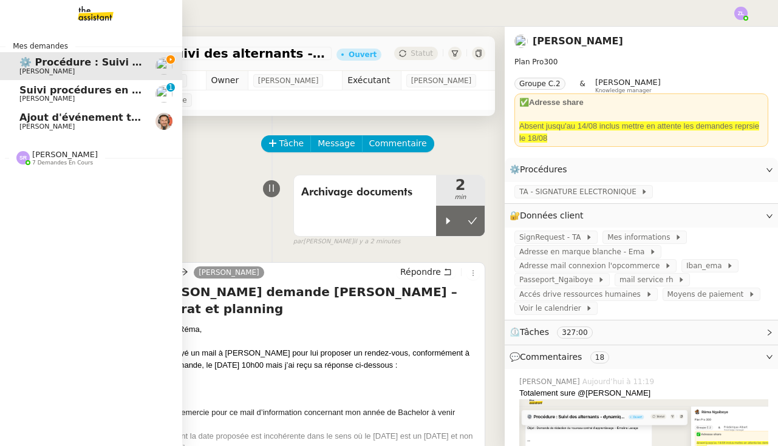
click at [49, 160] on span "7 demandes en cours" at bounding box center [62, 163] width 61 height 7
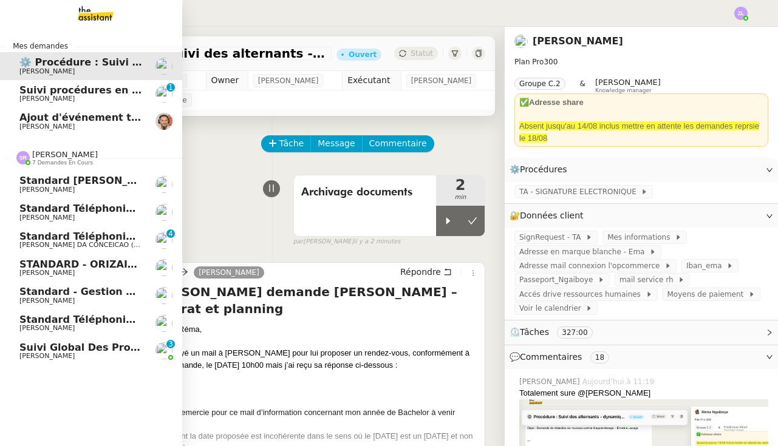
click at [75, 324] on span "[PERSON_NAME]" at bounding box center [46, 328] width 55 height 8
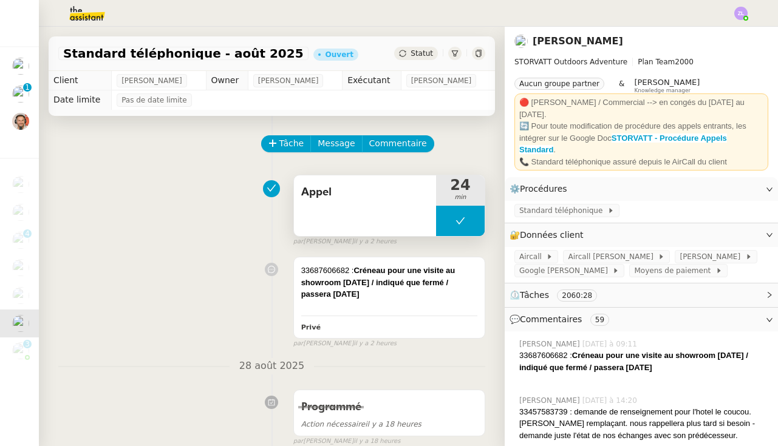
click at [446, 226] on button at bounding box center [460, 221] width 49 height 30
click at [446, 226] on div at bounding box center [448, 221] width 24 height 30
click at [460, 214] on div at bounding box center [460, 221] width 49 height 30
click at [467, 215] on button at bounding box center [472, 221] width 24 height 30
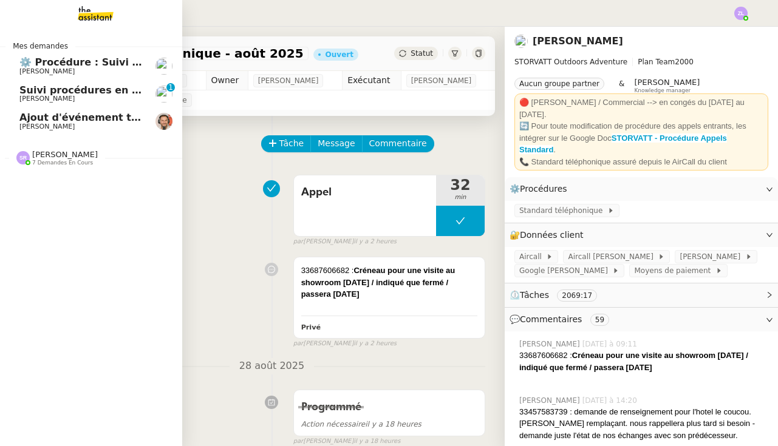
click at [38, 98] on span "[PERSON_NAME]" at bounding box center [46, 99] width 55 height 8
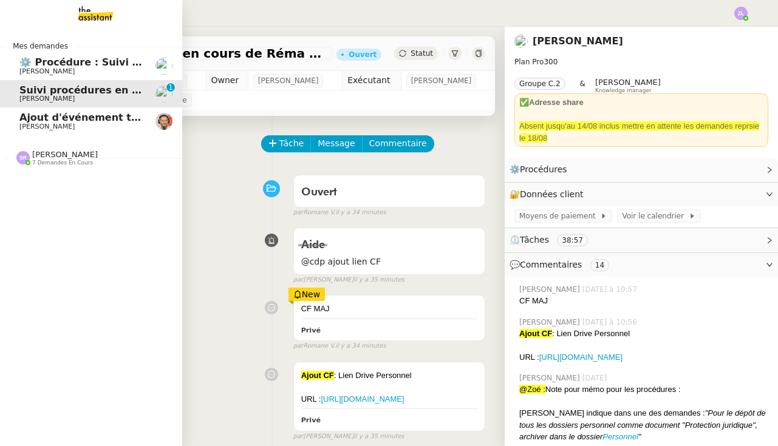
click at [50, 67] on span "⚙️ Procédure : Suivi des alternants - dynamique" at bounding box center [151, 62] width 264 height 12
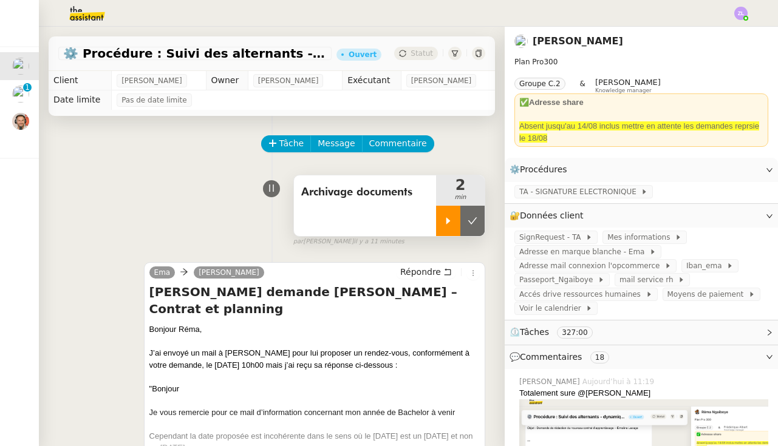
click at [449, 223] on icon at bounding box center [448, 221] width 10 height 10
click at [444, 222] on div at bounding box center [460, 221] width 49 height 30
click at [469, 223] on icon at bounding box center [473, 221] width 10 height 10
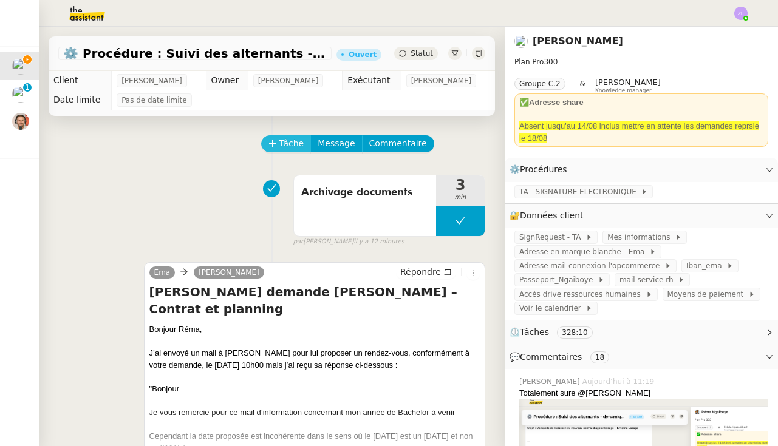
click at [278, 152] on button "Tâche" at bounding box center [286, 143] width 50 height 17
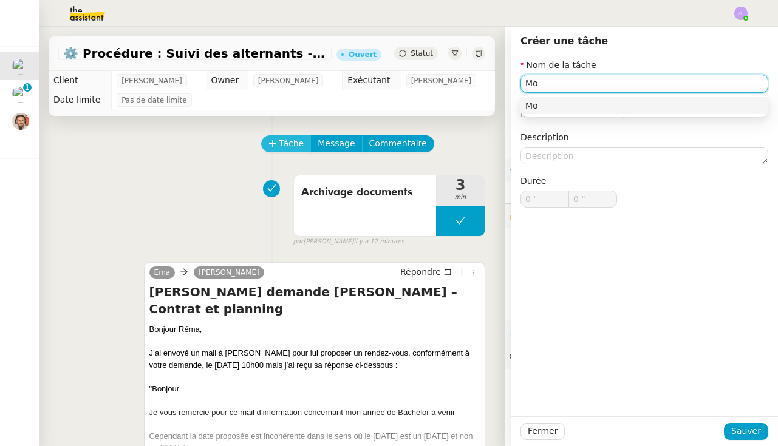
type input "M"
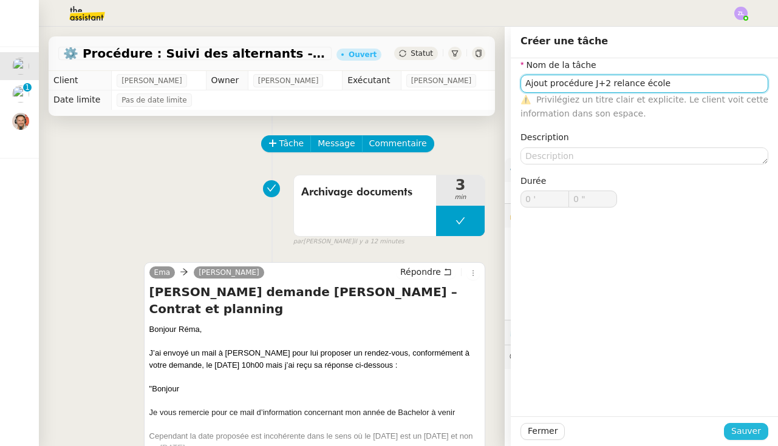
type input "Ajout procédure J+2 relance école"
click at [745, 432] on span "Sauver" at bounding box center [746, 431] width 30 height 14
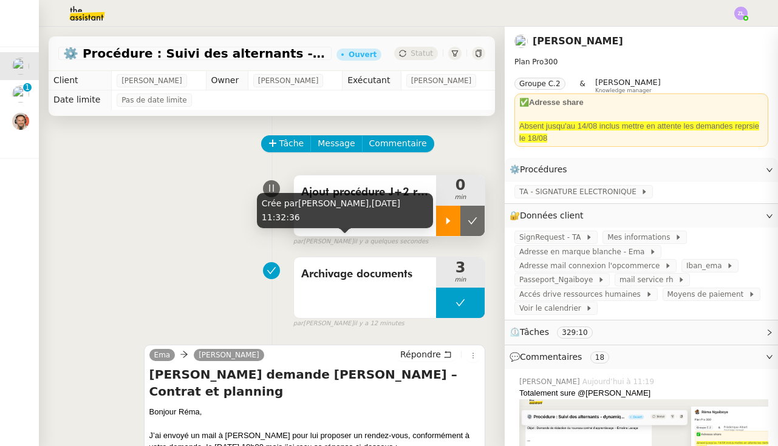
click at [449, 216] on icon at bounding box center [448, 221] width 10 height 10
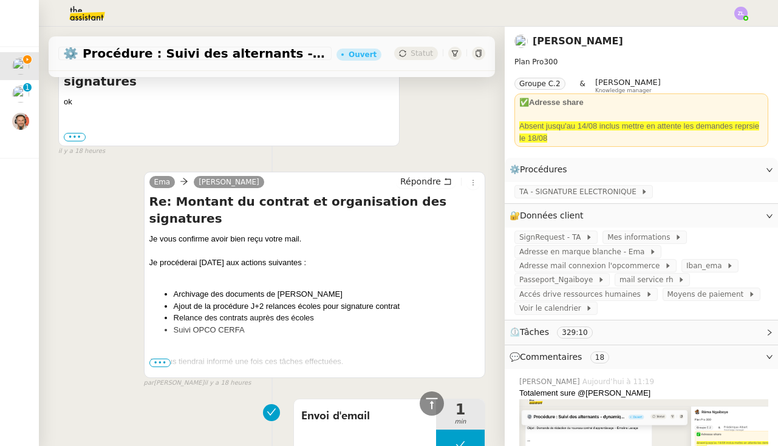
scroll to position [1519, 0]
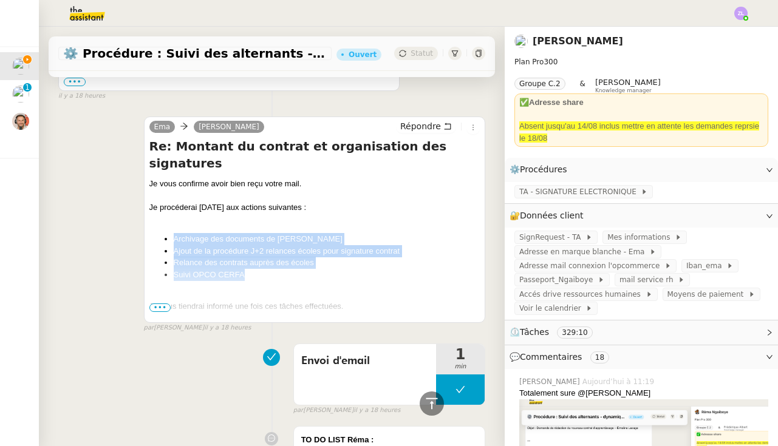
drag, startPoint x: 255, startPoint y: 240, endPoint x: 152, endPoint y: 199, distance: 111.2
click at [152, 233] on ul "Archivage des documents de Maïlys Ajout de la procédure J+2 relances écoles pou…" at bounding box center [314, 256] width 330 height 47
copy ul "Archivage des documents de Maïlys Ajout de la procédure J+2 relances écoles pou…"
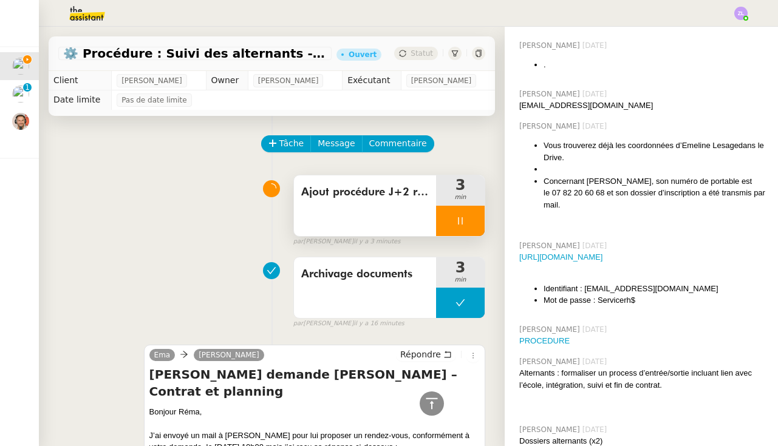
scroll to position [0, 0]
click at [293, 142] on span "Tâche" at bounding box center [291, 144] width 25 height 14
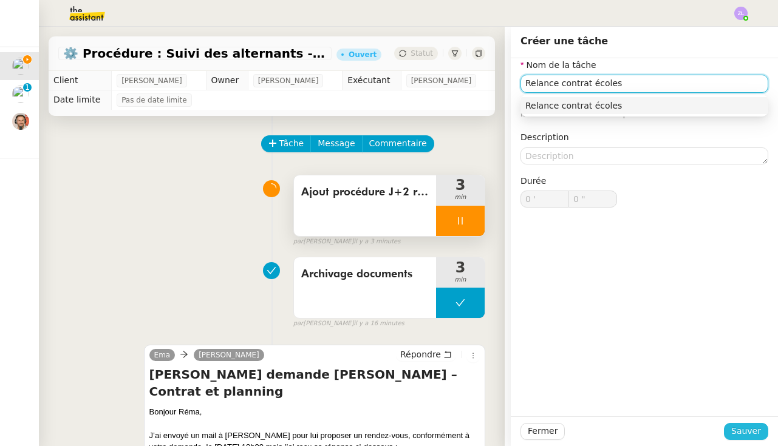
type input "Relance contrat écoles"
click at [758, 436] on span "Sauver" at bounding box center [746, 431] width 30 height 14
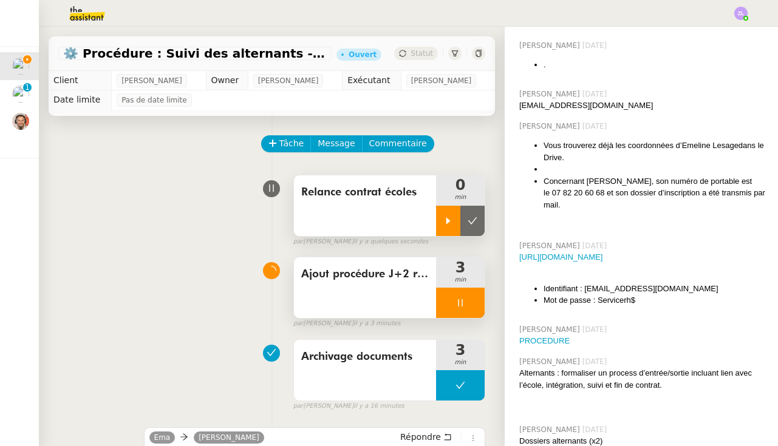
click at [449, 226] on icon at bounding box center [448, 221] width 10 height 10
click at [446, 307] on div at bounding box center [460, 303] width 49 height 30
click at [468, 306] on icon at bounding box center [473, 303] width 10 height 10
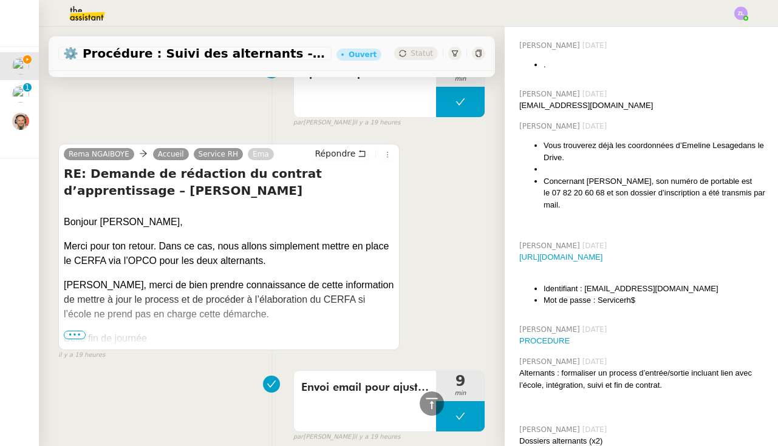
scroll to position [2541, 0]
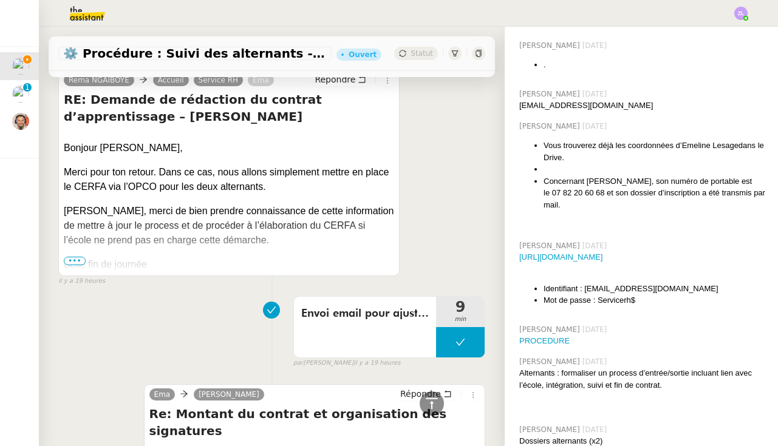
click at [72, 257] on span "•••" at bounding box center [75, 261] width 22 height 9
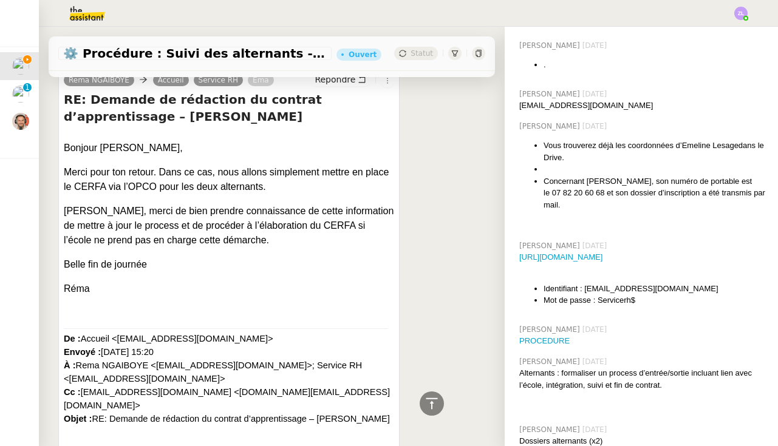
scroll to position [3093, 0]
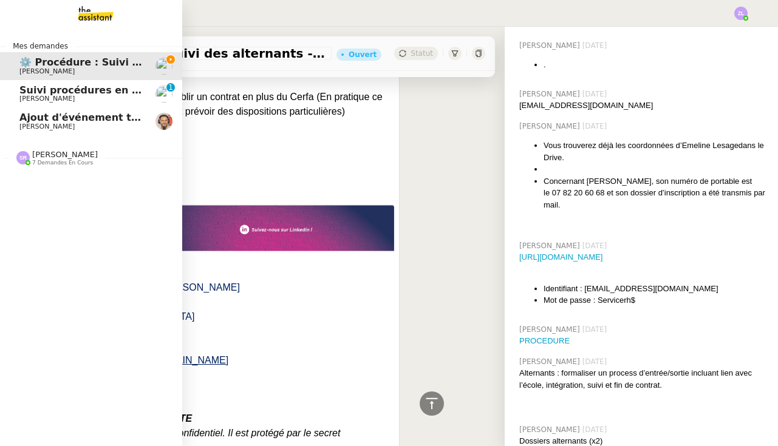
click at [23, 97] on span "[PERSON_NAME]" at bounding box center [46, 99] width 55 height 8
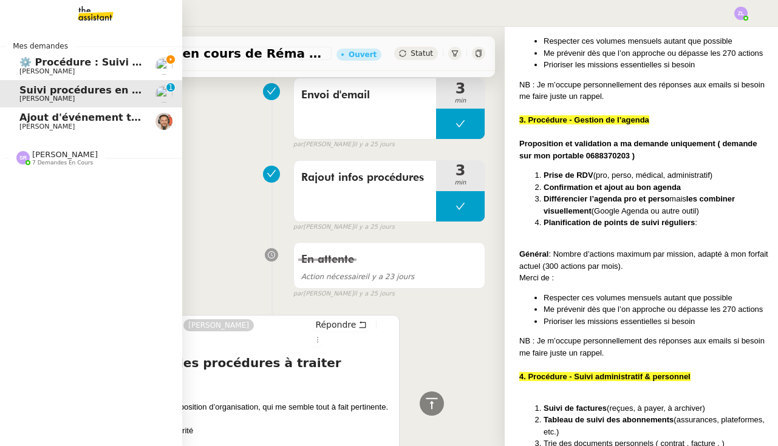
click at [43, 69] on span "[PERSON_NAME]" at bounding box center [46, 71] width 55 height 8
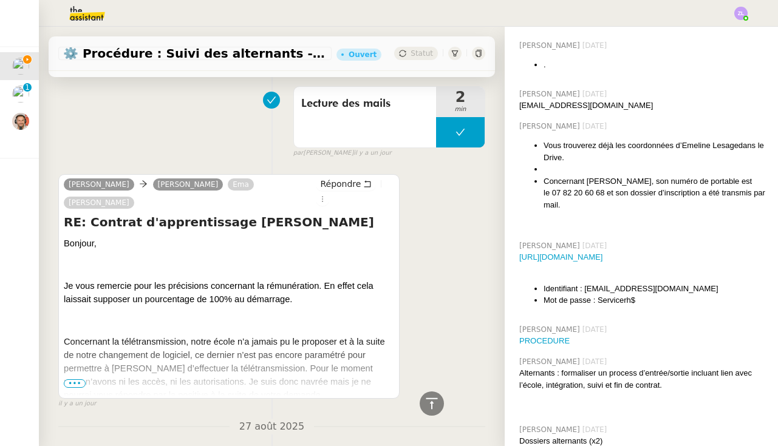
scroll to position [5710, 0]
drag, startPoint x: 347, startPoint y: 115, endPoint x: 575, endPoint y: 426, distance: 385.7
click at [347, 179] on span "Répondre" at bounding box center [340, 185] width 41 height 12
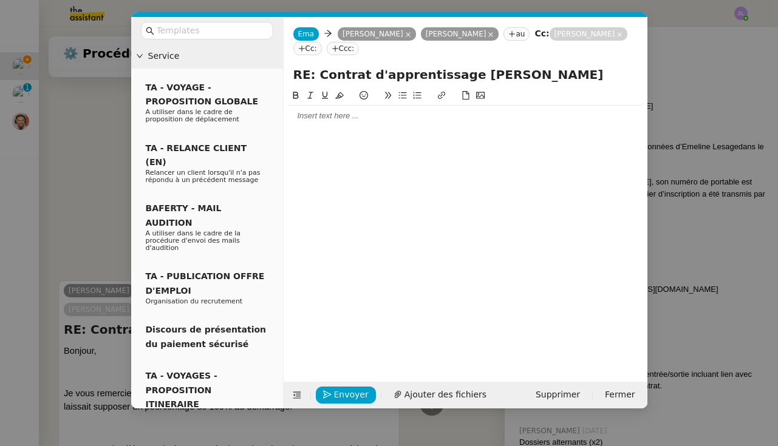
click at [333, 124] on div at bounding box center [465, 116] width 354 height 21
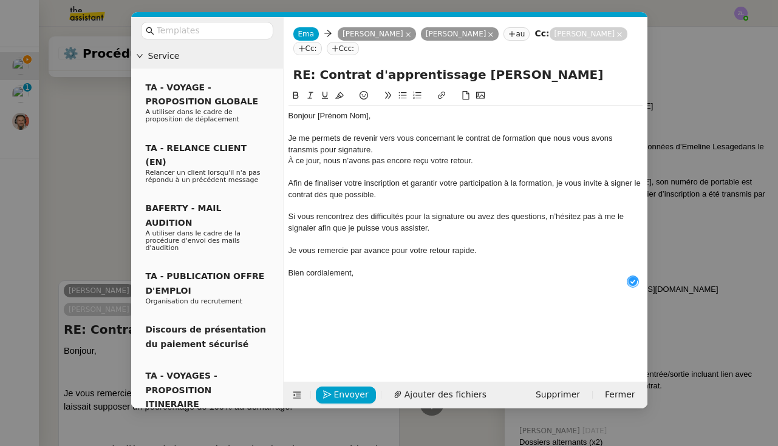
scroll to position [13, 0]
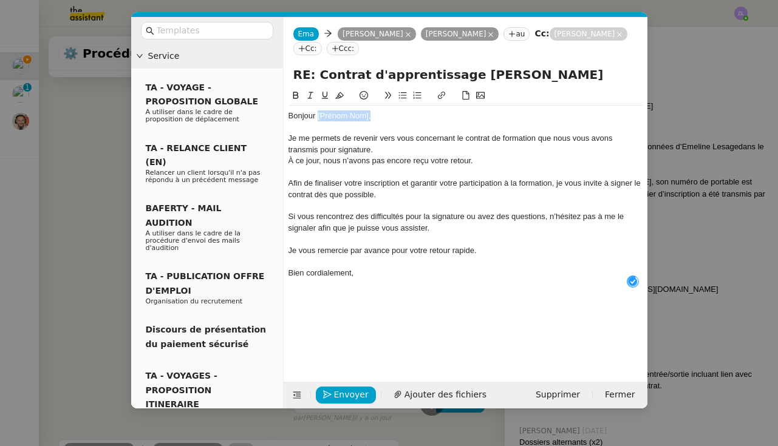
drag, startPoint x: 318, startPoint y: 114, endPoint x: 376, endPoint y: 114, distance: 58.3
click at [376, 114] on div "Bonjour [Prénom Nom]," at bounding box center [465, 116] width 354 height 11
click at [73, 313] on nz-modal-container "Service TA - VOYAGE - PROPOSITION GLOBALE A utiliser dans le cadre de propositi…" at bounding box center [389, 223] width 778 height 446
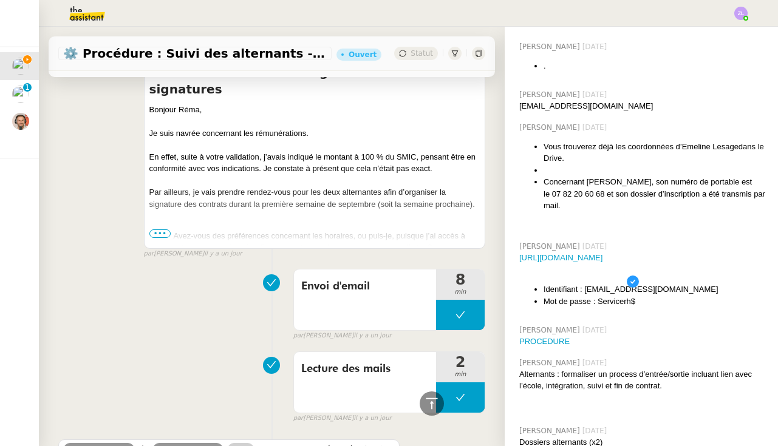
click at [93, 352] on nz-modal-container "Service TA - VOYAGE - PROPOSITION GLOBALE A utiliser dans le cadre de propositi…" at bounding box center [389, 223] width 778 height 446
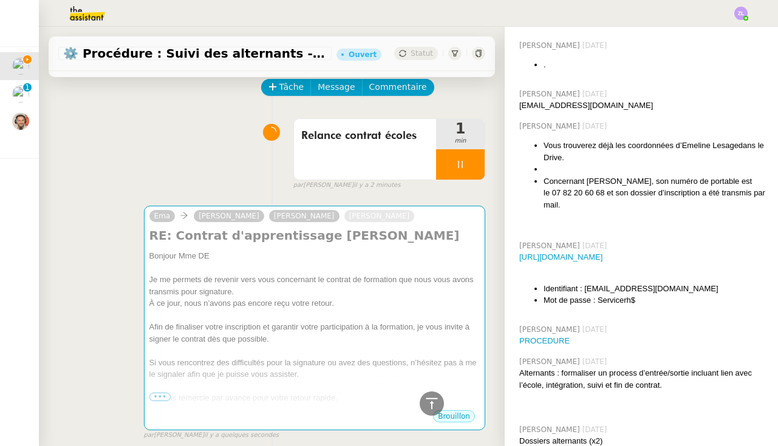
scroll to position [0, 0]
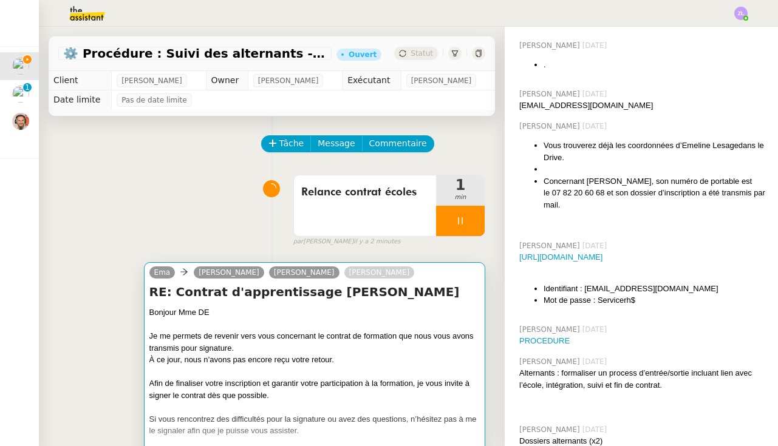
click at [233, 301] on h4 "RE: Contrat d'apprentissage Lesage Emeline" at bounding box center [314, 292] width 330 height 17
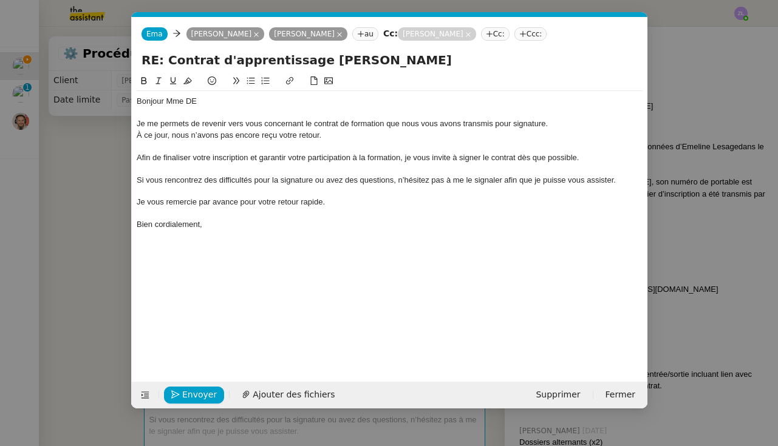
scroll to position [0, 26]
click at [230, 99] on div "Bonjour Mme DE" at bounding box center [390, 101] width 506 height 11
click at [563, 122] on div "Je me permets de revenir vers vous concernant le contrat de formation que nous …" at bounding box center [390, 123] width 506 height 11
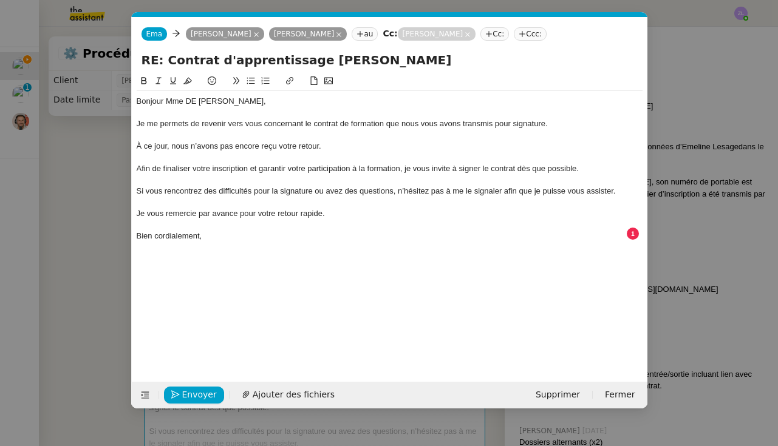
drag, startPoint x: 135, startPoint y: 123, endPoint x: 211, endPoint y: 216, distance: 120.3
click at [211, 213] on nz-spin "Bonjour Mme DE AMORIM, Je me permets de revenir vers vous concernant le contrat…" at bounding box center [389, 221] width 515 height 294
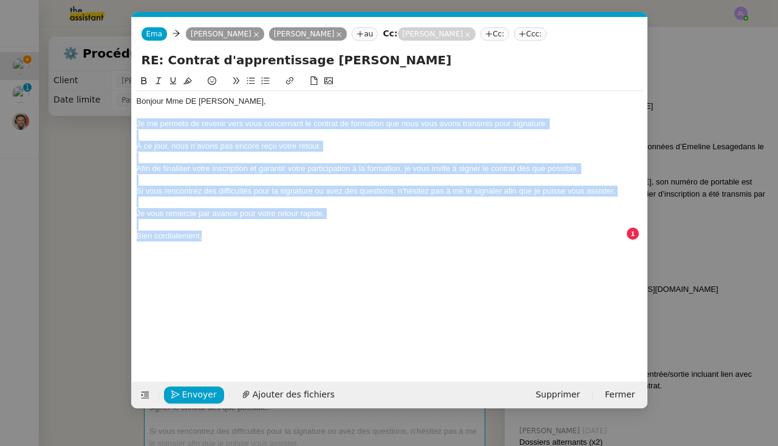
drag, startPoint x: 207, startPoint y: 231, endPoint x: 135, endPoint y: 124, distance: 128.2
click at [135, 124] on nz-spin "Bonjour Mme DE AMORIM, Je me permets de revenir vers vous concernant le contrat…" at bounding box center [389, 221] width 515 height 294
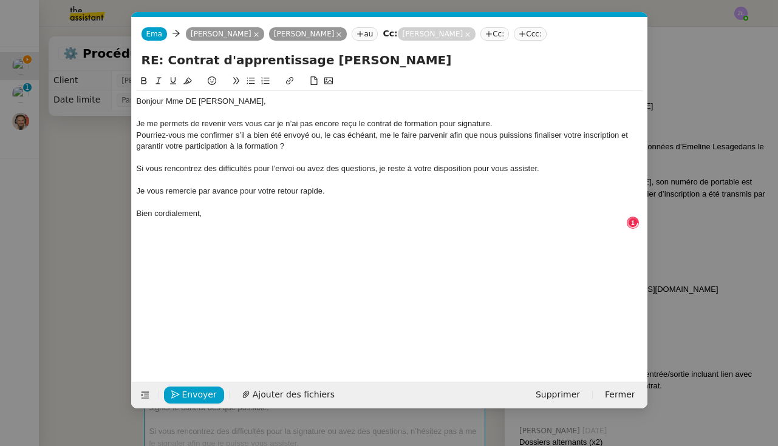
scroll to position [13, 0]
click at [520, 125] on div "Je me permets de revenir vers vous car je n’ai pas encore reçu le contrat de fo…" at bounding box center [390, 123] width 506 height 11
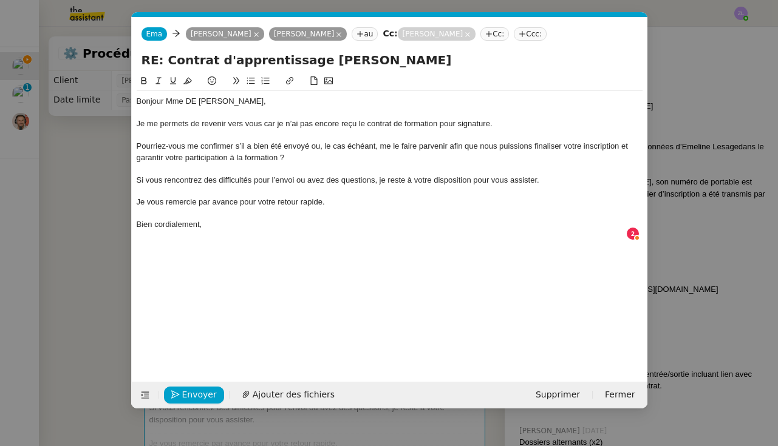
click at [265, 123] on div "Je me permets de revenir vers vous car je n’ai pas encore reçu le contrat de fo…" at bounding box center [390, 123] width 506 height 11
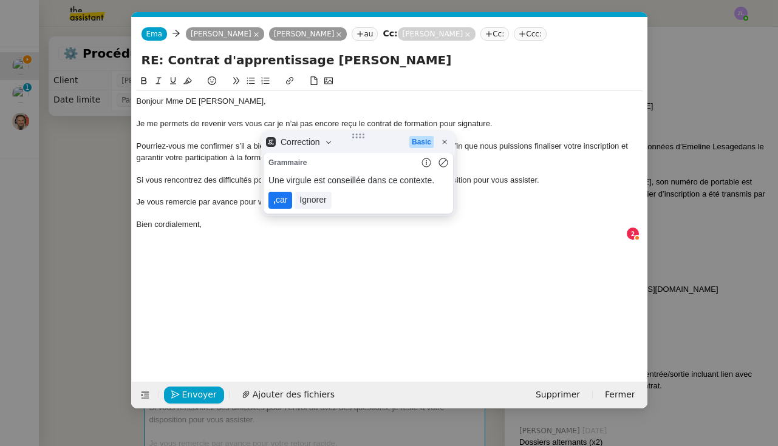
click at [285, 199] on lt-span ", car" at bounding box center [280, 200] width 24 height 17
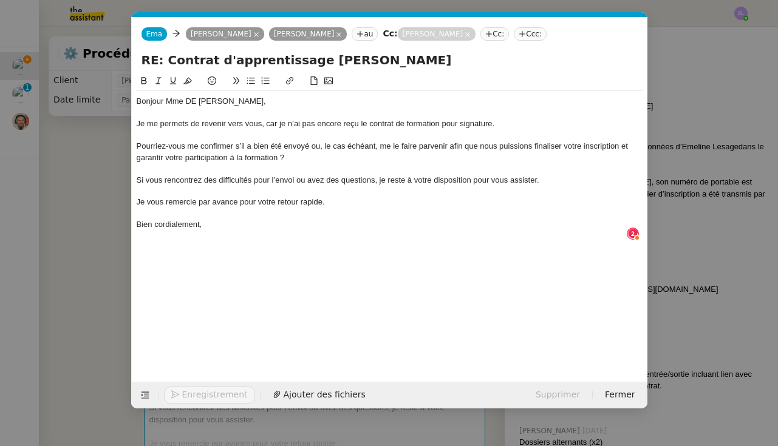
click at [137, 145] on div "Pourriez-vous me confirmer s’il a bien été envoyé ou, le cas échéant, me le fai…" at bounding box center [390, 152] width 506 height 22
click at [256, 84] on button at bounding box center [250, 81] width 15 height 14
click at [138, 142] on div "Pourriez-vos me confirmer s’il a bien été envoyé ou, le cas échéant, me le fair…" at bounding box center [390, 152] width 506 height 22
click at [249, 84] on icon at bounding box center [251, 81] width 9 height 9
click at [186, 141] on li "Pourriez-vos me confirmer s’il a bien été envoyé ou, le cas échéant, me le fair…" at bounding box center [395, 152] width 494 height 22
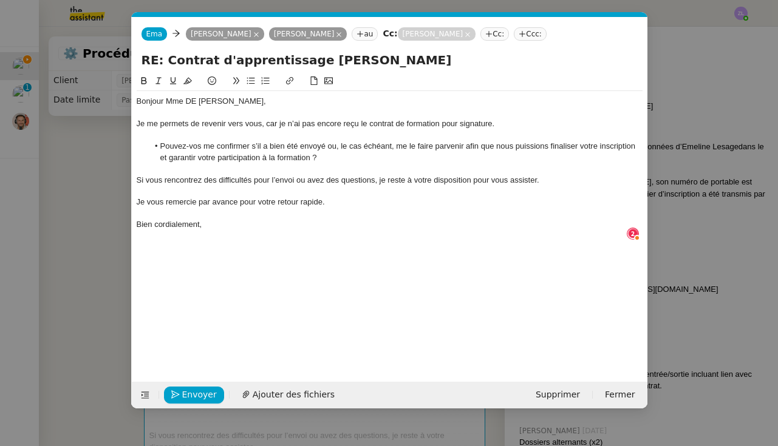
click at [197, 147] on li "Pouvez-vos me confirmer s’il a bien été envoyé ou, le cas échéant, me le faire …" at bounding box center [395, 152] width 494 height 22
click at [335, 157] on li "Pouvez-vous me confirmer s’il a bien été envoyé ou, le cas échéant, me le faire…" at bounding box center [395, 152] width 494 height 22
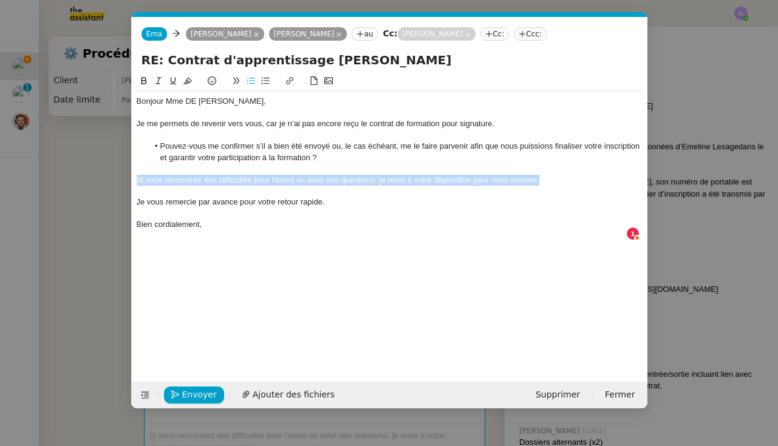
drag, startPoint x: 542, startPoint y: 179, endPoint x: 131, endPoint y: 177, distance: 411.1
click at [131, 177] on form "Ema Ema Mélissa DE AMORIM Rema Ngaiboye au Cc: Mélanie DREAN Cc: Ccc: RE: Contr…" at bounding box center [389, 213] width 516 height 392
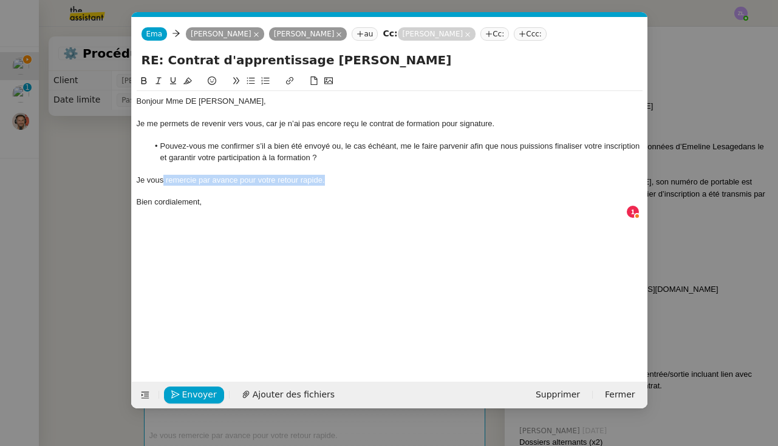
drag, startPoint x: 288, startPoint y: 180, endPoint x: 161, endPoint y: 177, distance: 126.9
click at [161, 177] on div "Je vous remercie par avance pour votre retour rapide." at bounding box center [390, 180] width 506 height 11
click at [63, 319] on nz-modal-container "Service TA - VOYAGE - PROPOSITION GLOBALE A utiliser dans le cadre de propositi…" at bounding box center [389, 223] width 778 height 446
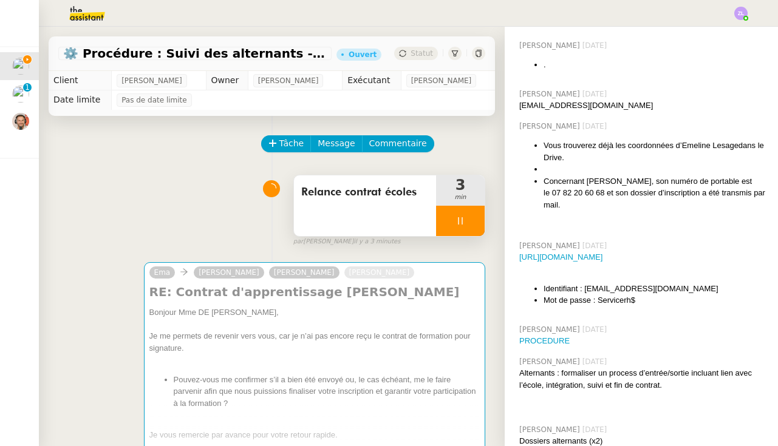
drag, startPoint x: 443, startPoint y: 227, endPoint x: 471, endPoint y: 225, distance: 28.6
click at [443, 226] on div at bounding box center [460, 221] width 49 height 30
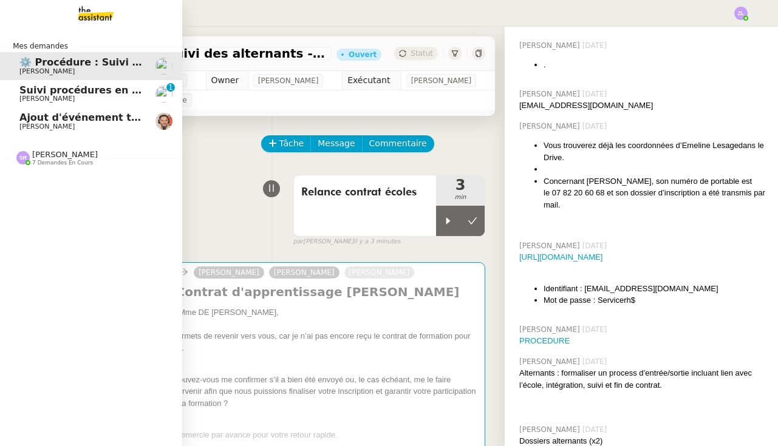
click at [46, 148] on span "Stéphanie Rakotosalama 7 demandes en cours" at bounding box center [96, 153] width 182 height 26
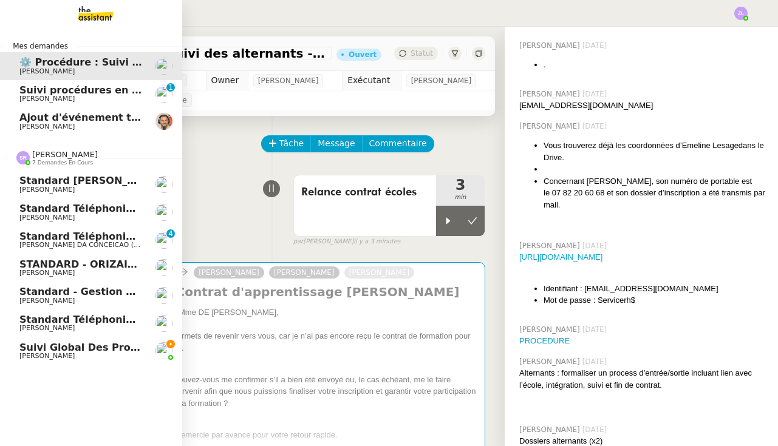
click at [75, 324] on span "[PERSON_NAME]" at bounding box center [46, 328] width 55 height 8
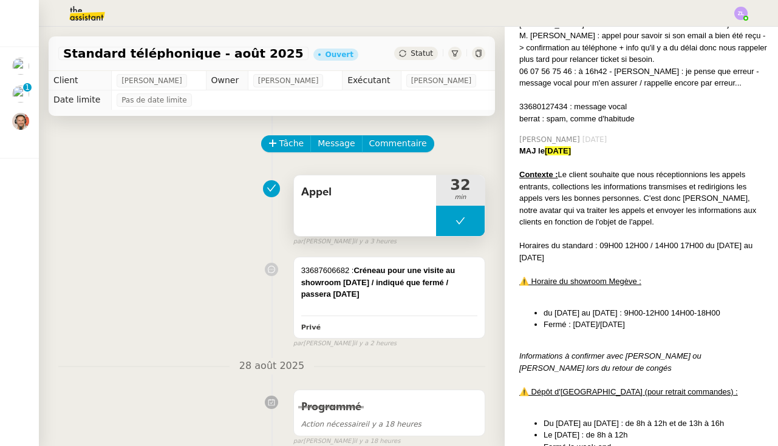
click at [445, 226] on button at bounding box center [460, 221] width 49 height 30
click at [445, 226] on div at bounding box center [448, 221] width 24 height 30
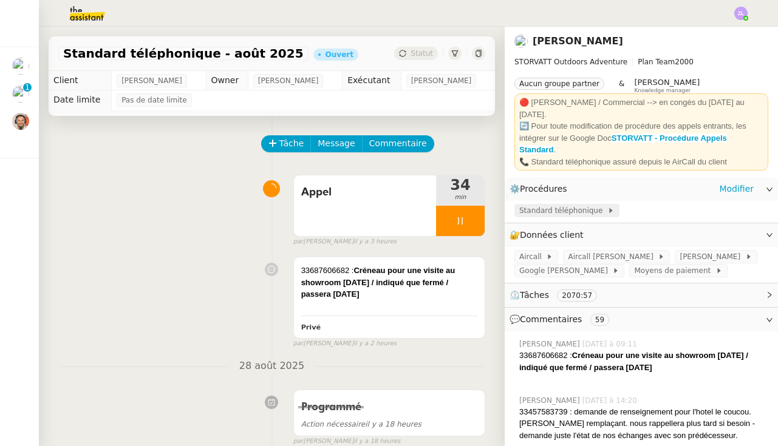
scroll to position [-1, 0]
click at [554, 205] on span "Standard téléphonique" at bounding box center [563, 211] width 88 height 12
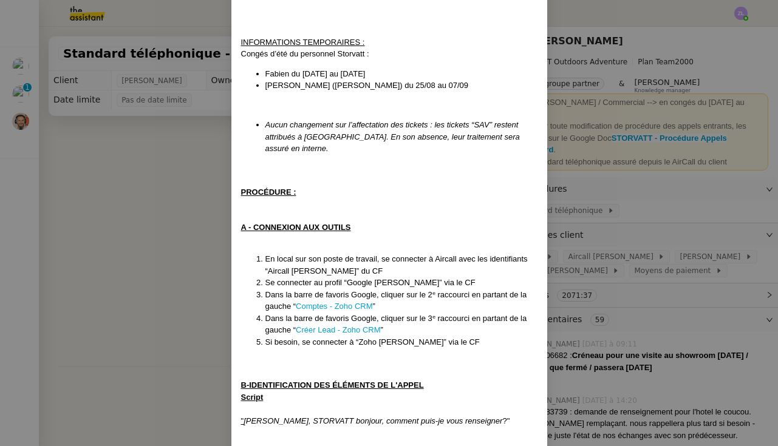
scroll to position [844, 0]
click at [204, 274] on nz-modal-container "MAJ le 22/08/2025 Contexte : Le client souhaite que nous réceptionnions les app…" at bounding box center [389, 223] width 778 height 446
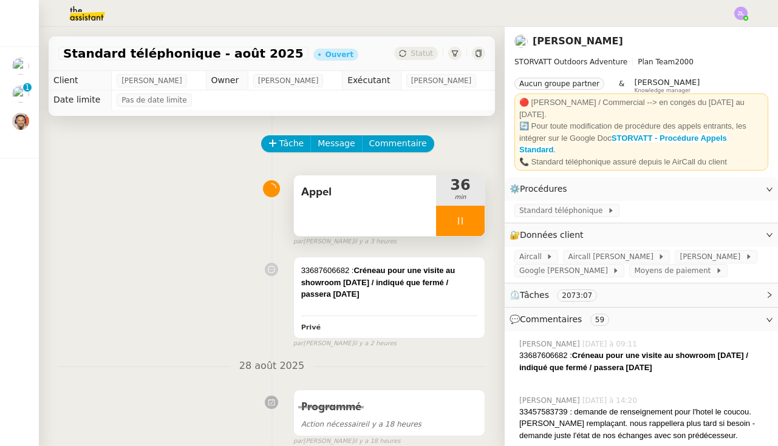
click at [444, 222] on div at bounding box center [460, 221] width 49 height 30
click at [475, 222] on icon at bounding box center [473, 221] width 10 height 10
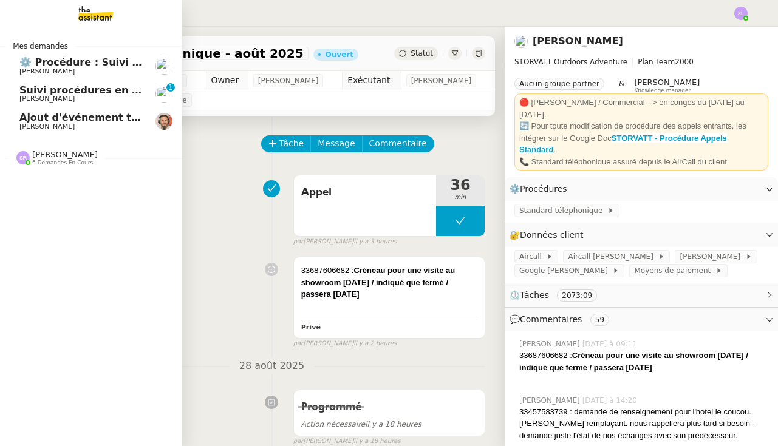
click at [40, 160] on span "6 demandes en cours" at bounding box center [62, 163] width 61 height 7
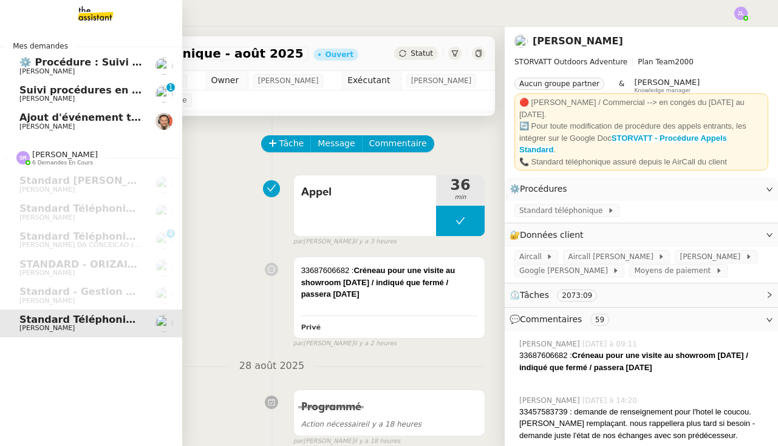
drag, startPoint x: 100, startPoint y: 284, endPoint x: 290, endPoint y: 205, distance: 206.1
click at [100, 286] on span "Standard - Gestion des appels entrants - août 2025" at bounding box center [161, 292] width 285 height 12
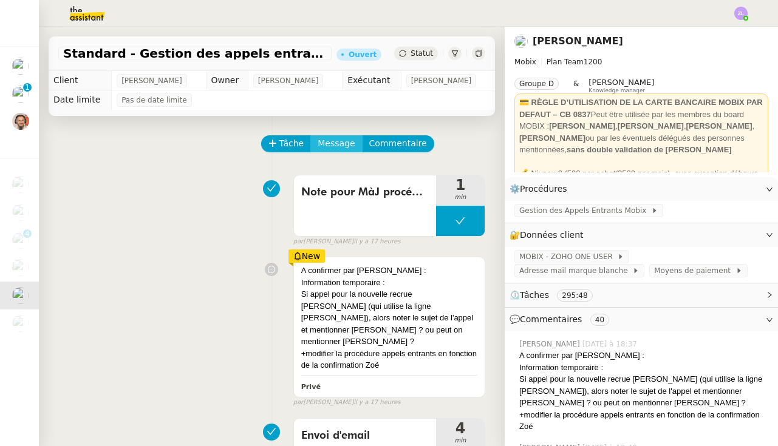
click at [310, 145] on button "Message" at bounding box center [336, 143] width 52 height 17
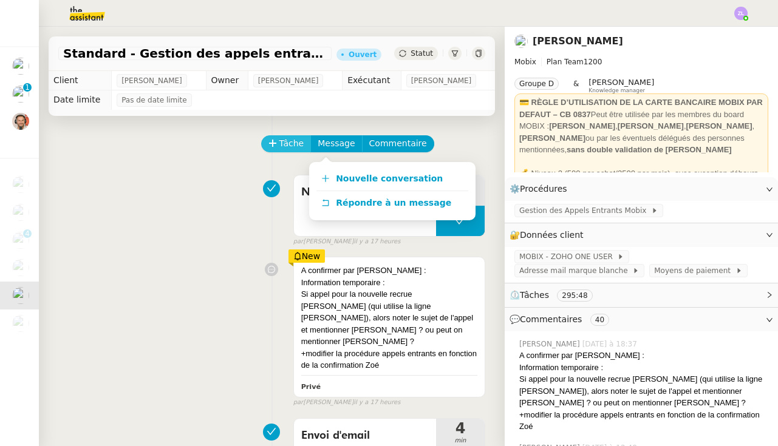
click at [287, 141] on span "Tâche" at bounding box center [291, 144] width 25 height 14
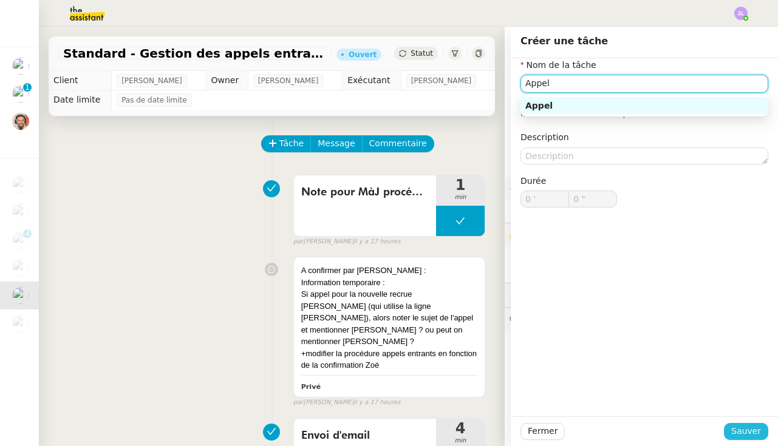
type input "Appel"
click at [748, 432] on span "Sauver" at bounding box center [746, 431] width 30 height 14
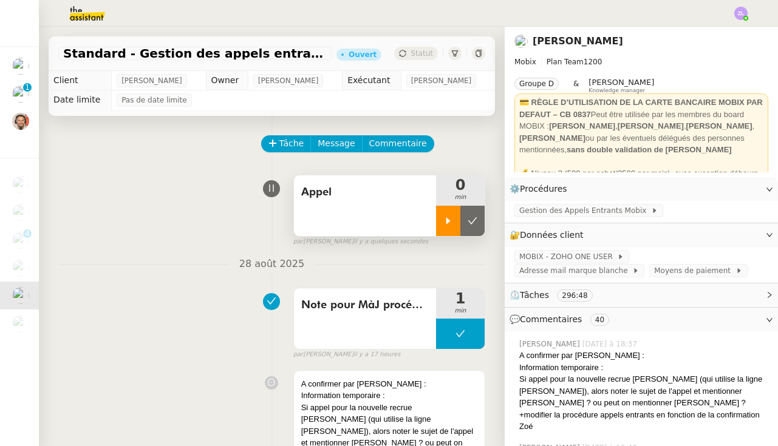
click at [441, 216] on div at bounding box center [448, 221] width 24 height 30
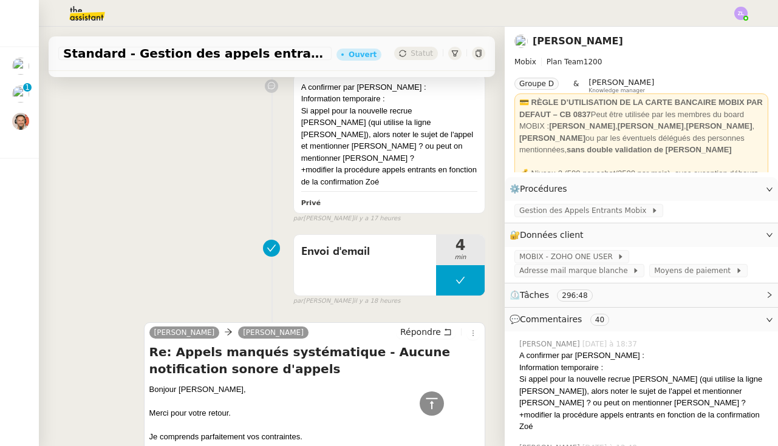
scroll to position [126, 0]
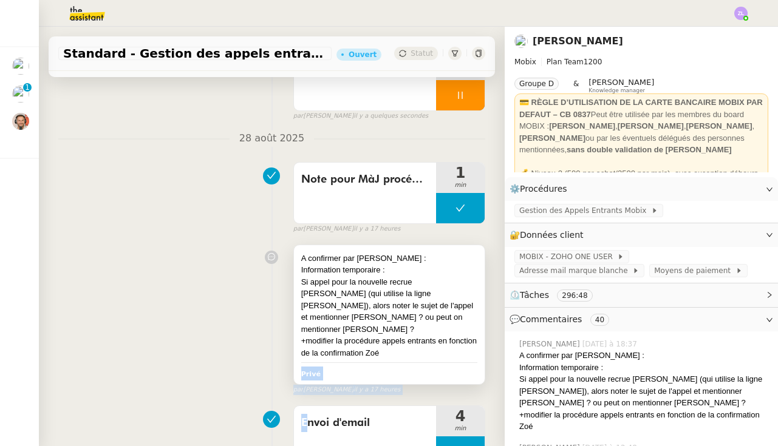
drag, startPoint x: 394, startPoint y: 339, endPoint x: 294, endPoint y: 254, distance: 131.0
click at [294, 254] on div "A confirmer par Zoé : Information temporaire : Si appel pour la nouvelle recrue…" at bounding box center [389, 315] width 191 height 140
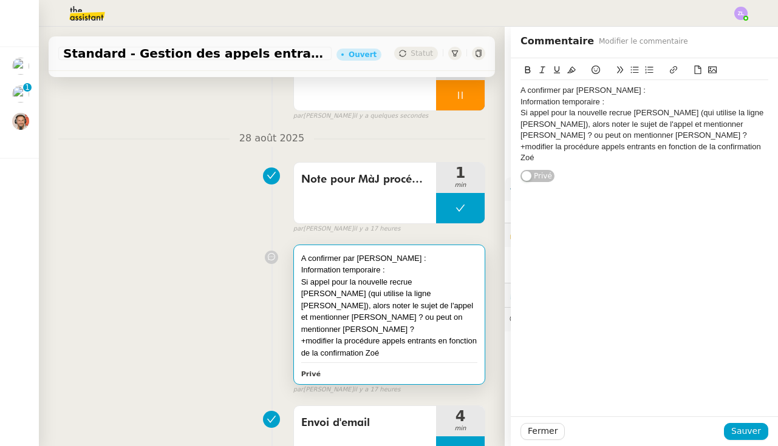
click at [576, 153] on div "+modifier la procédure appels entrants en fonction de la confirmation Zoé" at bounding box center [644, 152] width 248 height 22
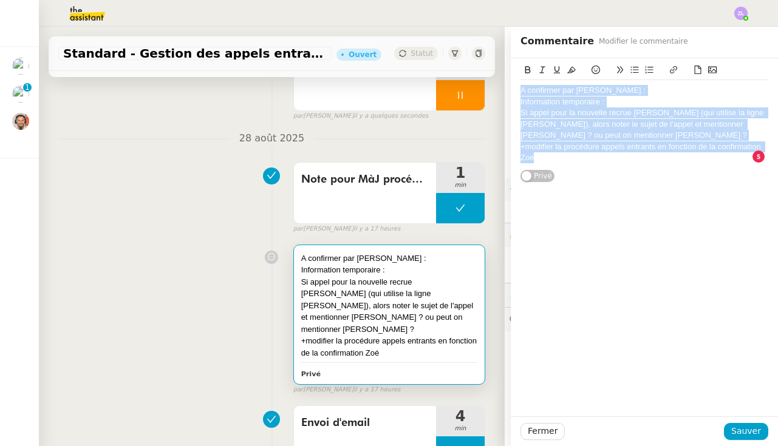
copy div "A confirmer par Zoé : Information temporaire : Si appel pour la nouvelle recrue…"
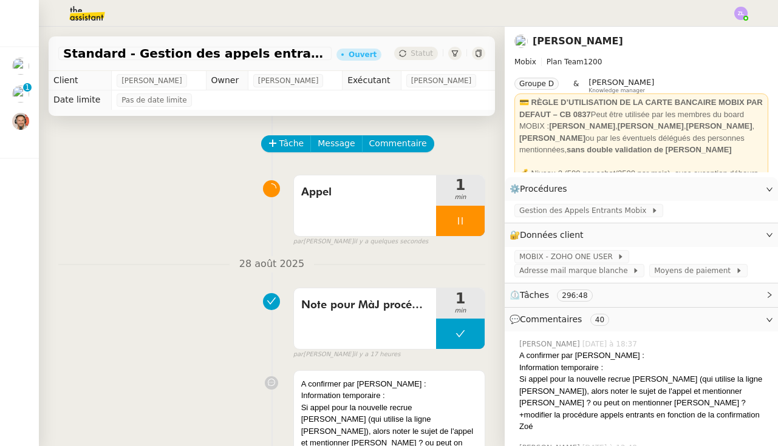
drag, startPoint x: 281, startPoint y: 140, endPoint x: 441, endPoint y: 149, distance: 159.9
click at [281, 140] on span "Tâche" at bounding box center [291, 144] width 25 height 14
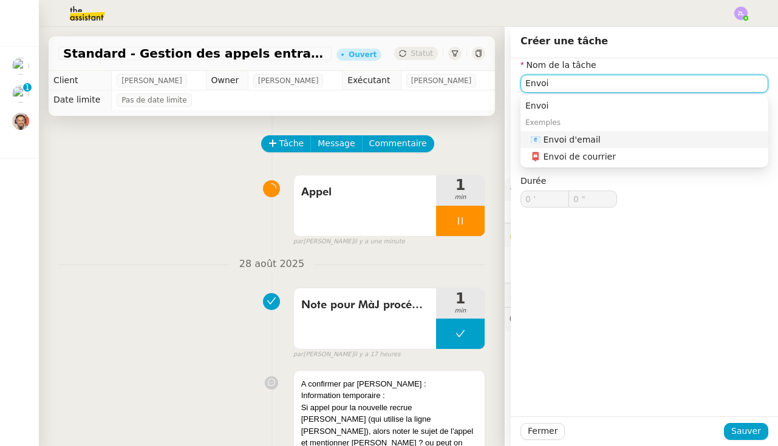
click at [594, 137] on div "📧 Envoi d'email" at bounding box center [646, 139] width 233 height 11
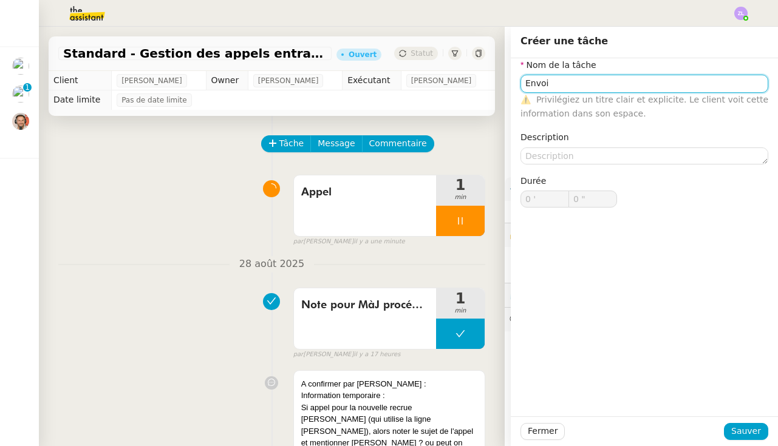
type input "Envoi d'email"
click at [741, 440] on div "Fermer Sauver" at bounding box center [644, 432] width 267 height 30
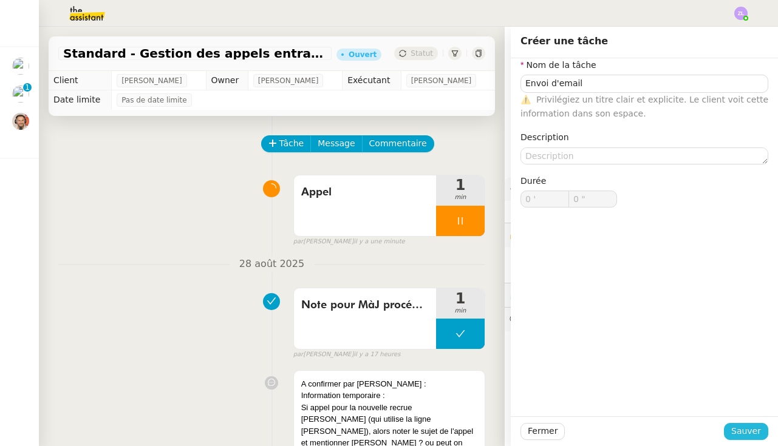
click at [737, 430] on span "Sauver" at bounding box center [746, 431] width 30 height 14
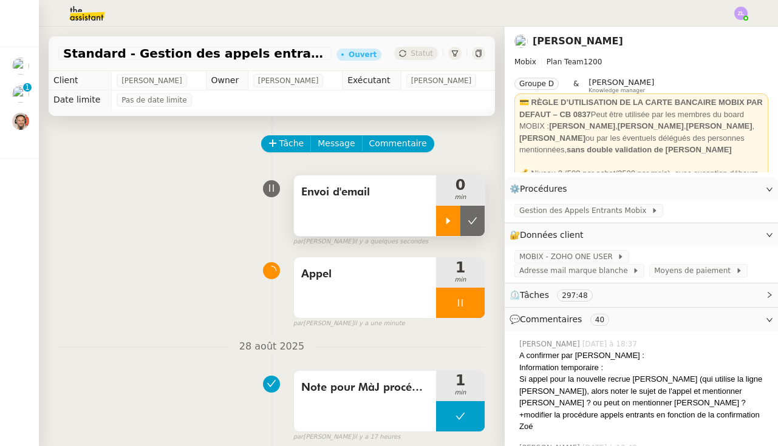
click at [438, 212] on div at bounding box center [448, 221] width 24 height 30
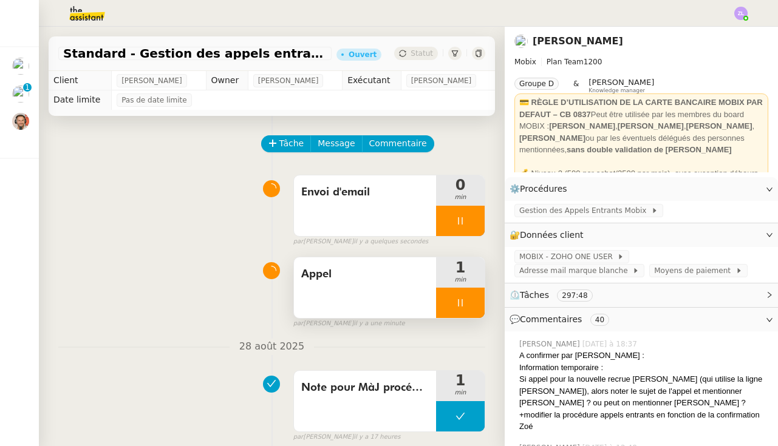
click at [449, 294] on div at bounding box center [460, 303] width 49 height 30
click at [468, 303] on icon at bounding box center [473, 303] width 10 height 10
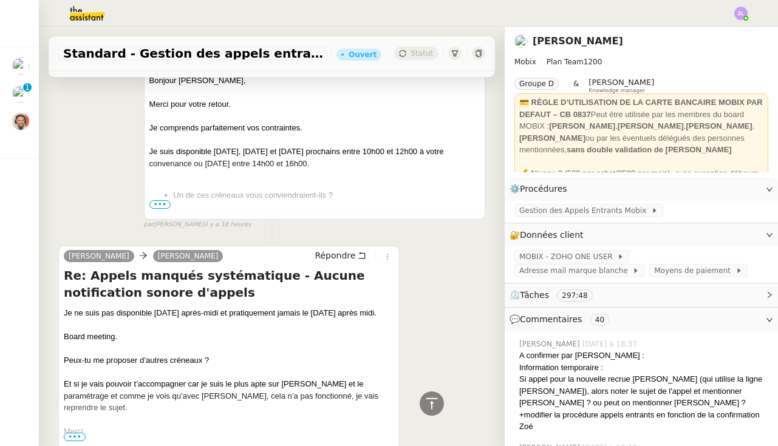
scroll to position [355, 0]
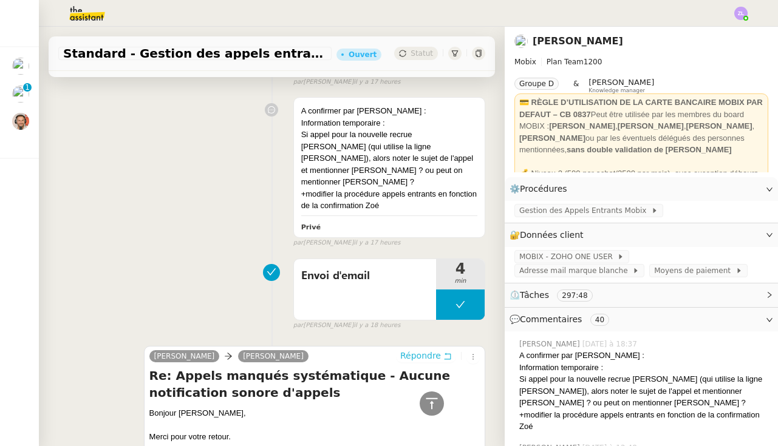
click at [430, 350] on span "Répondre" at bounding box center [420, 356] width 41 height 12
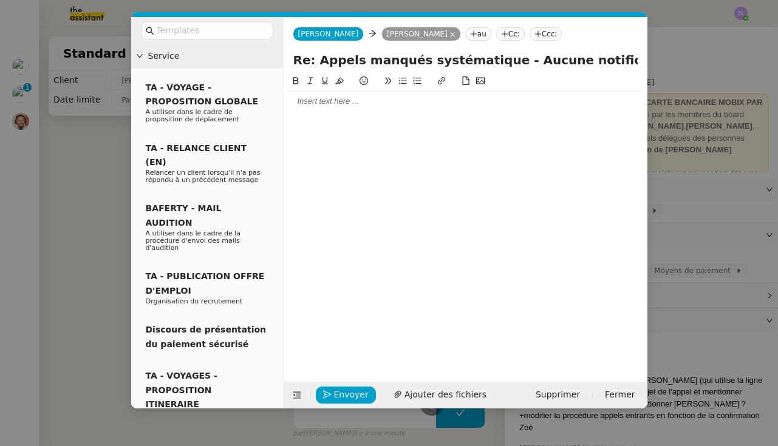
scroll to position [355, 0]
click at [318, 104] on div at bounding box center [465, 101] width 354 height 11
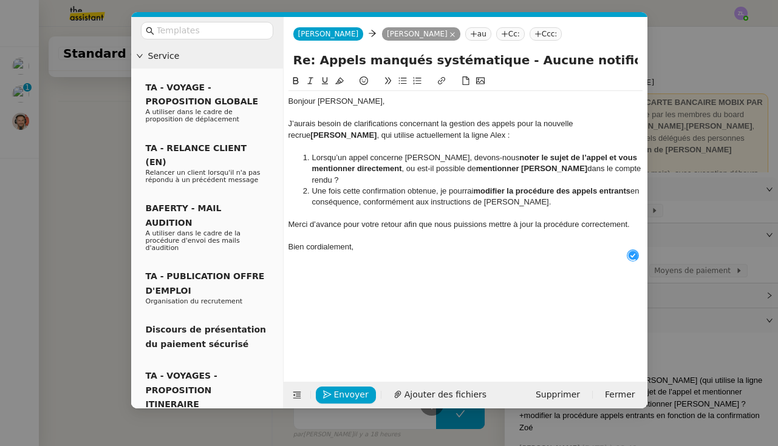
scroll to position [13, 0]
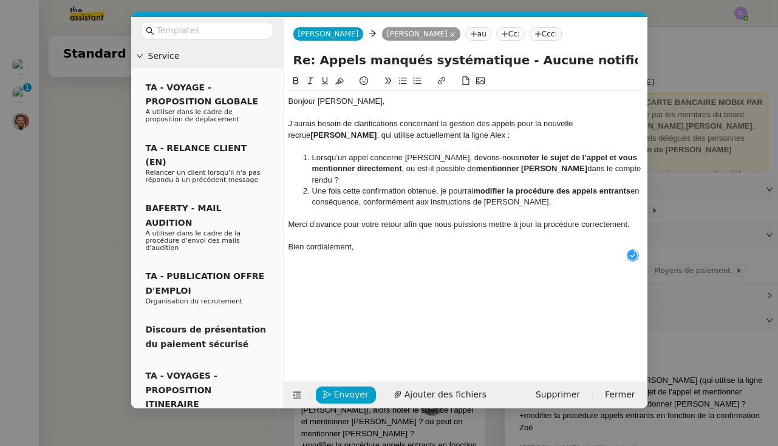
click at [353, 179] on li "Lorsqu’un appel concerne [PERSON_NAME], devons-nous noter le sujet de l’appel e…" at bounding box center [471, 168] width 342 height 33
drag, startPoint x: 342, startPoint y: 222, endPoint x: 314, endPoint y: 222, distance: 28.5
click at [314, 222] on div "Merci d’avance pour votre retour afin que nous puissions mettre à jour la procé…" at bounding box center [465, 224] width 354 height 11
click at [364, 246] on div "Bien cordialement," at bounding box center [465, 247] width 354 height 11
click at [350, 393] on span "Envoyer" at bounding box center [351, 395] width 35 height 14
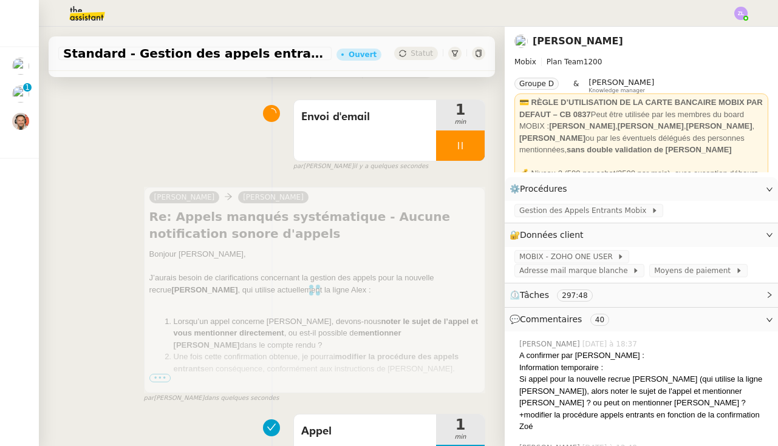
scroll to position [165, 0]
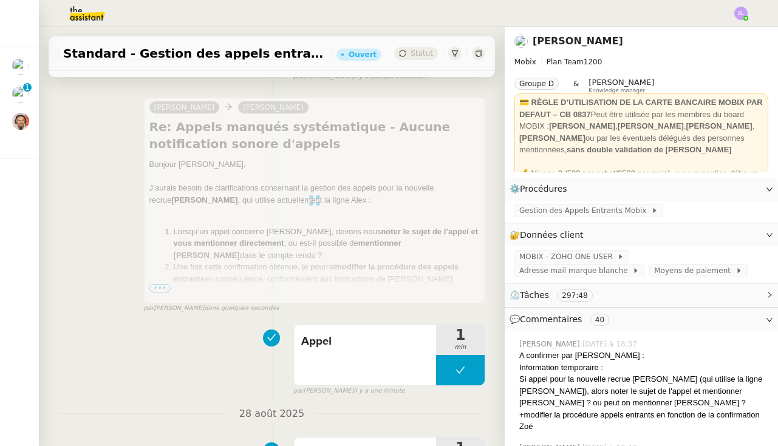
click at [277, 288] on div at bounding box center [314, 200] width 341 height 206
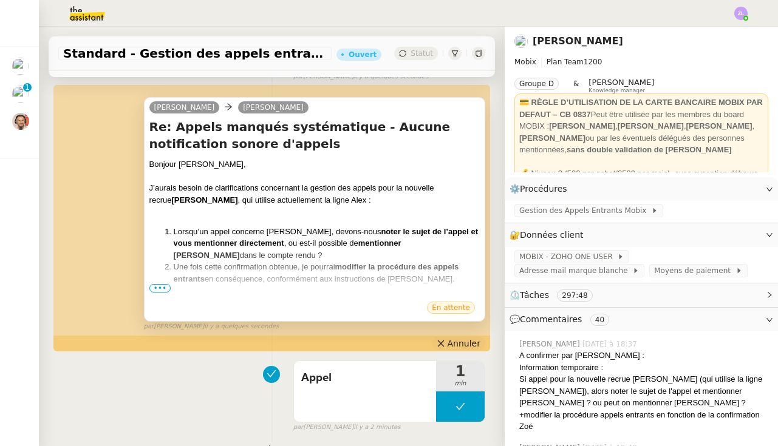
click at [451, 343] on span "Annuler" at bounding box center [463, 344] width 33 height 12
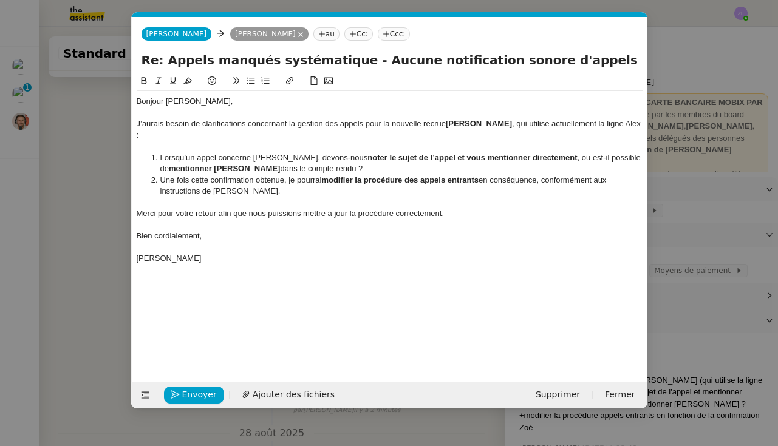
scroll to position [0, 26]
drag, startPoint x: 354, startPoint y: 145, endPoint x: 314, endPoint y: 145, distance: 40.1
click at [314, 152] on li "Lorsqu’un appel concerne [PERSON_NAME], devons-nous noter le sujet de l’appel e…" at bounding box center [395, 163] width 494 height 22
click at [379, 156] on li "Lorsqu’un appel concerne [PERSON_NAME], dois-je noter le sujet de l’appel et vo…" at bounding box center [395, 163] width 494 height 22
click at [237, 175] on li "Une fois cette confirmation obtenue, je pourrai modifier la procédure des appel…" at bounding box center [395, 186] width 494 height 22
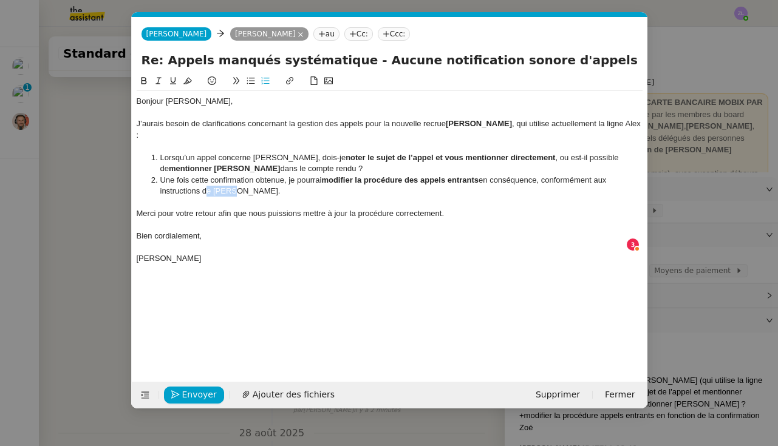
drag, startPoint x: 229, startPoint y: 180, endPoint x: 204, endPoint y: 179, distance: 24.9
click at [204, 179] on li "Une fois cette confirmation obtenue, je pourrai modifier la procédure des appel…" at bounding box center [395, 186] width 494 height 22
click at [162, 175] on li "Une fois cette confirmation obtenue, je pourrai modifier la procédure des appel…" at bounding box center [395, 186] width 494 height 22
click at [162, 152] on li "Lorsqu’un appel concerne [PERSON_NAME], dois-je noter le sujet de l’appel et vo…" at bounding box center [395, 163] width 494 height 22
click at [291, 152] on div "Lorsqu’un appel concerne [PERSON_NAME], dois-je noter le sujet de l’appel et vo…" at bounding box center [390, 163] width 506 height 22
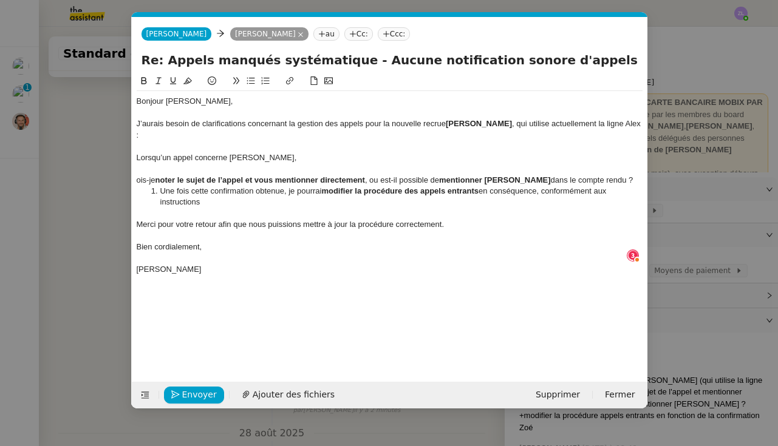
click at [247, 81] on icon at bounding box center [251, 81] width 9 height 9
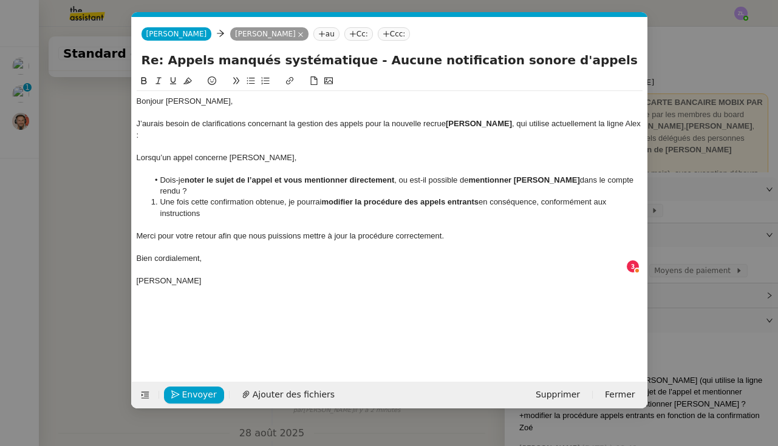
click at [160, 197] on li "Une fois cette confirmation obtenue, je pourrai modifier la procédure des appel…" at bounding box center [395, 208] width 494 height 22
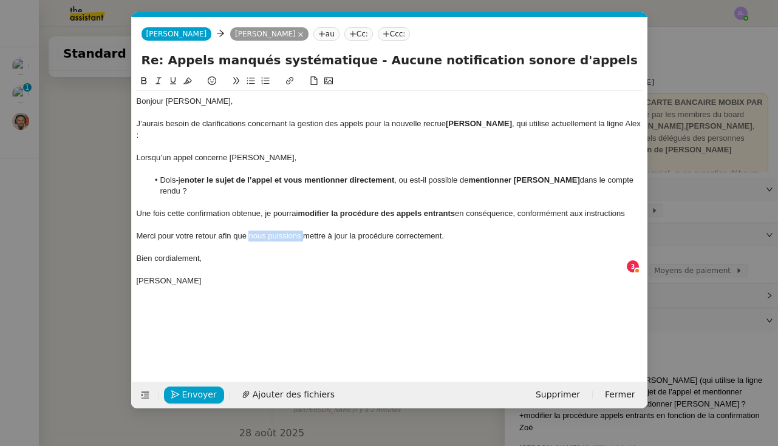
drag, startPoint x: 303, startPoint y: 223, endPoint x: 250, endPoint y: 223, distance: 52.8
click at [251, 231] on div "Merci pour votre retour afin que nous puissions mettre à jour la procédure corr…" at bounding box center [390, 236] width 506 height 11
drag, startPoint x: 422, startPoint y: 221, endPoint x: 373, endPoint y: 222, distance: 49.2
click at [373, 231] on div "Merci pour votre retour afin que je puisse mettre à jour la procédure correctem…" at bounding box center [390, 236] width 506 height 11
drag, startPoint x: 210, startPoint y: 245, endPoint x: 120, endPoint y: 237, distance: 90.8
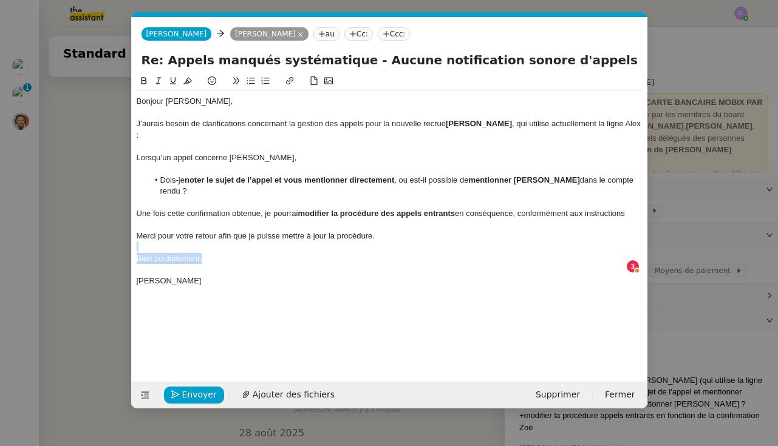
click at [120, 237] on nz-modal-container "Service TA - VOYAGE - PROPOSITION GLOBALE A utiliser dans le cadre de propositi…" at bounding box center [389, 223] width 778 height 446
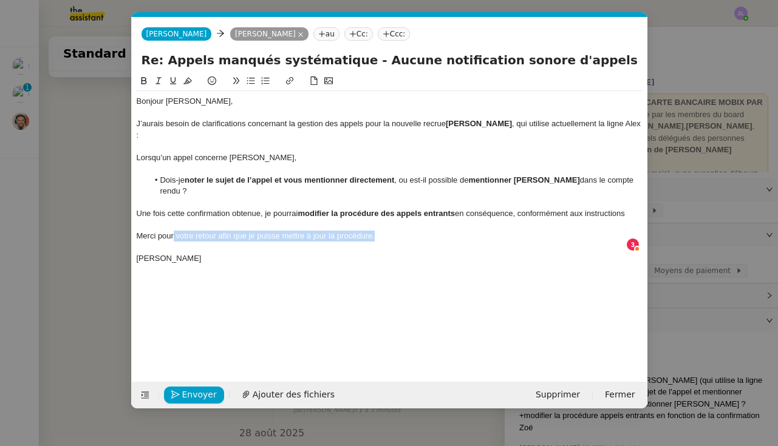
drag, startPoint x: 379, startPoint y: 225, endPoint x: 155, endPoint y: 223, distance: 223.5
click at [155, 231] on div "Merci pour votre retour afin que je puisse mettre à jour la procédure." at bounding box center [390, 236] width 506 height 11
click at [199, 395] on span "Envoyer" at bounding box center [199, 395] width 35 height 14
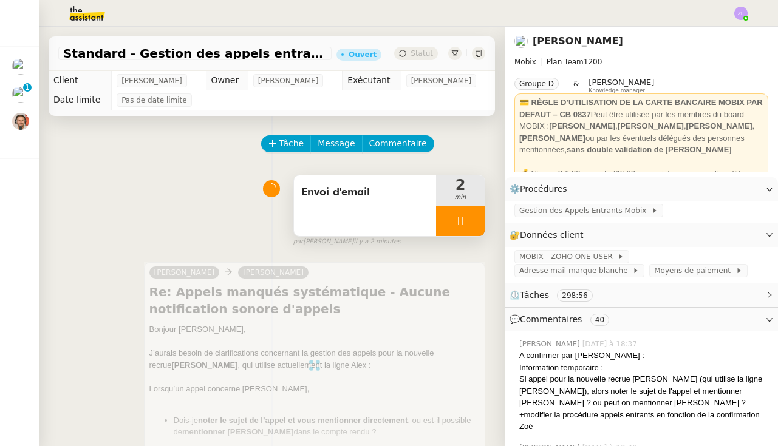
scroll to position [0, 0]
click at [446, 224] on div at bounding box center [460, 221] width 49 height 30
click at [471, 225] on icon at bounding box center [473, 221] width 10 height 10
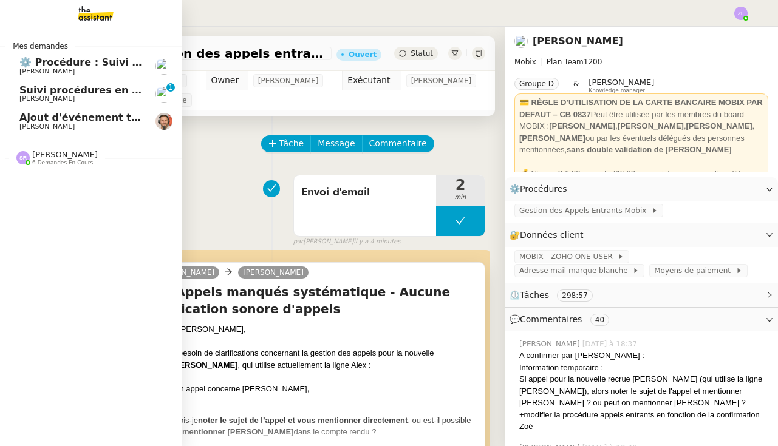
click at [76, 152] on span "[PERSON_NAME]" at bounding box center [65, 154] width 66 height 9
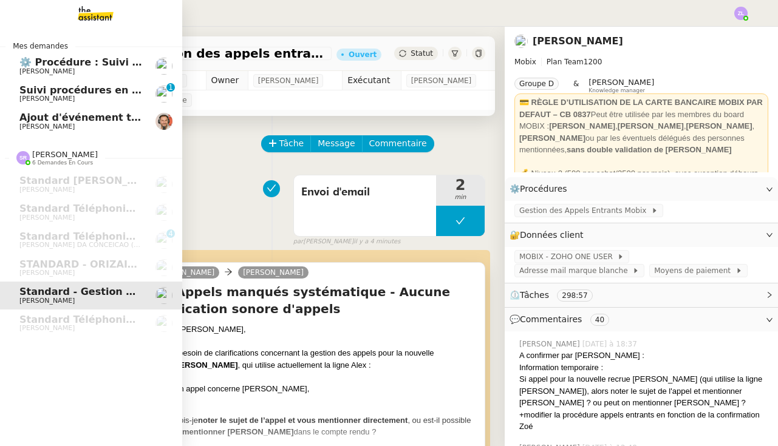
click at [132, 100] on span "[PERSON_NAME]" at bounding box center [80, 98] width 123 height 7
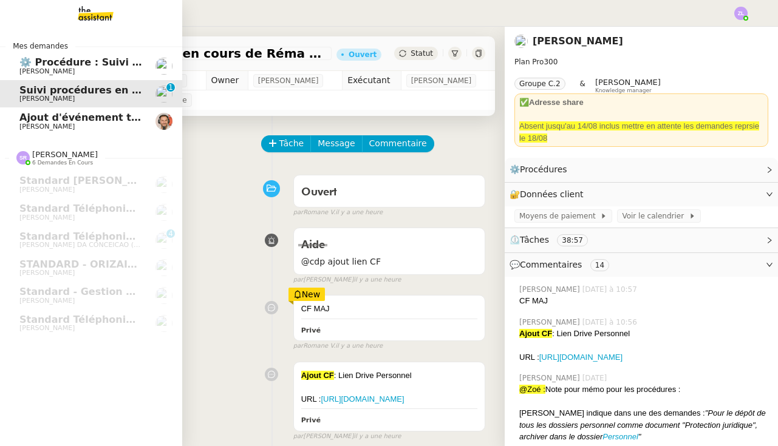
click at [54, 62] on span "⚙️ Procédure : Suivi des alternants - dynamique" at bounding box center [151, 62] width 264 height 12
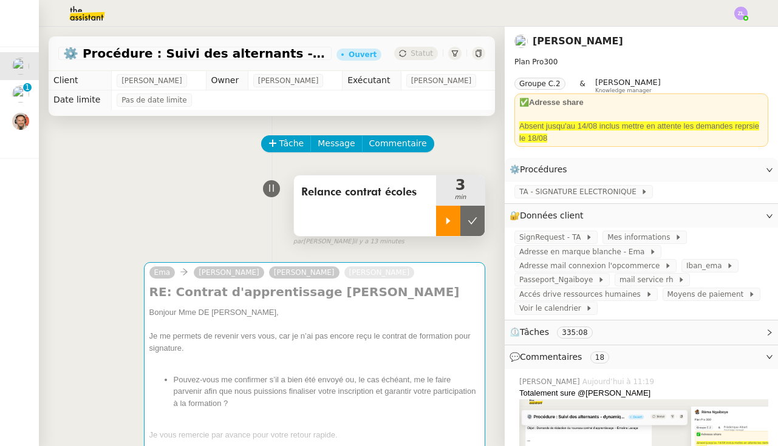
click at [438, 219] on div at bounding box center [448, 221] width 24 height 30
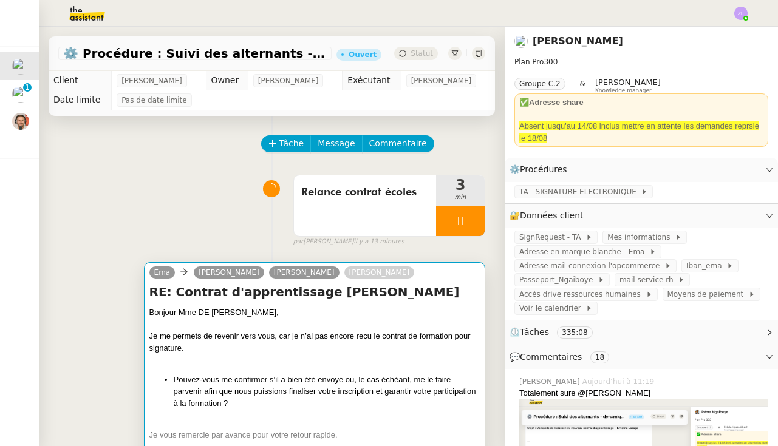
scroll to position [95, 0]
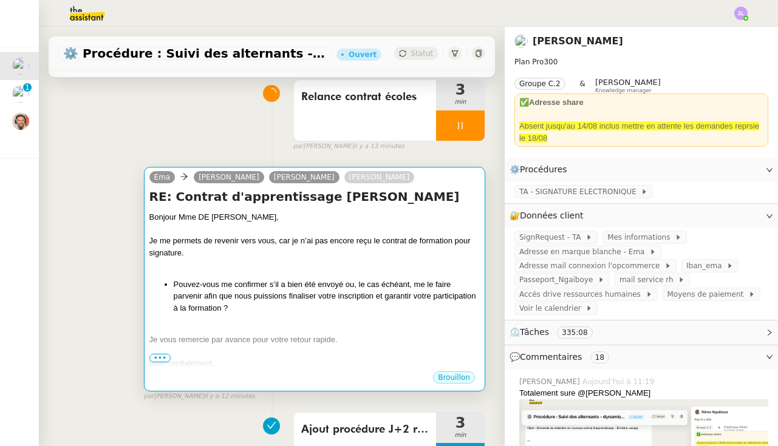
click at [302, 299] on li "Pouvez-vous me confirmer s’il a bien été envoyé ou, le cas échéant, me le faire…" at bounding box center [327, 297] width 306 height 36
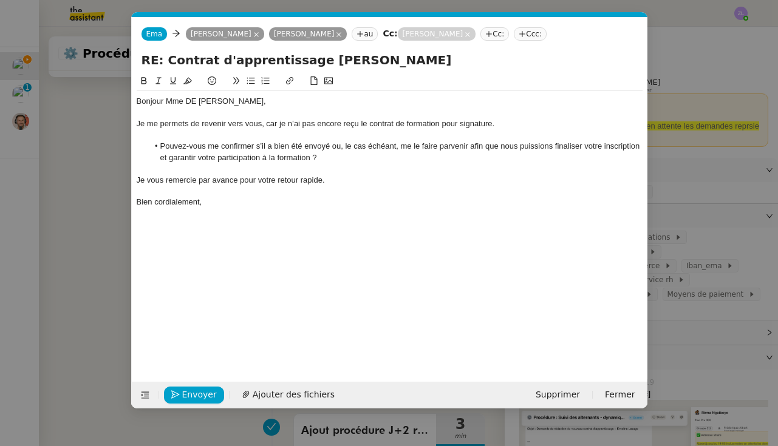
scroll to position [0, 26]
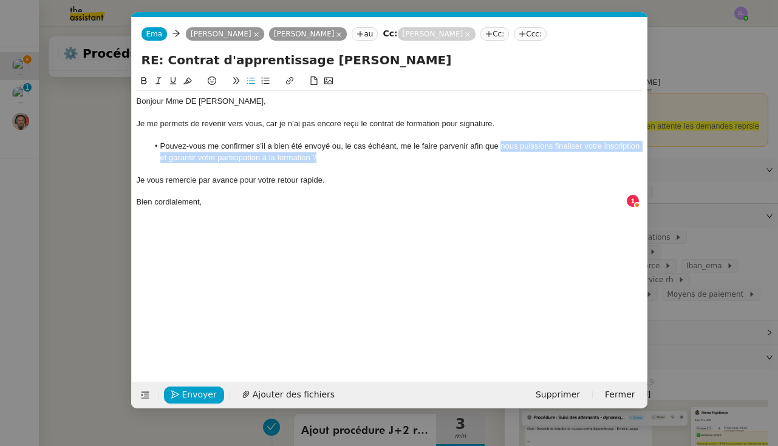
drag, startPoint x: 500, startPoint y: 146, endPoint x: 567, endPoint y: 162, distance: 68.6
click at [567, 162] on li "Pouvez-vous me confirmer s’il a bien été envoyé ou, le cas échéant, me le faire…" at bounding box center [395, 152] width 494 height 22
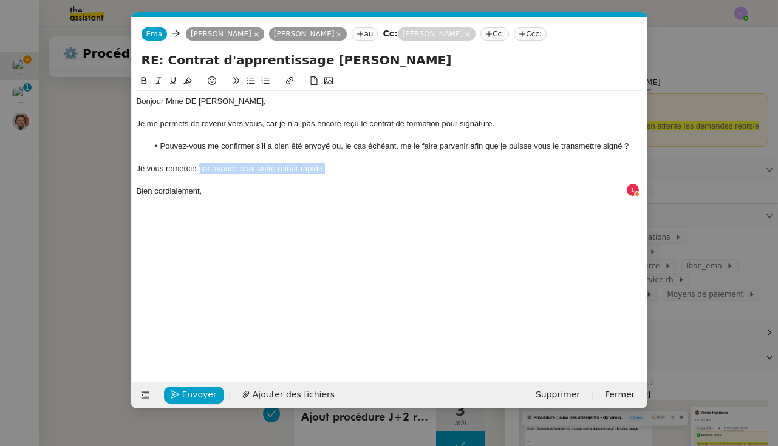
drag, startPoint x: 340, startPoint y: 169, endPoint x: 198, endPoint y: 171, distance: 142.1
click at [198, 171] on div "Je vous remercie par avance pour votre retour rapide." at bounding box center [390, 168] width 506 height 11
click at [210, 190] on div "Bien cordialement," at bounding box center [390, 191] width 506 height 11
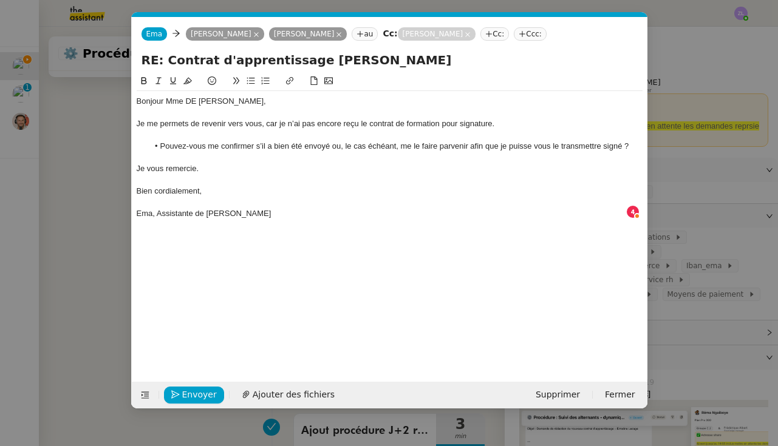
click at [494, 124] on div "Je me permets de revenir vers vous, car je n’ai pas encore reçu le contrat de f…" at bounding box center [390, 123] width 506 height 11
click at [492, 125] on div "Je me permets de revenir vers vous, car je n’ai pas encore reçu le contrat de f…" at bounding box center [390, 123] width 506 height 11
click at [242, 175] on div at bounding box center [390, 180] width 506 height 11
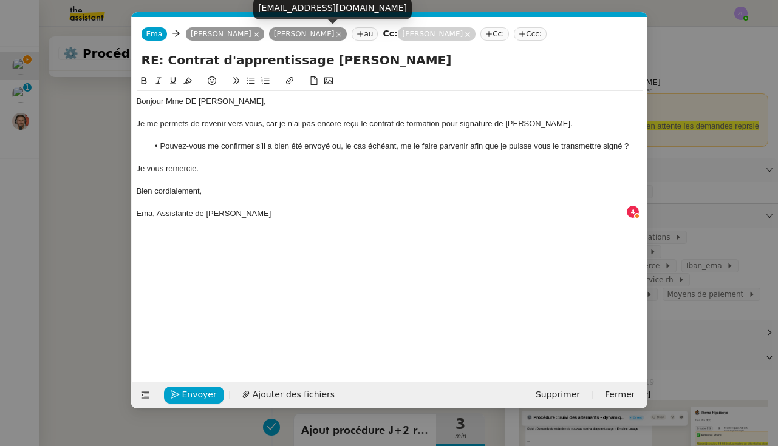
click at [302, 12] on div "[EMAIL_ADDRESS][DOMAIN_NAME]" at bounding box center [332, 8] width 158 height 21
copy div "[EMAIL_ADDRESS][DOMAIN_NAME]"
click at [342, 34] on icon at bounding box center [339, 35] width 6 height 6
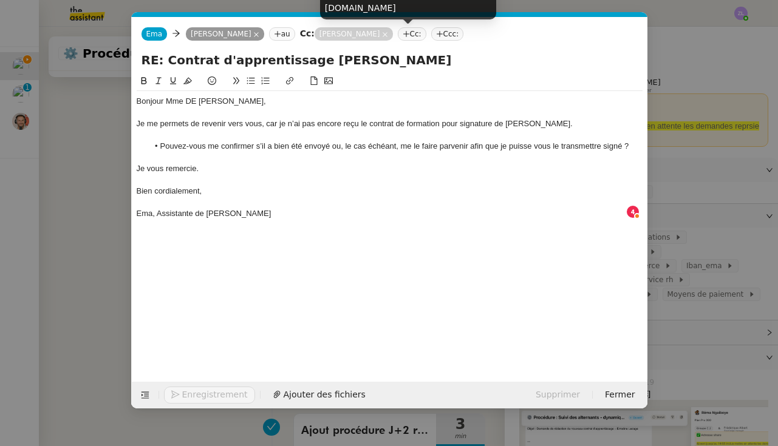
click at [418, 31] on nz-tag "Cc:" at bounding box center [412, 33] width 29 height 13
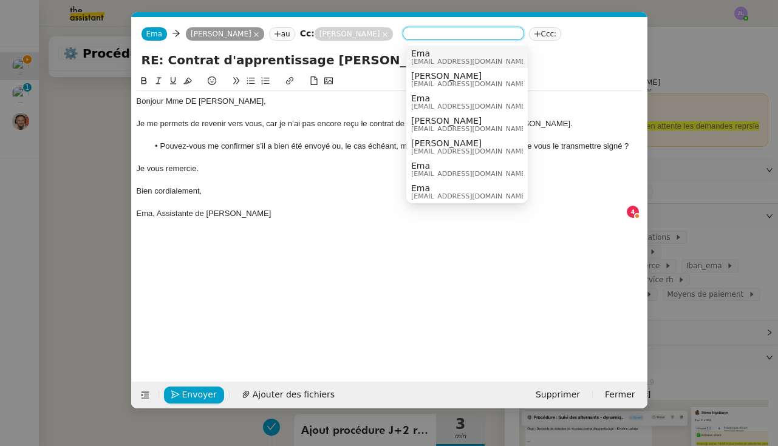
paste input "[EMAIL_ADDRESS][DOMAIN_NAME]"
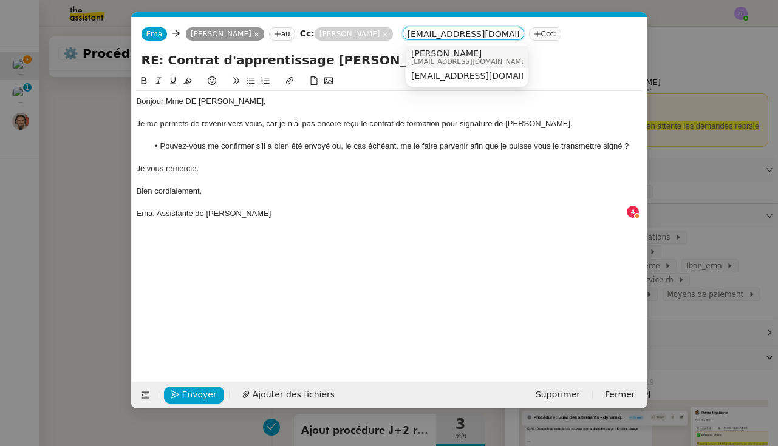
type input "[EMAIL_ADDRESS][DOMAIN_NAME]"
click at [446, 51] on span "[PERSON_NAME]" at bounding box center [469, 54] width 117 height 10
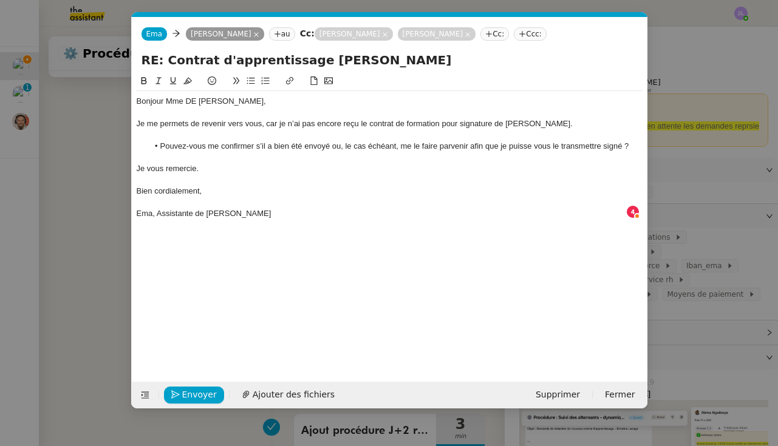
scroll to position [0, 0]
click at [193, 397] on span "Envoyer" at bounding box center [199, 395] width 35 height 14
click at [193, 397] on span "Confirmer l'envoi" at bounding box center [218, 395] width 73 height 14
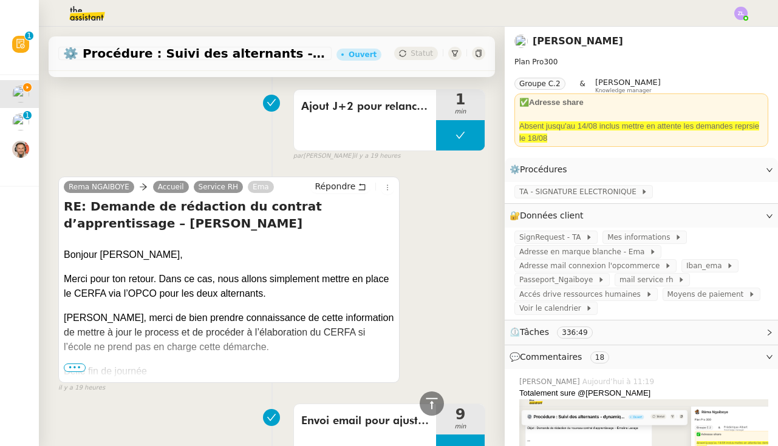
scroll to position [2704, 0]
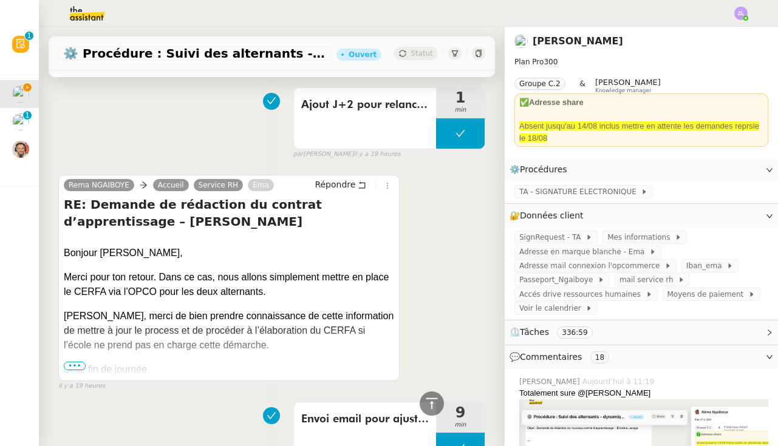
click at [85, 362] on span "•••" at bounding box center [75, 366] width 22 height 9
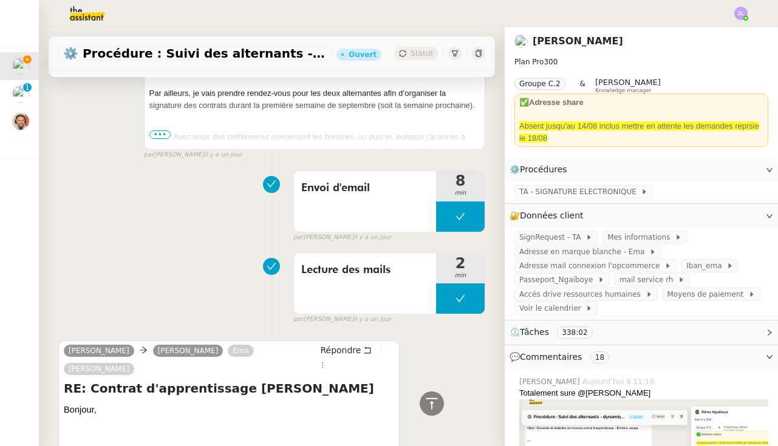
scroll to position [7638, 0]
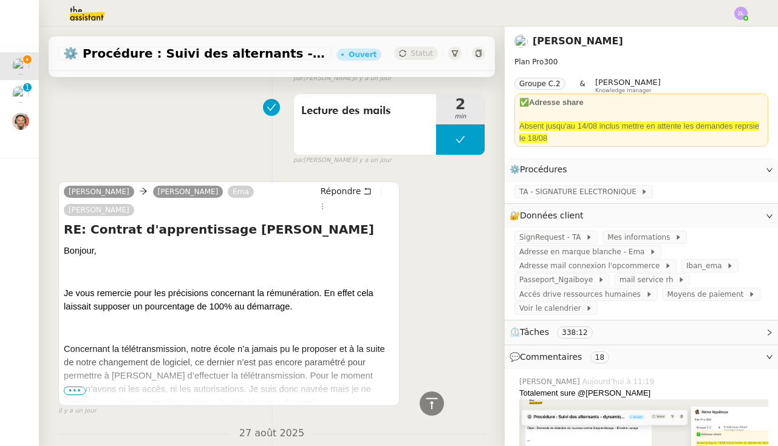
click at [80, 387] on span "•••" at bounding box center [75, 391] width 22 height 9
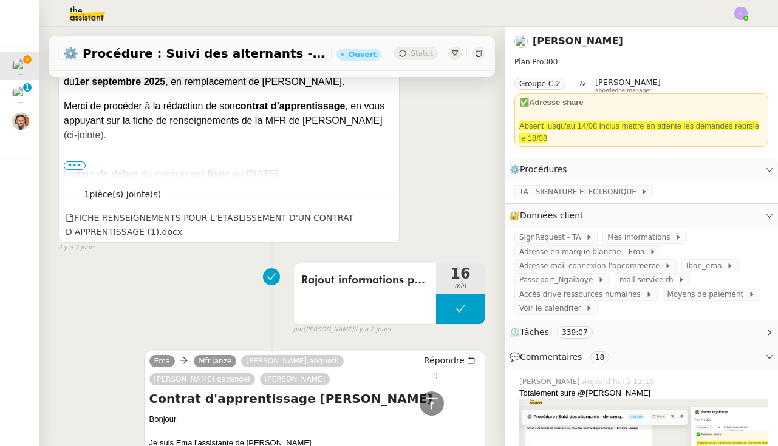
scroll to position [11875, 0]
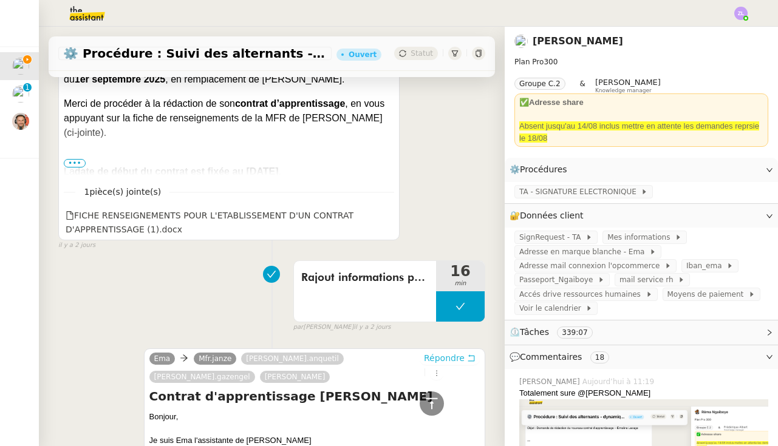
click at [438, 352] on span "Répondre" at bounding box center [444, 358] width 41 height 12
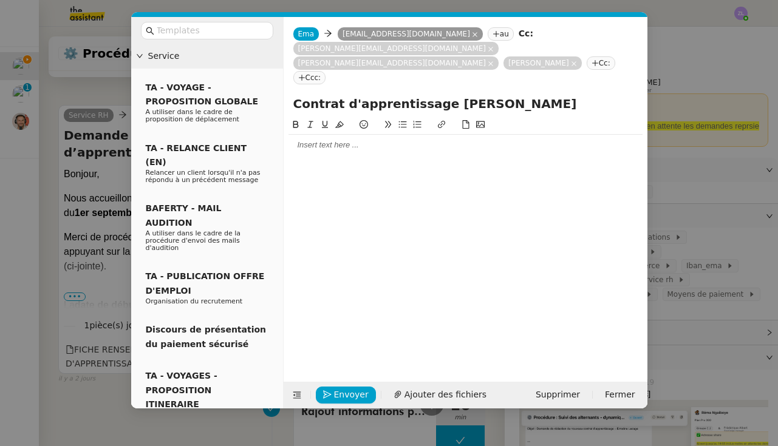
click at [39, 234] on nz-modal-container "Service TA - VOYAGE - PROPOSITION GLOBALE A utiliser dans le cadre de propositi…" at bounding box center [389, 223] width 778 height 446
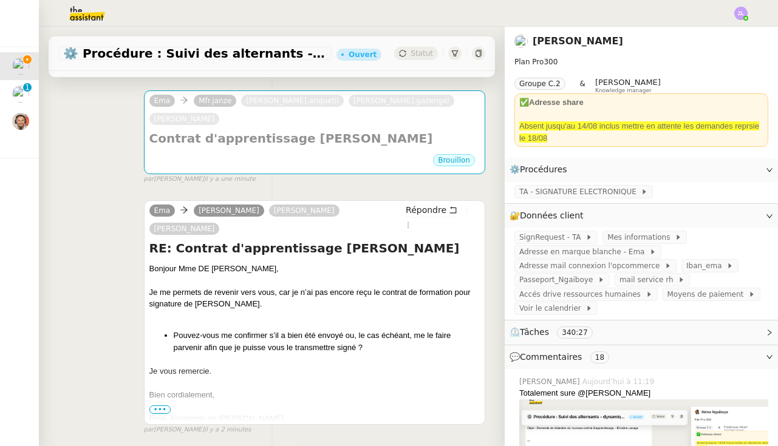
scroll to position [200, 0]
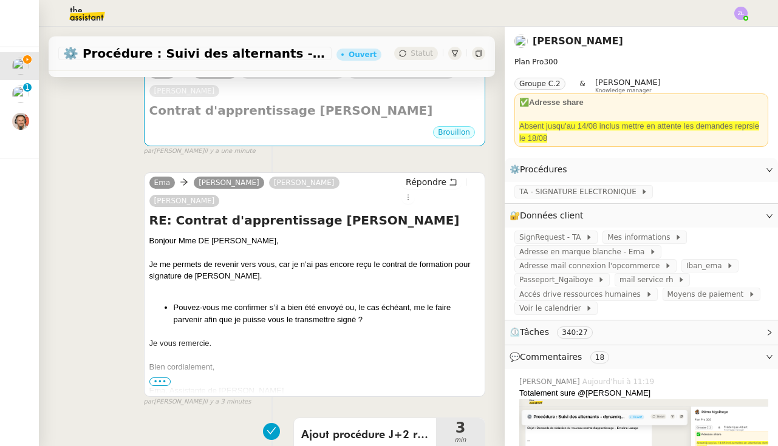
click at [160, 378] on span "•••" at bounding box center [160, 382] width 22 height 9
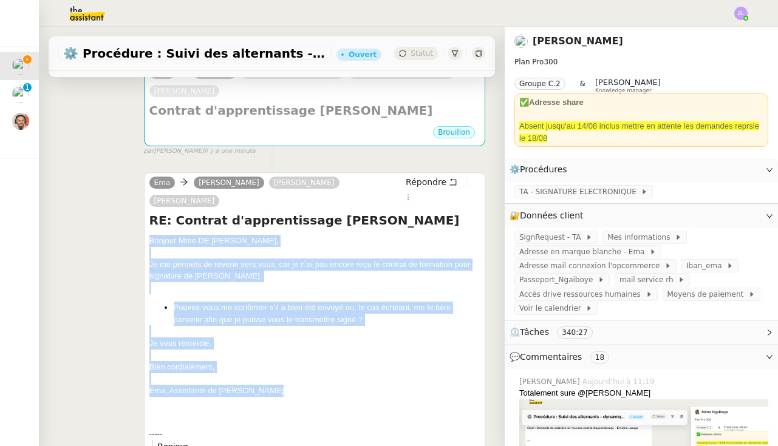
drag, startPoint x: 293, startPoint y: 375, endPoint x: 148, endPoint y: 224, distance: 210.0
copy div "Bonjour Mme DE AMORIM, Je me permets de revenir vers vous, car je n’ai pas enco…"
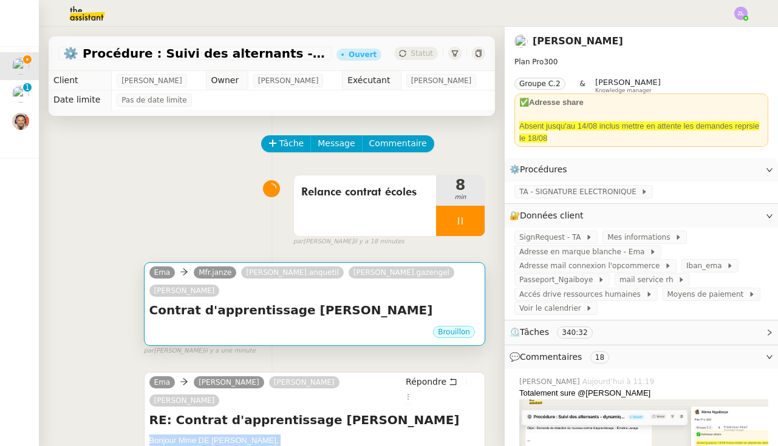
scroll to position [-1, 0]
click at [207, 327] on div "Ema Mfr.janze Sandrine.anquetil Jerome.gazengel Réma Ngaiboye Contrat d'apprent…" at bounding box center [314, 304] width 341 height 84
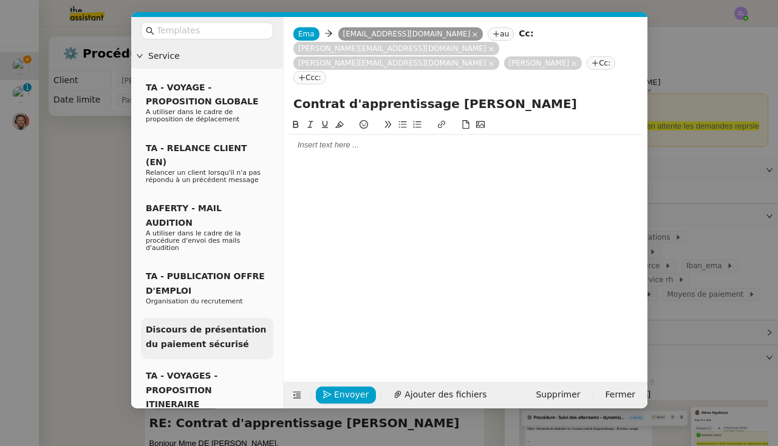
scroll to position [0, 0]
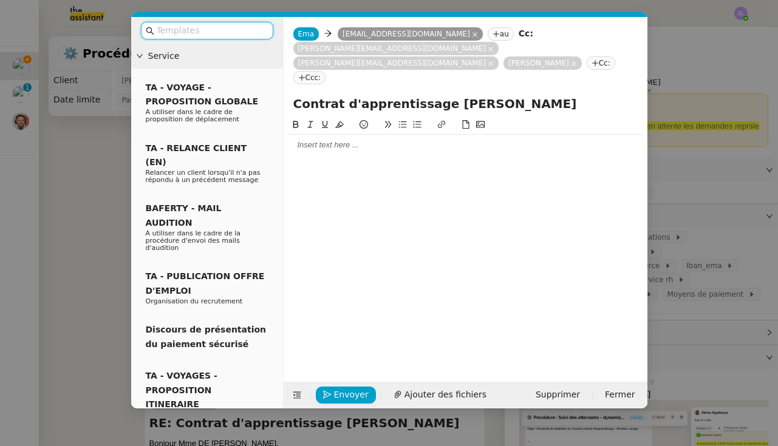
click at [306, 140] on div at bounding box center [465, 145] width 354 height 11
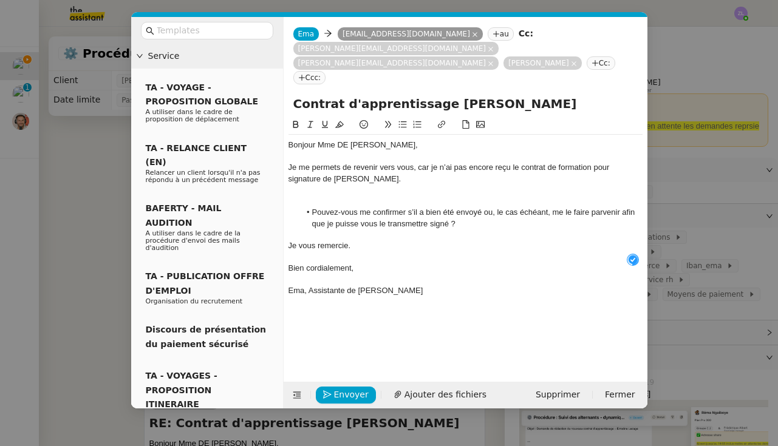
scroll to position [13, 0]
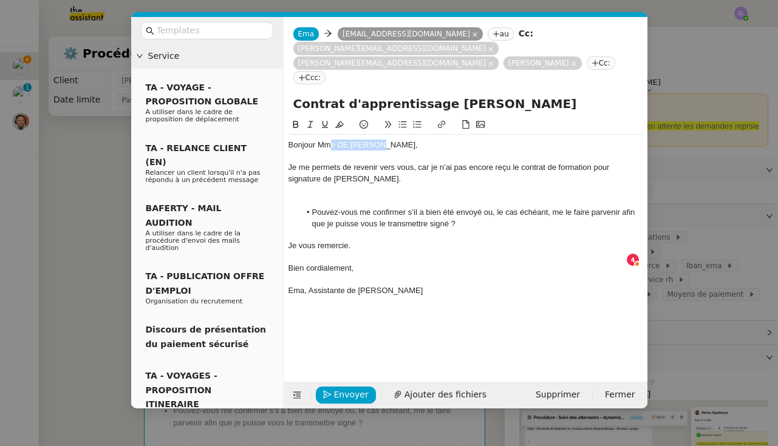
drag, startPoint x: 386, startPoint y: 118, endPoint x: 327, endPoint y: 117, distance: 58.9
click at [327, 140] on div "Bonjour Mme DE AMORIM," at bounding box center [465, 145] width 354 height 11
drag, startPoint x: 385, startPoint y: 150, endPoint x: 354, endPoint y: 150, distance: 31.0
click at [354, 162] on div "Je me permets de revenir vers vous, car je n’ai pas encore reçu le contrat de f…" at bounding box center [465, 173] width 354 height 22
click at [340, 185] on div at bounding box center [465, 190] width 354 height 11
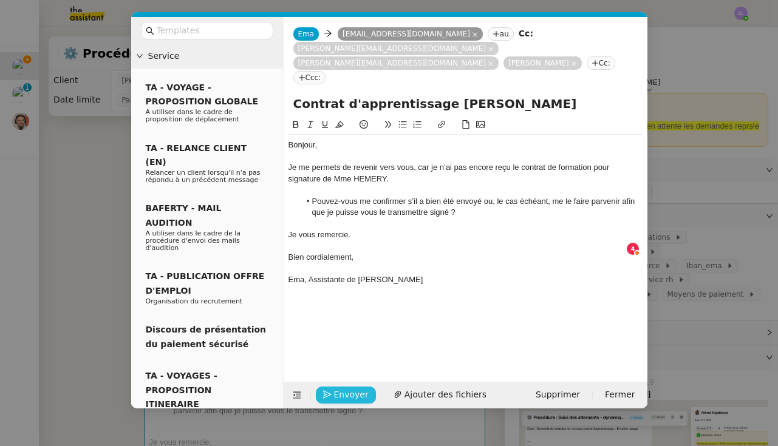
click at [352, 393] on span "Envoyer" at bounding box center [351, 395] width 35 height 14
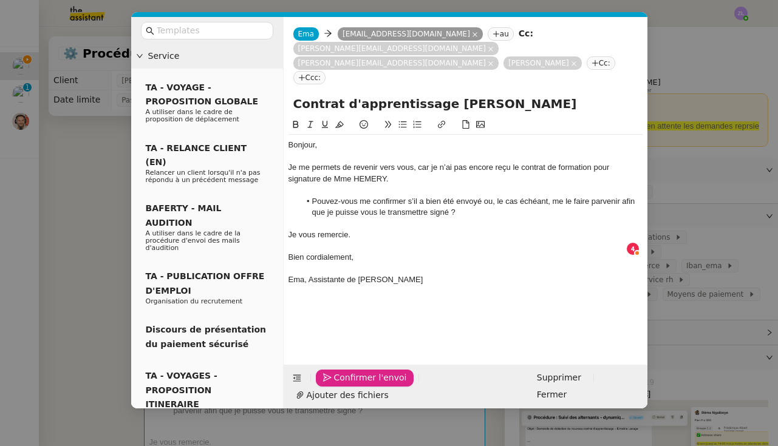
click at [352, 385] on span "Confirmer l'envoi" at bounding box center [370, 378] width 73 height 14
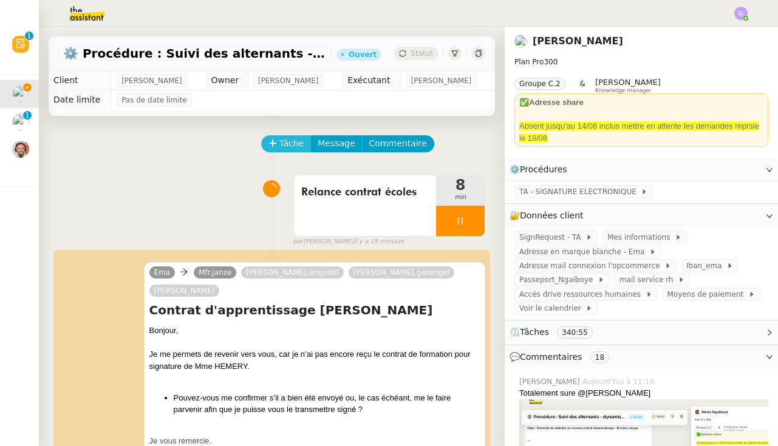
scroll to position [0, 0]
click at [290, 151] on span "Tâche" at bounding box center [291, 144] width 25 height 14
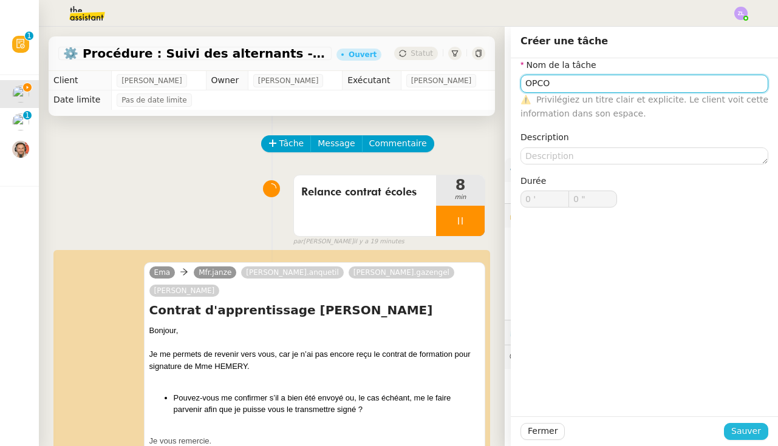
type input "OPCO"
click at [747, 427] on span "Sauver" at bounding box center [746, 431] width 30 height 14
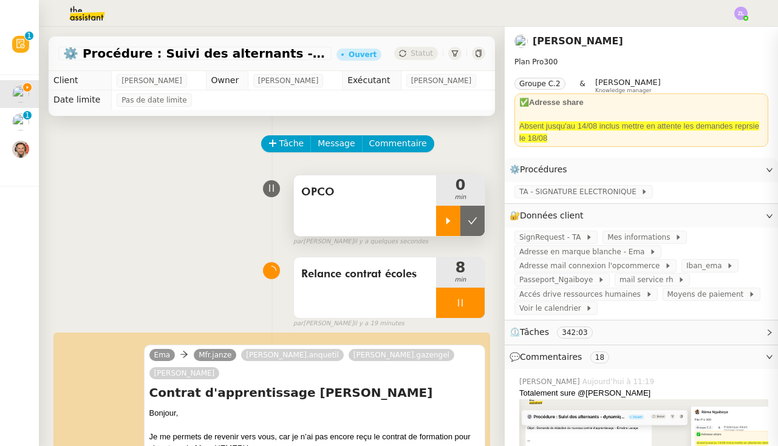
click at [453, 216] on div at bounding box center [448, 221] width 24 height 30
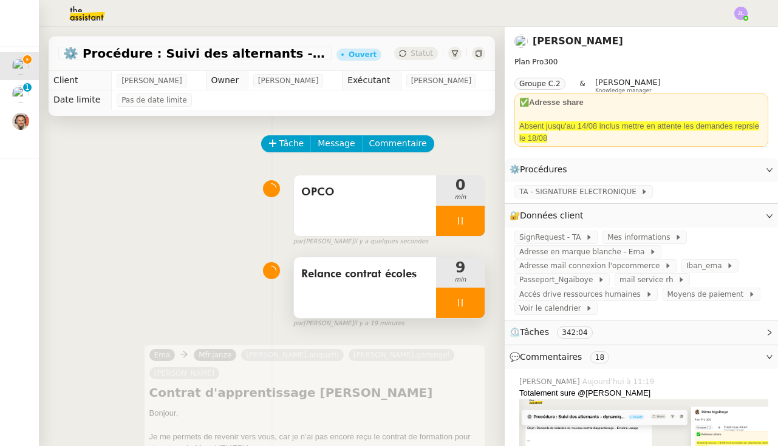
click at [446, 302] on div at bounding box center [460, 303] width 49 height 30
click at [475, 308] on icon at bounding box center [473, 303] width 10 height 10
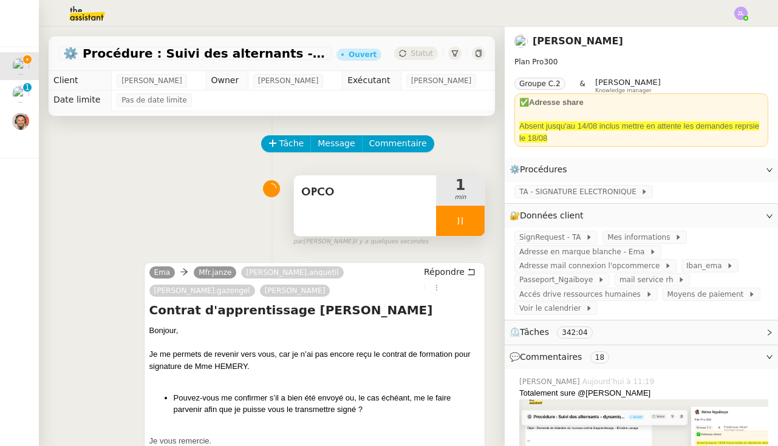
click at [441, 219] on div at bounding box center [460, 221] width 49 height 30
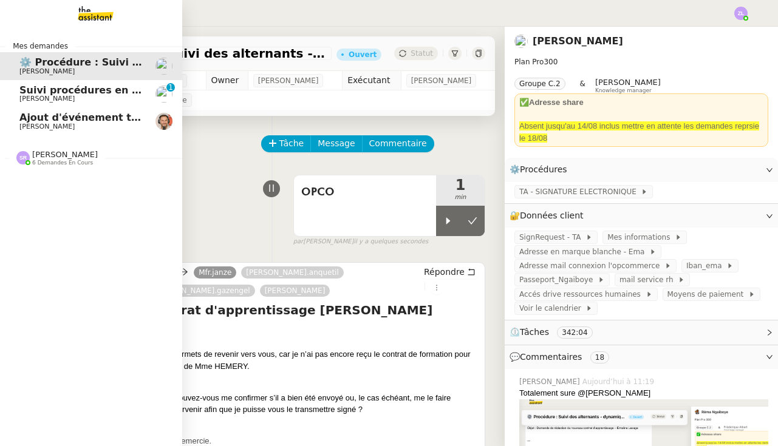
click at [24, 160] on img at bounding box center [22, 157] width 13 height 13
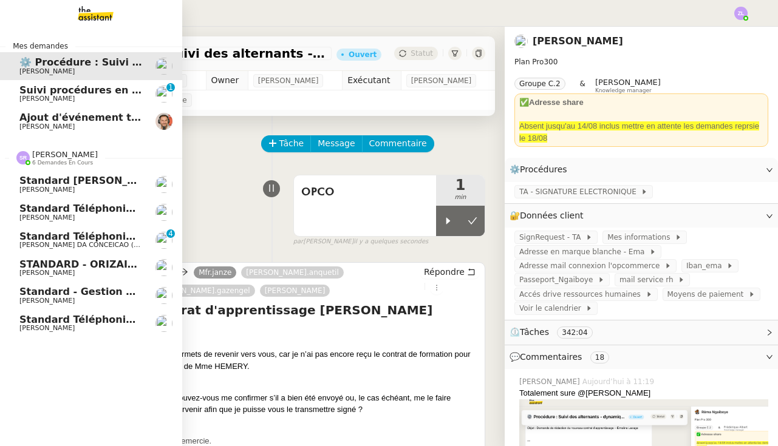
click at [94, 315] on span "Standard téléphonique - août 2025" at bounding box center [116, 320] width 194 height 12
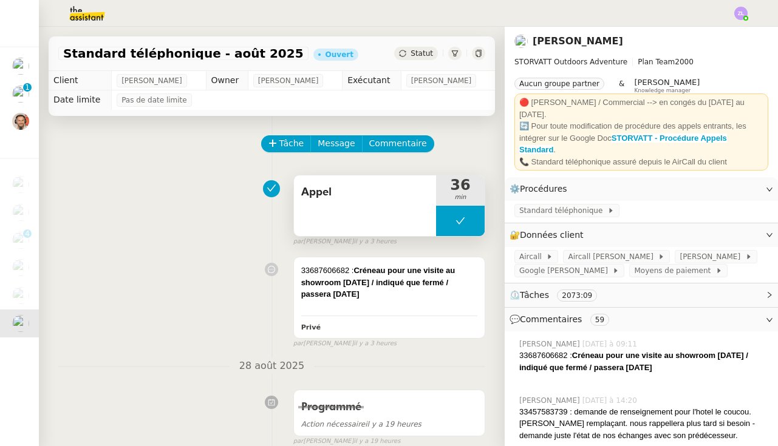
click at [455, 230] on button at bounding box center [460, 221] width 49 height 30
click at [455, 230] on div at bounding box center [448, 221] width 24 height 30
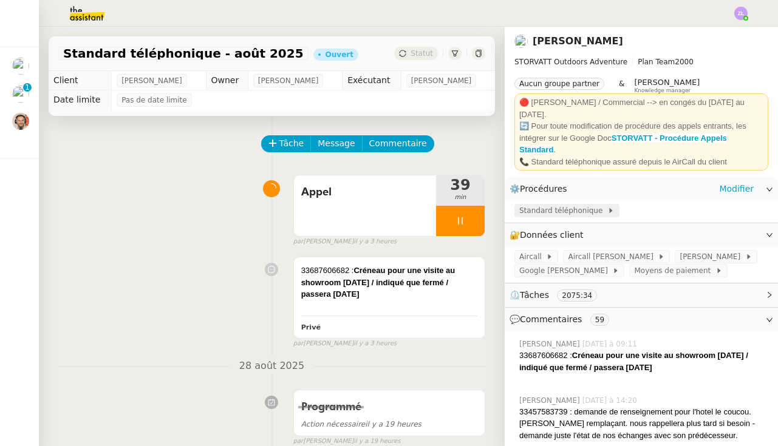
click at [533, 207] on span "Standard téléphonique" at bounding box center [563, 211] width 88 height 12
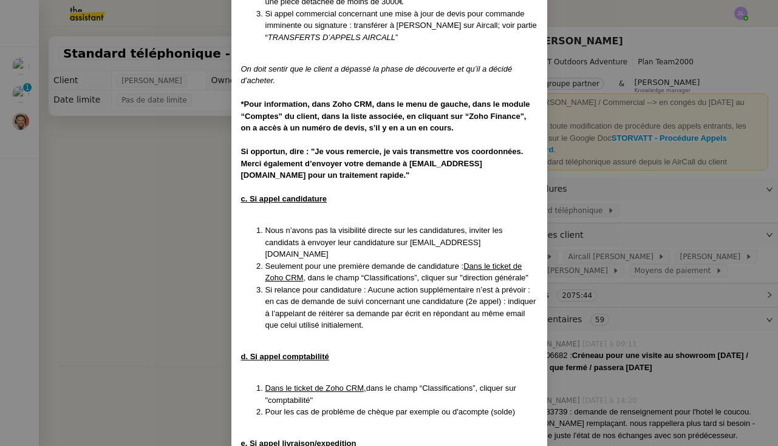
scroll to position [2593, 0]
click at [7, 105] on nz-modal-container "MAJ le 22/08/2025 Contexte : Le client souhaite que nous réceptionnions les app…" at bounding box center [389, 223] width 778 height 446
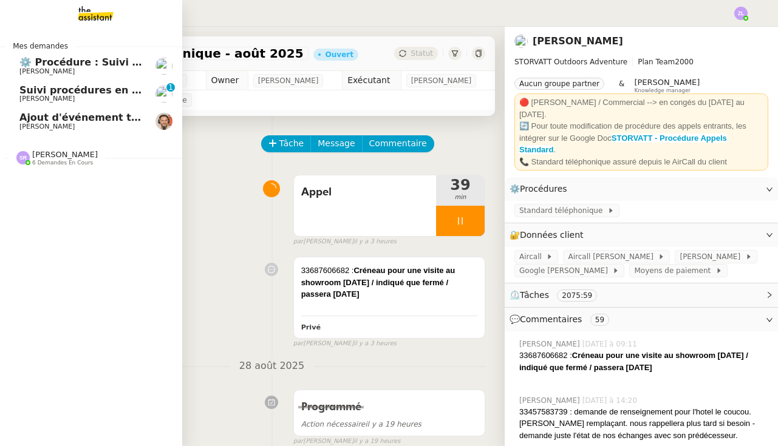
click at [27, 171] on div "Mes demandes ⚙️ Procédure : Suivi des alternants - dynamique Réma Ngaiboye Suiv…" at bounding box center [91, 237] width 182 height 420
click at [47, 161] on span "6 demandes en cours" at bounding box center [62, 163] width 61 height 7
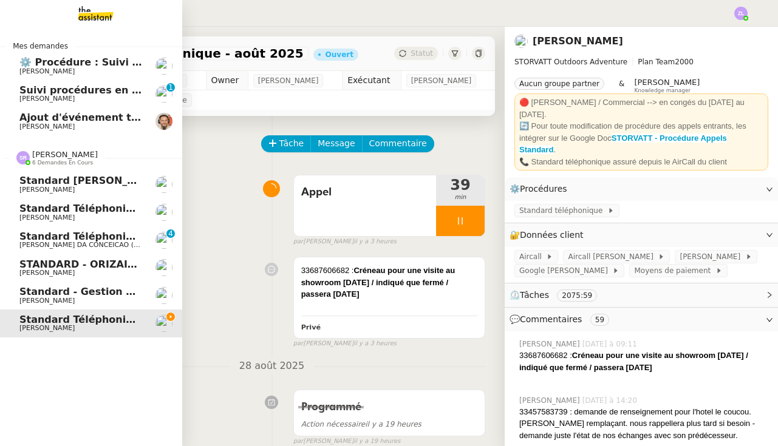
click at [75, 290] on span "Standard - Gestion des appels entrants - août 2025" at bounding box center [161, 292] width 285 height 12
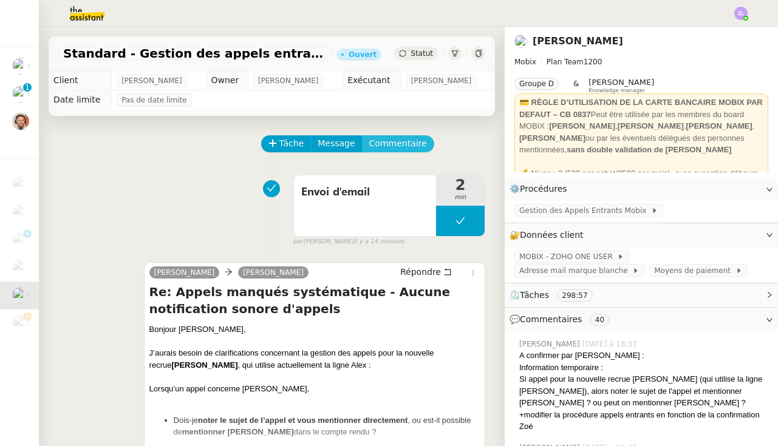
click at [394, 141] on span "Commentaire" at bounding box center [398, 144] width 58 height 14
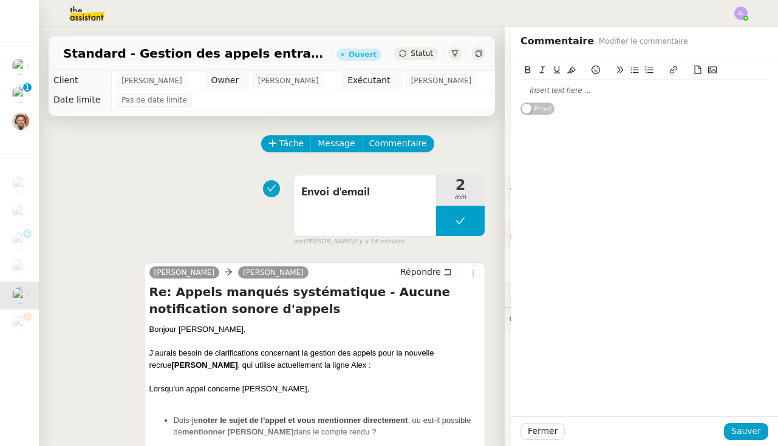
click at [539, 85] on div at bounding box center [644, 90] width 248 height 11
click at [741, 429] on span "Sauver" at bounding box center [746, 431] width 30 height 14
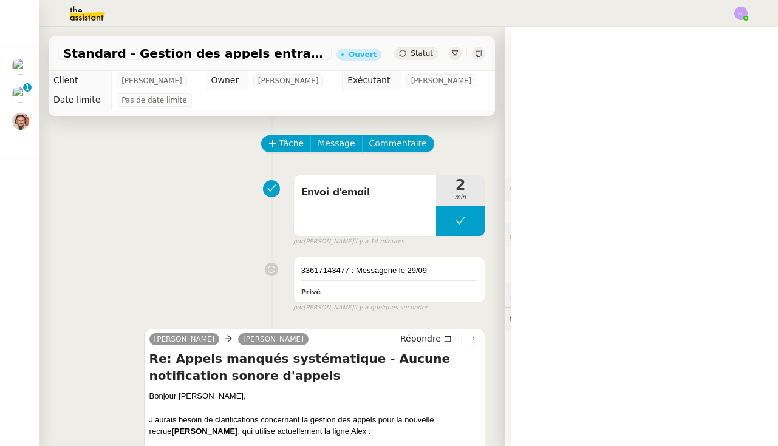
click at [741, 429] on div "Si appel pour la nouvelle recrue [PERSON_NAME] (qui utilise la ligne [PERSON_NA…" at bounding box center [643, 424] width 249 height 36
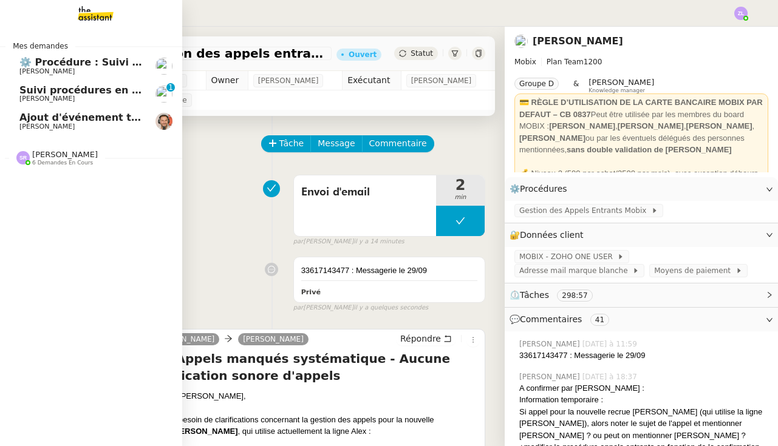
click at [20, 160] on img at bounding box center [22, 157] width 13 height 13
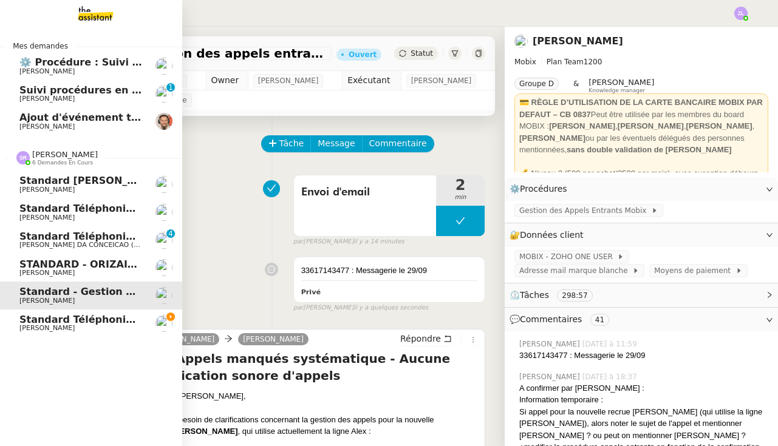
click at [86, 328] on link "Standard téléphonique - août 2025 Franck MUFFAT-JEANDET" at bounding box center [91, 324] width 182 height 28
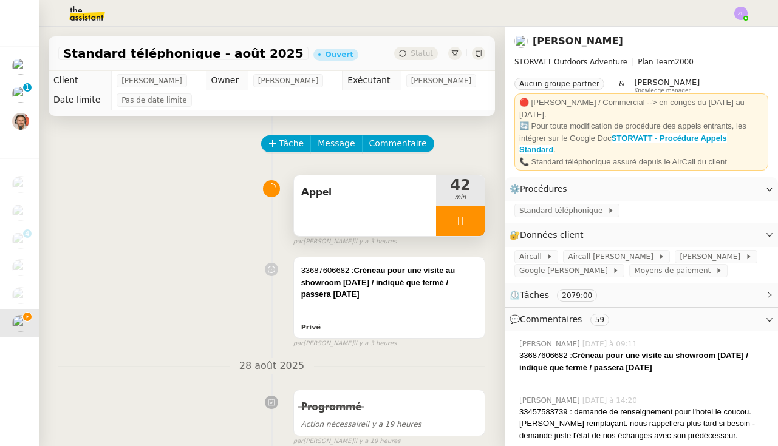
click at [447, 225] on div at bounding box center [460, 221] width 49 height 30
click at [475, 219] on icon at bounding box center [472, 220] width 9 height 7
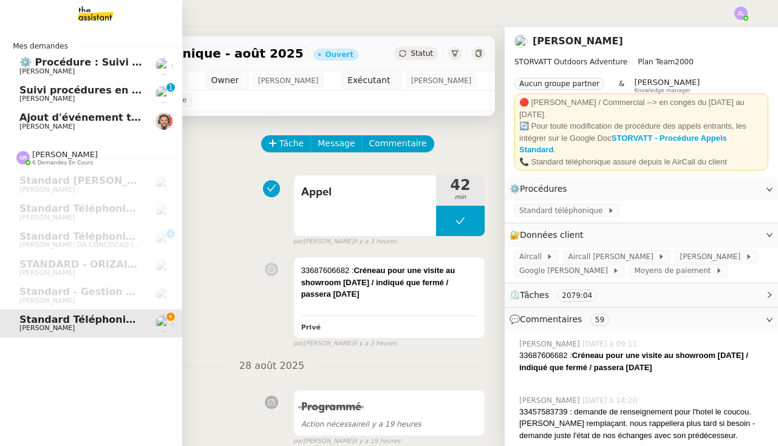
click at [34, 72] on span "[PERSON_NAME]" at bounding box center [46, 71] width 55 height 8
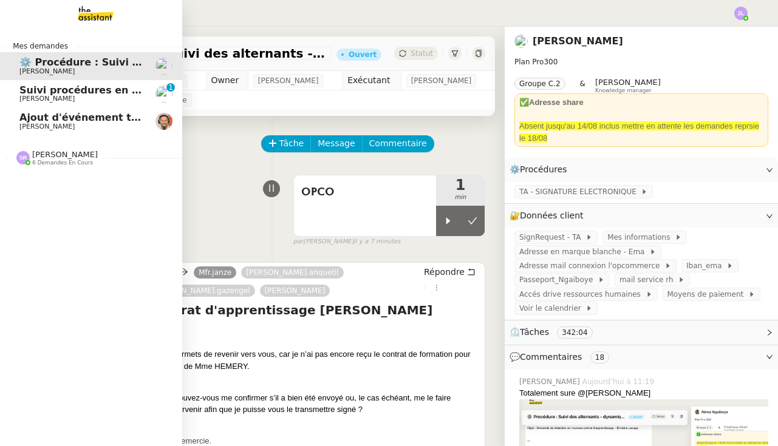
click at [34, 97] on span "[PERSON_NAME]" at bounding box center [46, 99] width 55 height 8
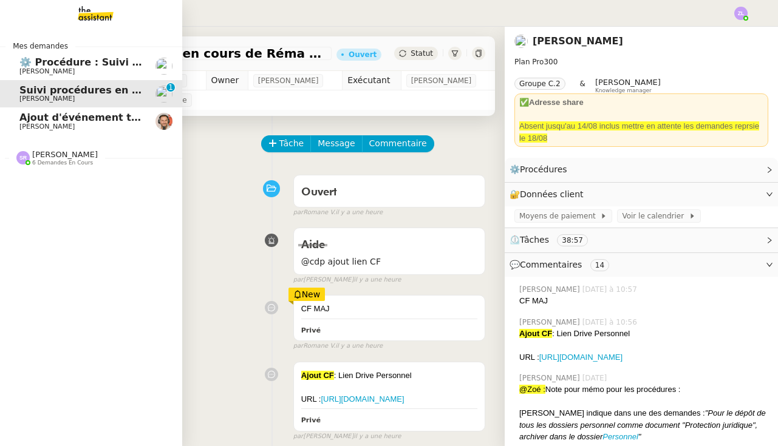
click at [51, 68] on span "[PERSON_NAME]" at bounding box center [46, 71] width 55 height 8
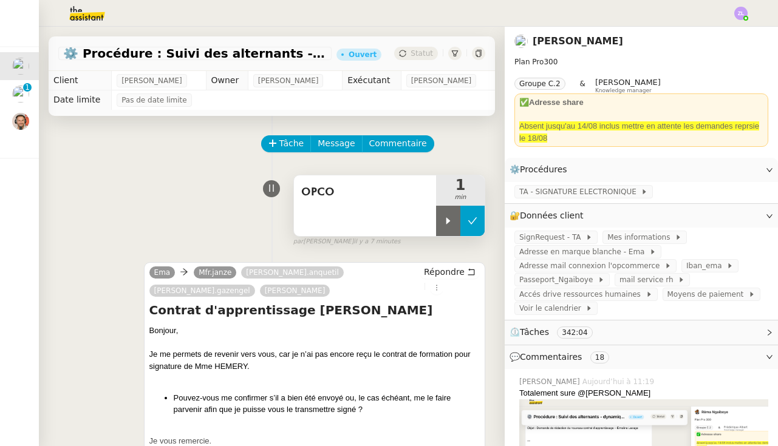
click at [474, 229] on button at bounding box center [472, 221] width 24 height 30
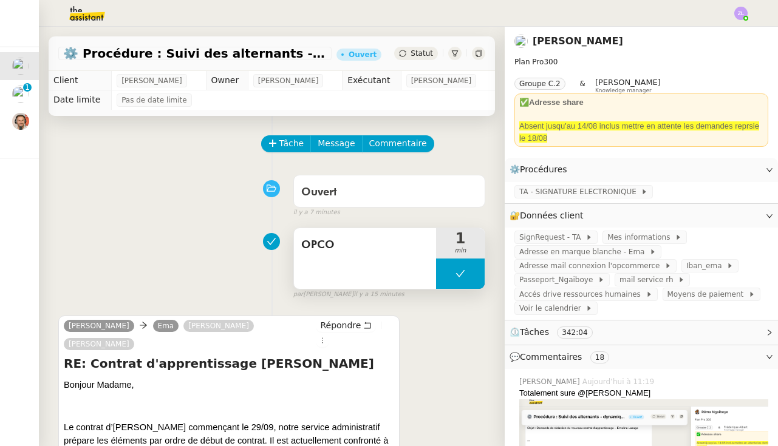
click at [453, 285] on button at bounding box center [460, 274] width 49 height 30
click at [453, 285] on div at bounding box center [448, 274] width 24 height 30
click at [451, 279] on div at bounding box center [460, 274] width 49 height 30
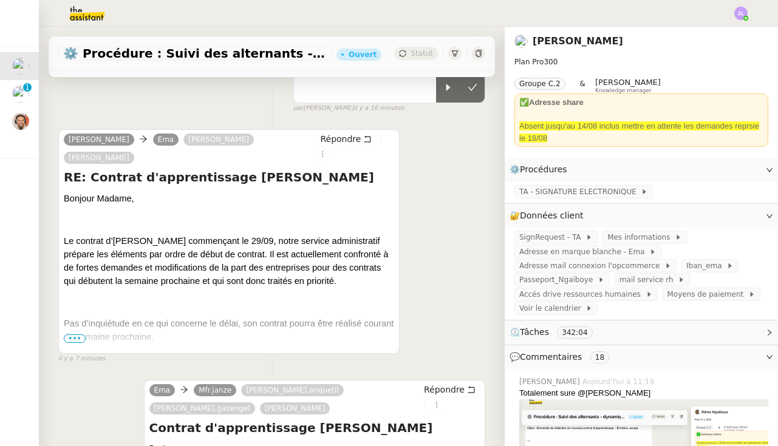
scroll to position [187, 0]
click at [72, 340] on span "•••" at bounding box center [75, 338] width 22 height 9
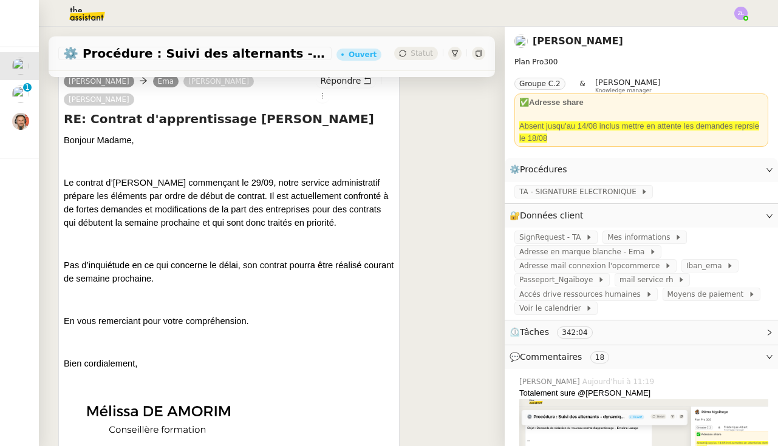
scroll to position [160, 0]
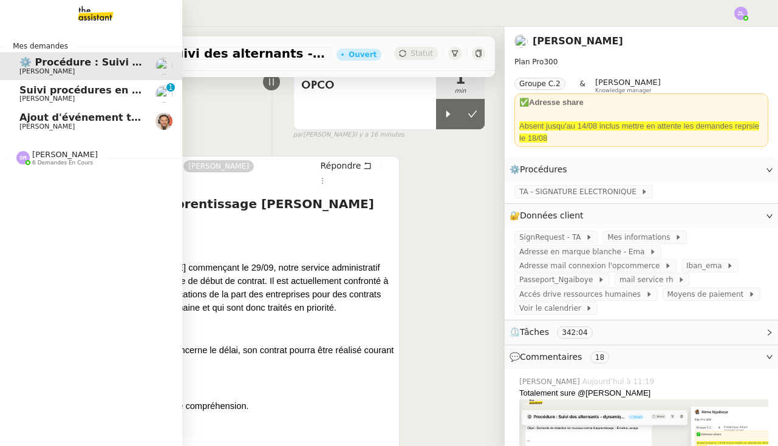
click at [19, 95] on span "[PERSON_NAME]" at bounding box center [46, 99] width 55 height 8
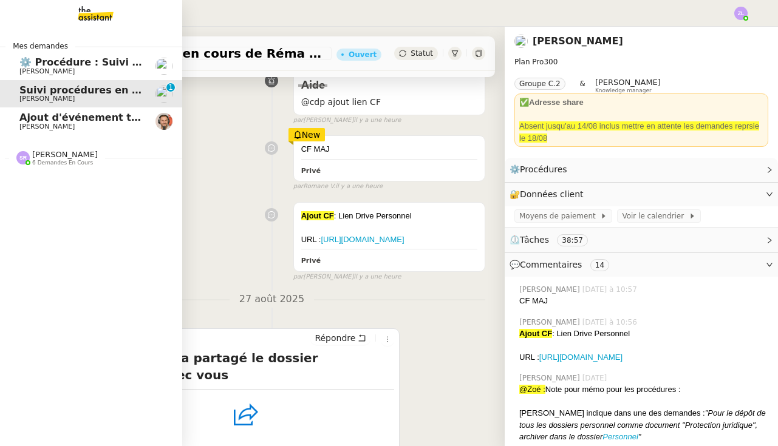
click at [47, 69] on span "[PERSON_NAME]" at bounding box center [46, 71] width 55 height 8
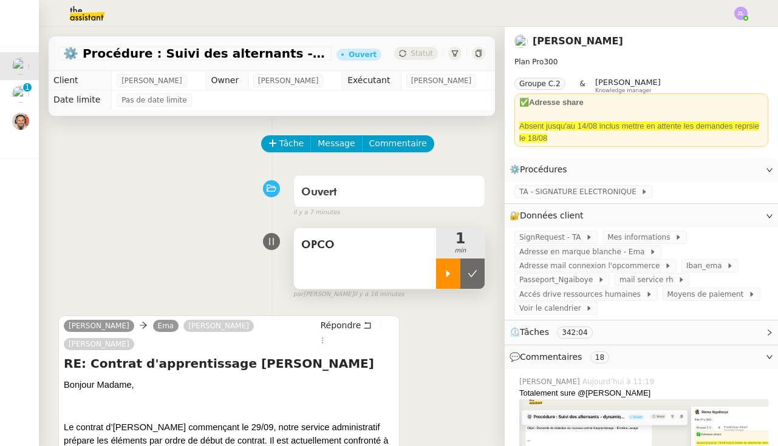
click at [450, 268] on div at bounding box center [448, 274] width 24 height 30
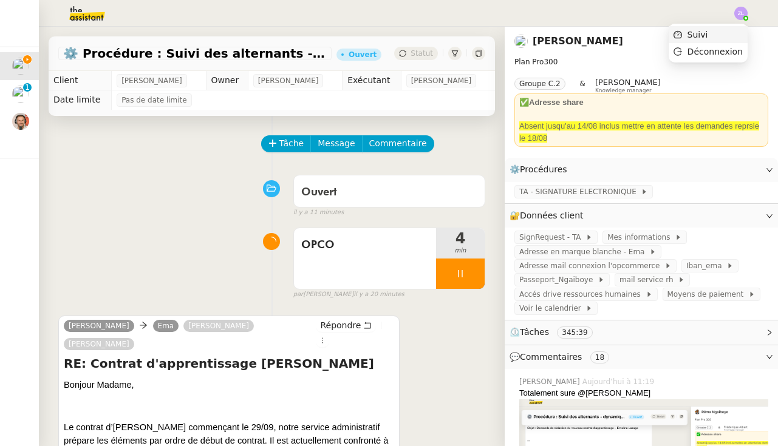
click at [731, 35] on li "Suivi" at bounding box center [708, 34] width 79 height 17
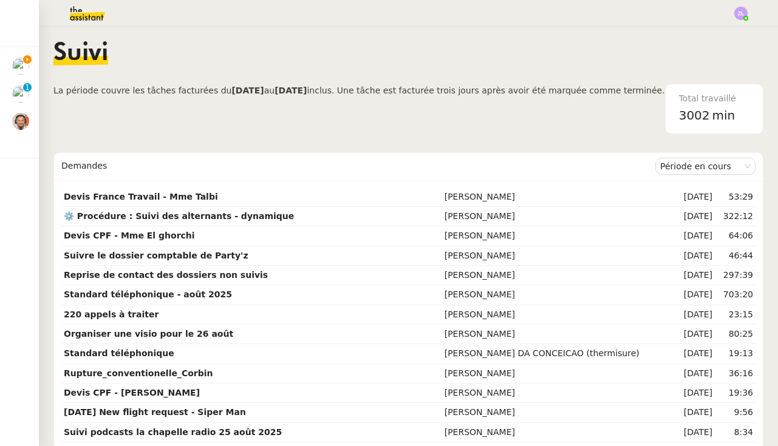
click at [83, 16] on img at bounding box center [77, 13] width 94 height 27
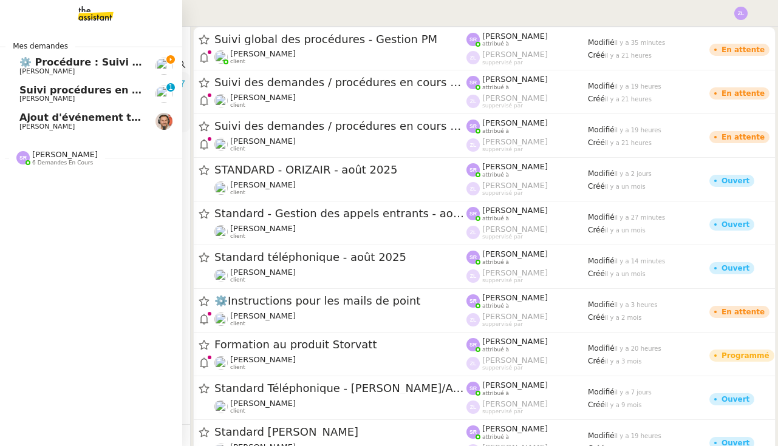
click at [22, 58] on span "⚙️ Procédure : Suivi des alternants - dynamique" at bounding box center [151, 62] width 264 height 12
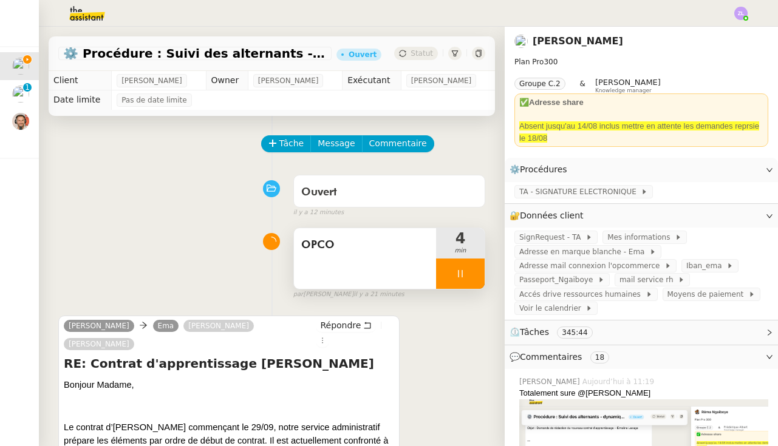
click at [454, 270] on div at bounding box center [460, 274] width 49 height 30
click at [468, 270] on icon at bounding box center [473, 274] width 10 height 10
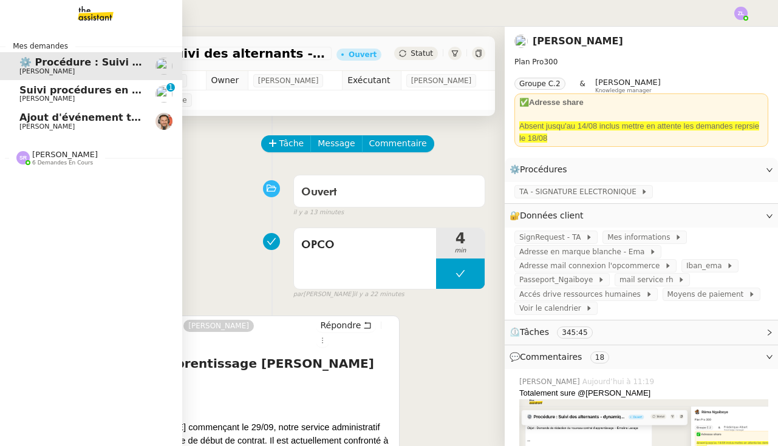
click at [90, 161] on div "Stéphanie Rakotosalama 6 demandes en cours" at bounding box center [65, 158] width 66 height 16
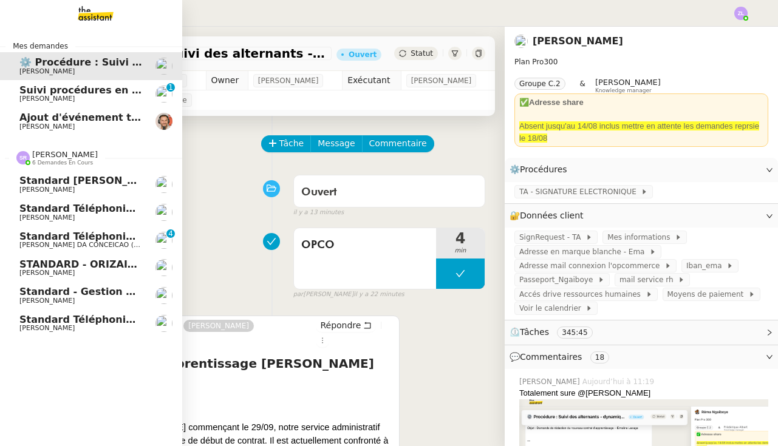
click at [115, 298] on span "[PERSON_NAME]" at bounding box center [80, 301] width 123 height 7
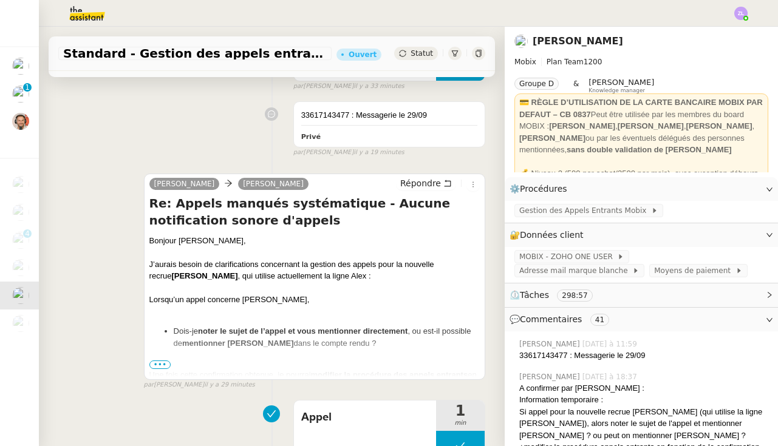
scroll to position [247, 0]
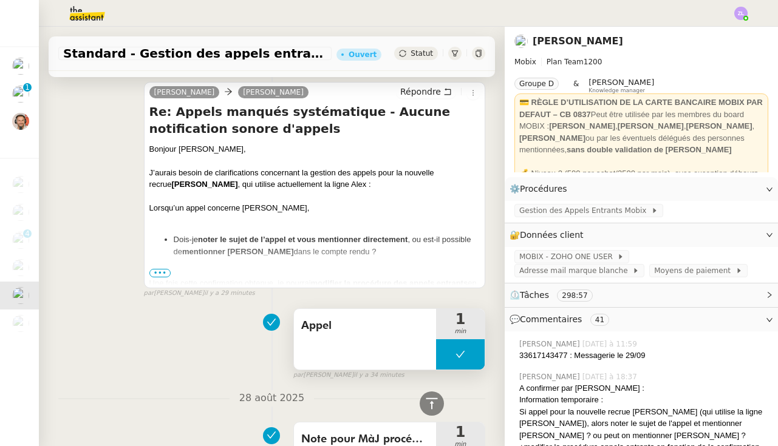
click at [442, 354] on button at bounding box center [460, 354] width 49 height 30
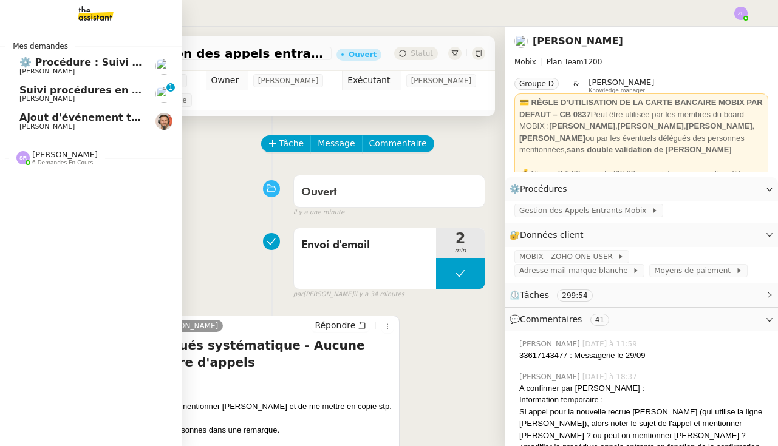
click at [61, 155] on span "[PERSON_NAME]" at bounding box center [65, 154] width 66 height 9
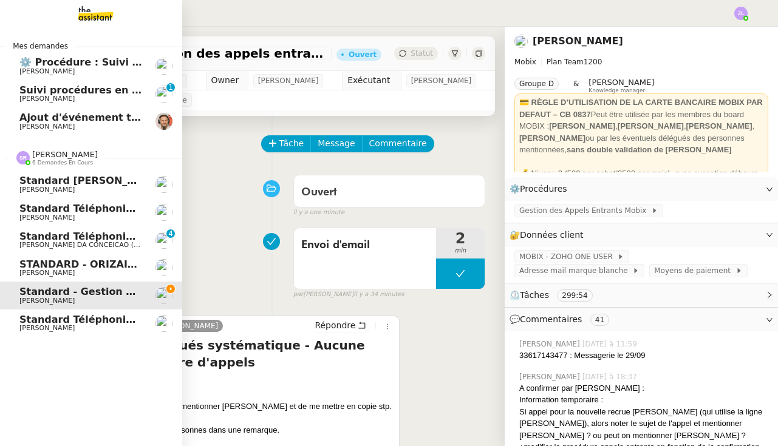
click at [90, 298] on span "[PERSON_NAME]" at bounding box center [80, 301] width 123 height 7
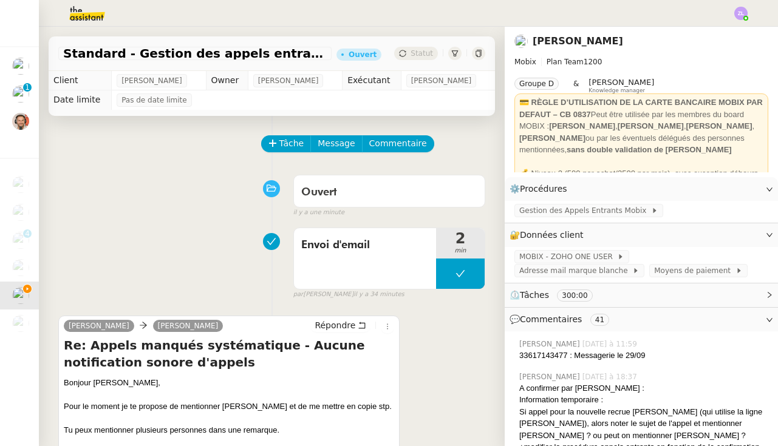
click at [393, 145] on span "Commentaire" at bounding box center [398, 144] width 58 height 14
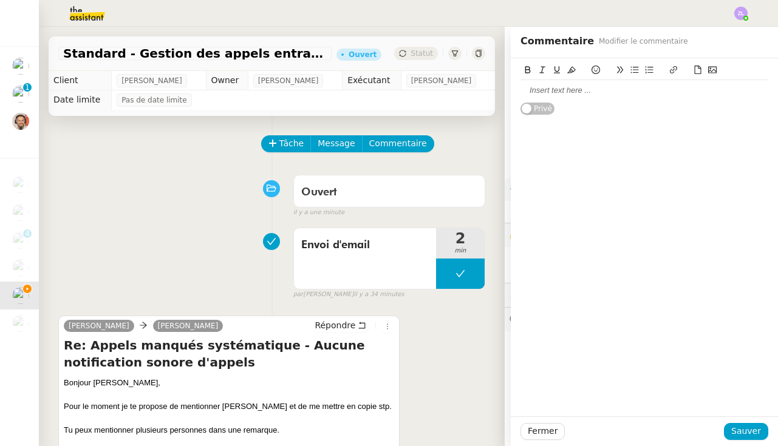
click at [553, 89] on div at bounding box center [644, 90] width 248 height 11
click at [737, 439] on button "Sauver" at bounding box center [746, 431] width 44 height 17
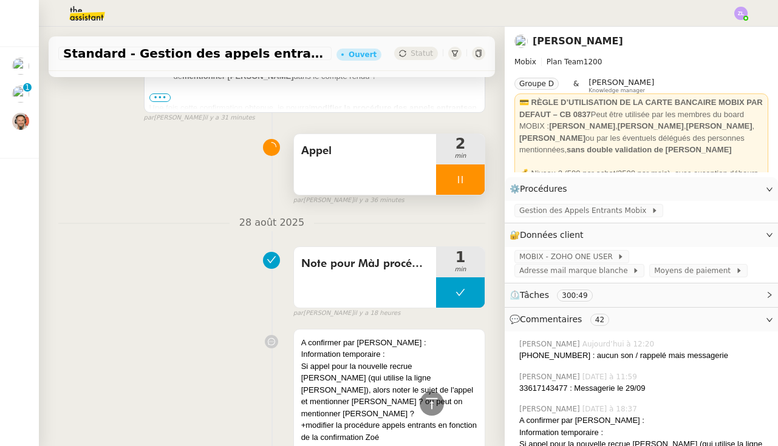
scroll to position [781, 0]
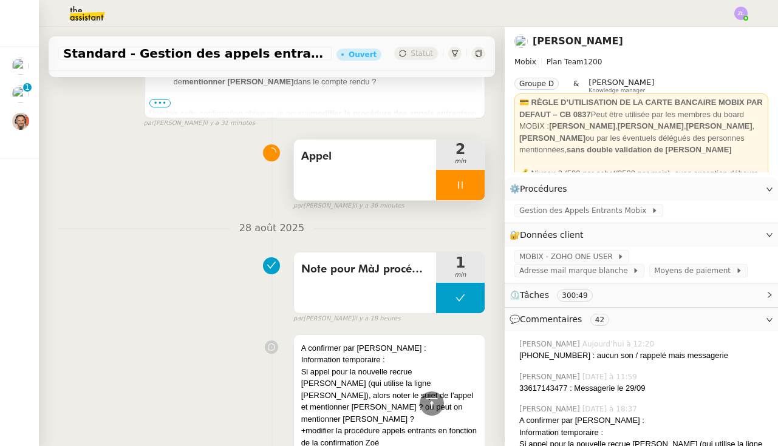
click at [452, 186] on div at bounding box center [460, 185] width 49 height 30
click at [477, 185] on icon at bounding box center [473, 185] width 10 height 10
